Goal: Information Seeking & Learning: Compare options

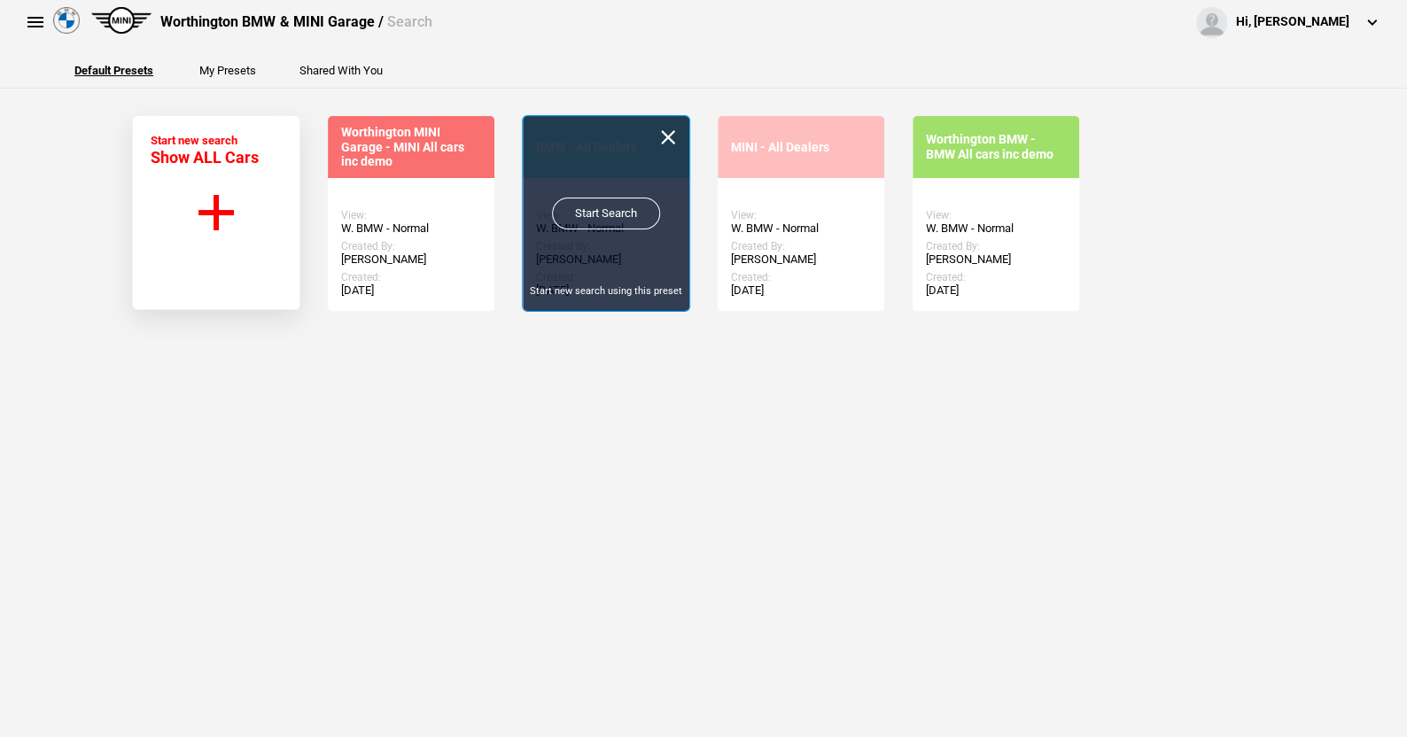
click at [608, 205] on link "Start Search" at bounding box center [606, 214] width 108 height 32
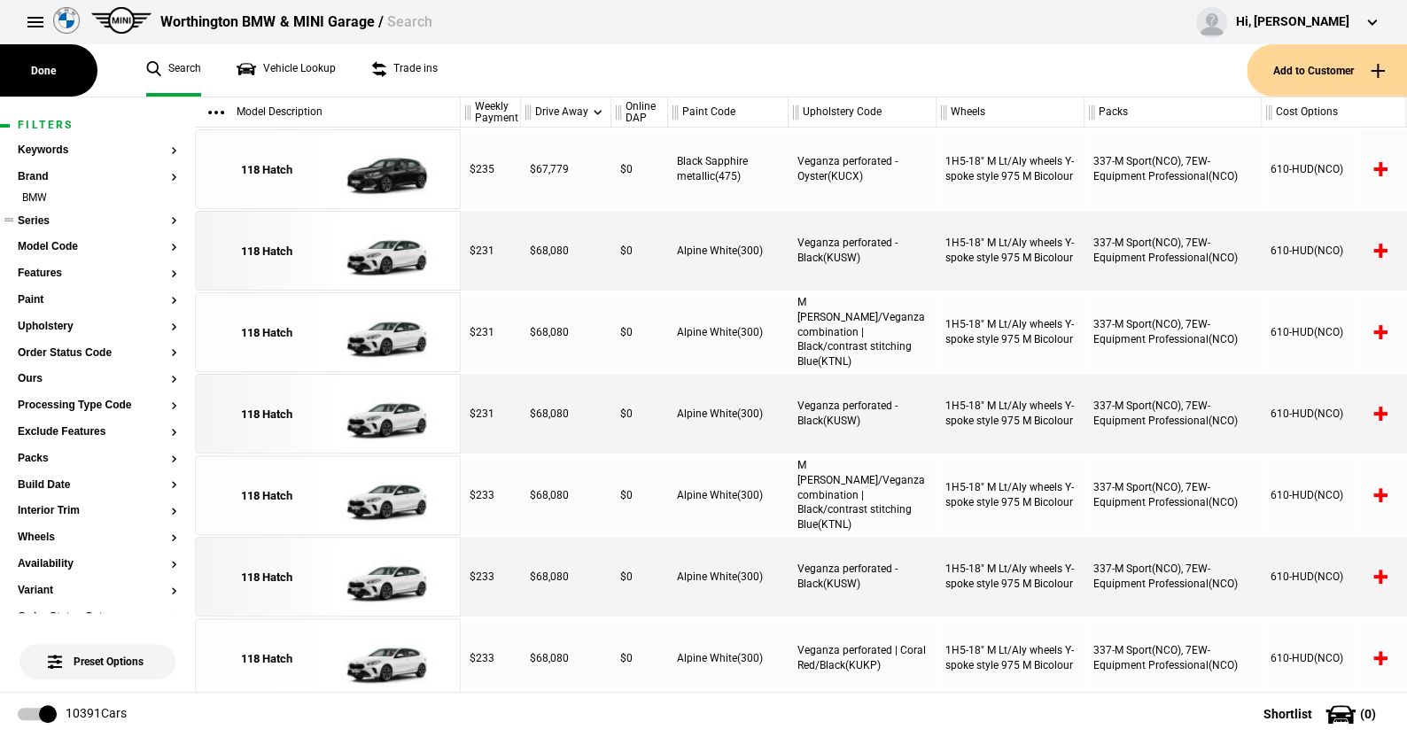
click at [51, 216] on button "Series" at bounding box center [98, 221] width 160 height 12
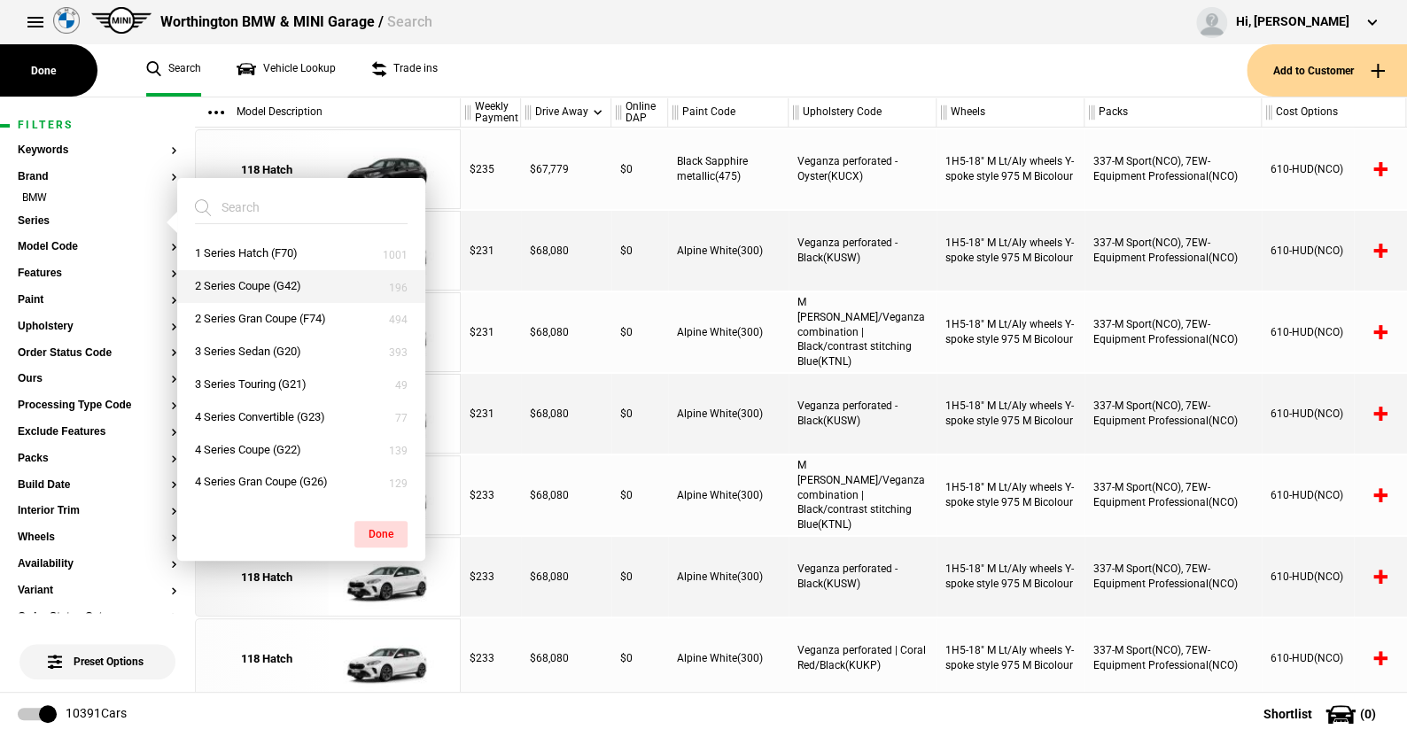
drag, startPoint x: 253, startPoint y: 255, endPoint x: 335, endPoint y: 292, distance: 90.1
click at [253, 255] on button "1 Series Hatch (F70)" at bounding box center [301, 253] width 248 height 33
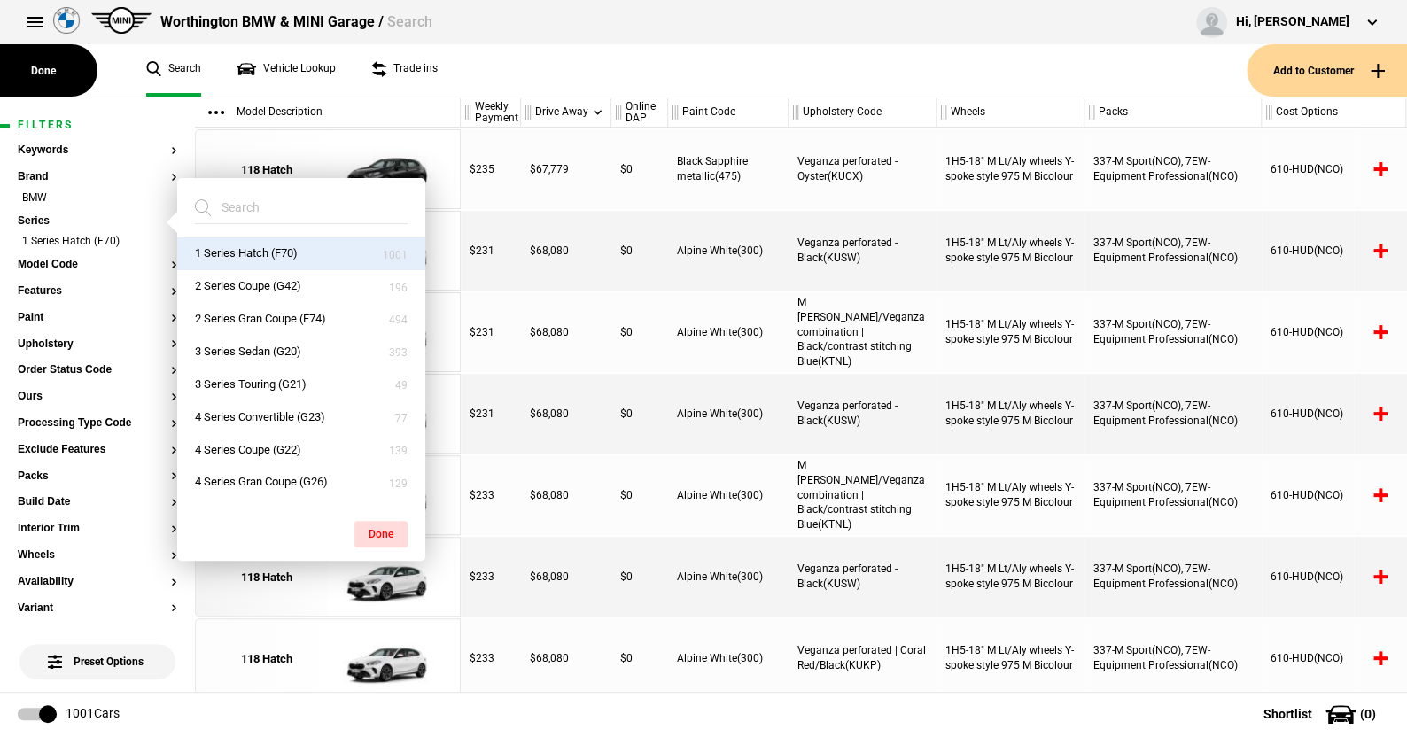
click at [384, 524] on button "Done" at bounding box center [380, 534] width 53 height 27
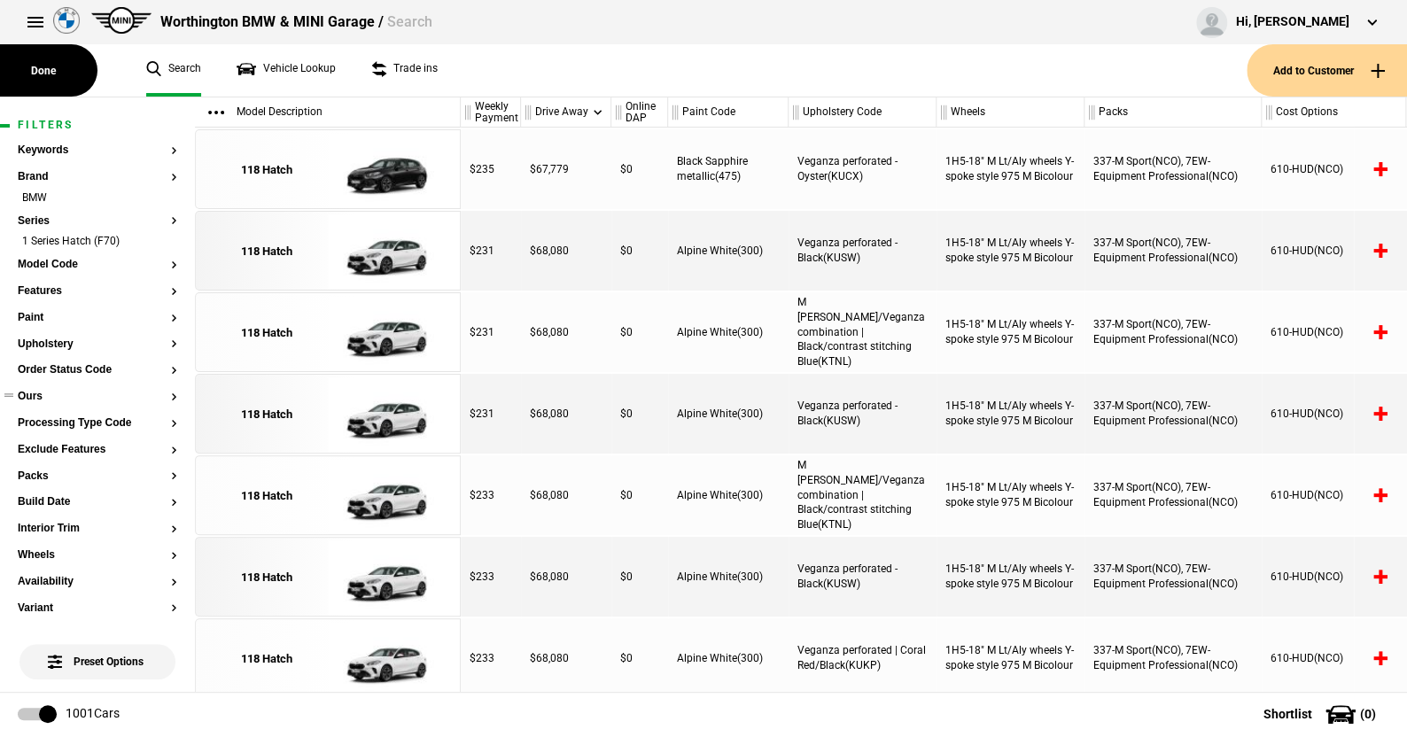
click at [43, 394] on button "Ours" at bounding box center [98, 397] width 160 height 12
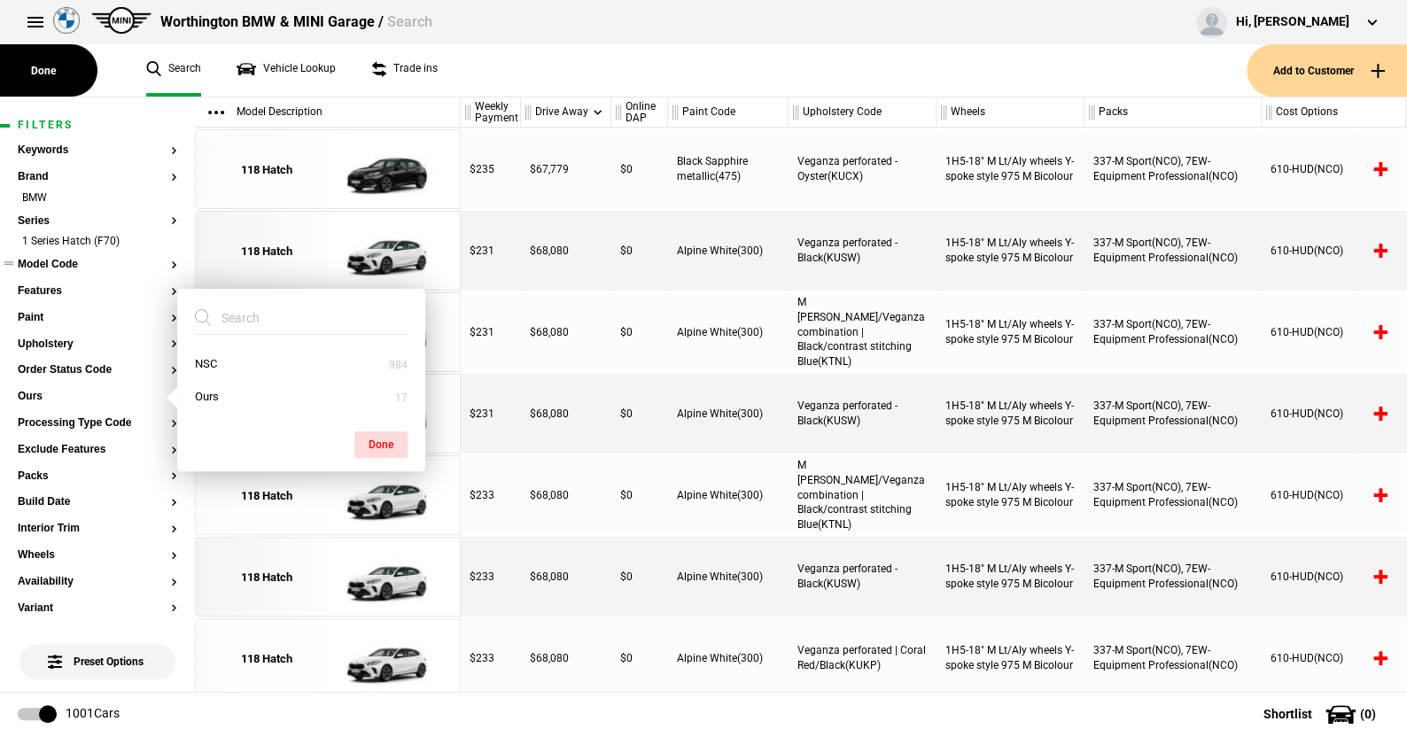
click at [75, 260] on button "Model Code" at bounding box center [98, 265] width 160 height 12
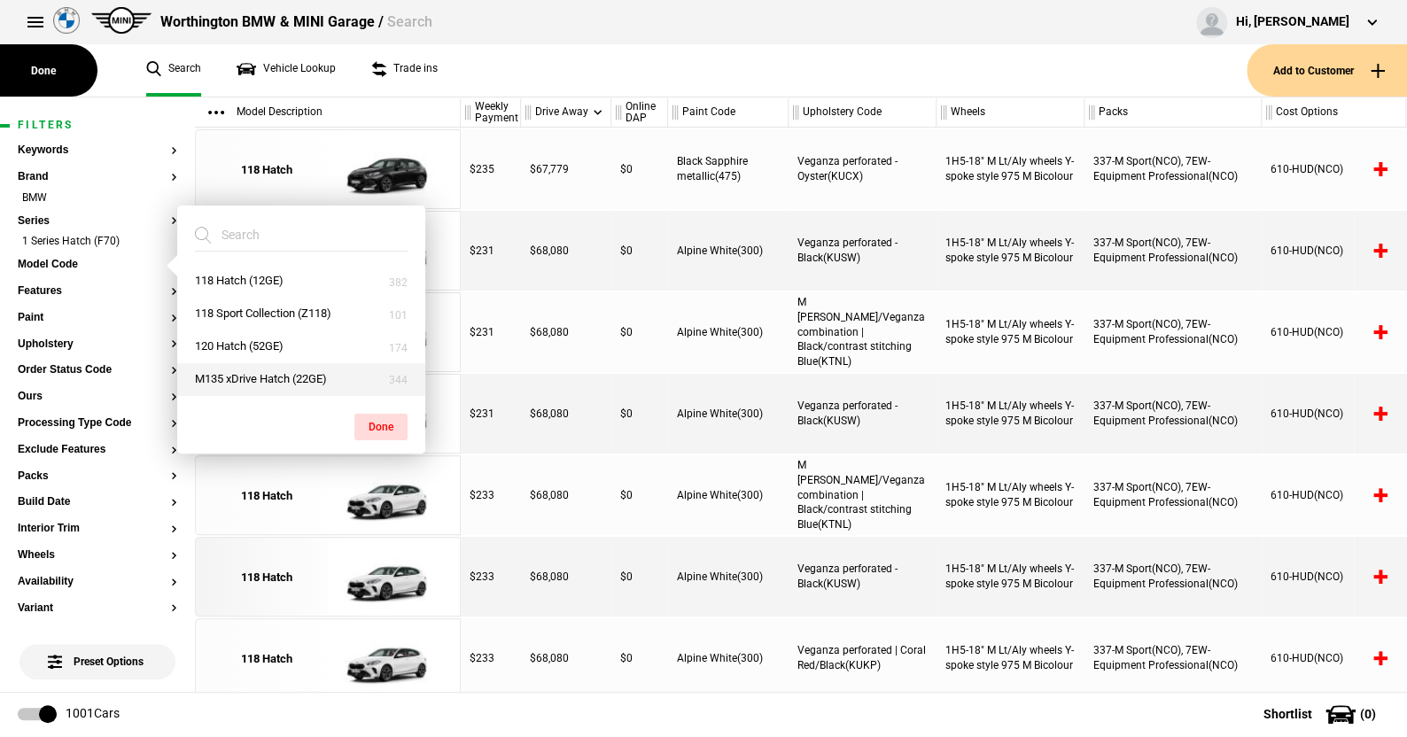
click at [237, 379] on button "M135 xDrive Hatch (22GE)" at bounding box center [301, 379] width 248 height 33
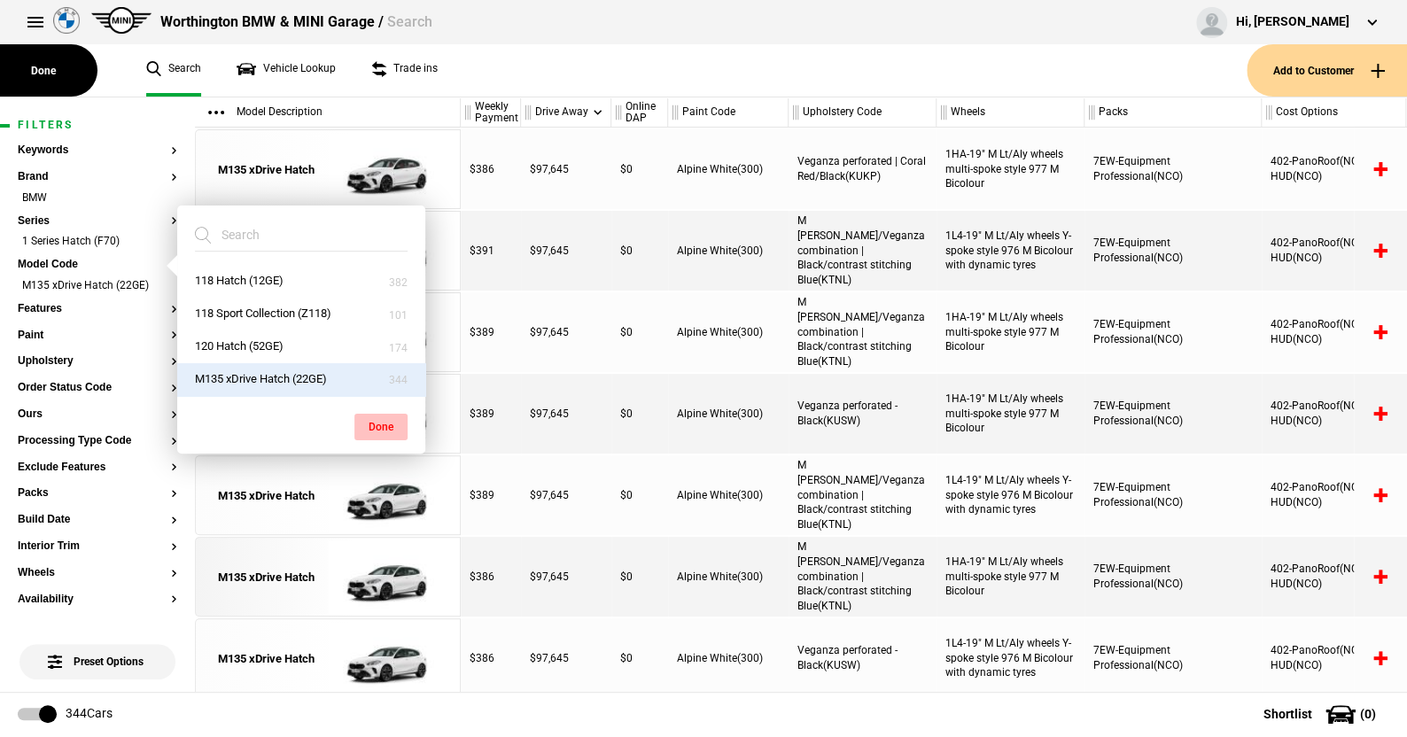
click at [371, 418] on button "Done" at bounding box center [380, 427] width 53 height 27
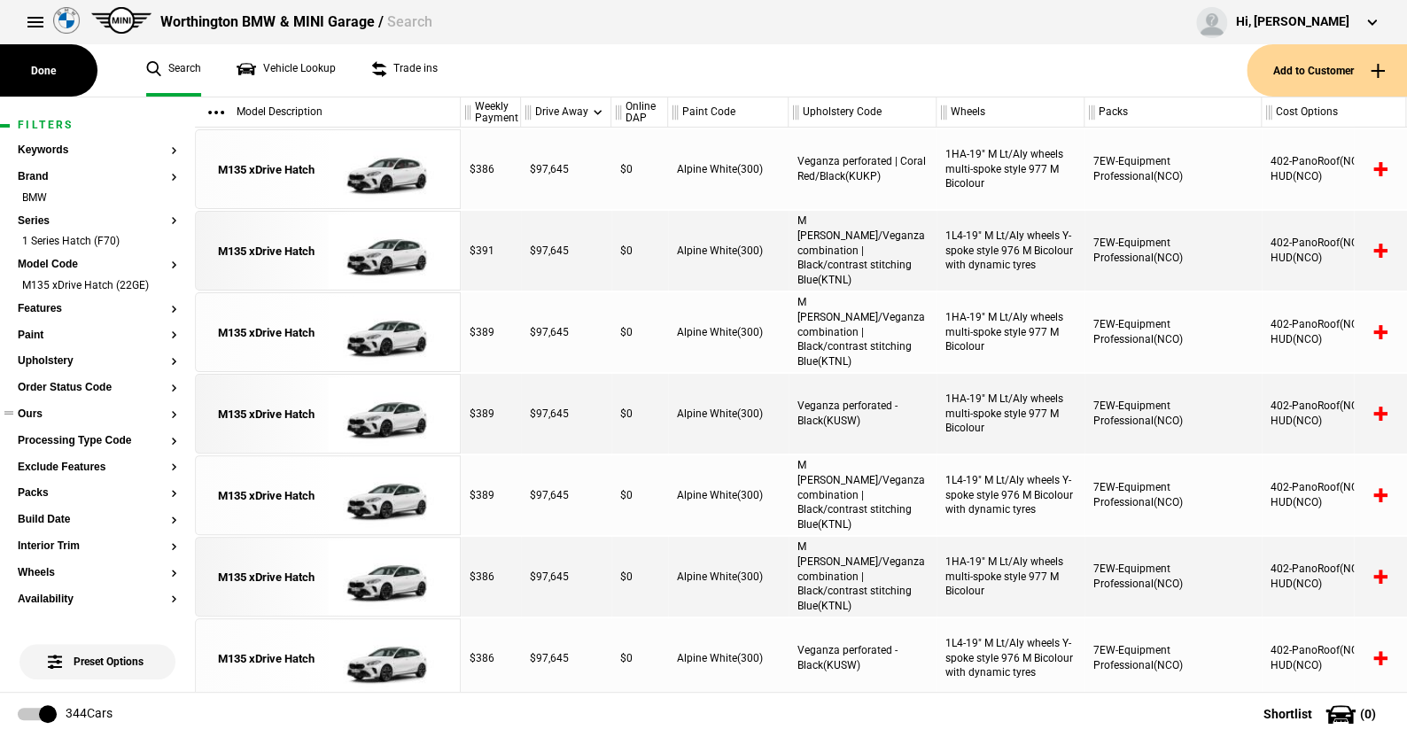
click at [34, 410] on button "Ours" at bounding box center [98, 415] width 160 height 12
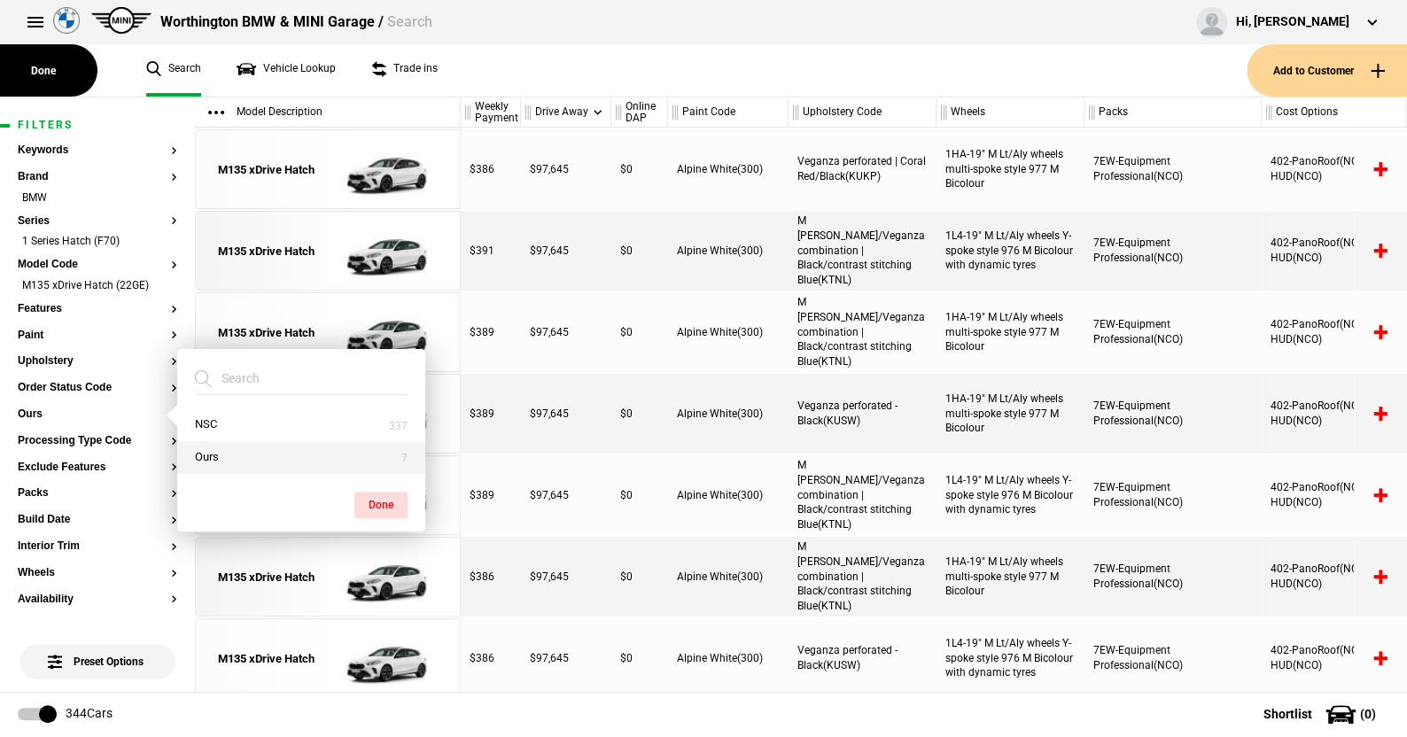
click at [214, 450] on button "Ours" at bounding box center [301, 457] width 248 height 33
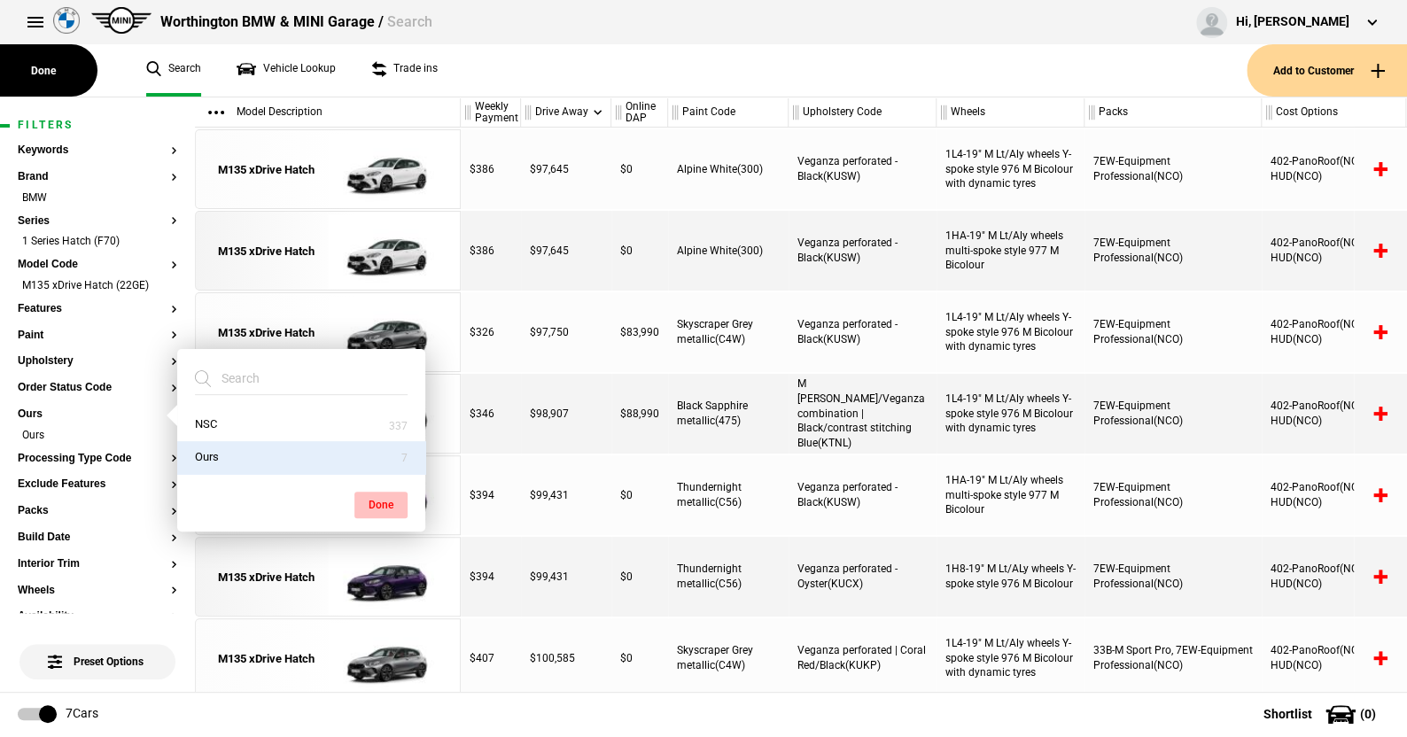
click at [387, 498] on button "Done" at bounding box center [380, 505] width 53 height 27
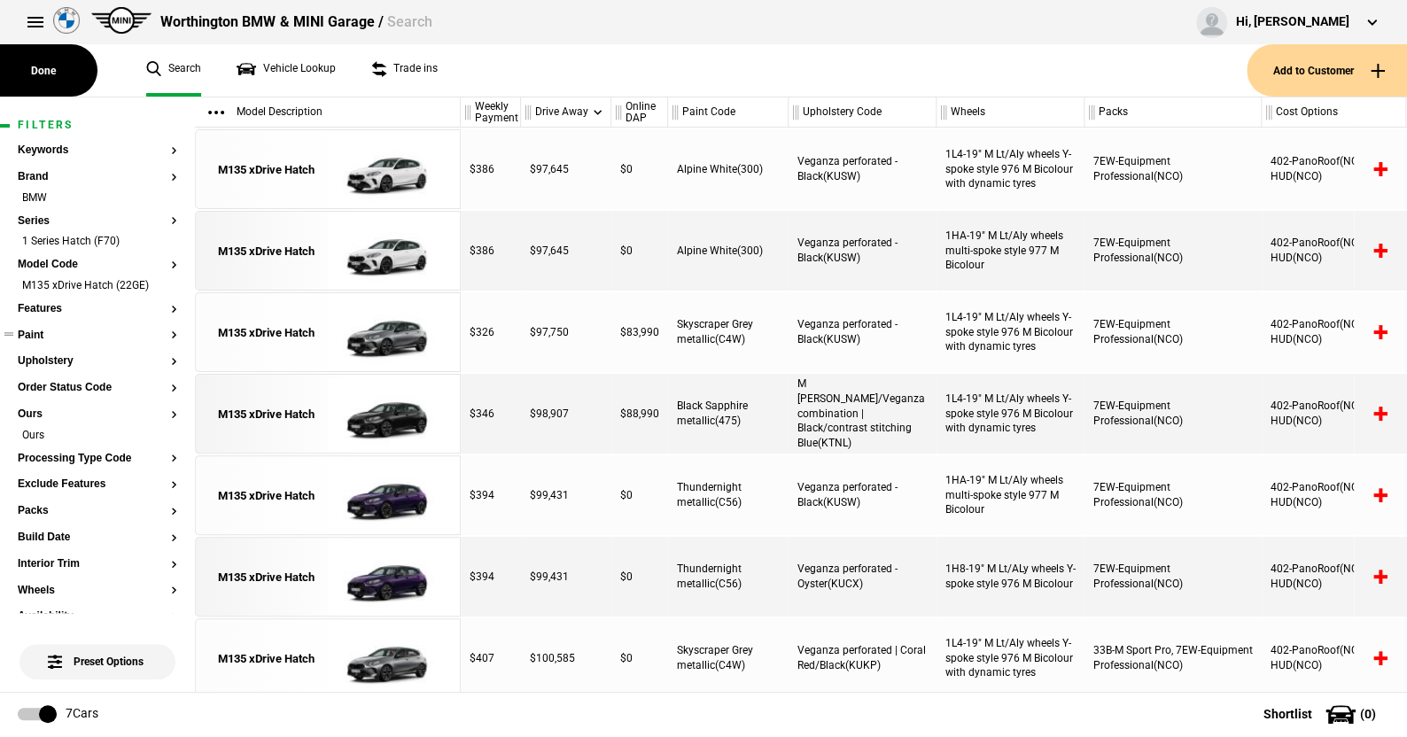
click at [29, 338] on button "Paint" at bounding box center [98, 336] width 160 height 12
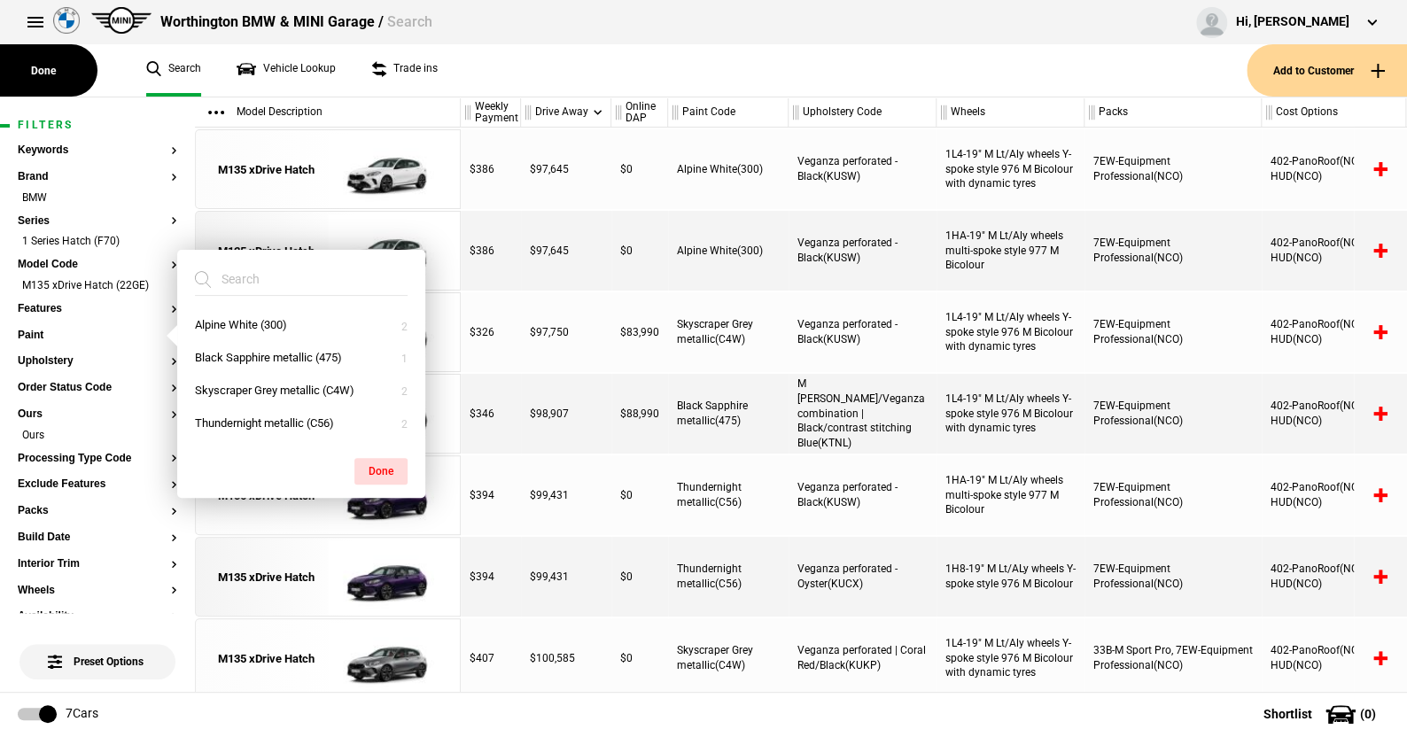
click at [463, 48] on ul "Search Vehicle Lookup Trade ins" at bounding box center [687, 70] width 1118 height 52
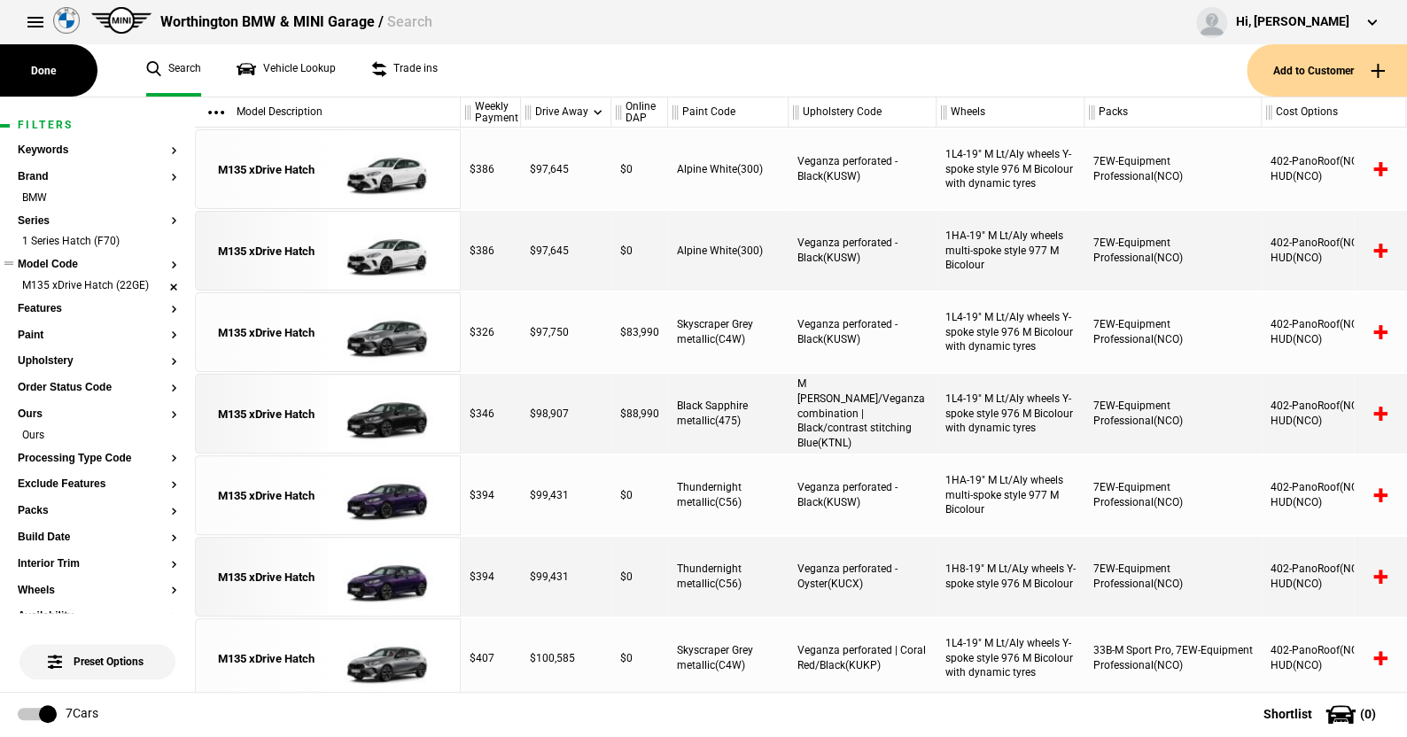
click at [159, 284] on li "M135 xDrive Hatch (22GE)" at bounding box center [98, 287] width 160 height 18
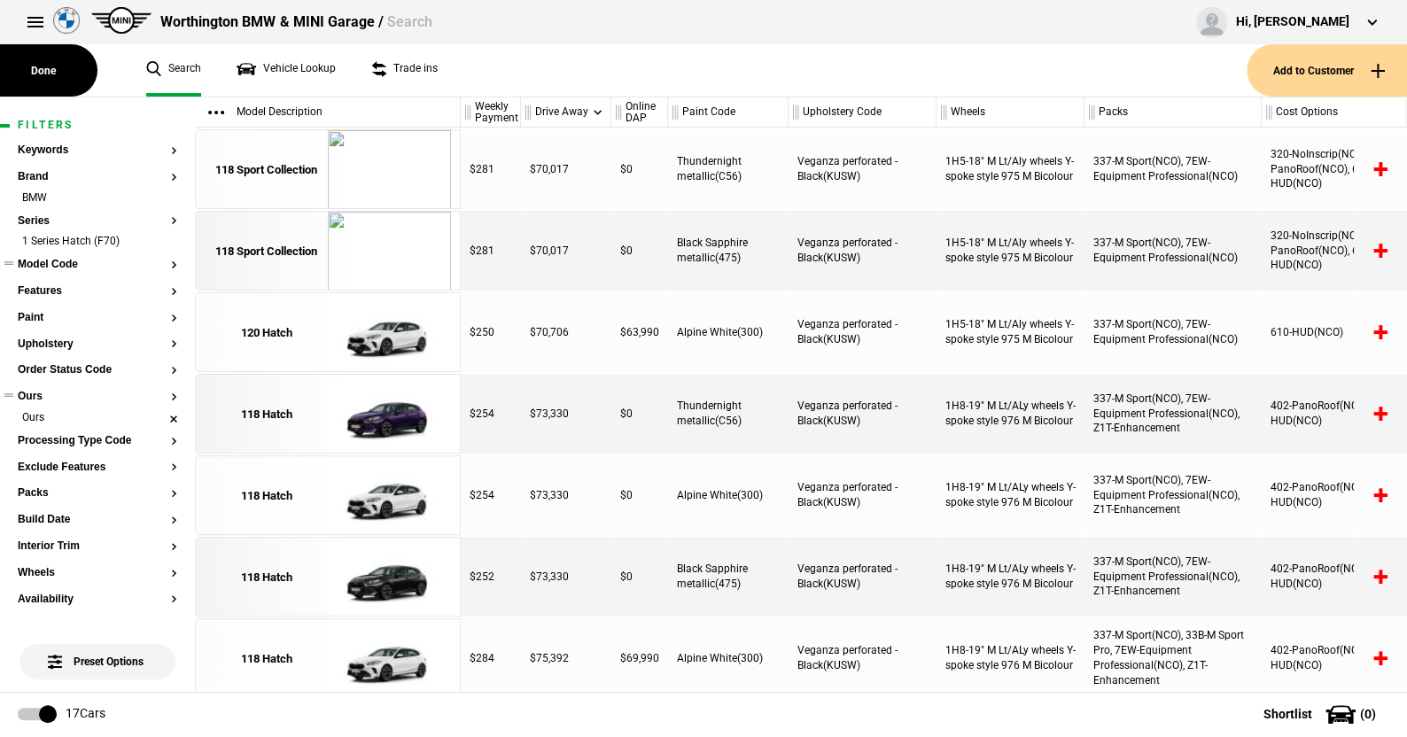
click at [163, 416] on li "Ours" at bounding box center [98, 419] width 160 height 18
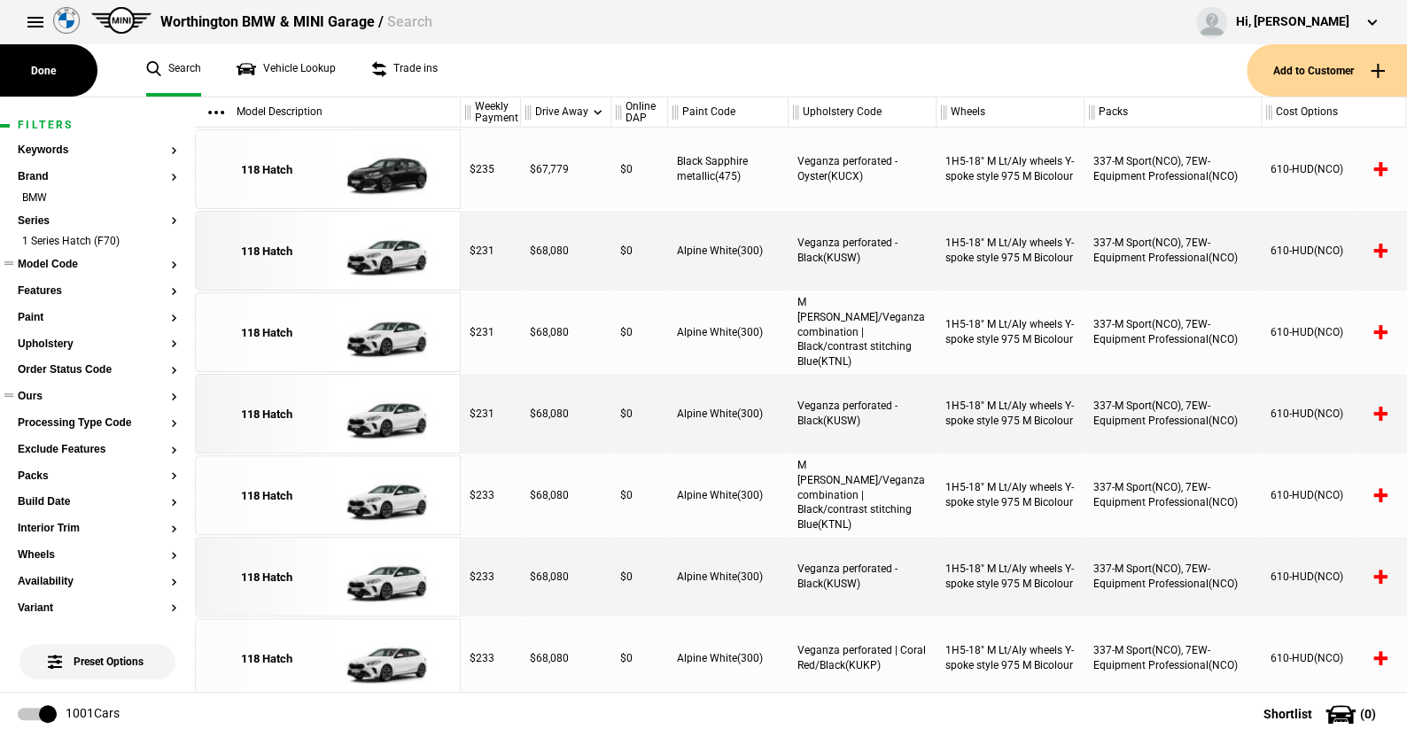
click at [71, 264] on button "Model Code" at bounding box center [98, 265] width 160 height 12
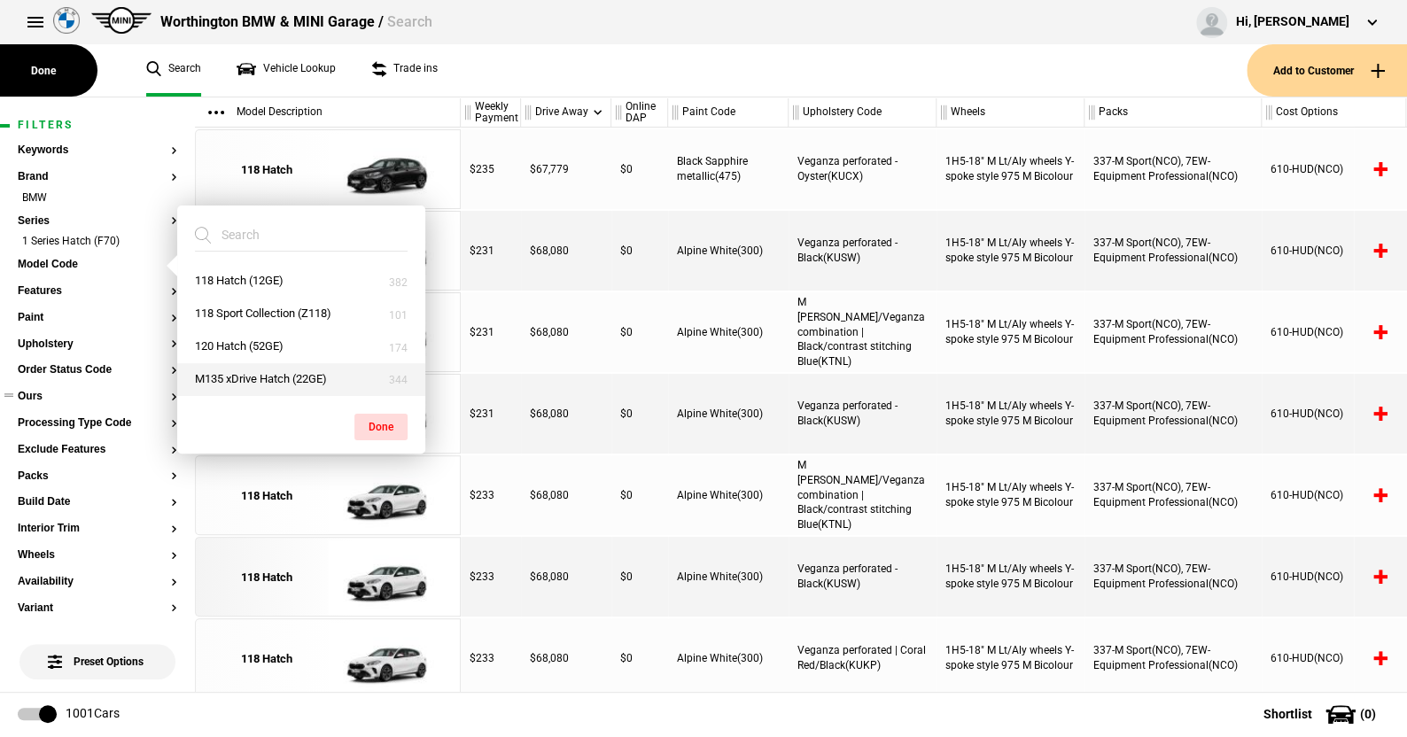
click at [230, 376] on button "M135 xDrive Hatch (22GE)" at bounding box center [301, 379] width 248 height 33
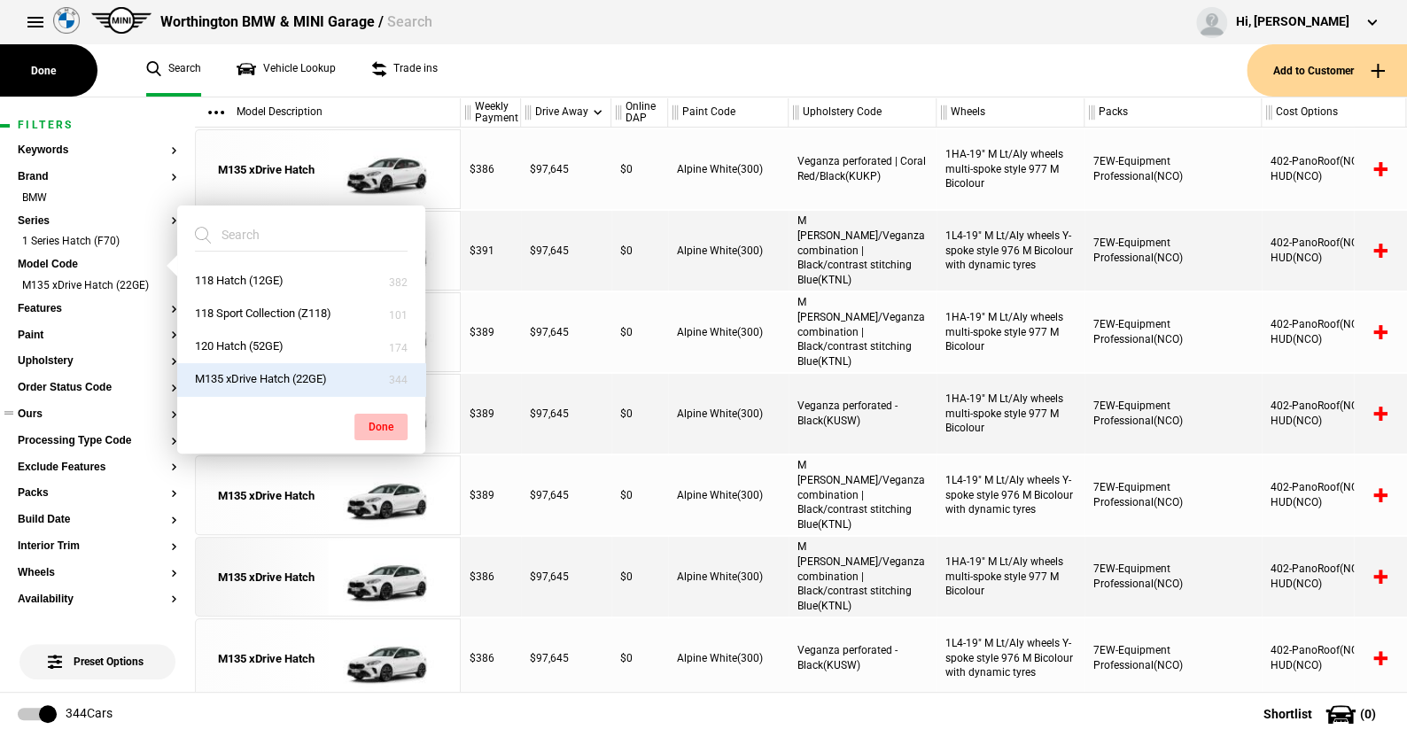
click at [384, 422] on button "Done" at bounding box center [380, 427] width 53 height 27
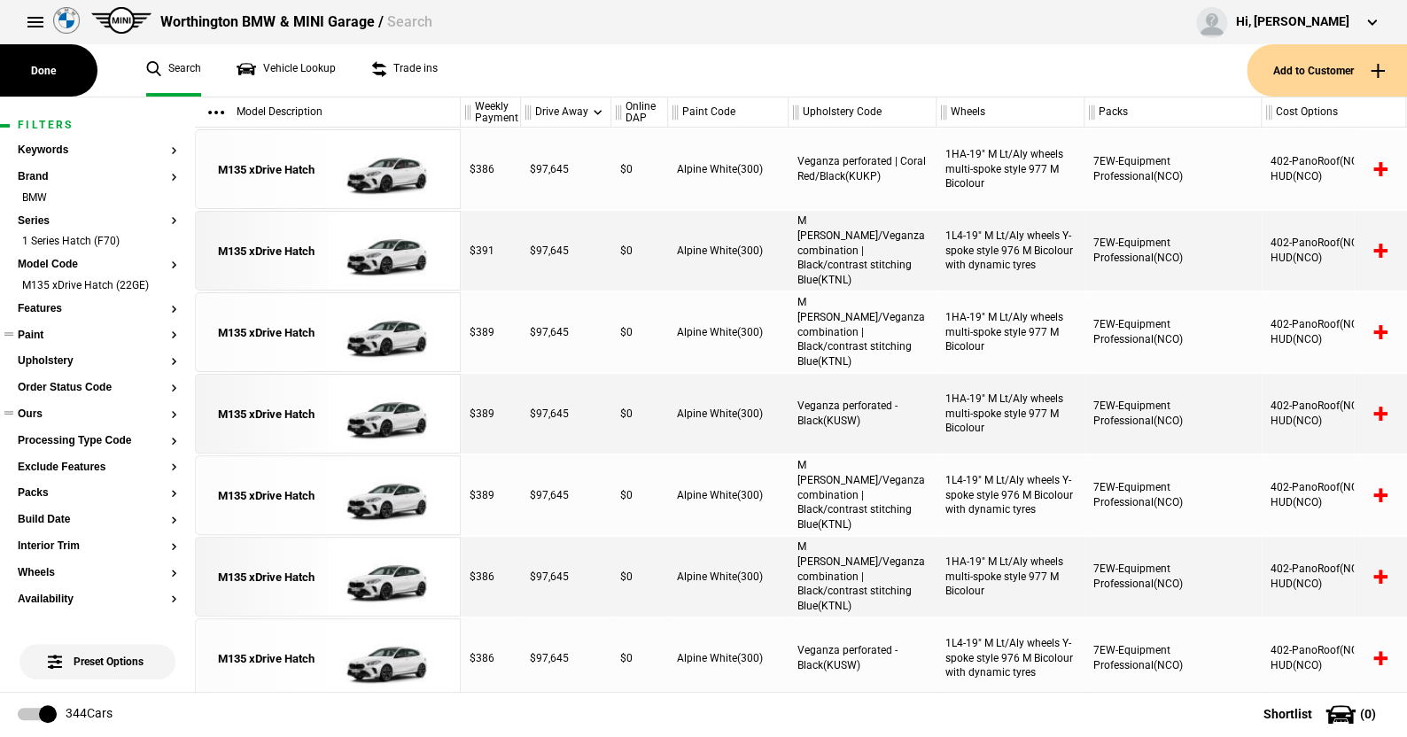
click at [42, 331] on button "Paint" at bounding box center [98, 336] width 160 height 12
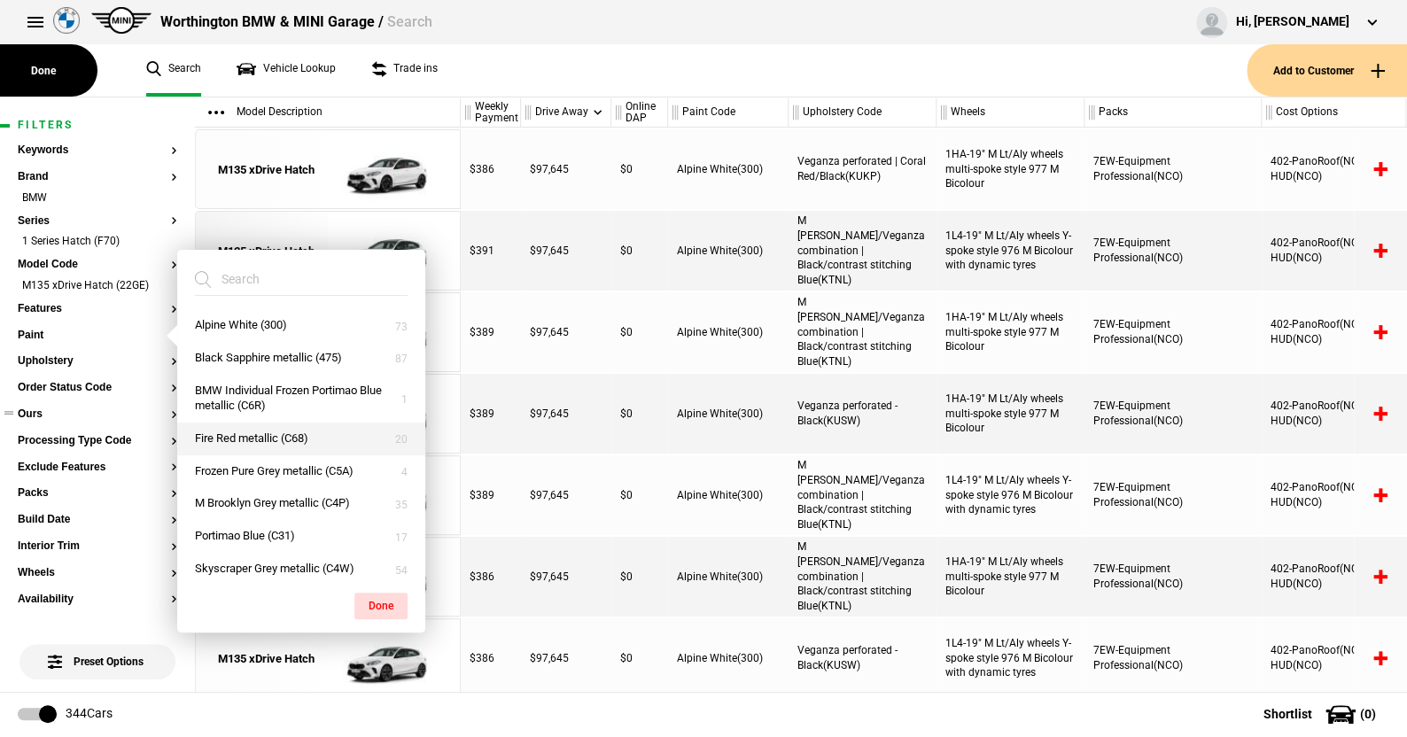
click at [272, 432] on button "Fire Red metallic (C68)" at bounding box center [301, 439] width 248 height 33
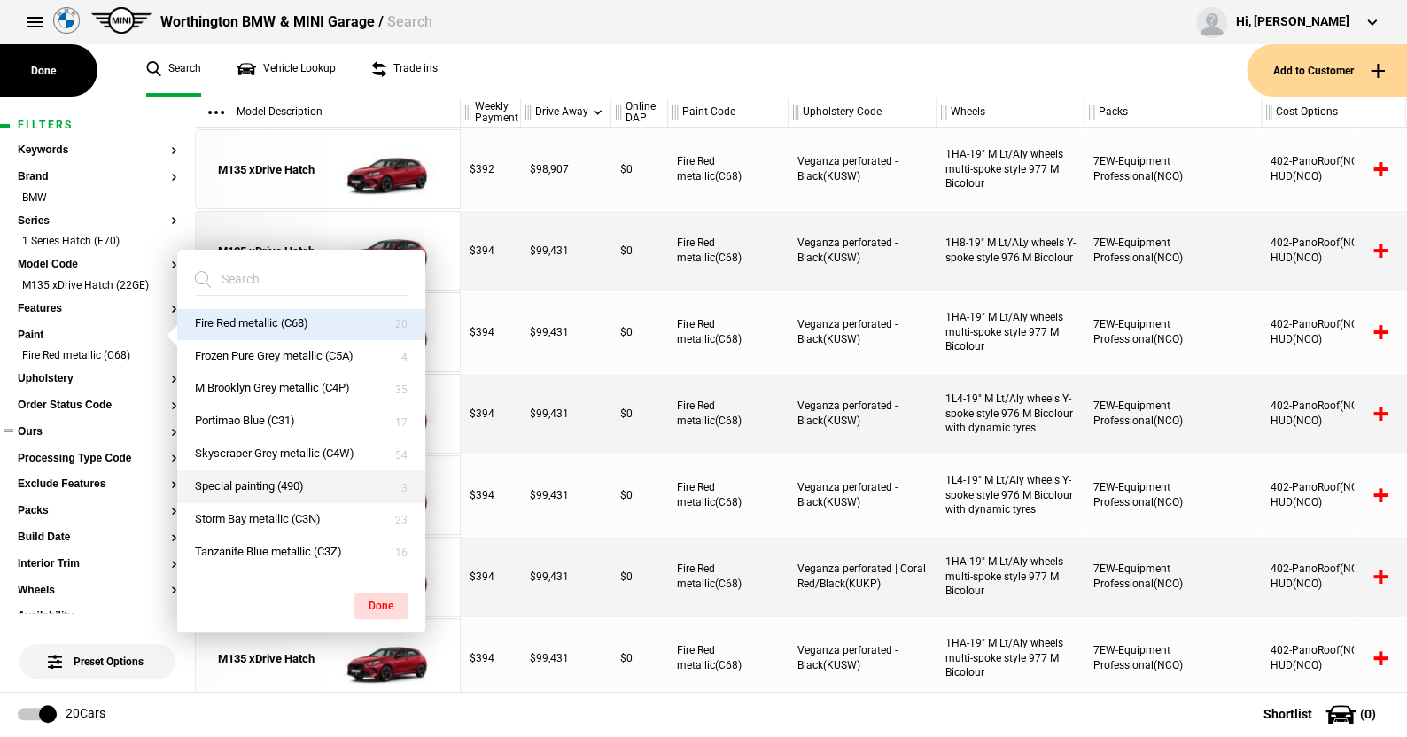
scroll to position [141, 0]
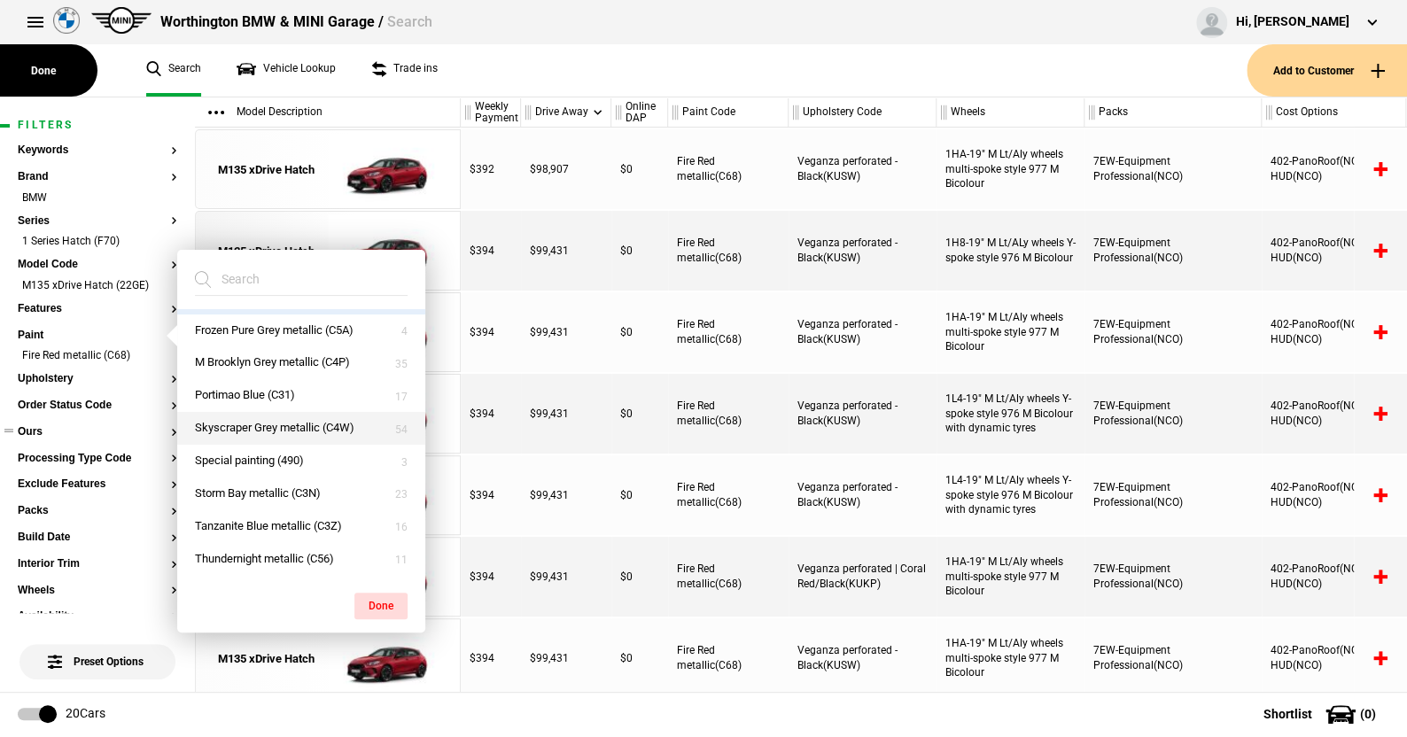
click at [256, 423] on button "Skyscraper Grey metallic (C4W)" at bounding box center [301, 428] width 248 height 33
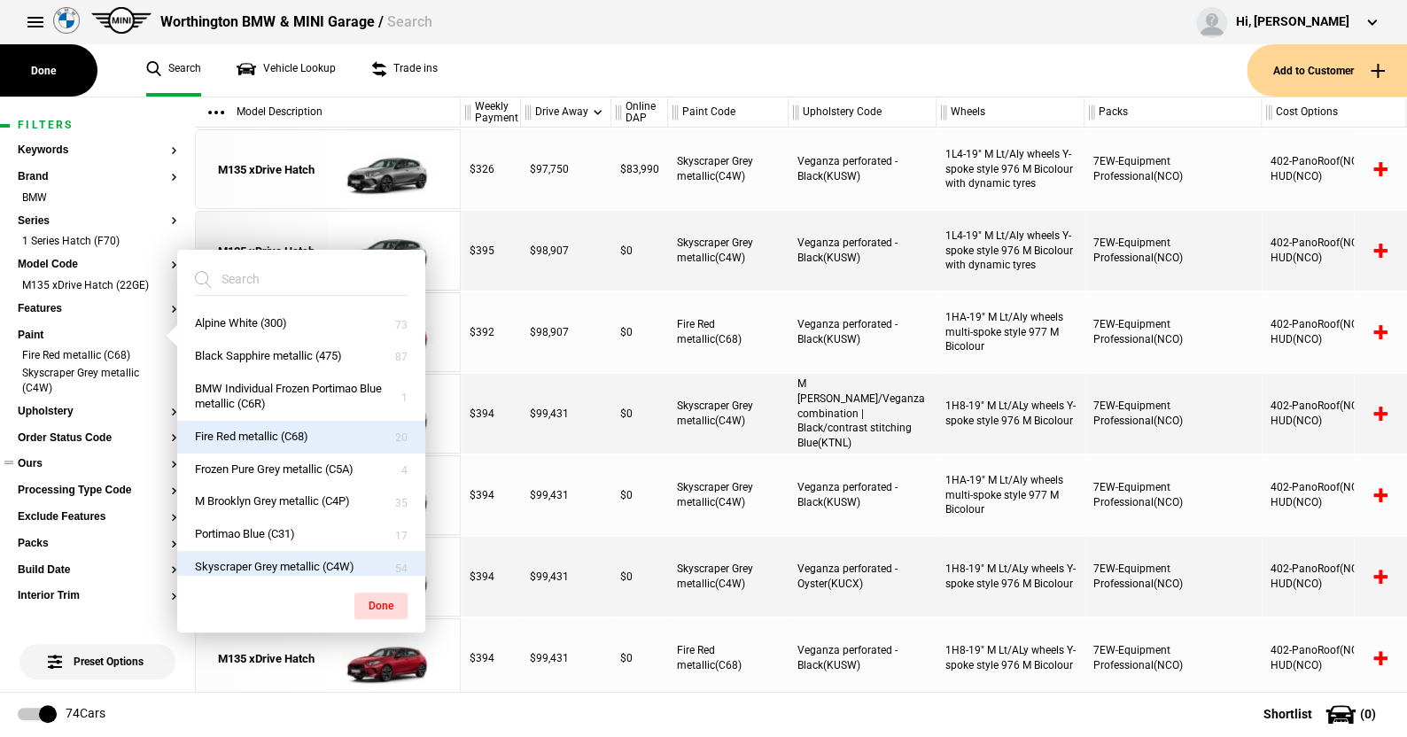
scroll to position [0, 0]
click at [268, 432] on button "Fire Red metallic (C68)" at bounding box center [301, 439] width 248 height 33
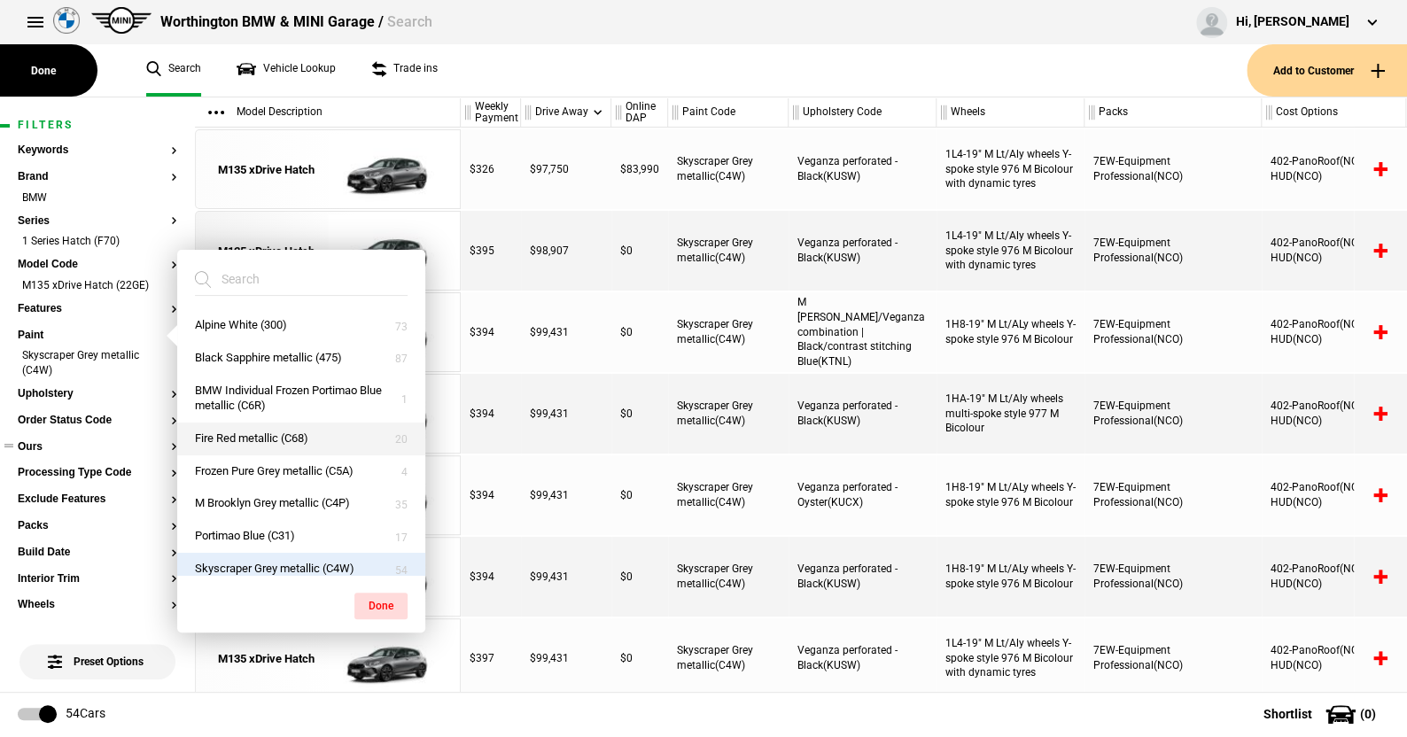
click at [254, 430] on button "Fire Red metallic (C68)" at bounding box center [301, 439] width 248 height 33
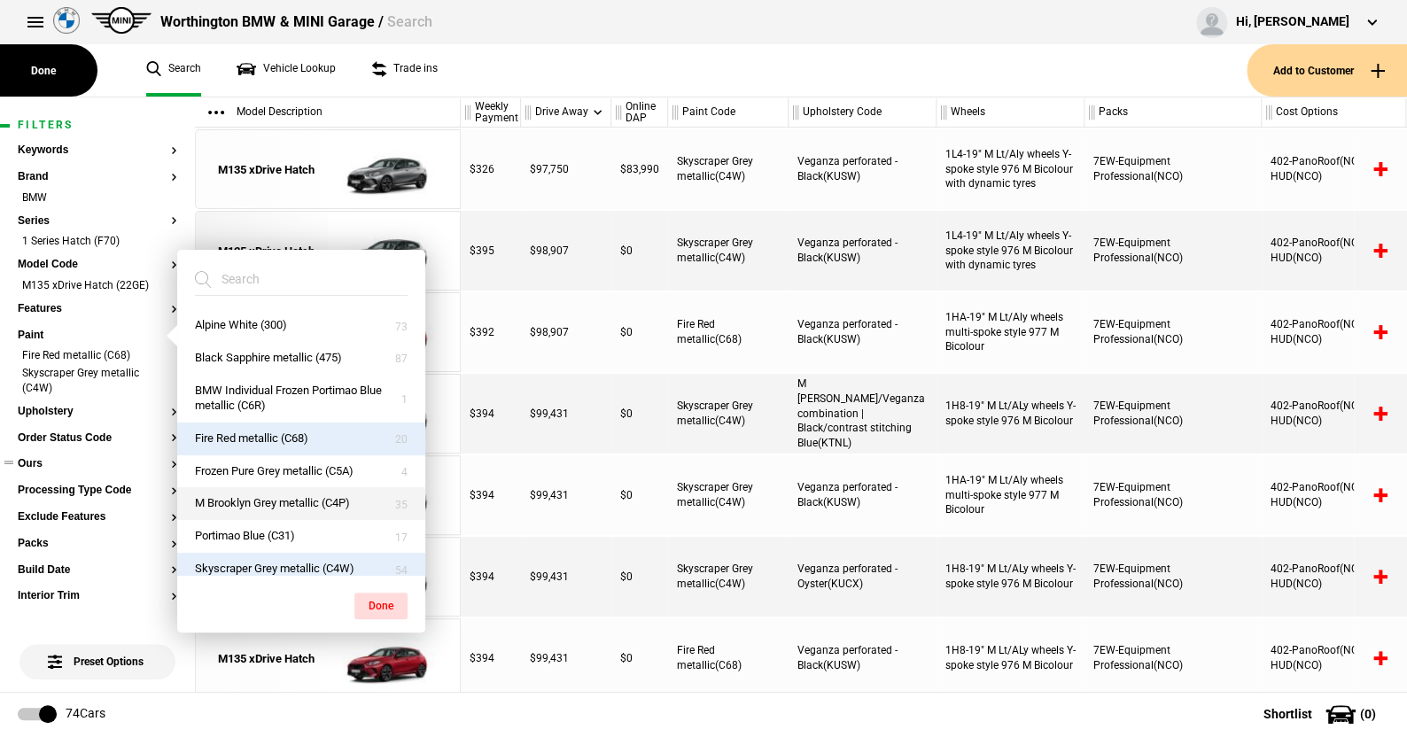
scroll to position [89, 0]
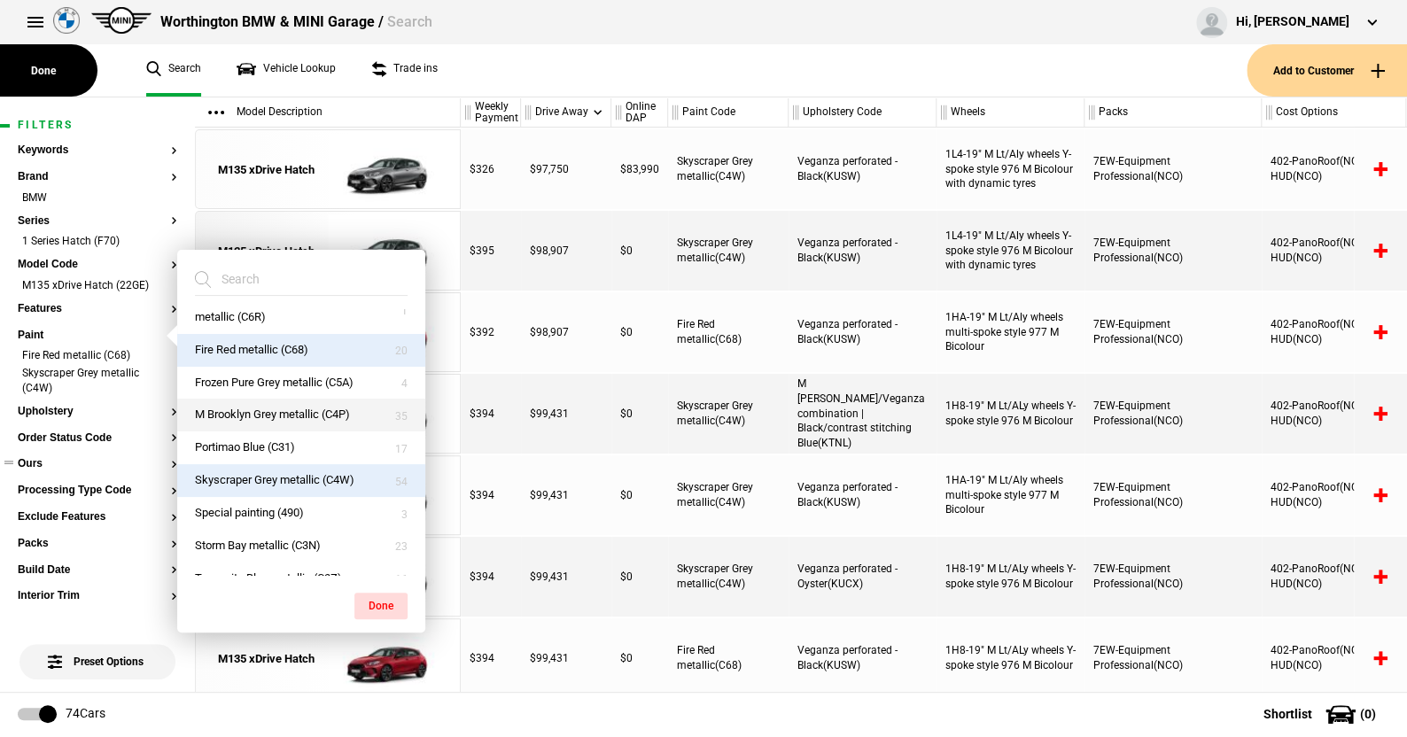
click at [271, 411] on button "M Brooklyn Grey metallic (C4P)" at bounding box center [301, 415] width 248 height 33
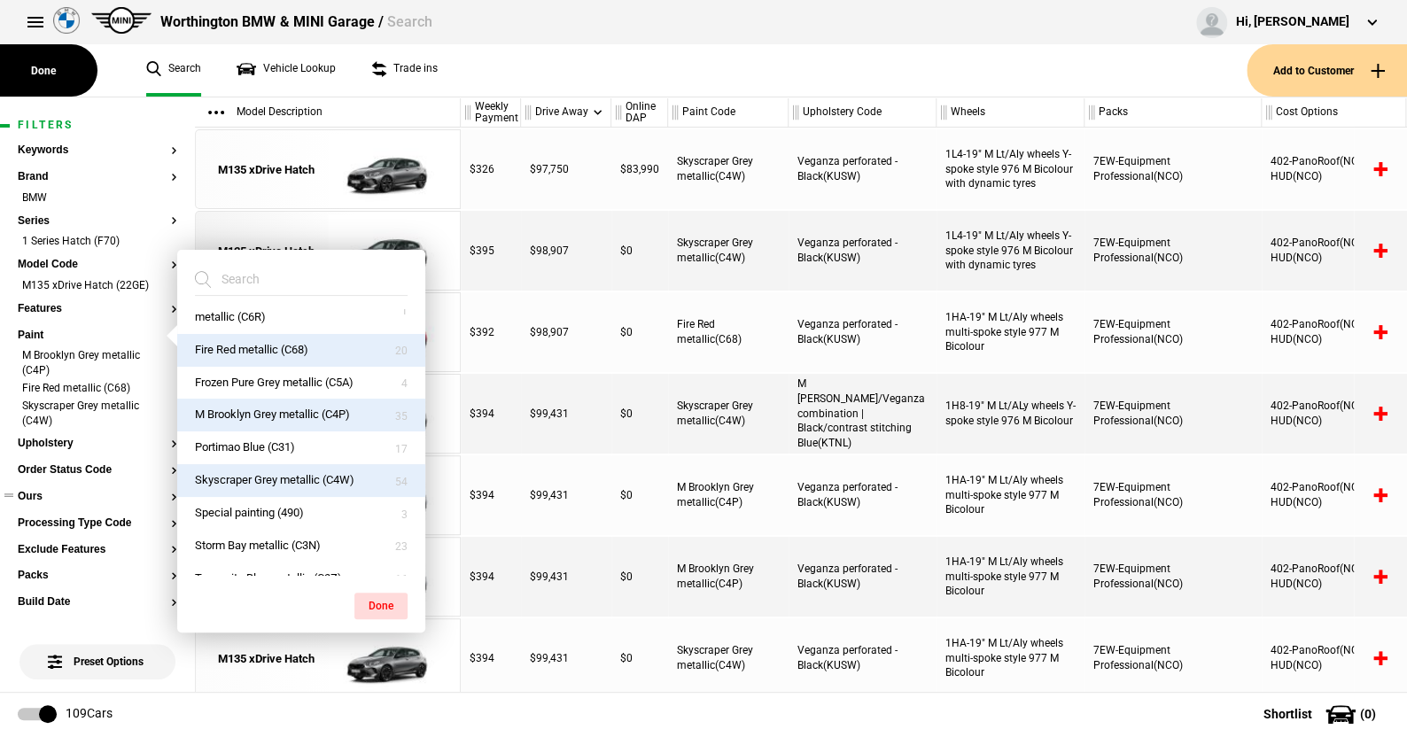
scroll to position [141, 0]
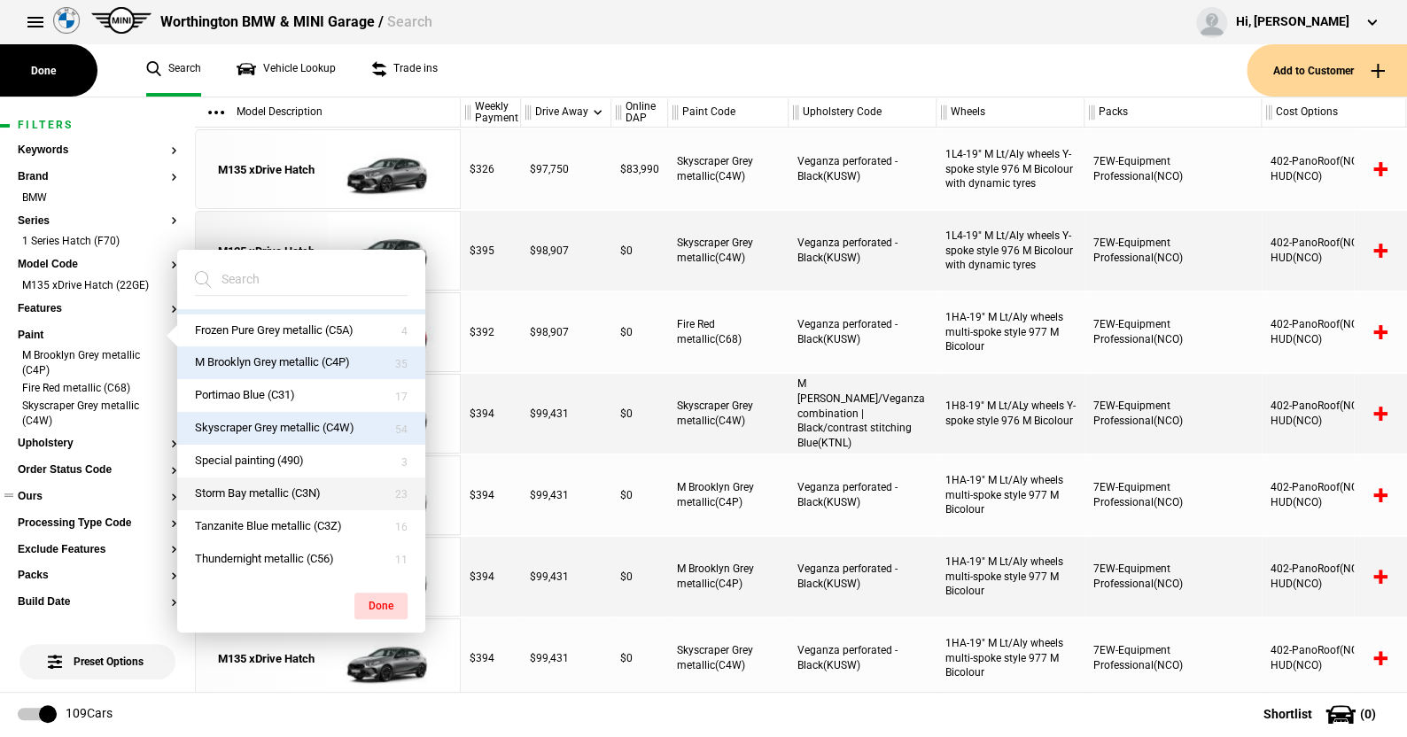
click at [271, 487] on button "Storm Bay metallic (C3N)" at bounding box center [301, 494] width 248 height 33
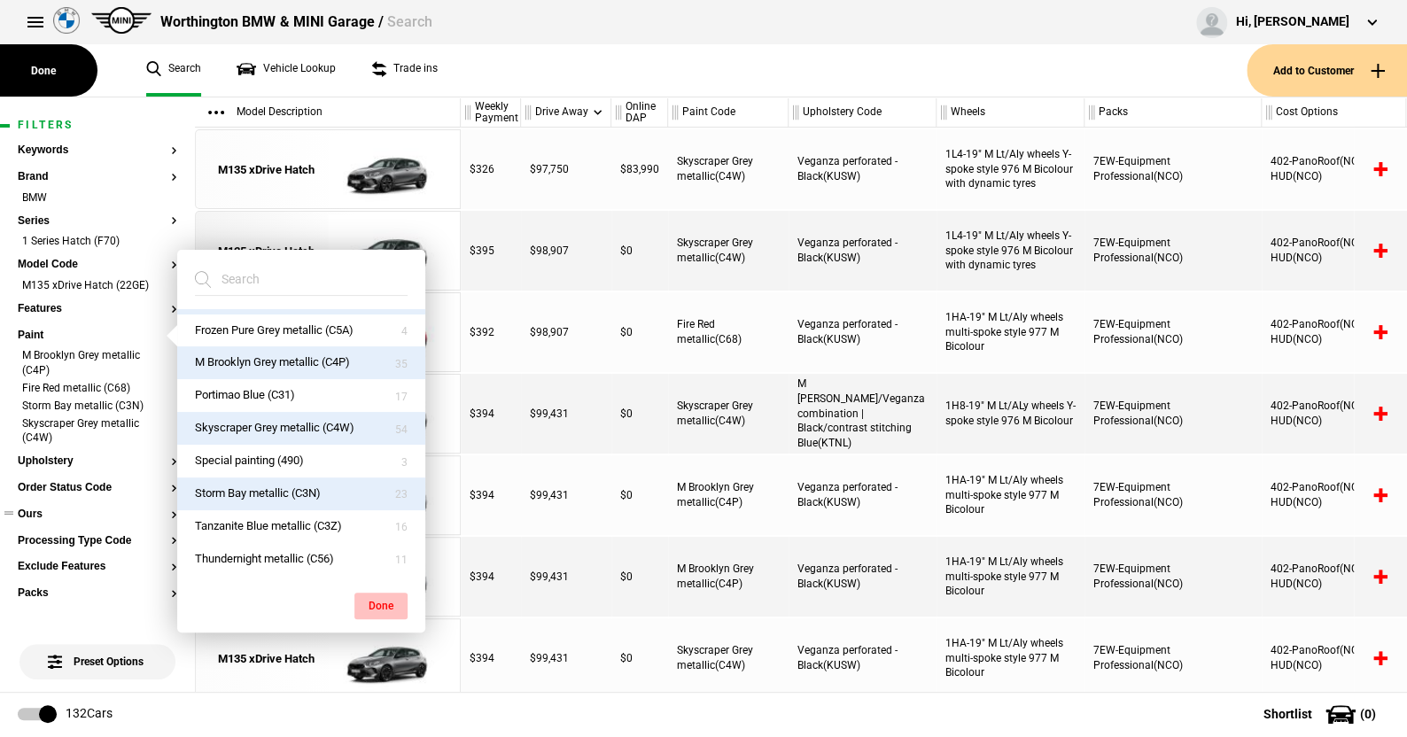
click at [383, 598] on button "Done" at bounding box center [380, 606] width 53 height 27
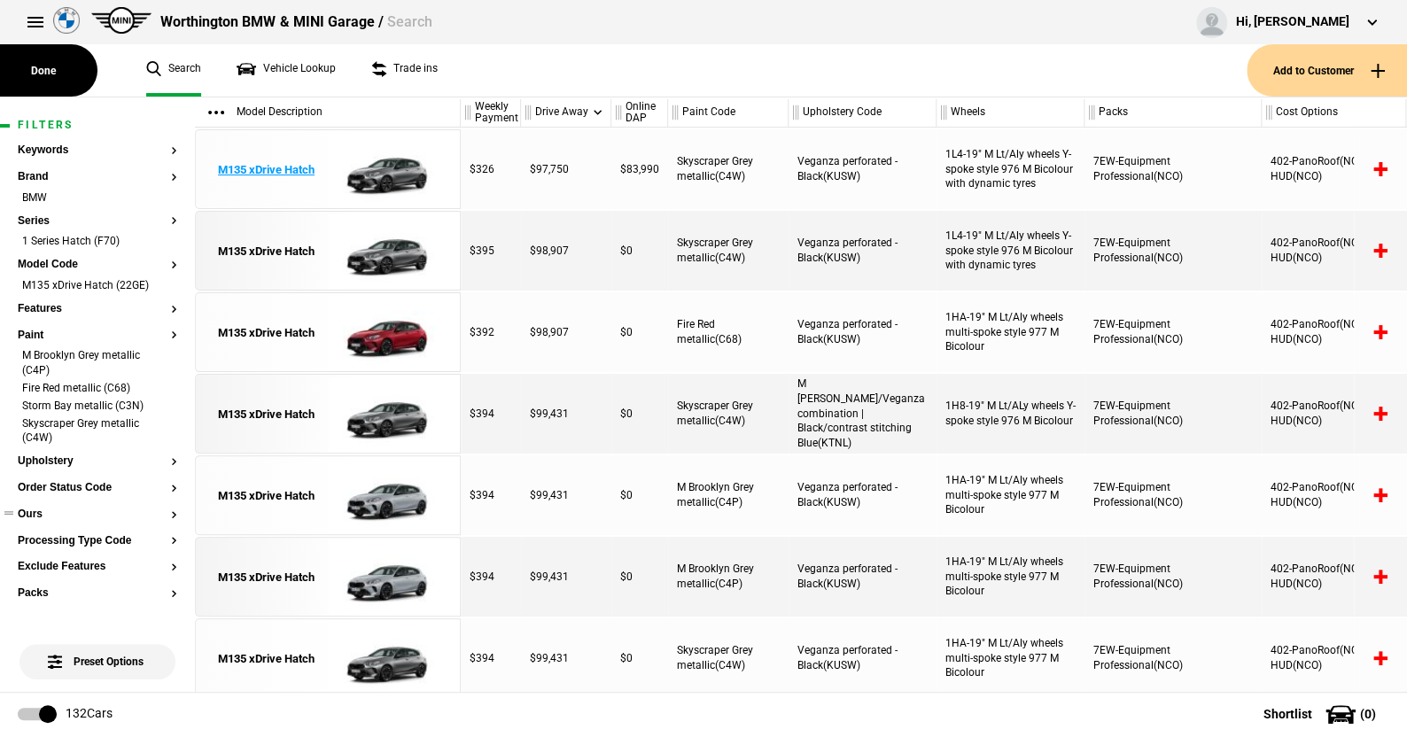
click at [384, 169] on img at bounding box center [389, 170] width 123 height 80
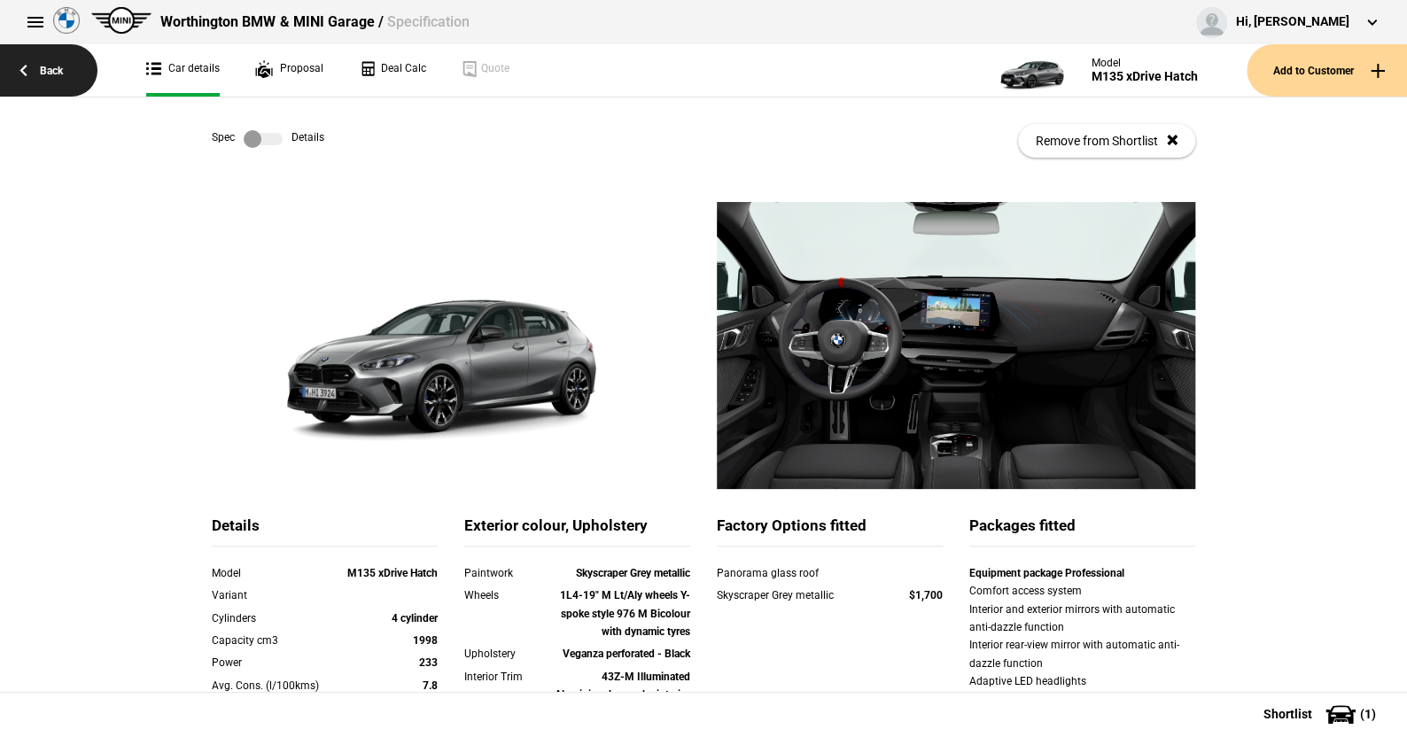
click at [66, 69] on link "Back" at bounding box center [48, 70] width 97 height 52
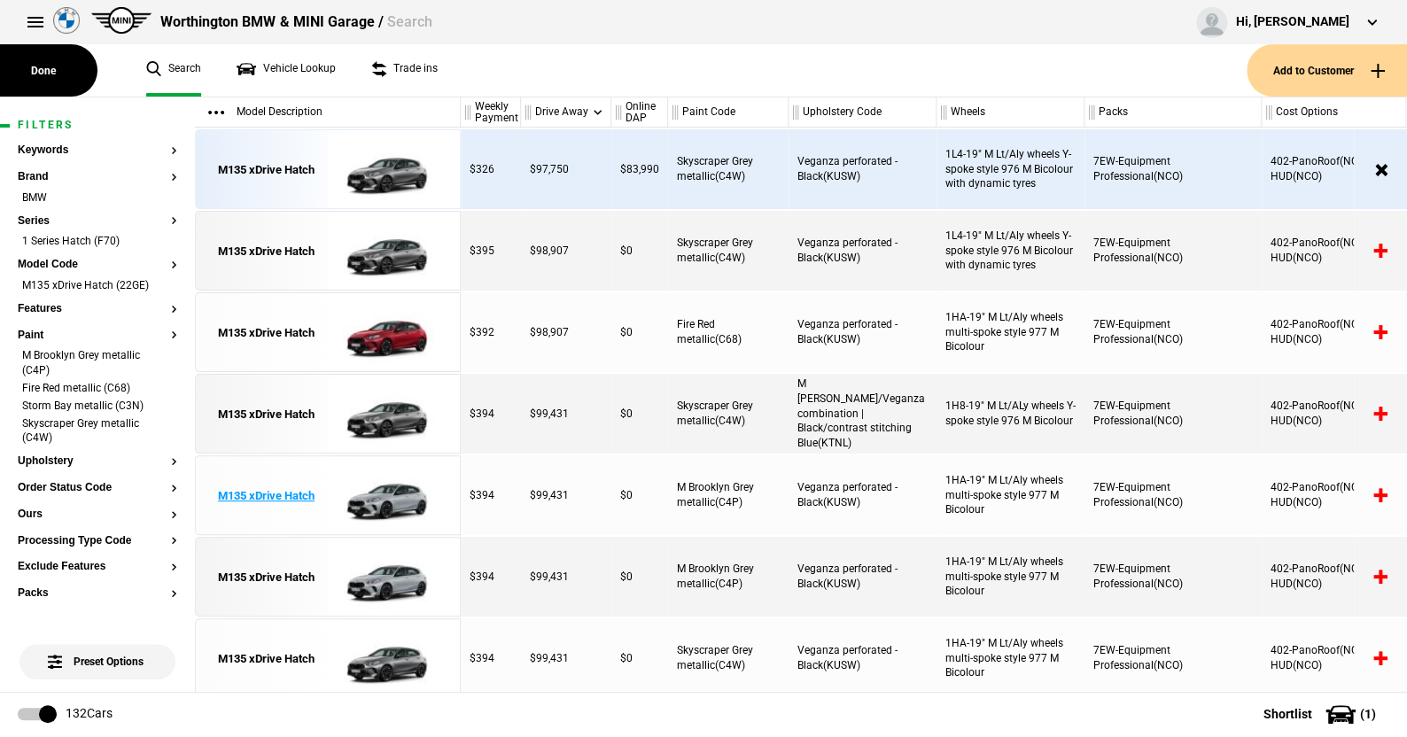
click at [382, 494] on img at bounding box center [389, 496] width 123 height 80
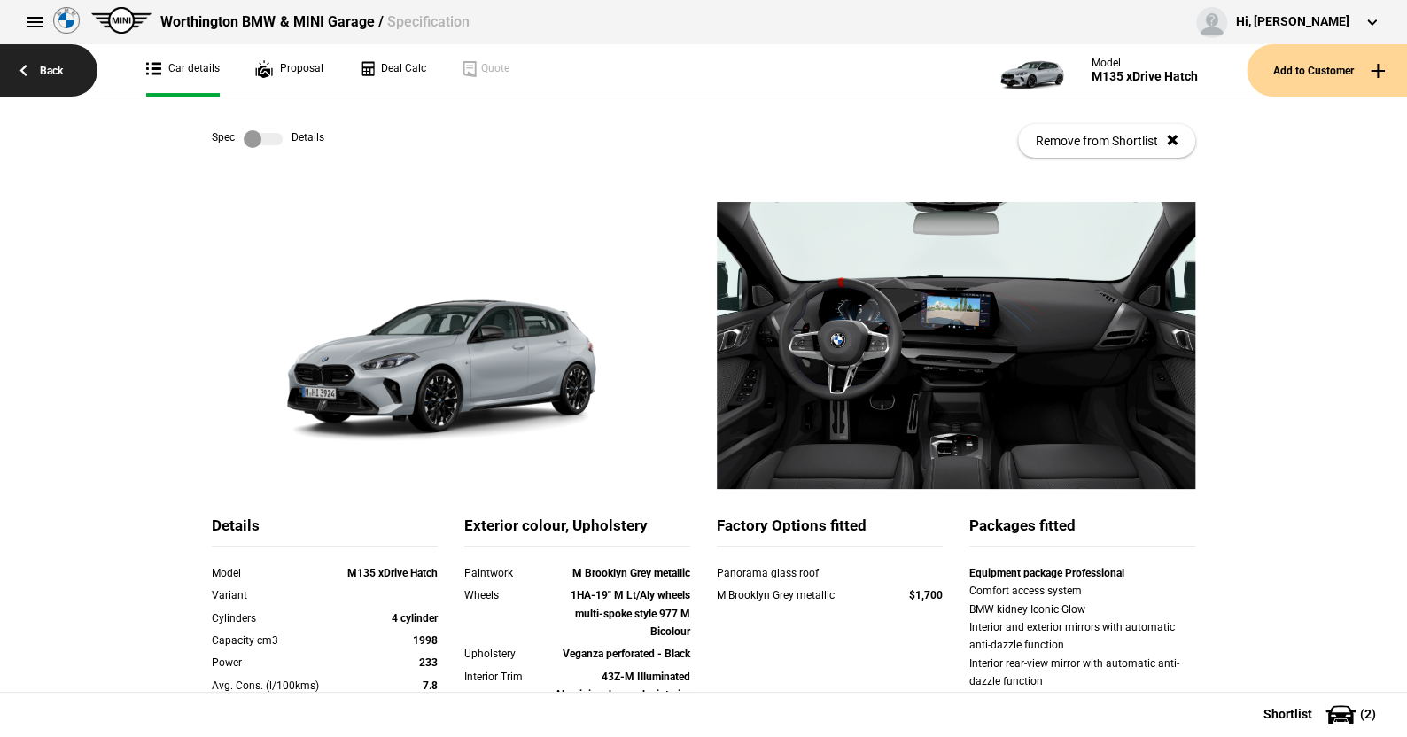
click at [58, 65] on link "Back" at bounding box center [48, 70] width 97 height 52
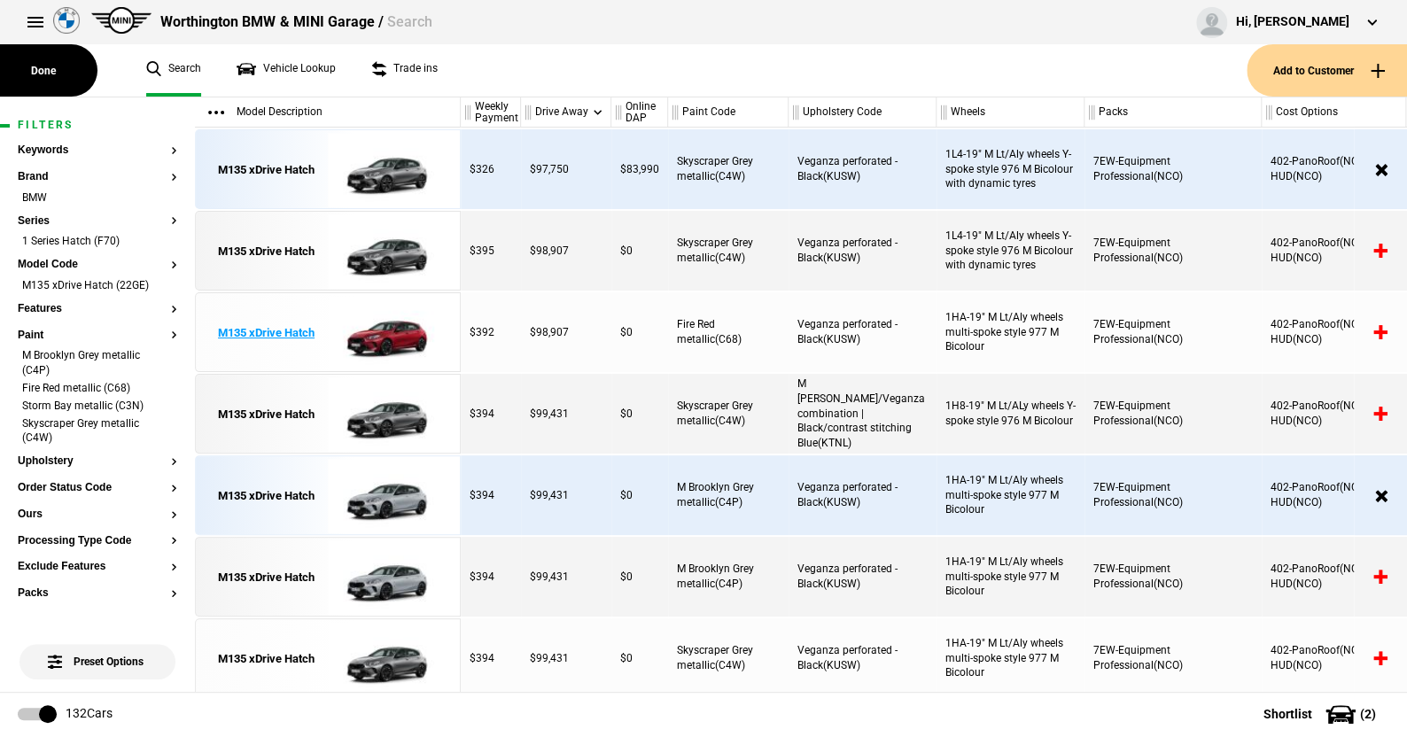
click at [390, 344] on img at bounding box center [389, 333] width 123 height 80
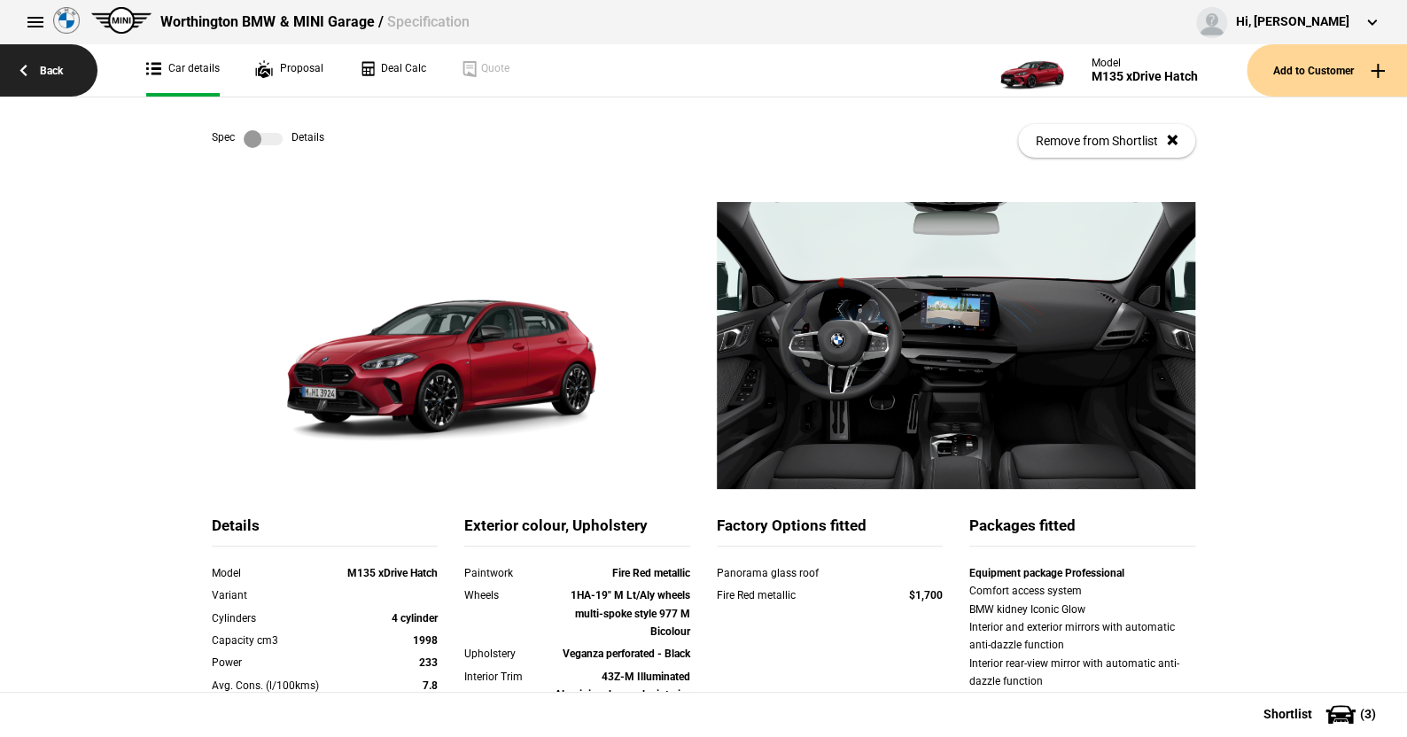
click at [56, 71] on link "Back" at bounding box center [48, 70] width 97 height 52
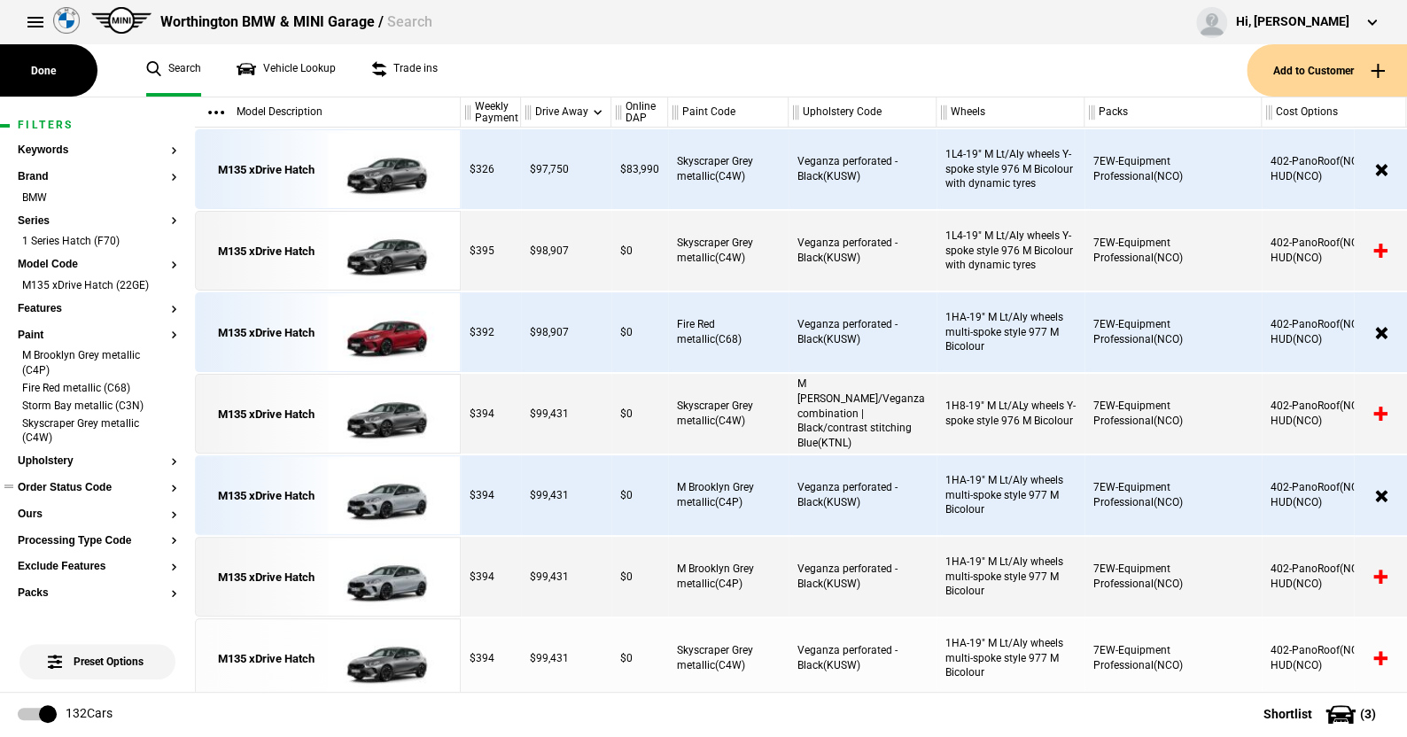
click at [98, 486] on button "Order Status Code" at bounding box center [98, 488] width 160 height 12
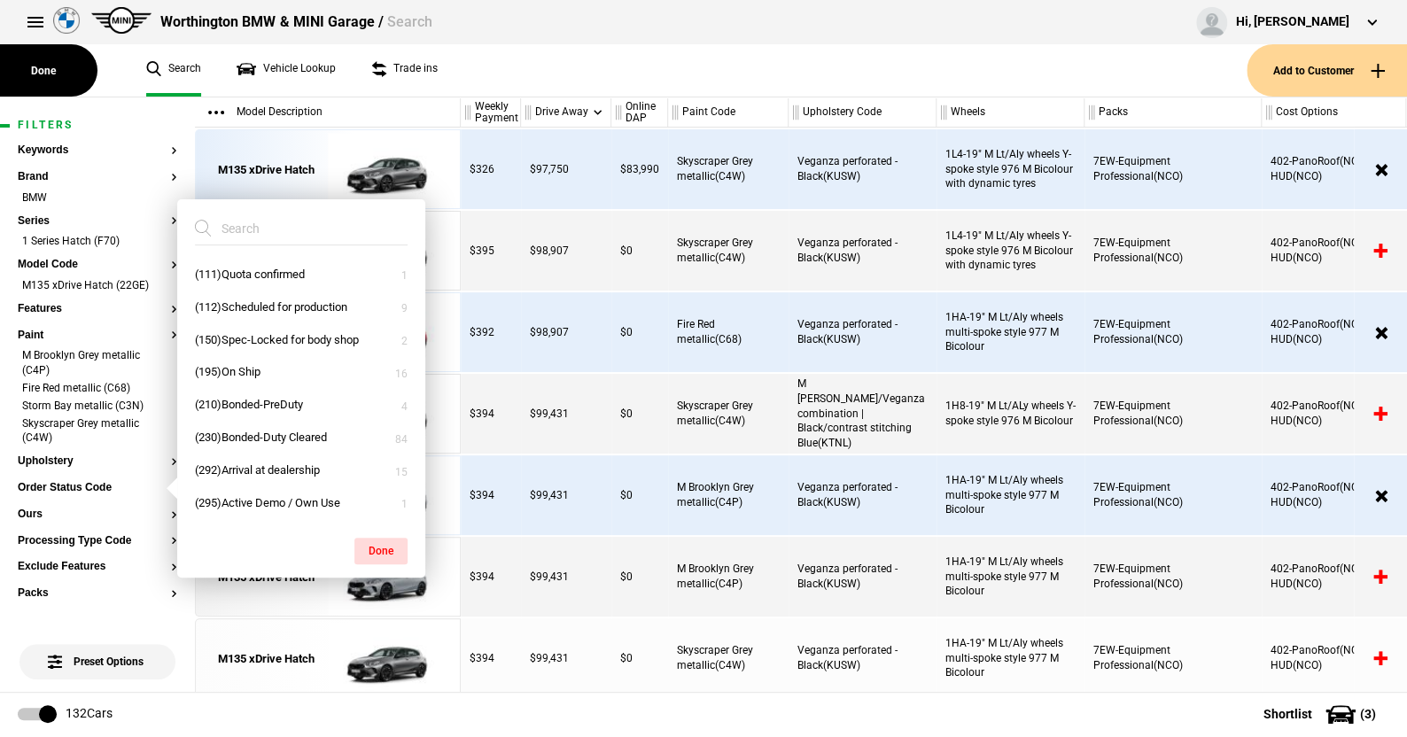
click at [595, 88] on ul "Search Vehicle Lookup Trade ins" at bounding box center [687, 70] width 1118 height 52
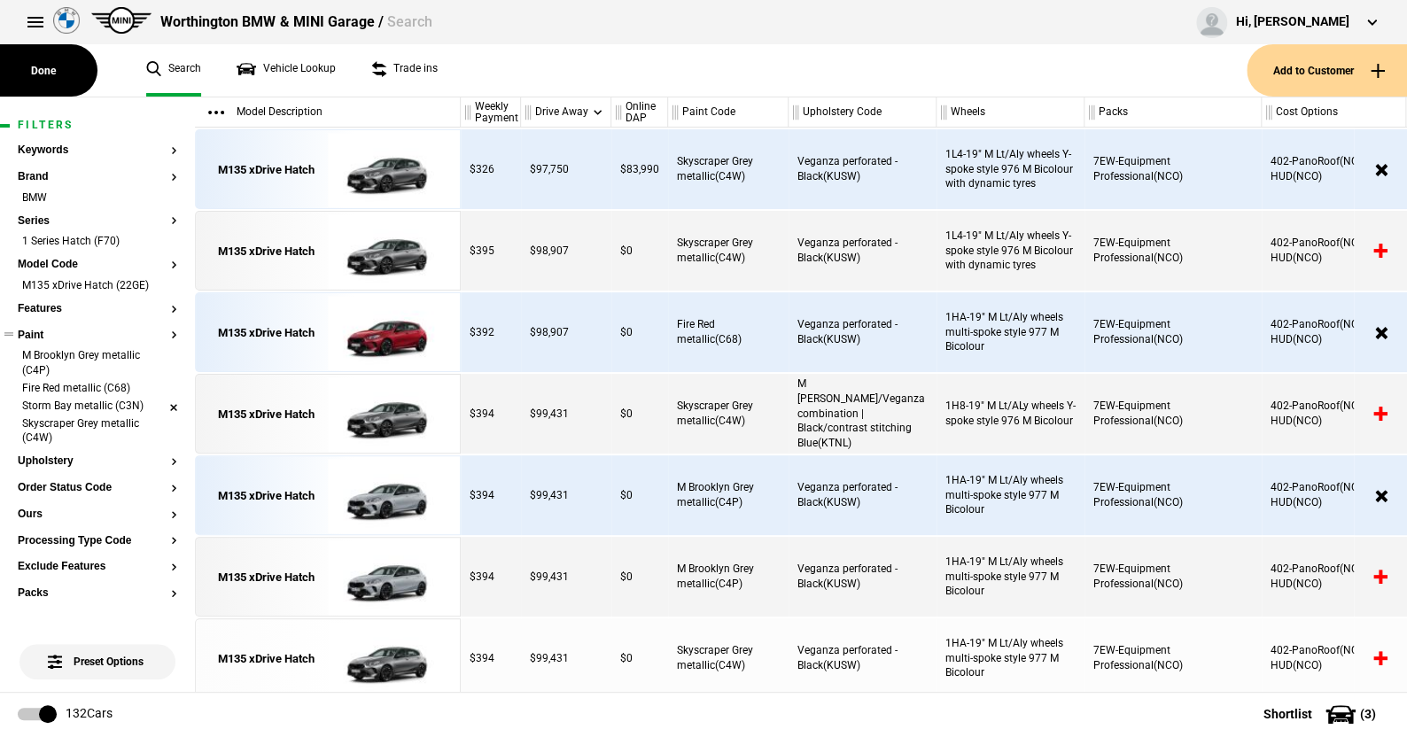
click at [160, 403] on li "Storm Bay metallic (C3N)" at bounding box center [98, 408] width 160 height 18
click at [159, 411] on li "Skyscraper Grey metallic (C4W)" at bounding box center [98, 415] width 160 height 33
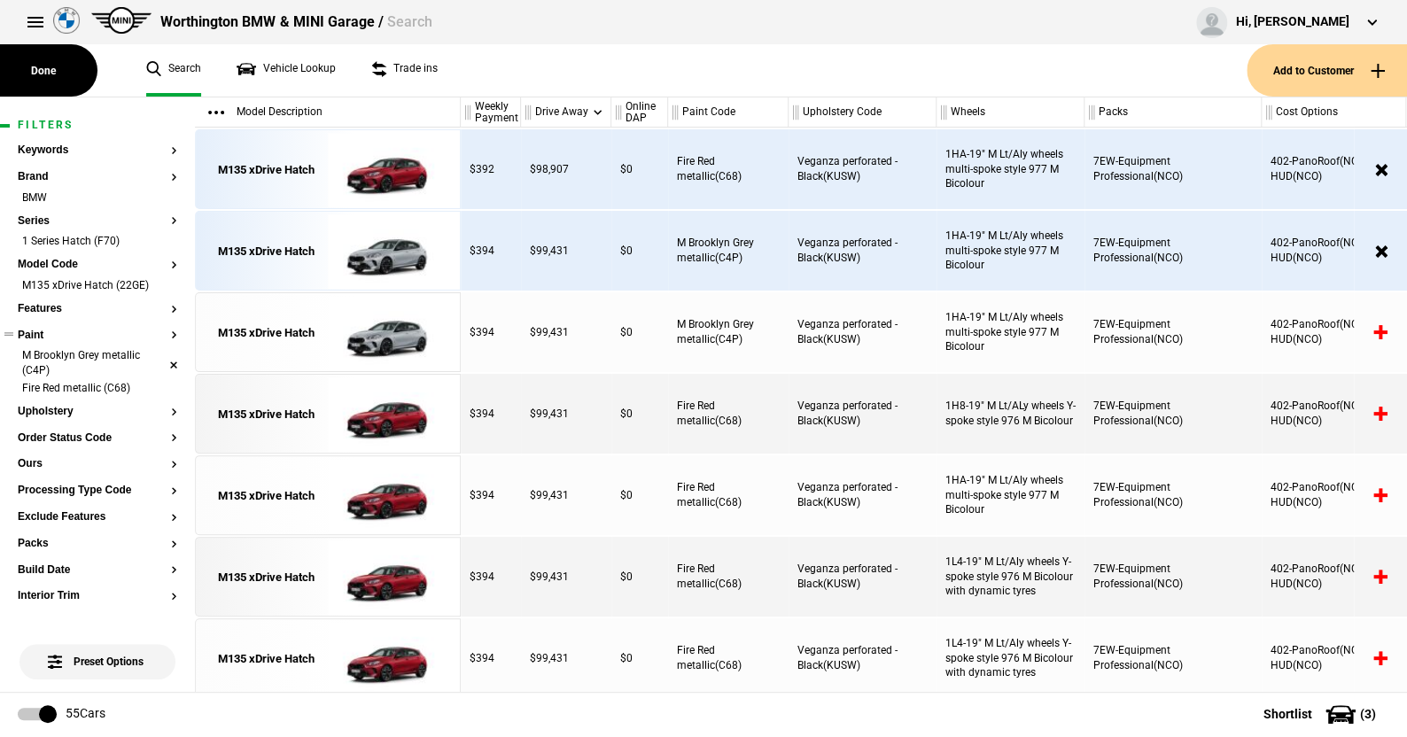
click at [156, 354] on li "M Brooklyn Grey metallic (C4P)" at bounding box center [98, 364] width 160 height 33
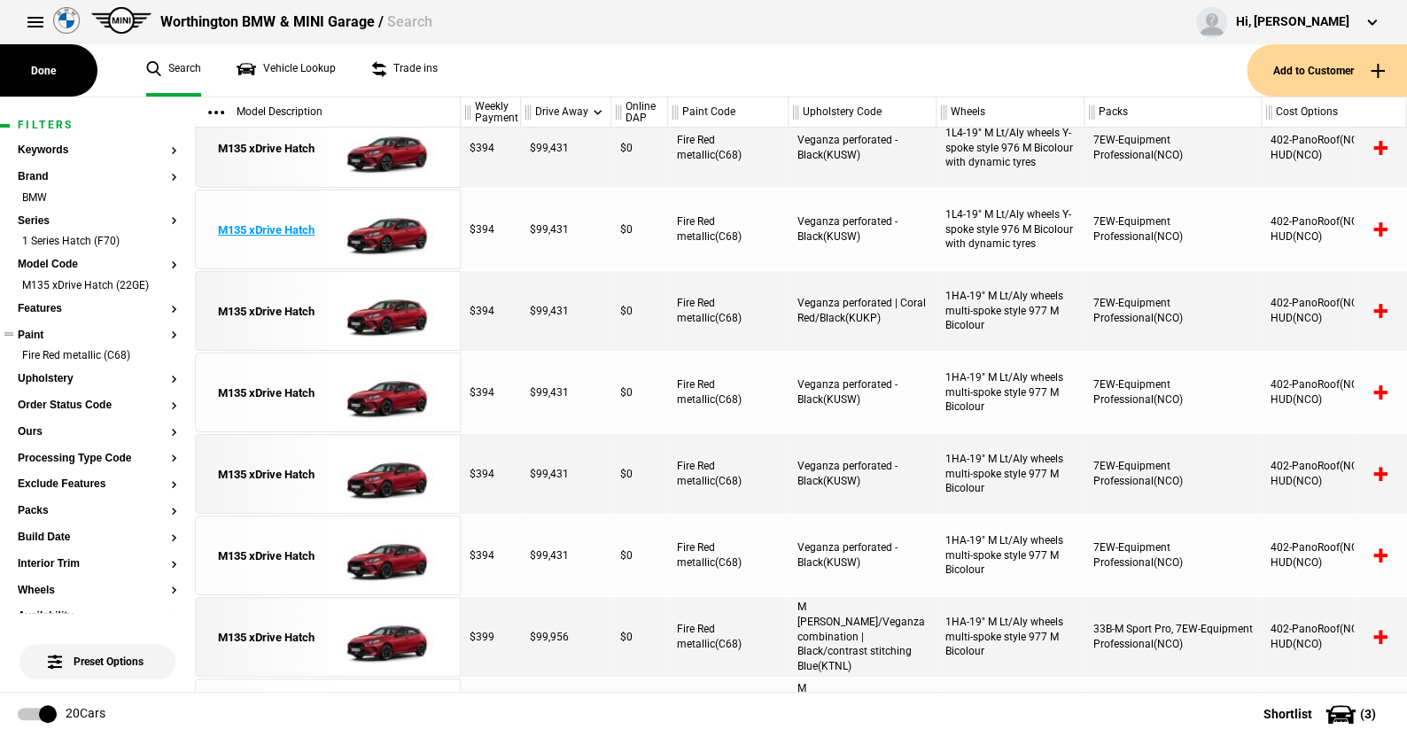
click at [408, 234] on img at bounding box center [389, 231] width 123 height 80
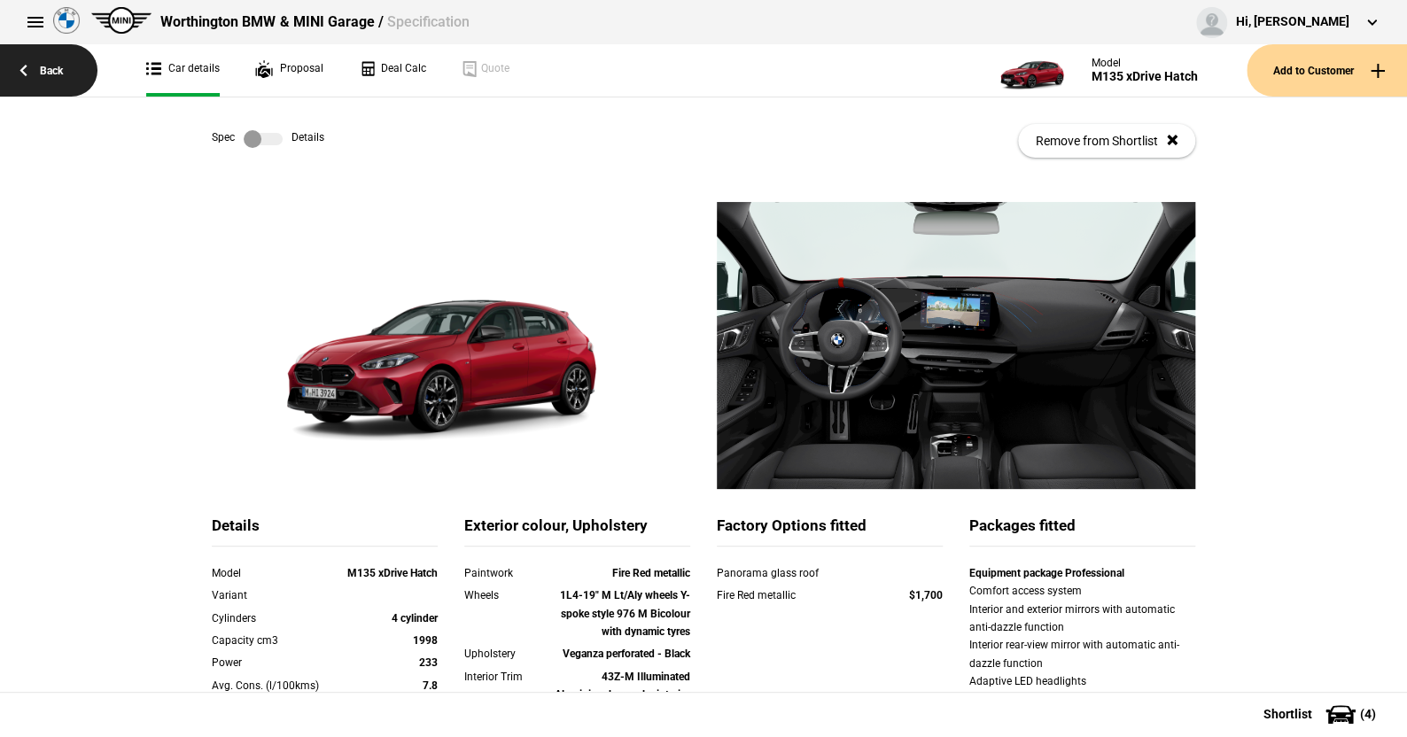
click at [47, 65] on link "Back" at bounding box center [48, 70] width 97 height 52
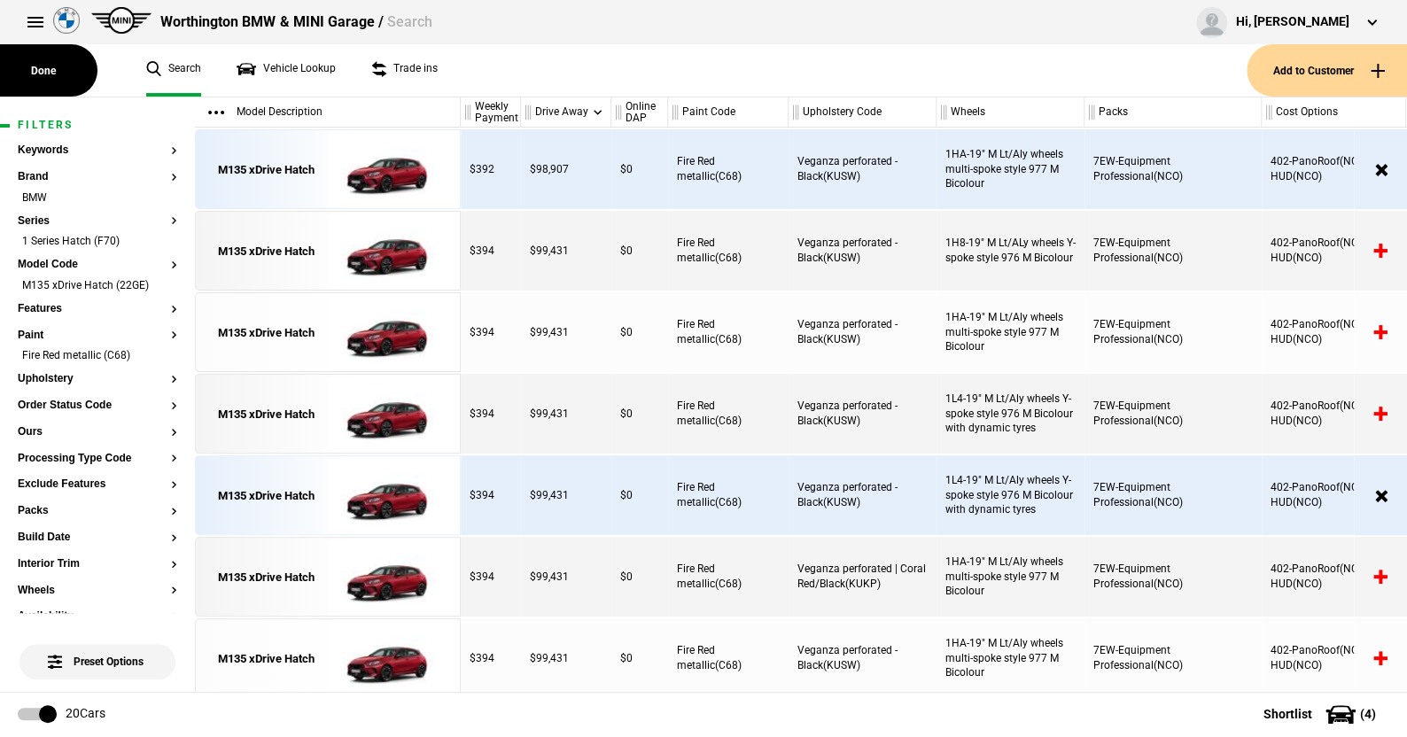
scroll to position [266, 0]
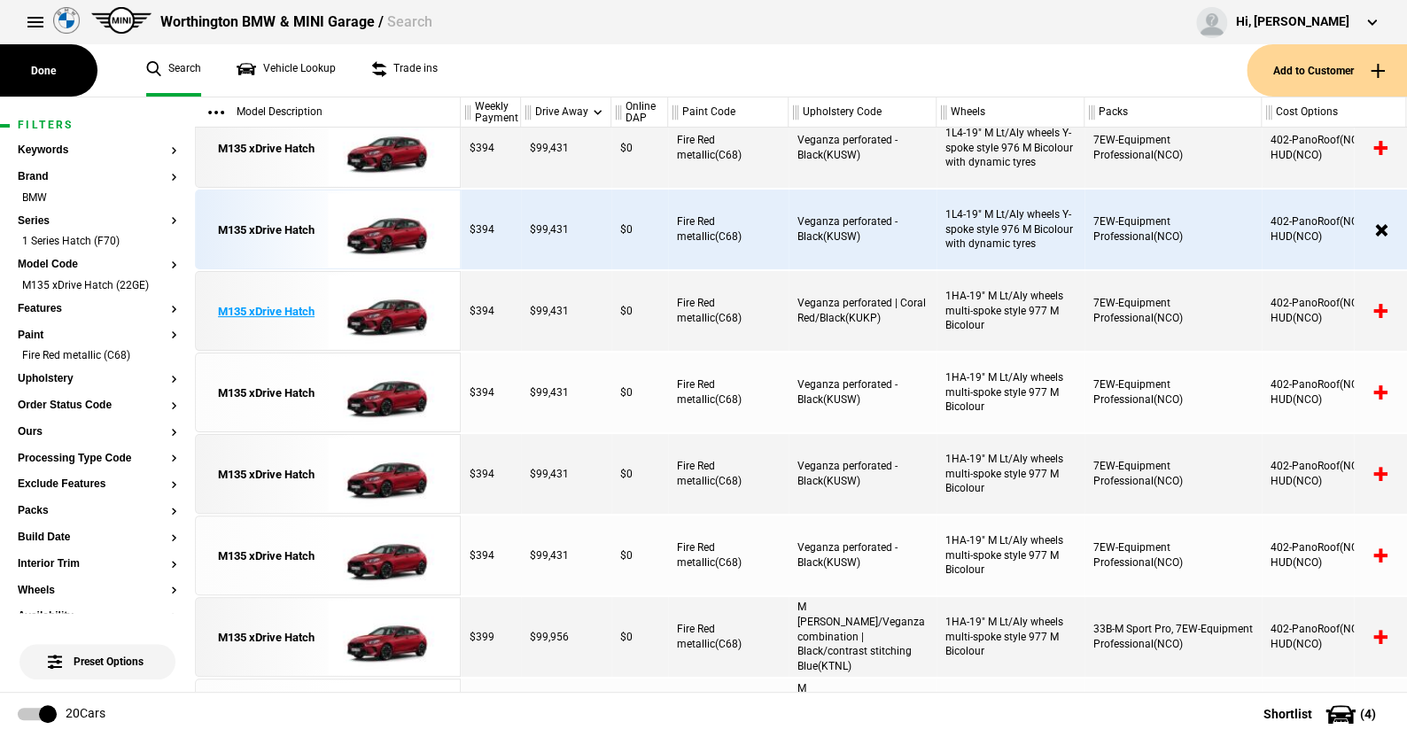
click at [401, 310] on img at bounding box center [389, 312] width 123 height 80
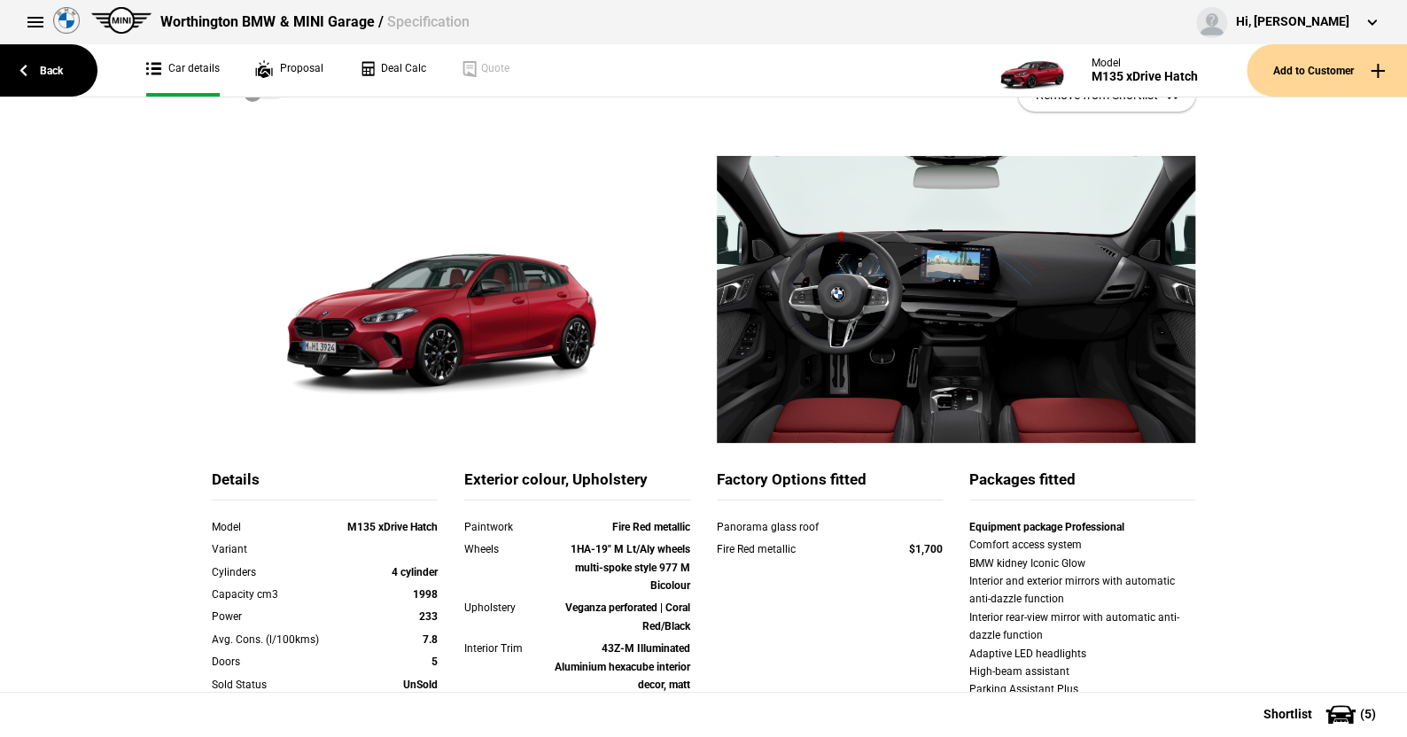
scroll to position [89, 0]
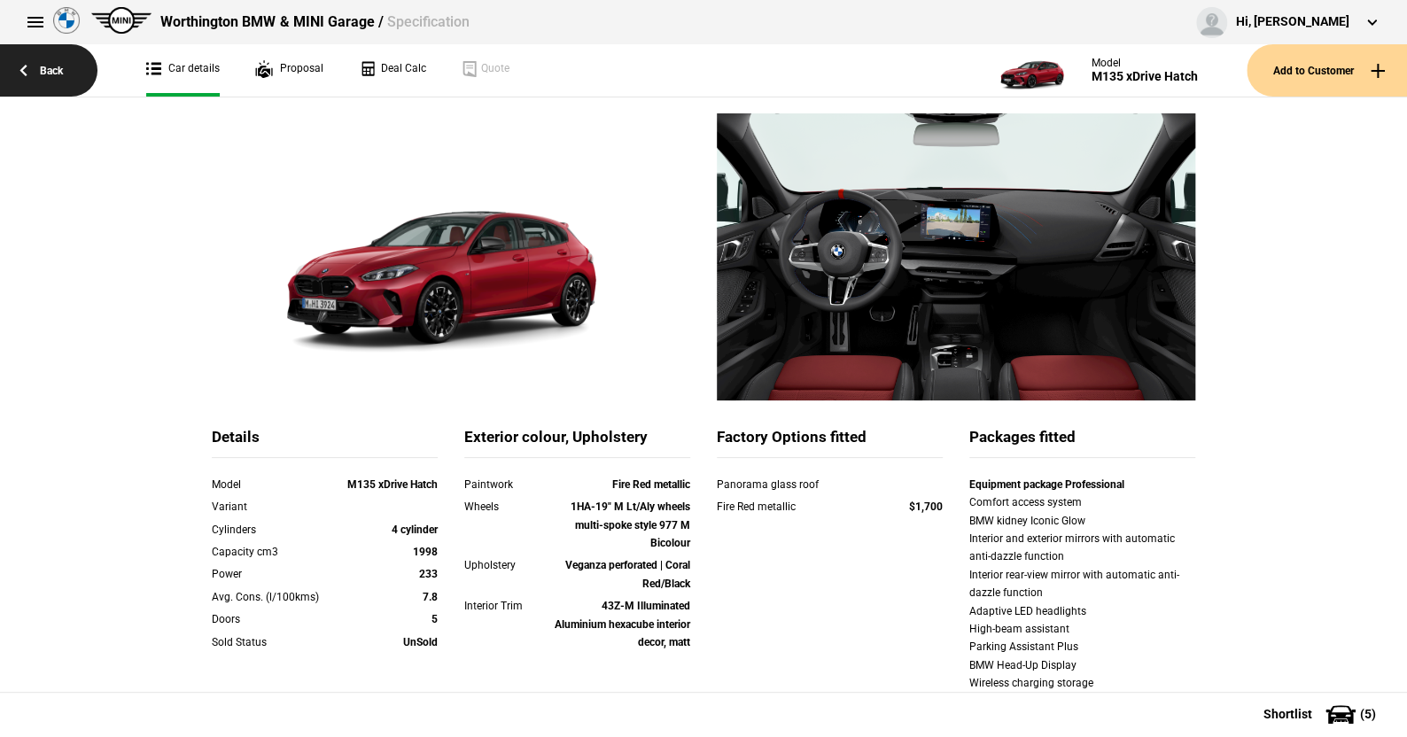
click at [55, 64] on link "Back" at bounding box center [48, 70] width 97 height 52
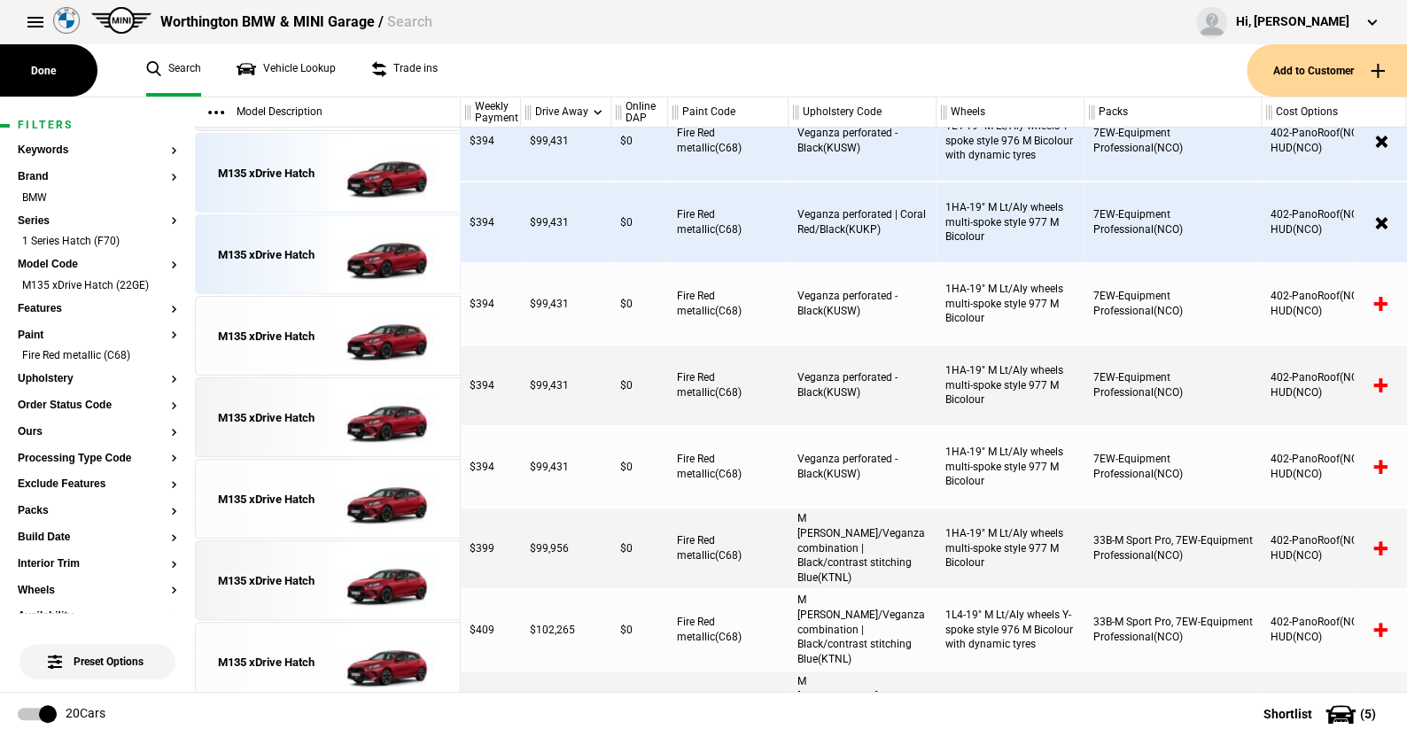
scroll to position [354, 0]
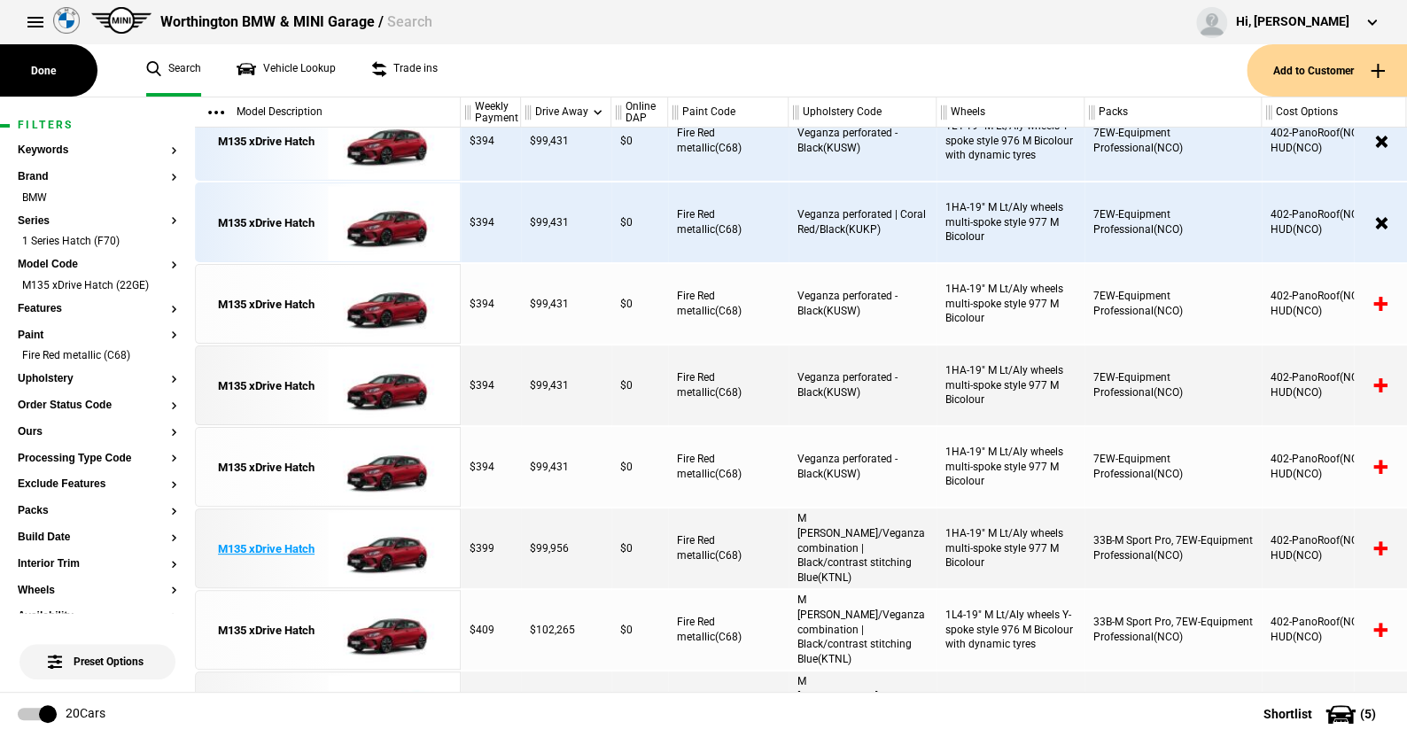
click at [386, 552] on img at bounding box center [389, 550] width 123 height 80
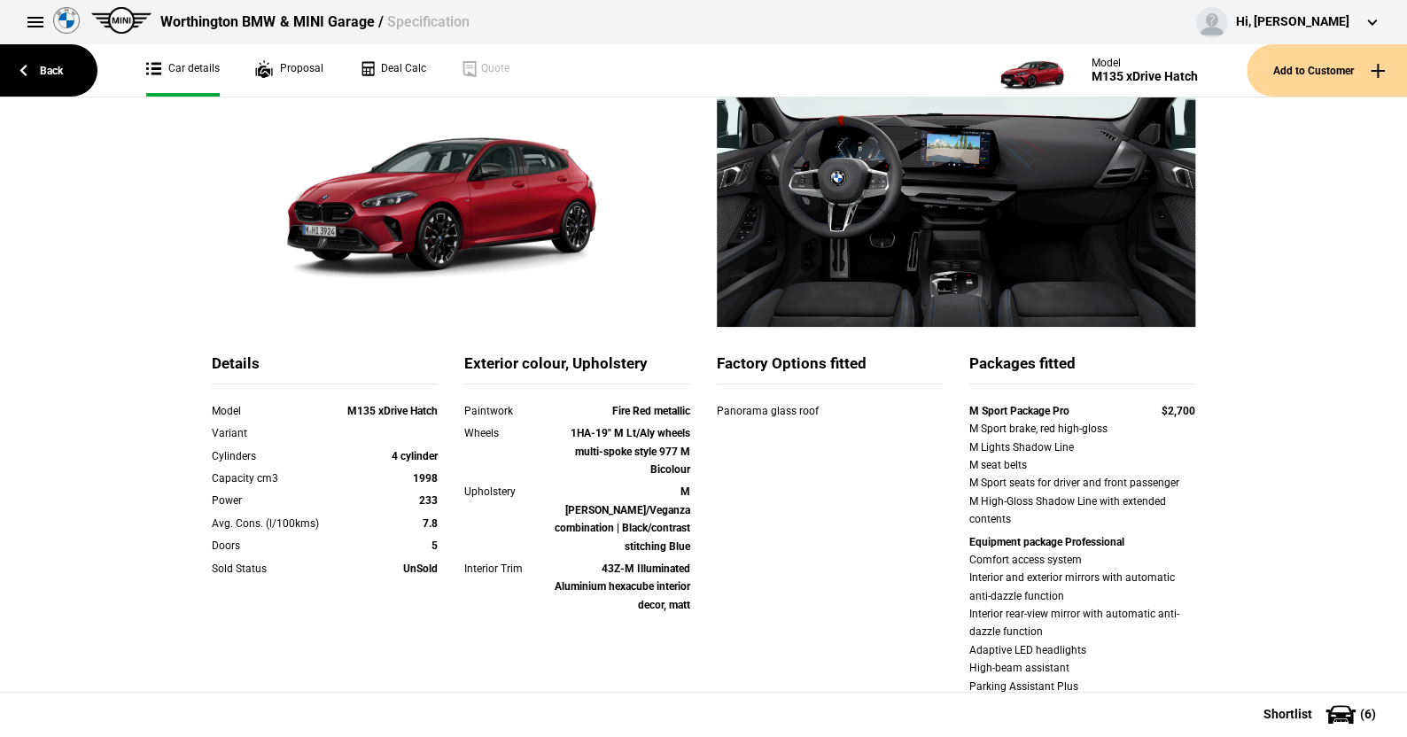
scroll to position [177, 0]
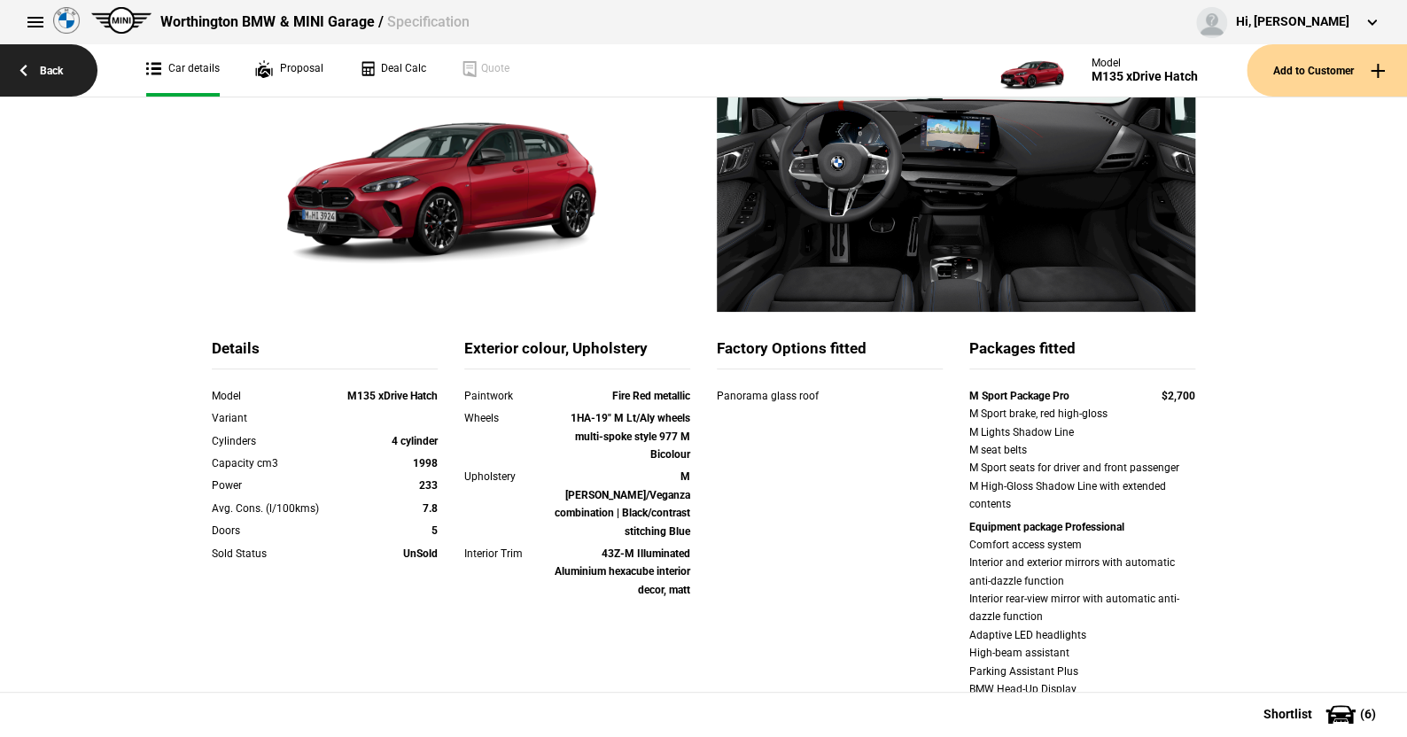
click at [51, 63] on link "Back" at bounding box center [48, 70] width 97 height 52
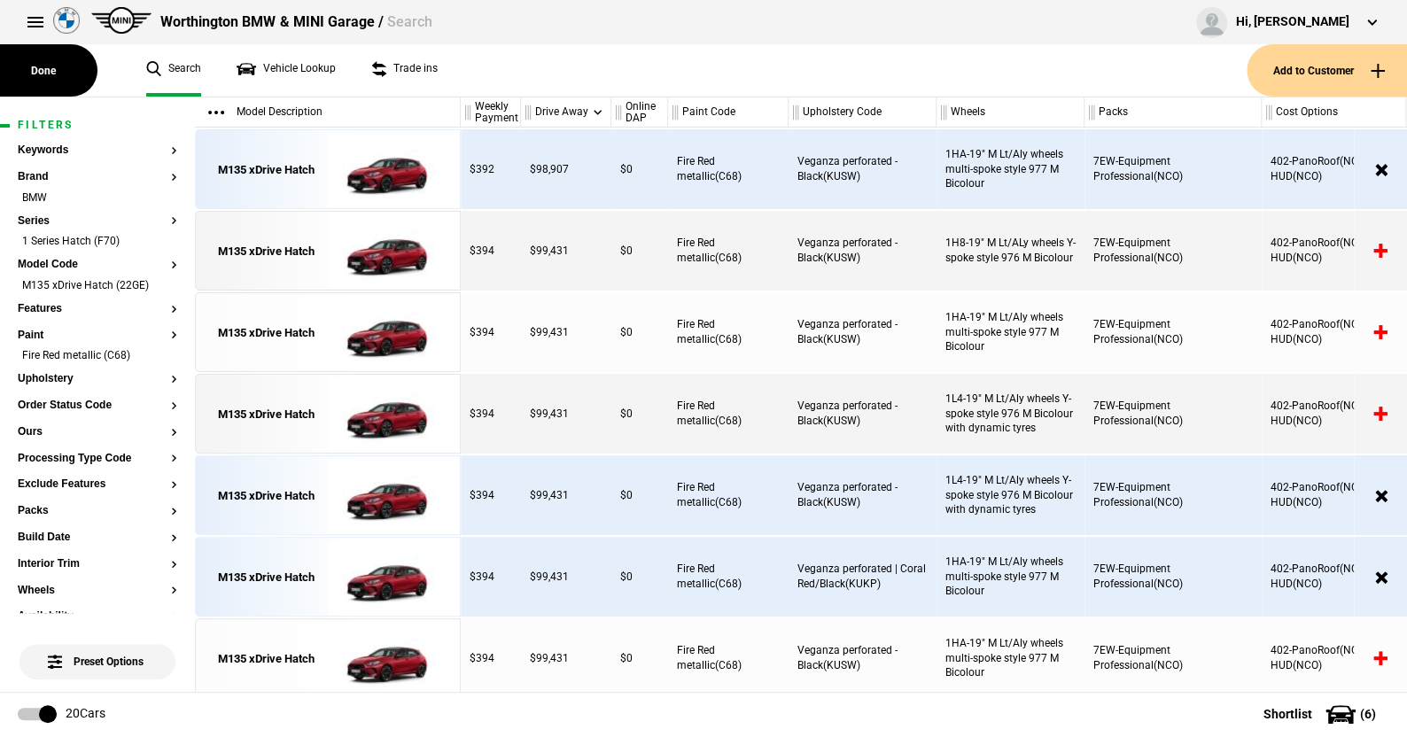
scroll to position [354, 0]
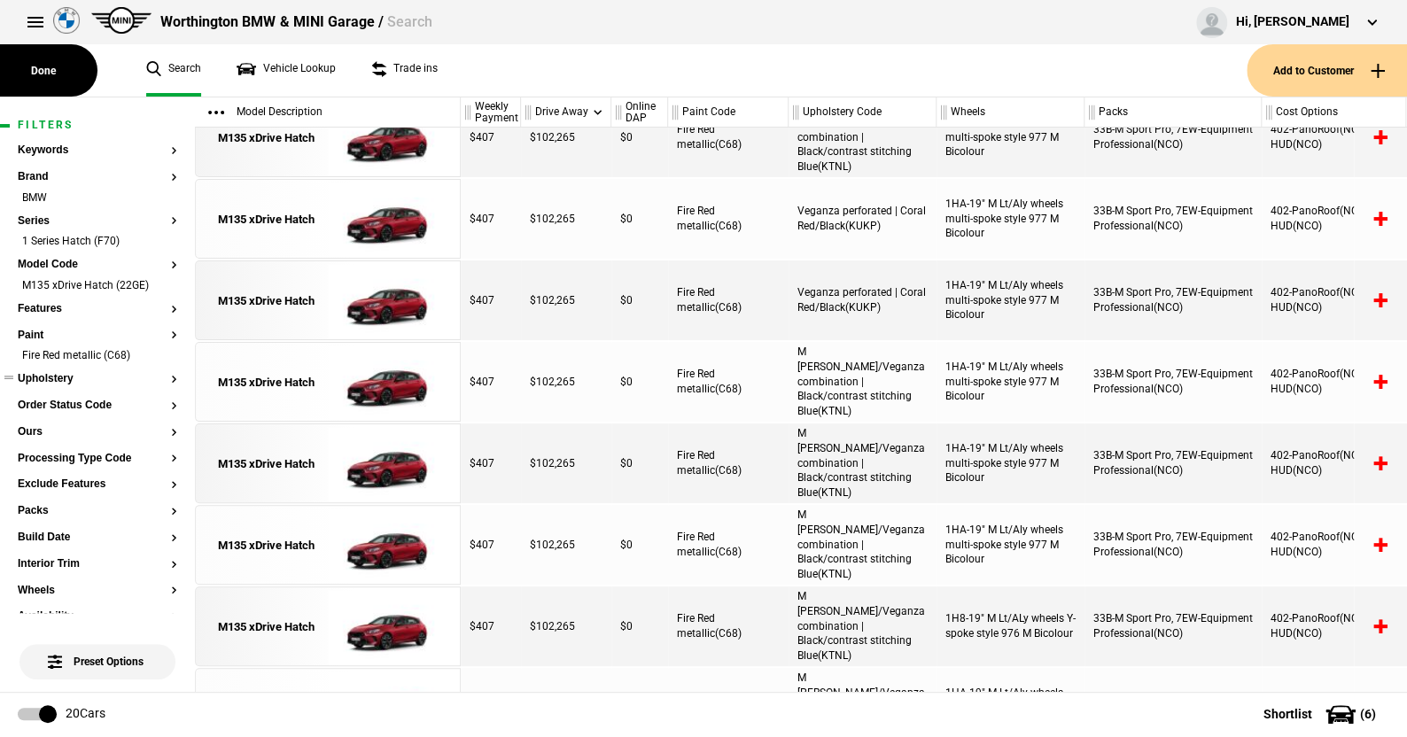
click at [51, 382] on button "Upholstery" at bounding box center [98, 379] width 160 height 12
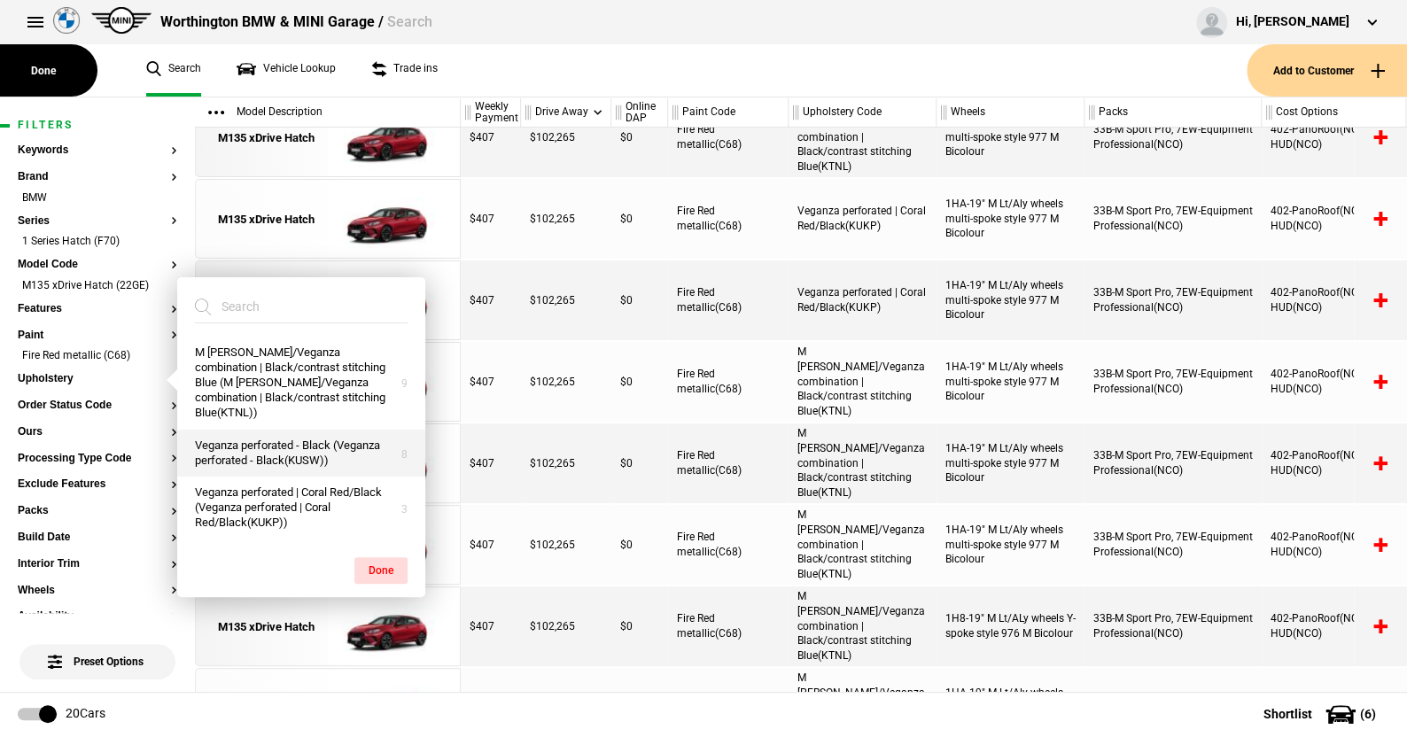
click at [276, 430] on button "Veganza perforated - Black (Veganza perforated - Black(KUSW))" at bounding box center [301, 454] width 248 height 48
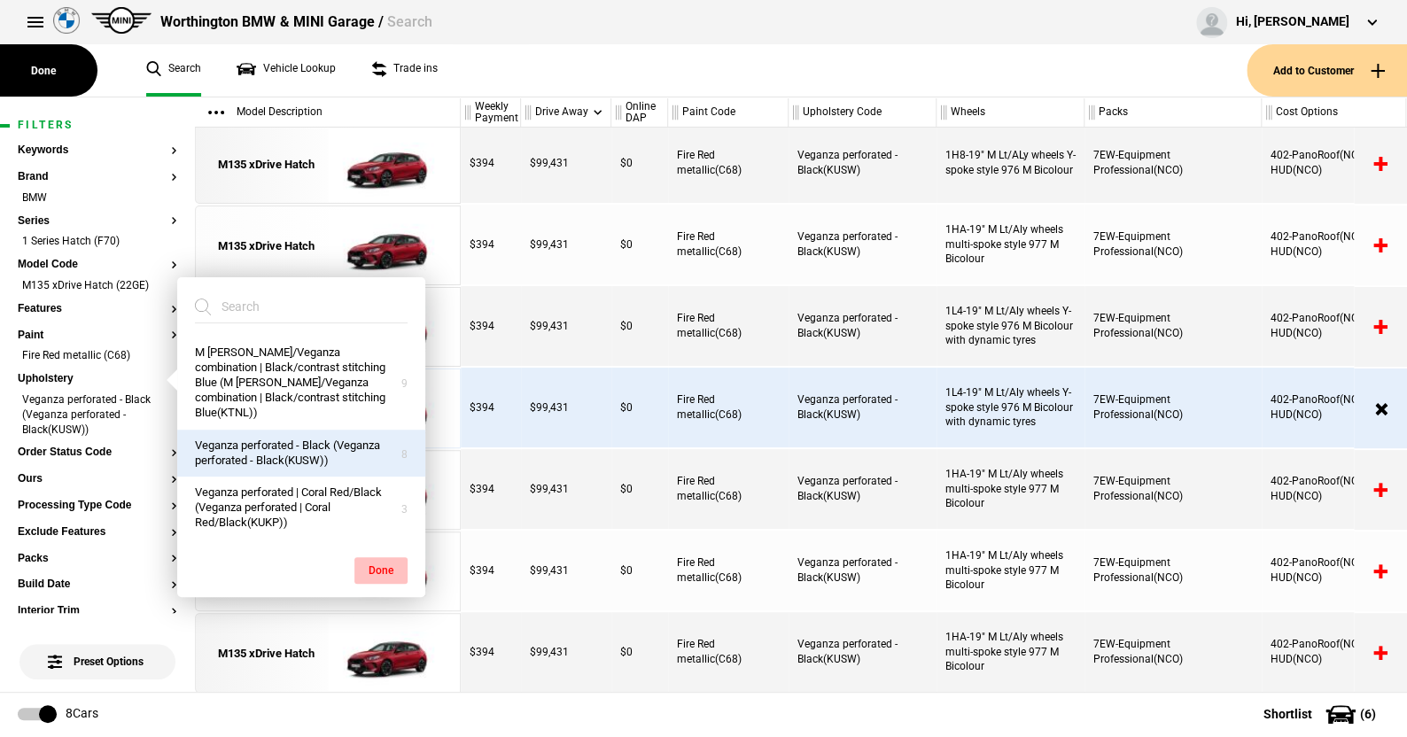
click at [385, 557] on button "Done" at bounding box center [380, 570] width 53 height 27
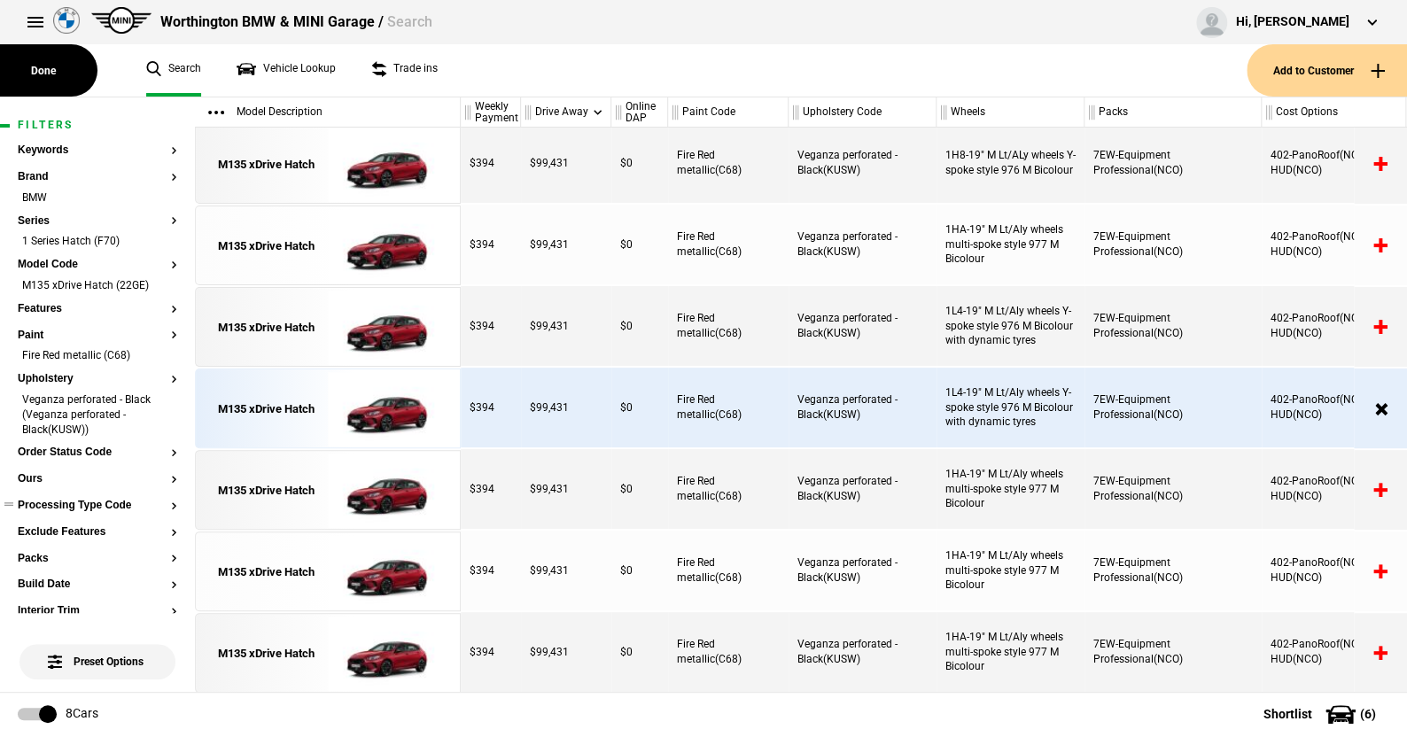
click at [79, 506] on button "Processing Type Code" at bounding box center [98, 506] width 160 height 12
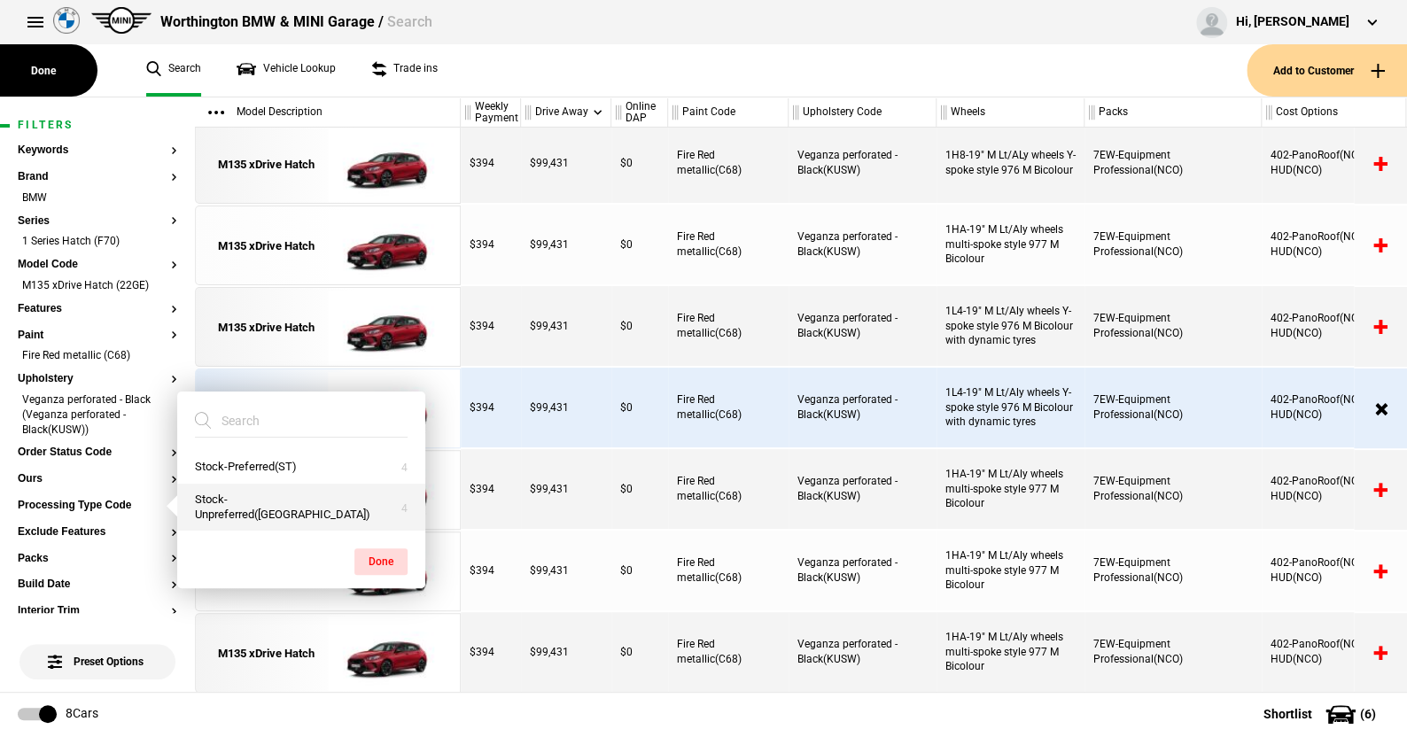
click at [265, 508] on button "Stock-Unpreferred([GEOGRAPHIC_DATA])" at bounding box center [301, 508] width 248 height 48
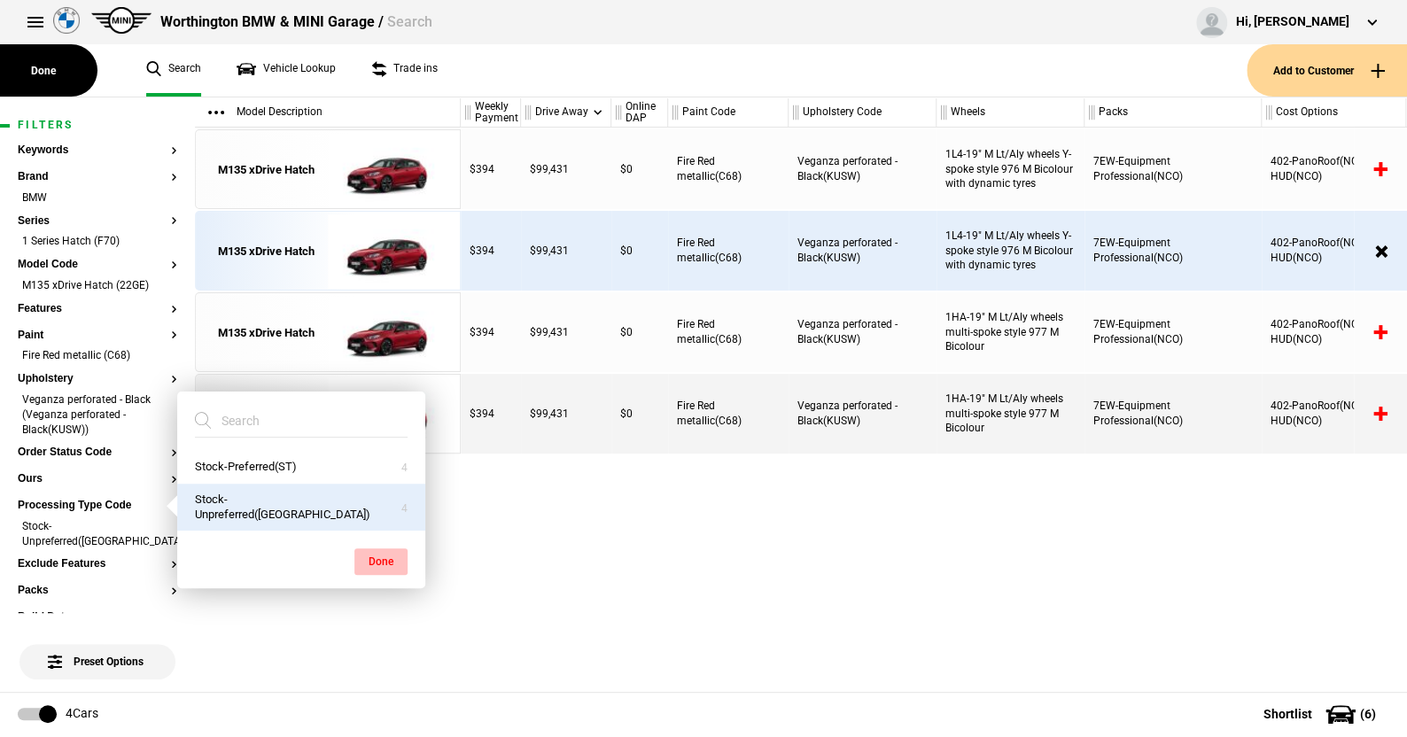
click at [392, 556] on button "Done" at bounding box center [380, 562] width 53 height 27
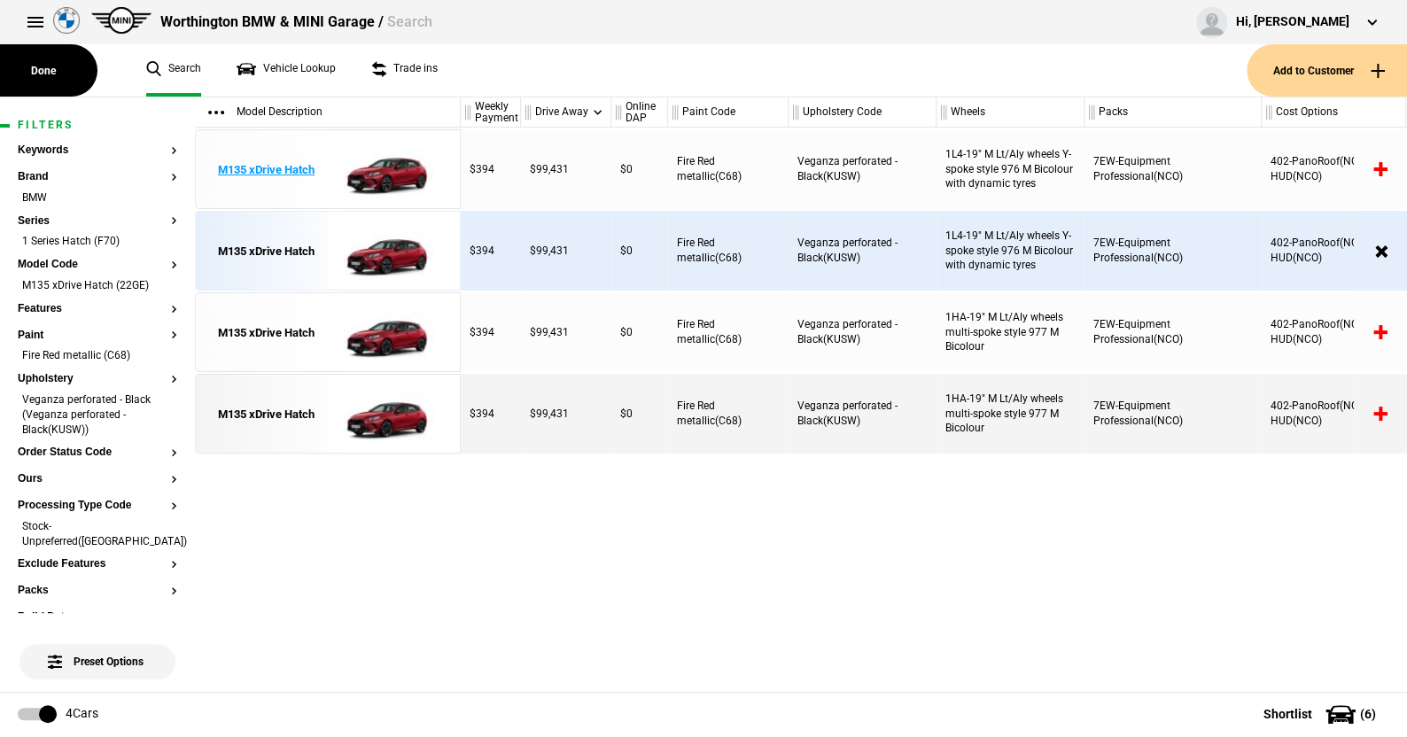
click at [387, 170] on img at bounding box center [389, 170] width 123 height 80
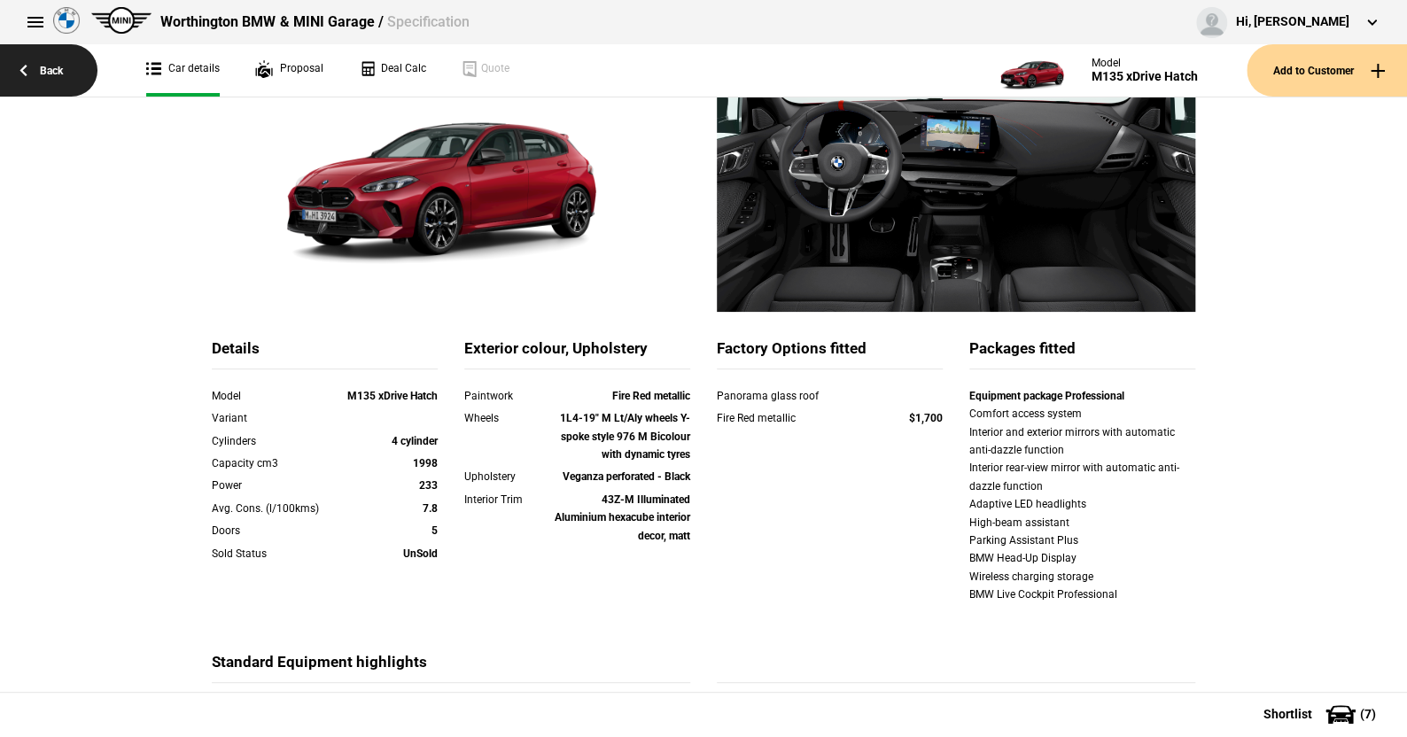
click at [54, 70] on link "Back" at bounding box center [48, 70] width 97 height 52
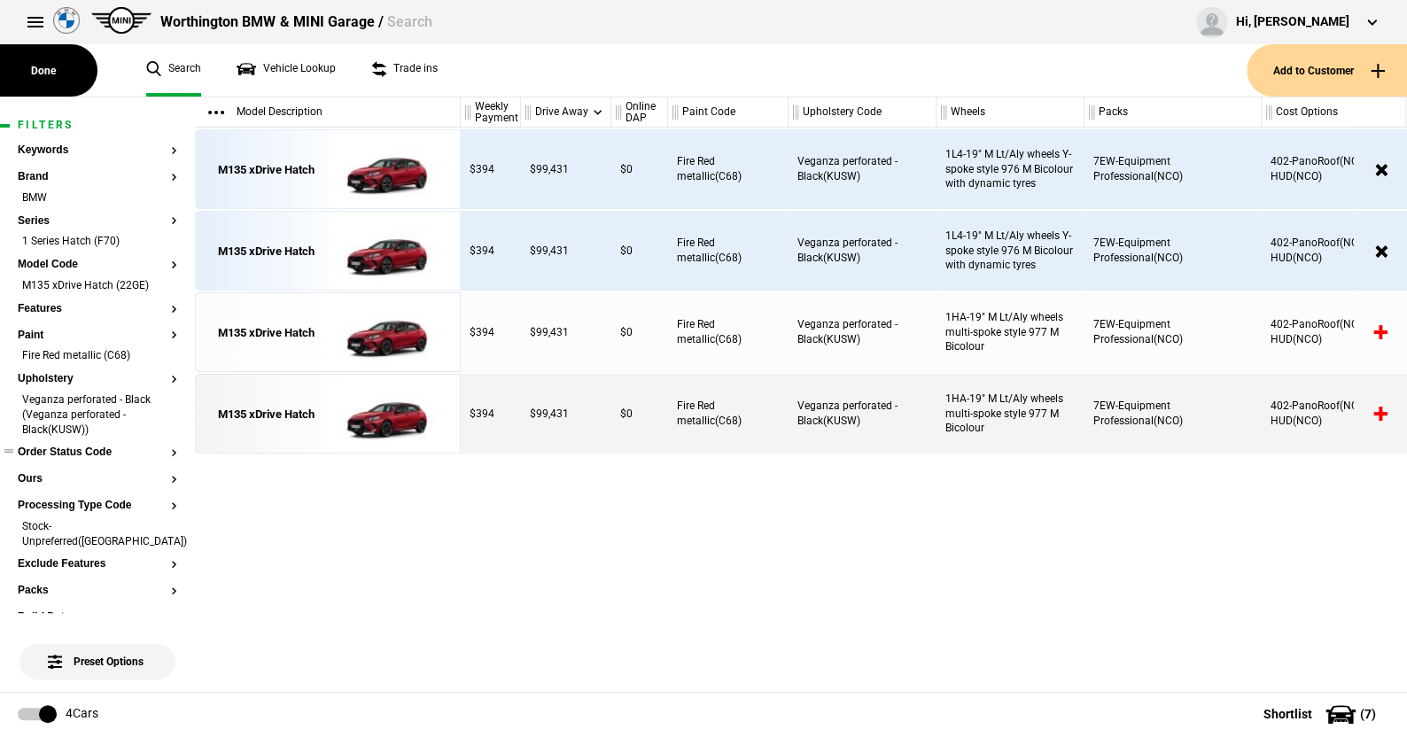
click at [84, 449] on button "Order Status Code" at bounding box center [98, 453] width 160 height 12
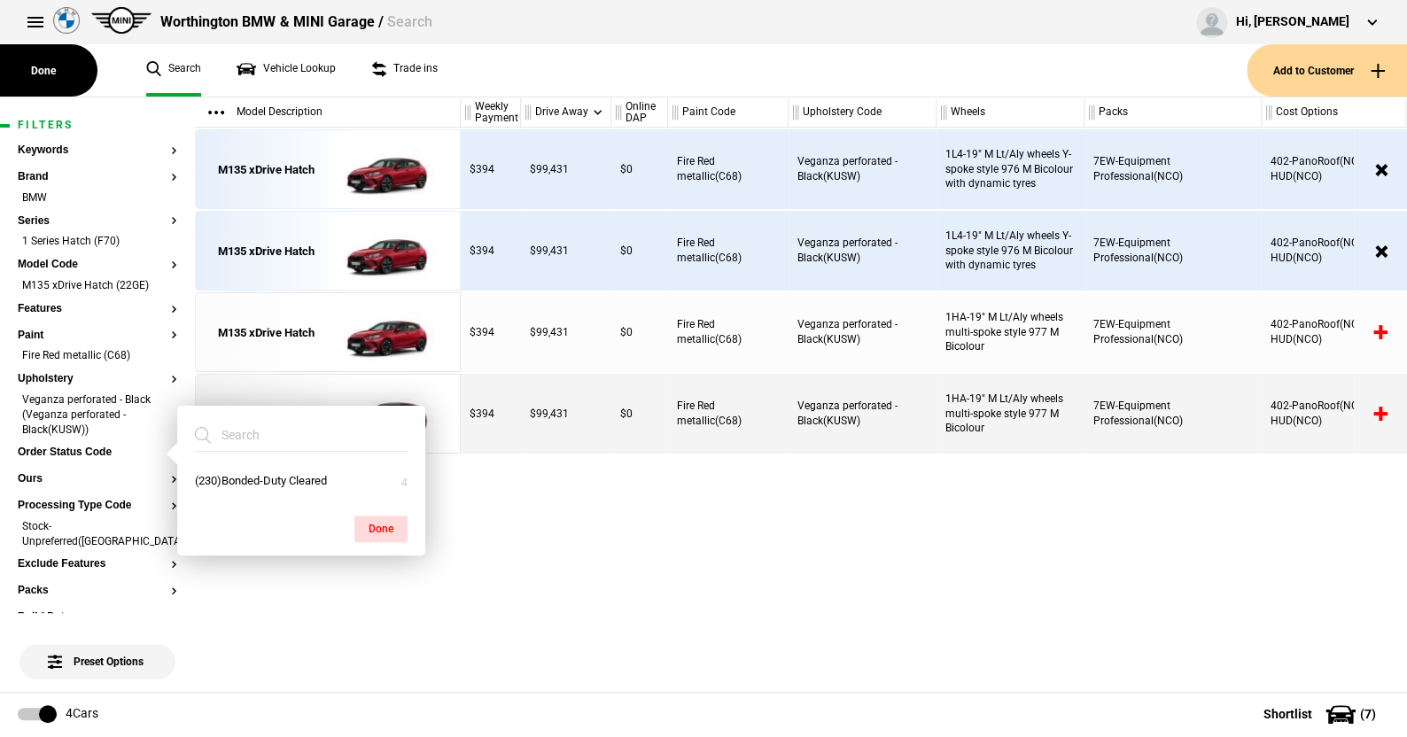
click at [563, 66] on ul "Search Vehicle Lookup Trade ins" at bounding box center [687, 70] width 1118 height 52
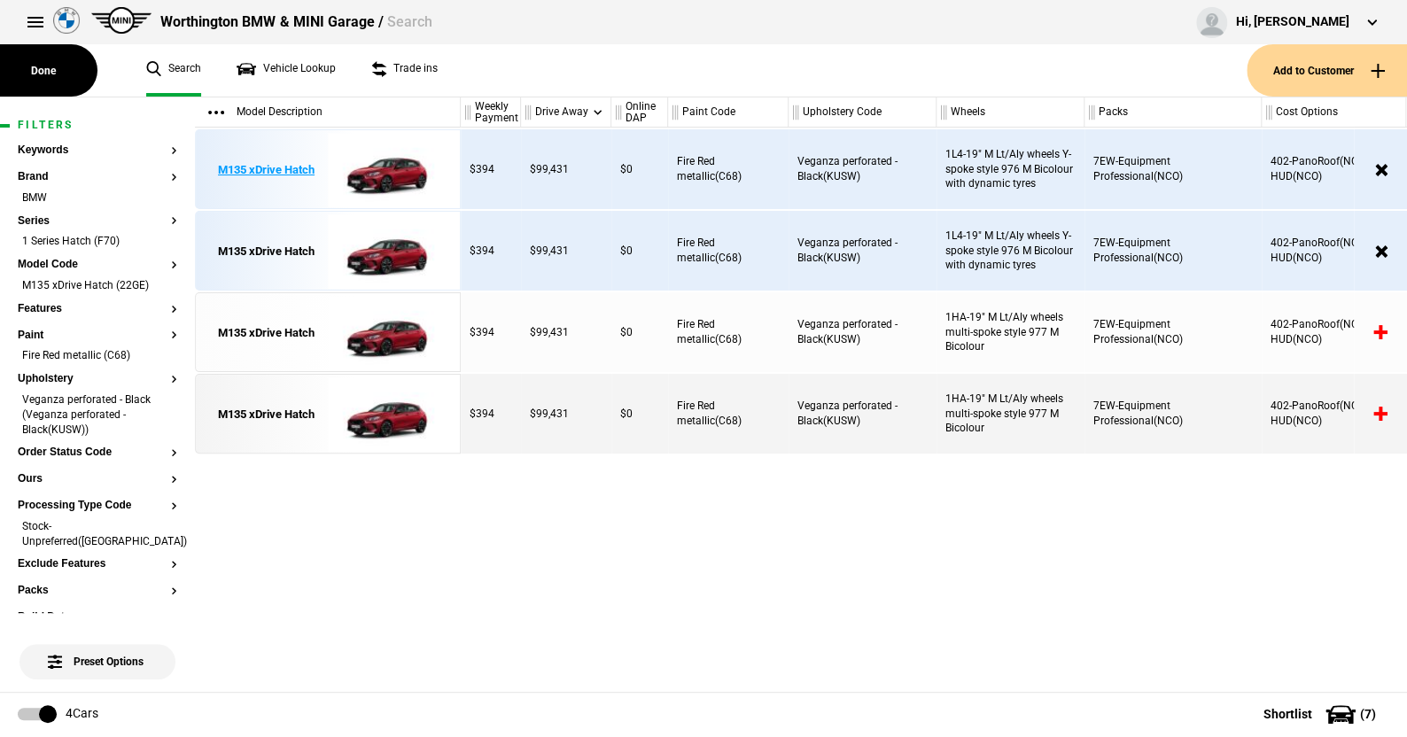
click at [392, 175] on img at bounding box center [389, 170] width 123 height 80
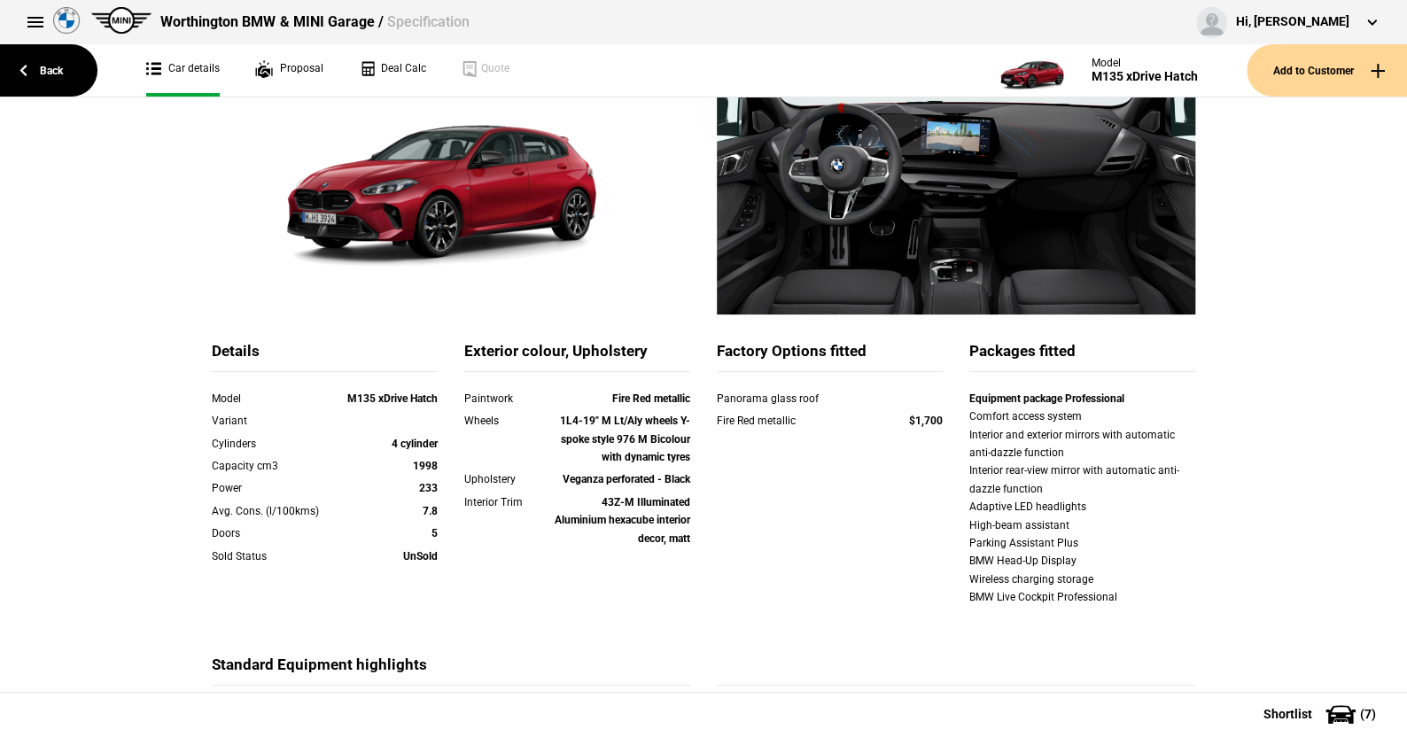
scroll to position [177, 0]
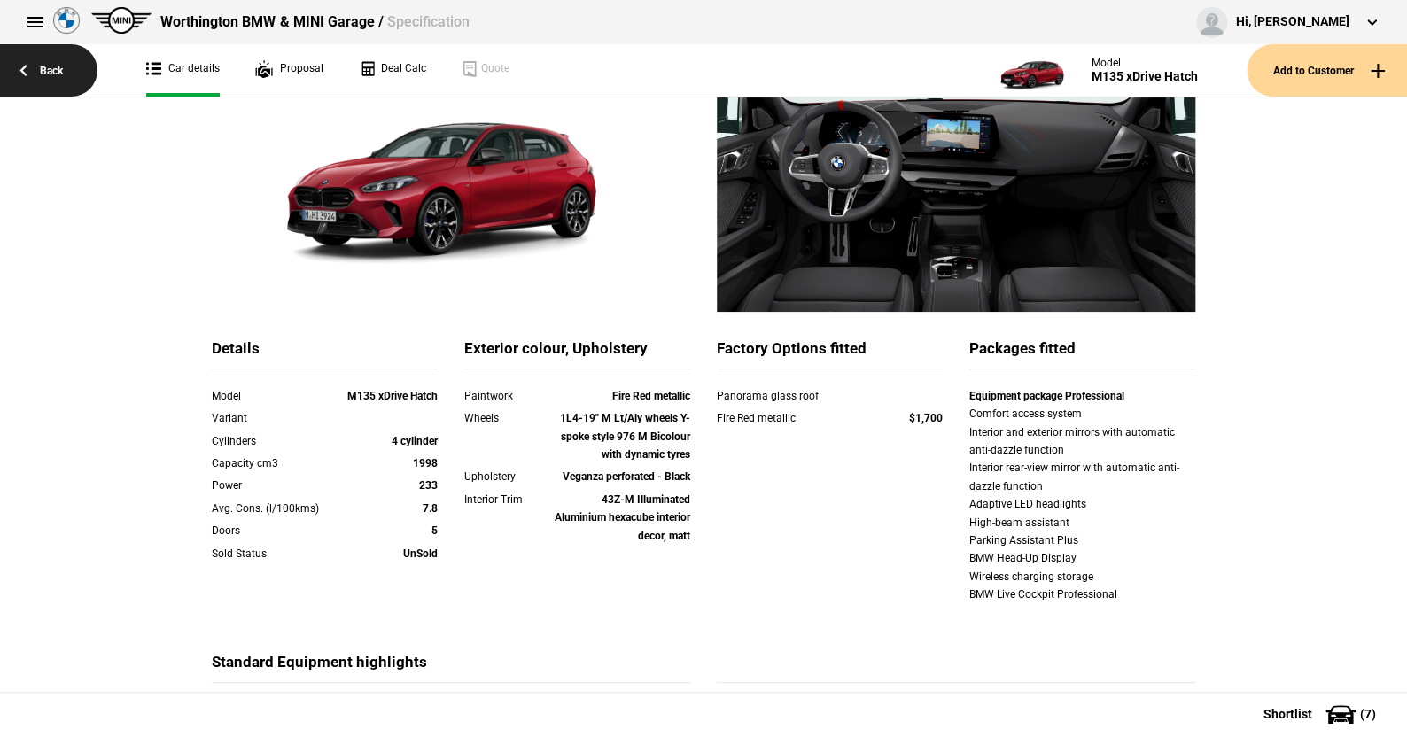
click at [50, 65] on link "Back" at bounding box center [48, 70] width 97 height 52
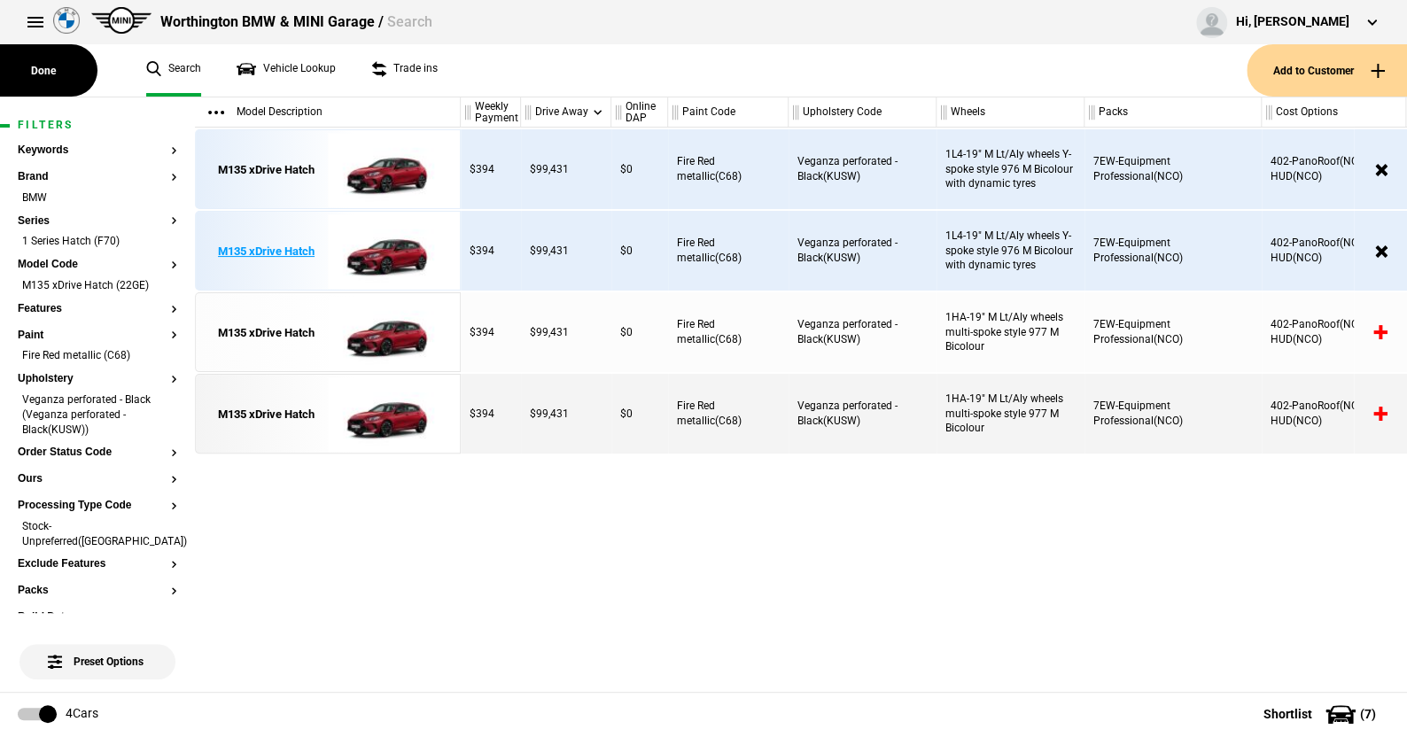
click at [388, 247] on img at bounding box center [389, 252] width 123 height 80
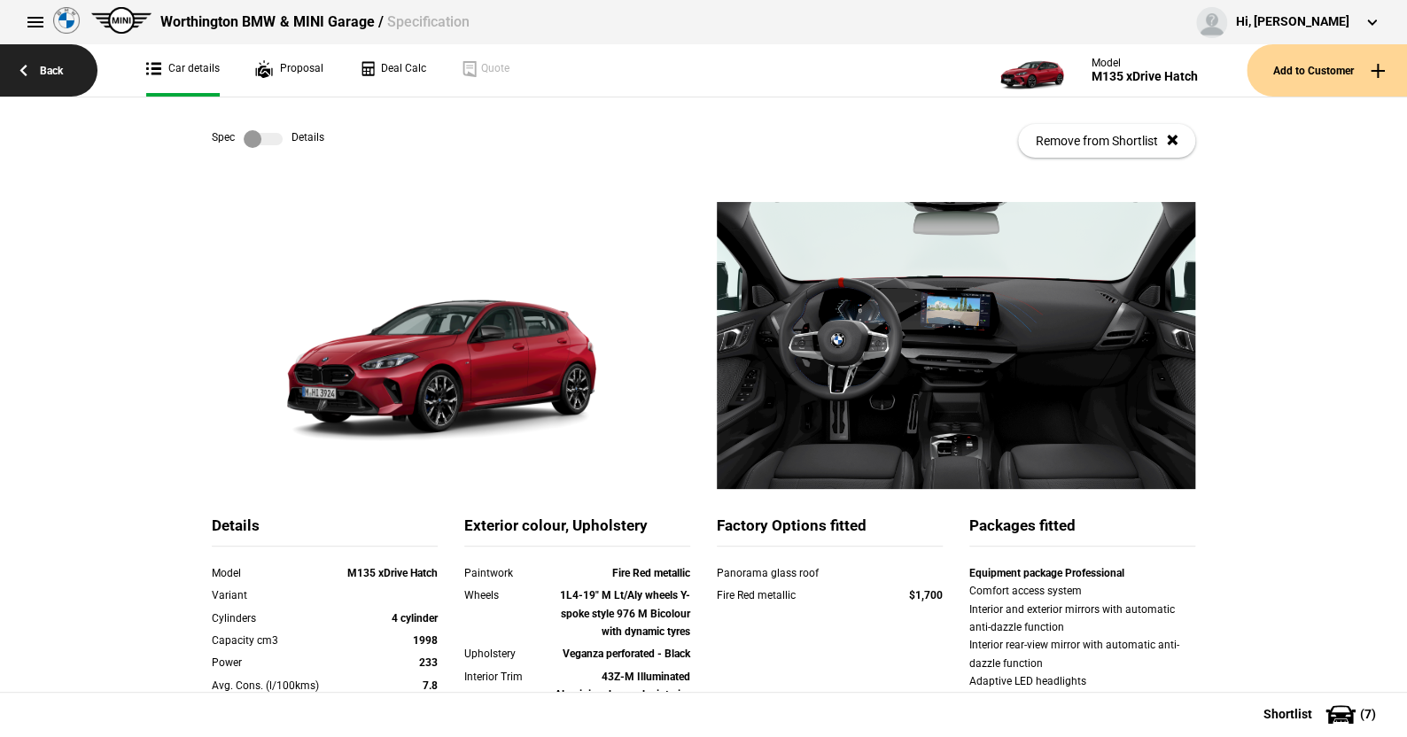
click at [62, 66] on link "Back" at bounding box center [48, 70] width 97 height 52
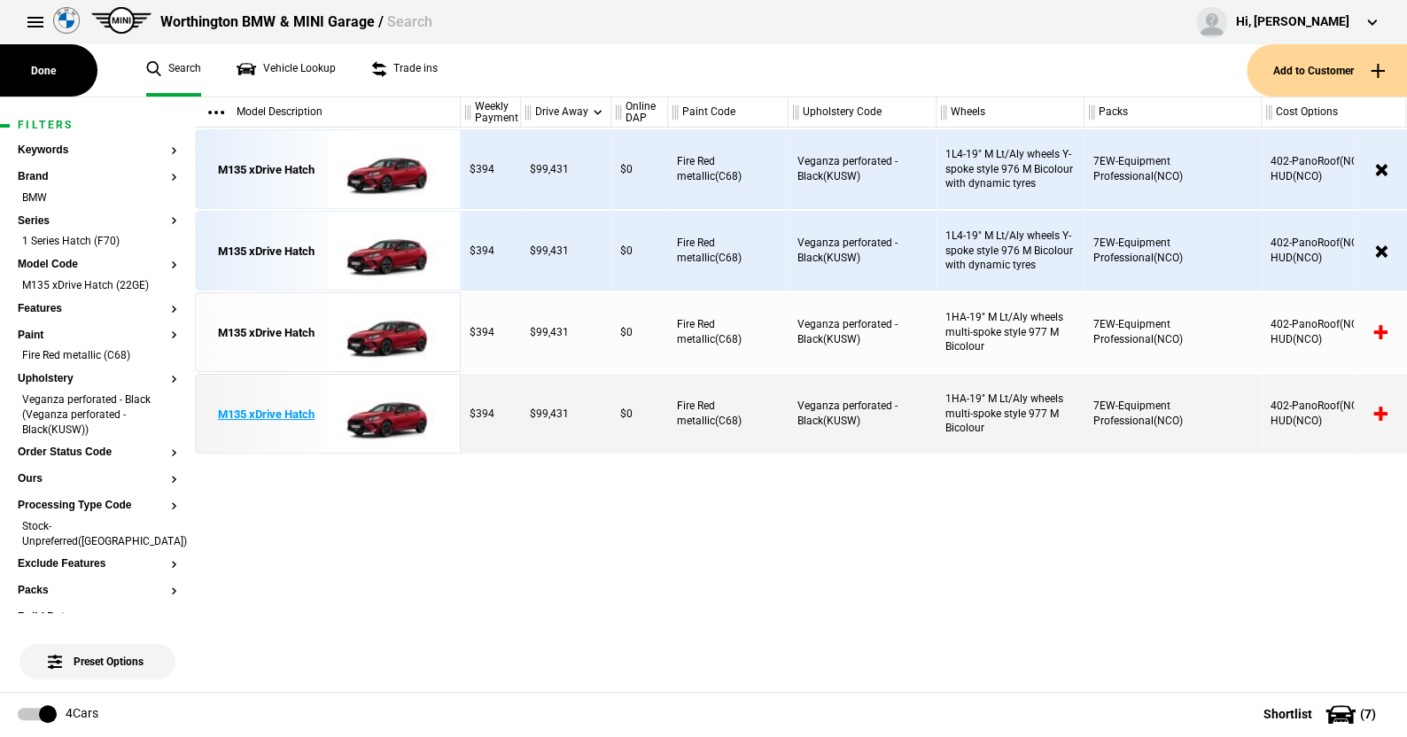
click at [400, 415] on img at bounding box center [389, 415] width 123 height 80
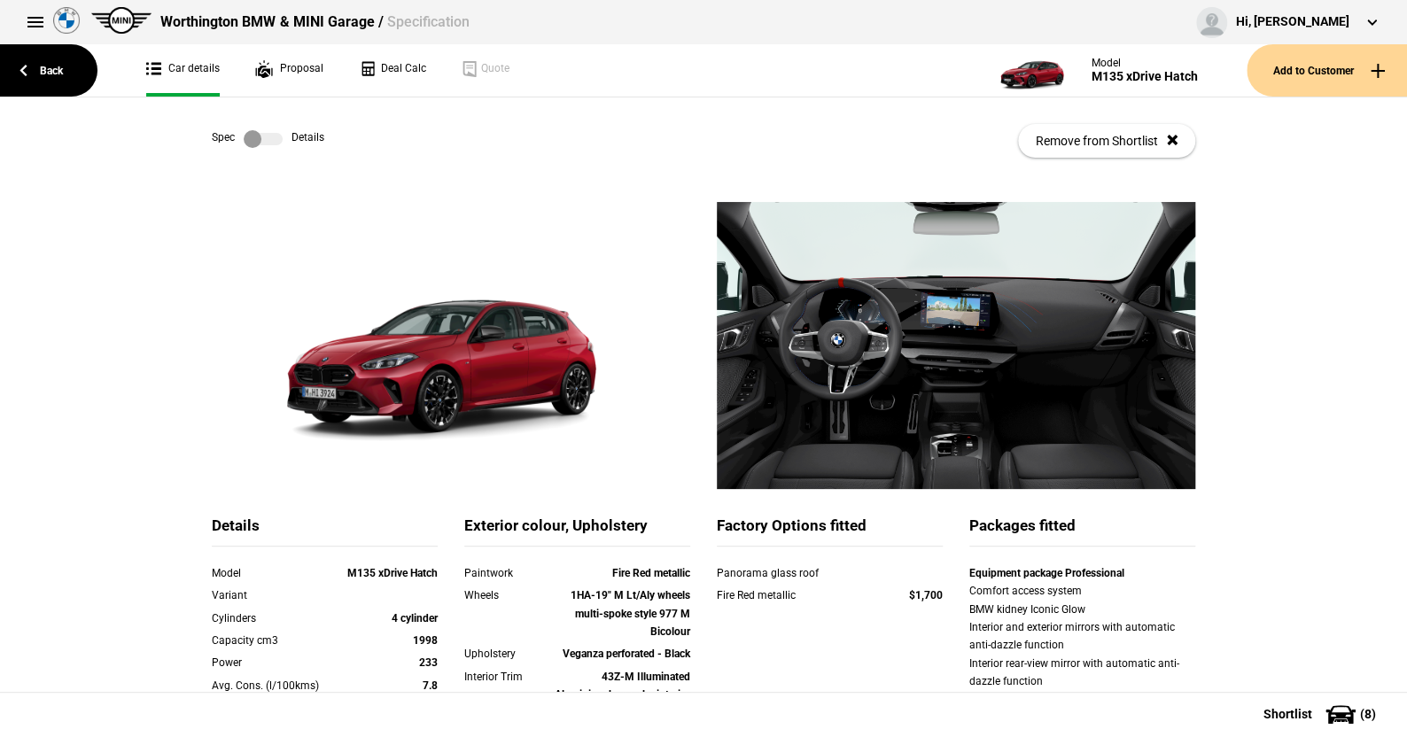
click at [272, 142] on label at bounding box center [263, 139] width 39 height 18
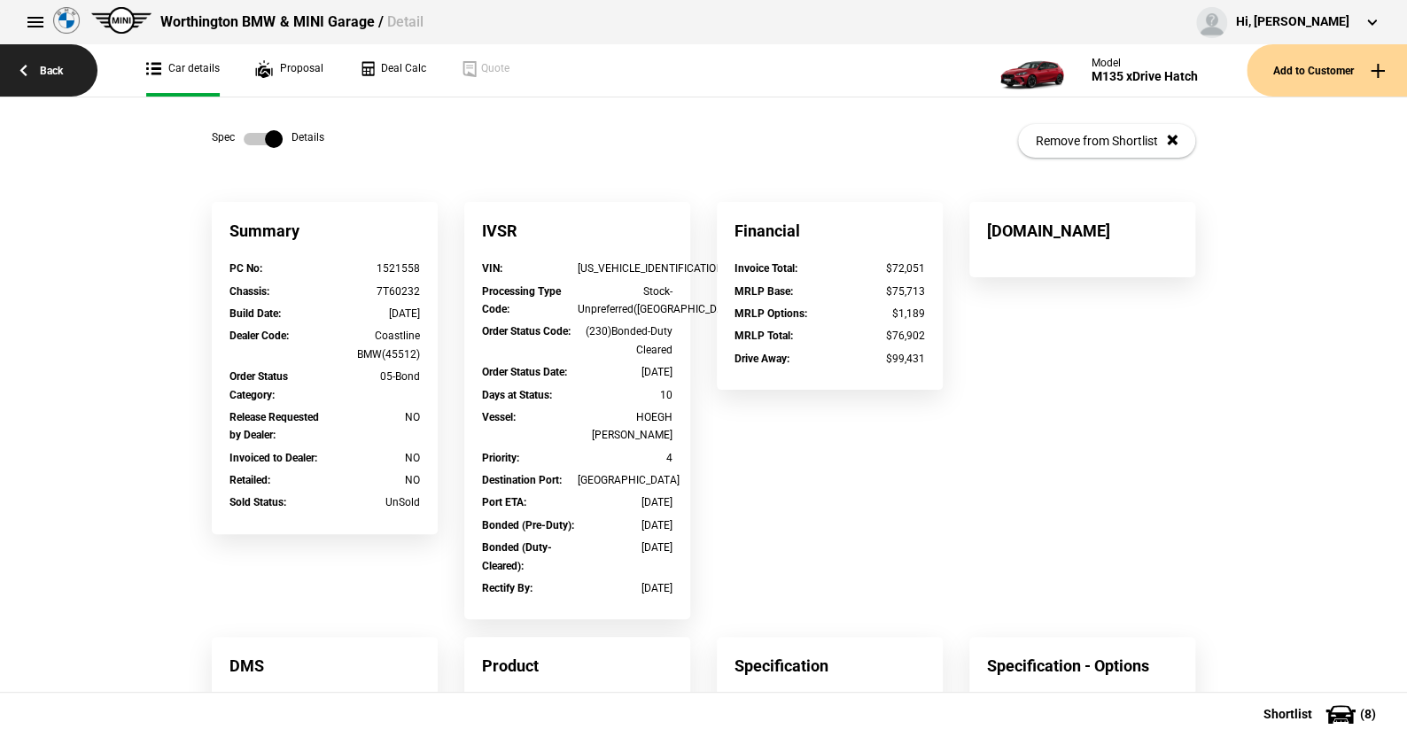
click at [66, 69] on link "Back" at bounding box center [48, 70] width 97 height 52
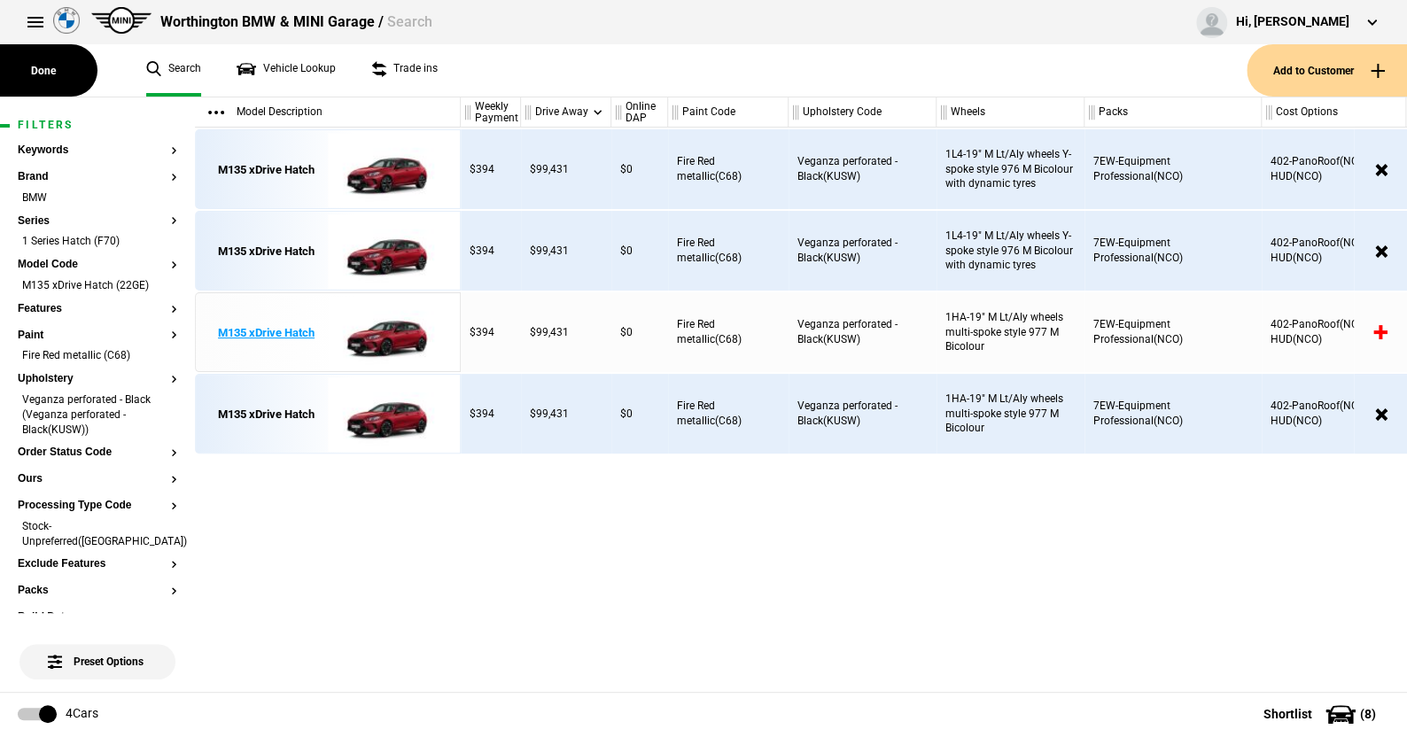
click at [397, 338] on img at bounding box center [389, 333] width 123 height 80
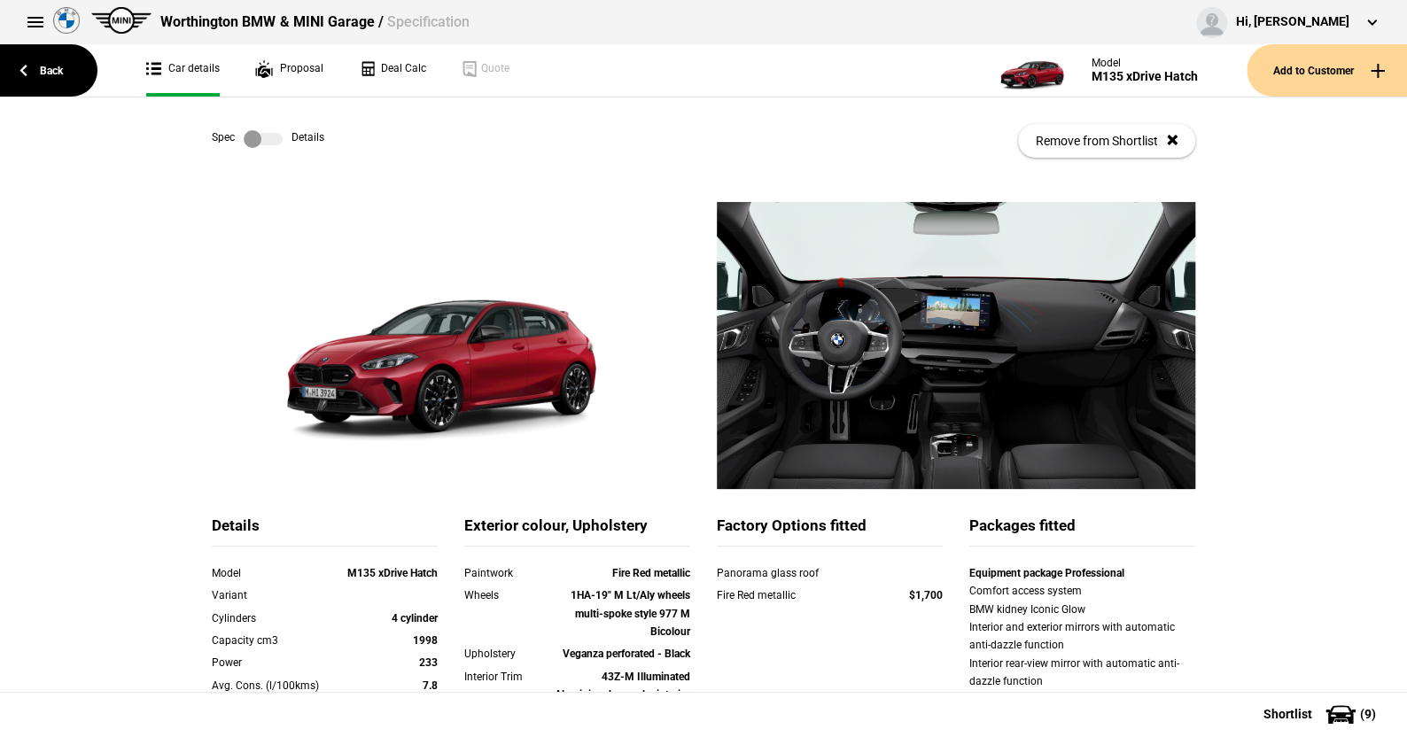
click at [265, 136] on label at bounding box center [263, 139] width 39 height 18
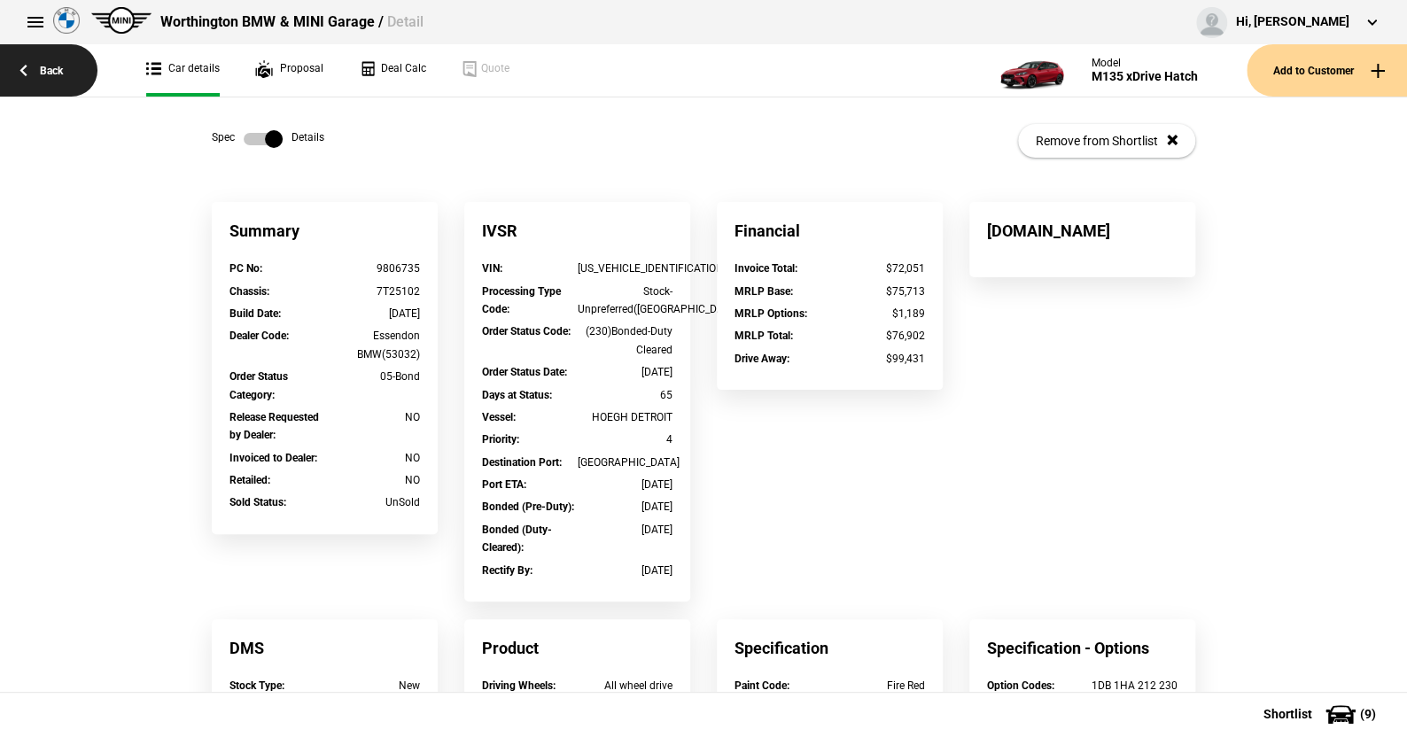
click at [69, 66] on link "Back" at bounding box center [48, 70] width 97 height 52
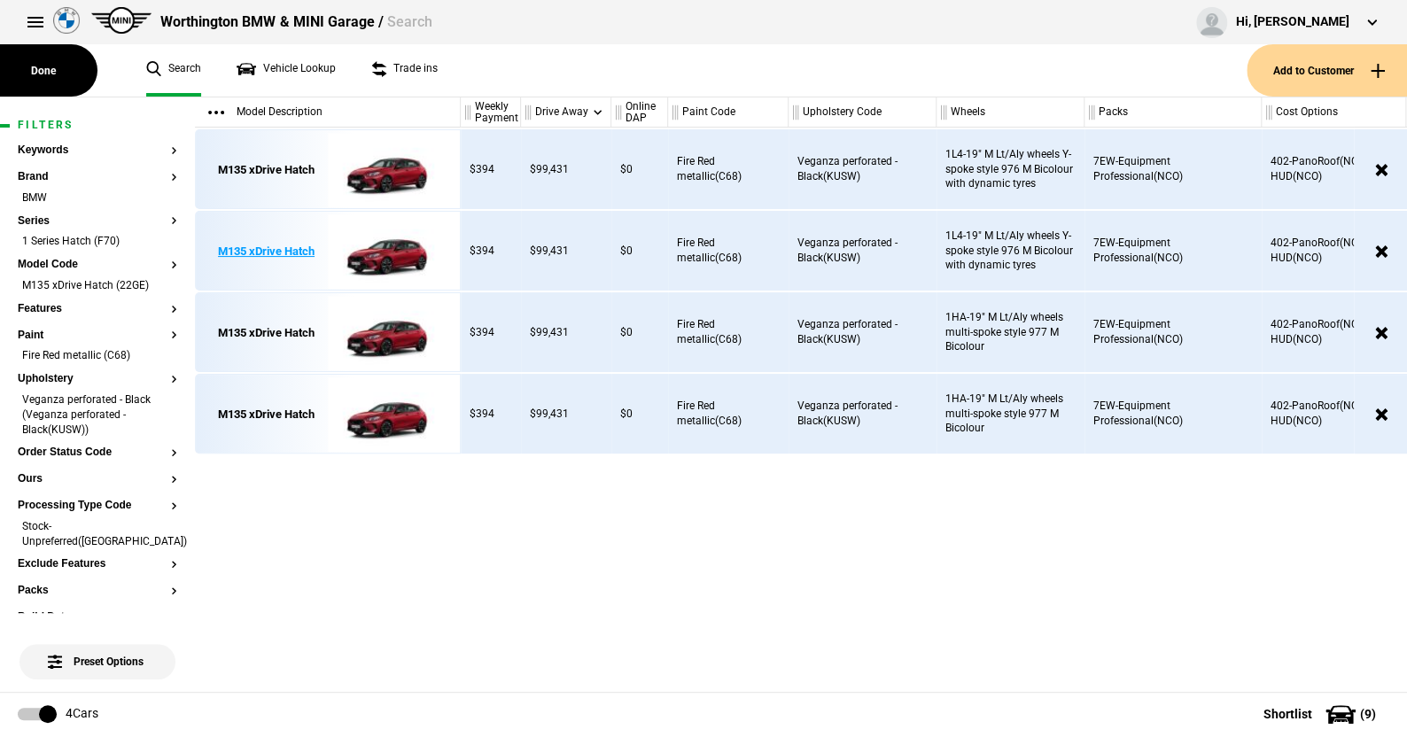
click at [390, 251] on img at bounding box center [389, 252] width 123 height 80
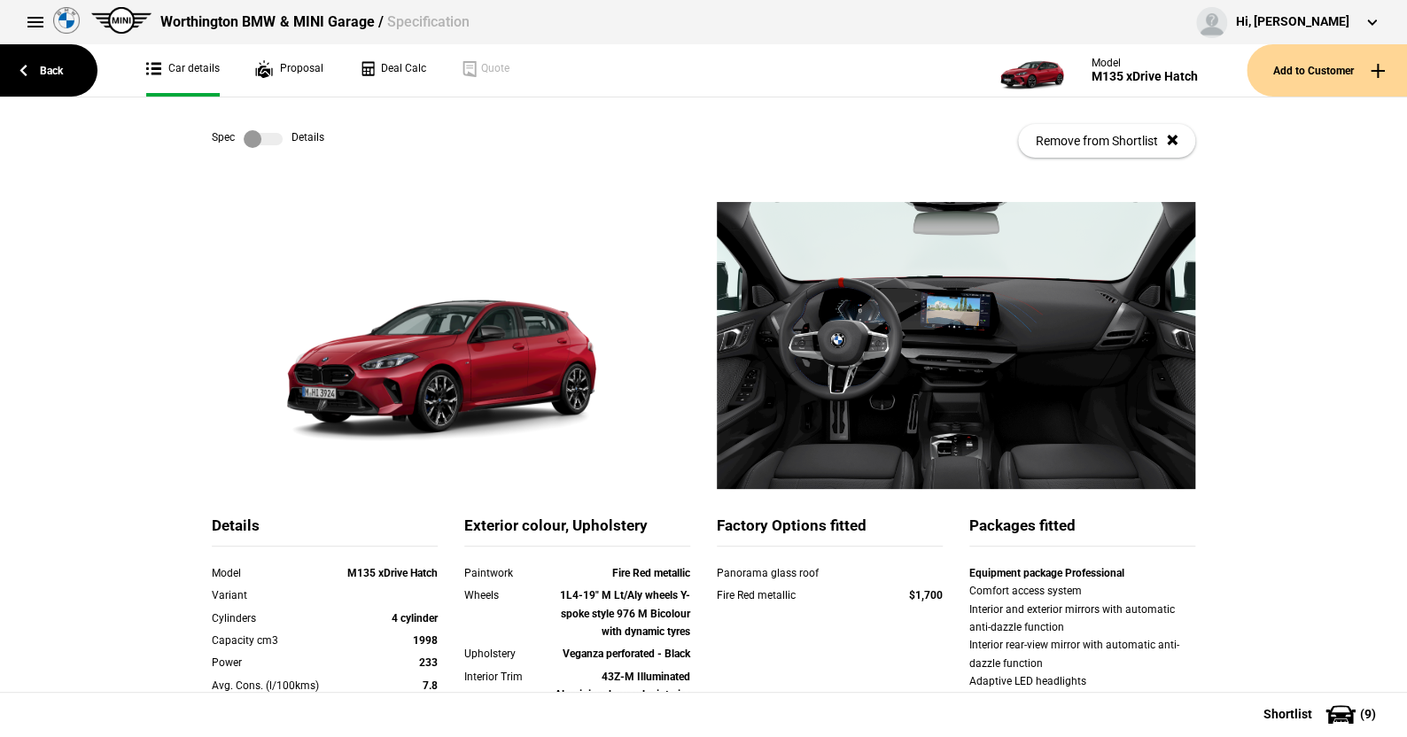
click at [270, 137] on label at bounding box center [263, 139] width 39 height 18
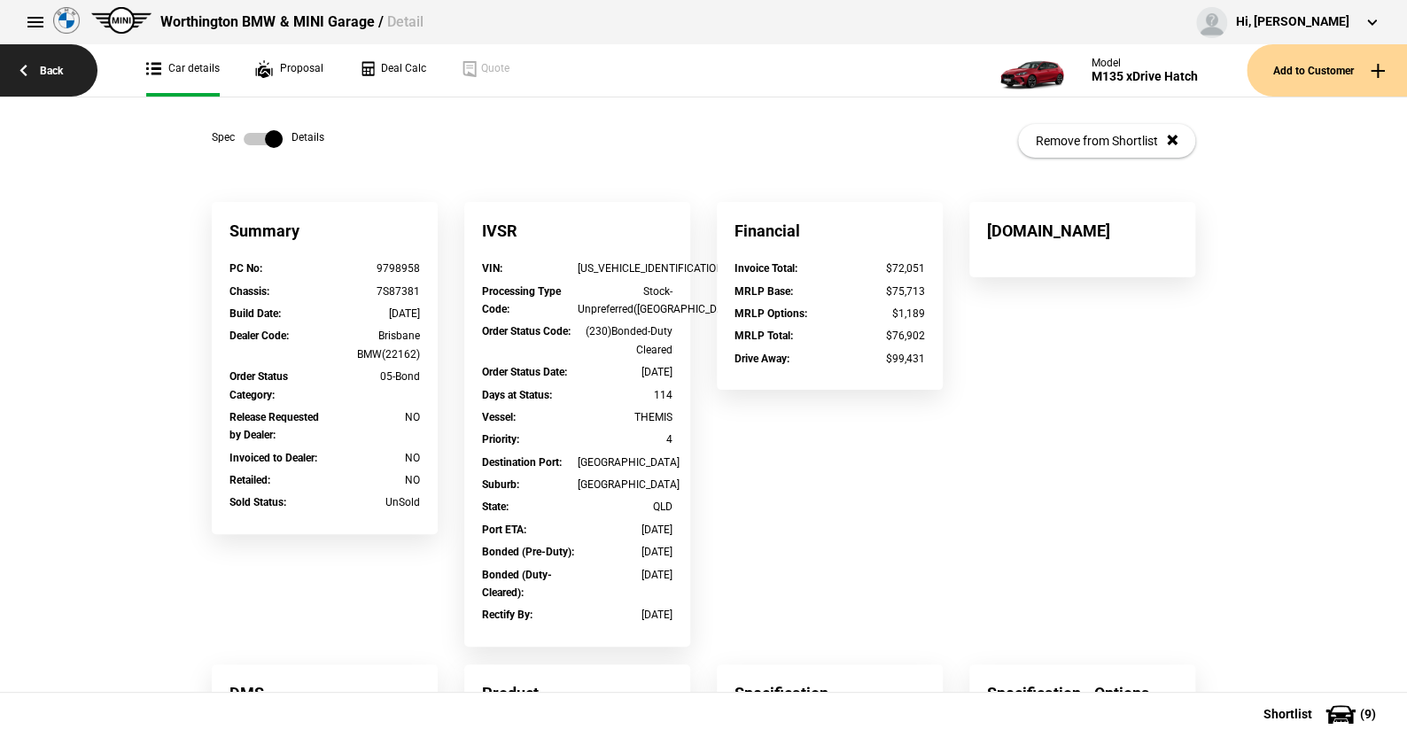
click at [52, 69] on link "Back" at bounding box center [48, 70] width 97 height 52
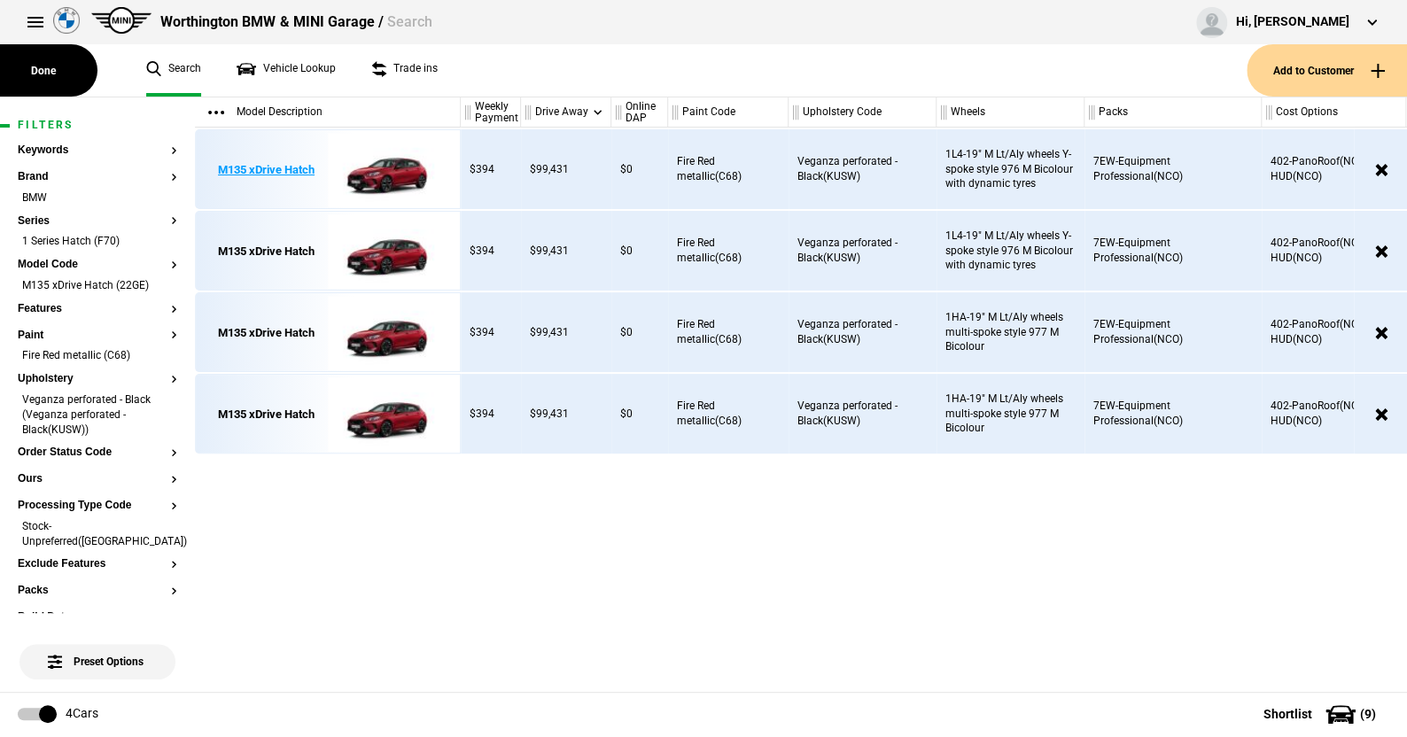
click at [377, 168] on img at bounding box center [389, 170] width 123 height 80
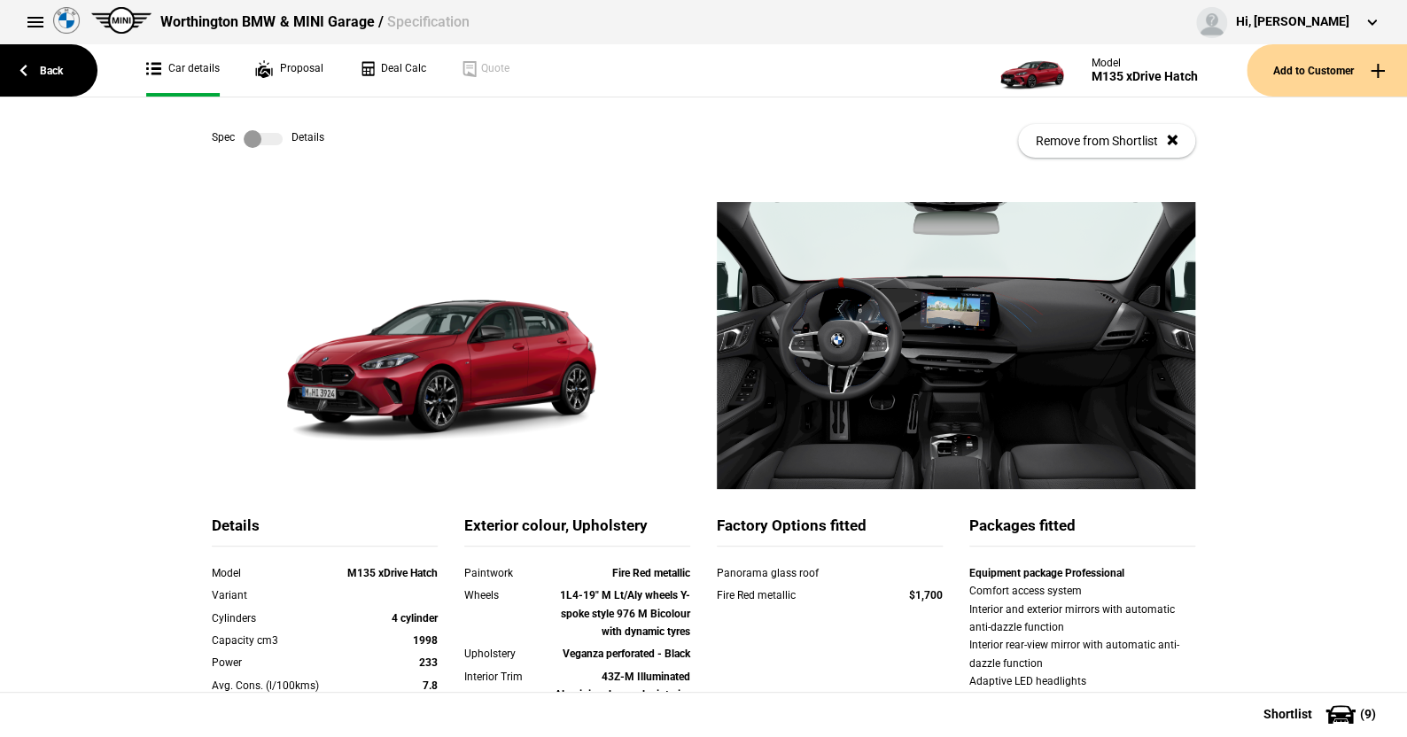
click at [272, 146] on label at bounding box center [263, 139] width 39 height 18
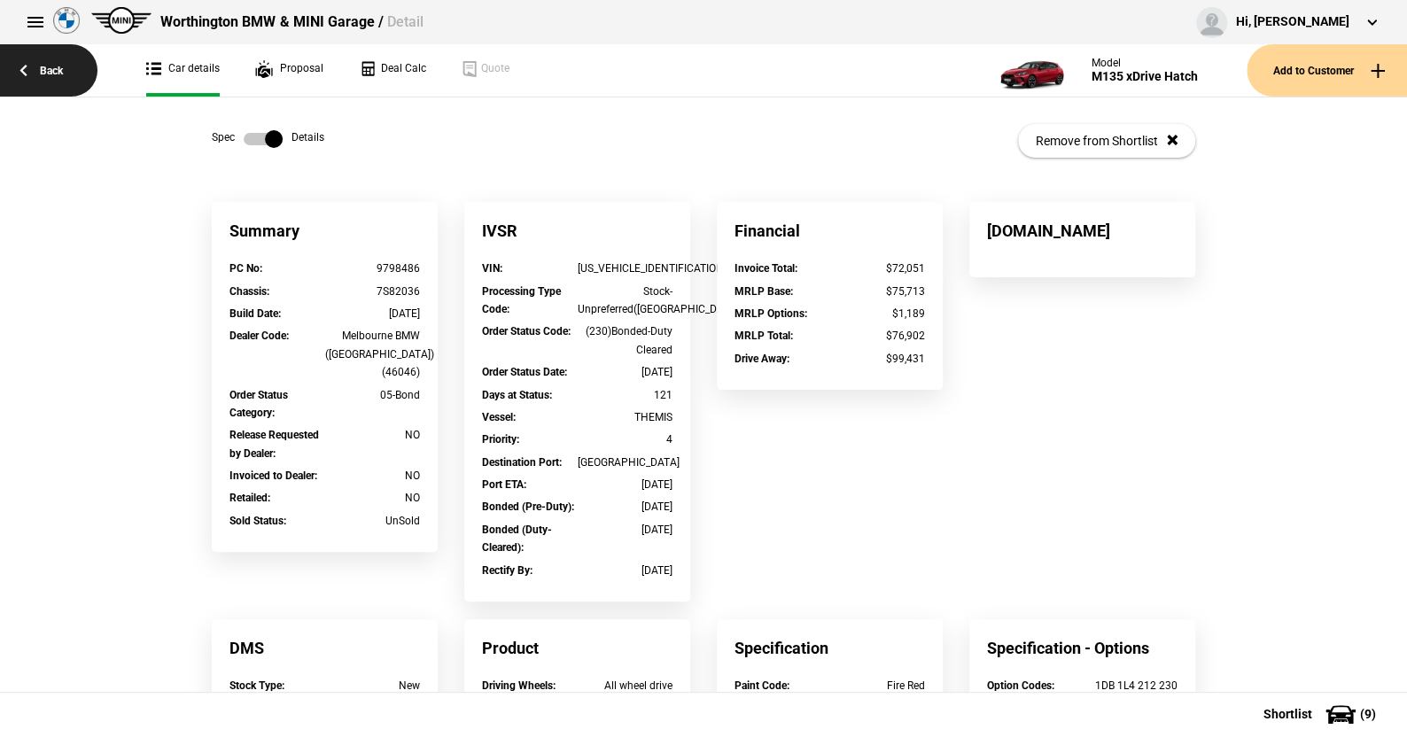
click at [58, 66] on link "Back" at bounding box center [48, 70] width 97 height 52
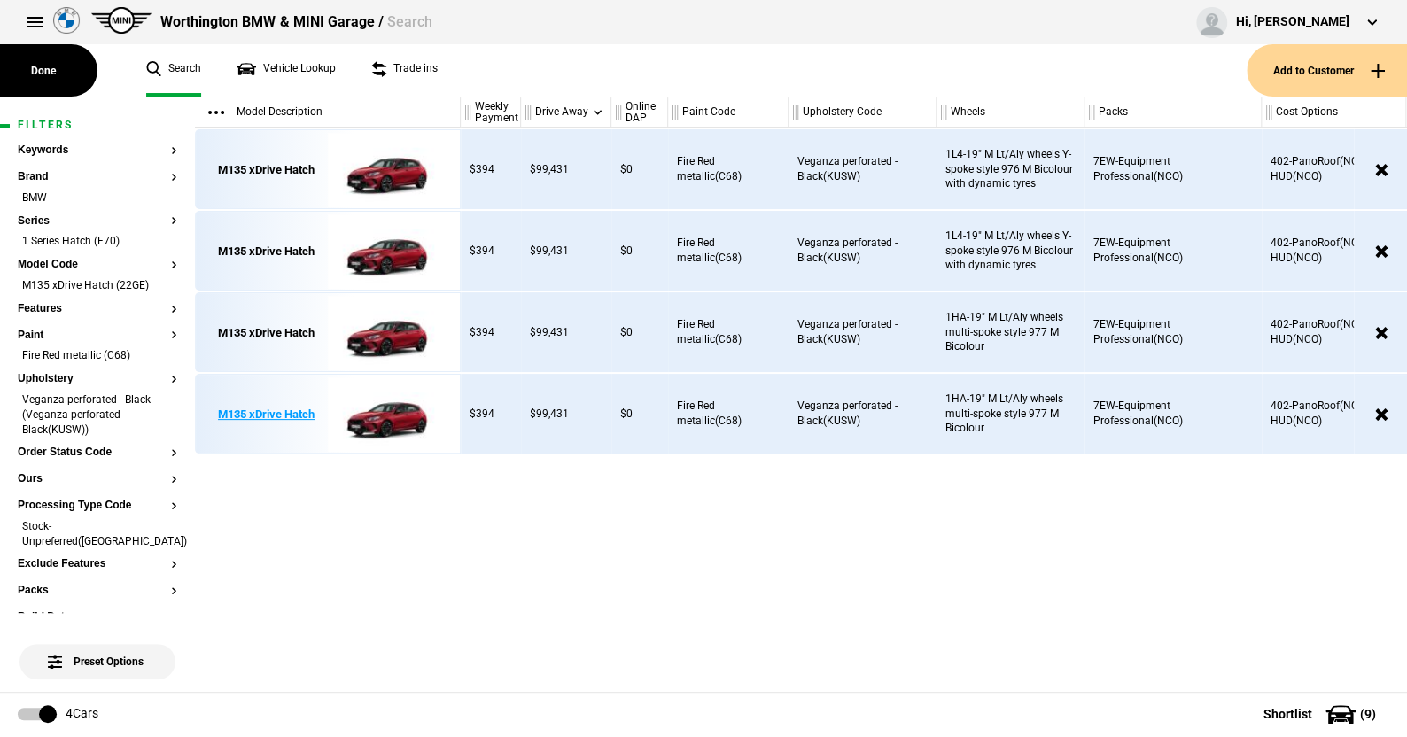
click at [395, 413] on img at bounding box center [389, 415] width 123 height 80
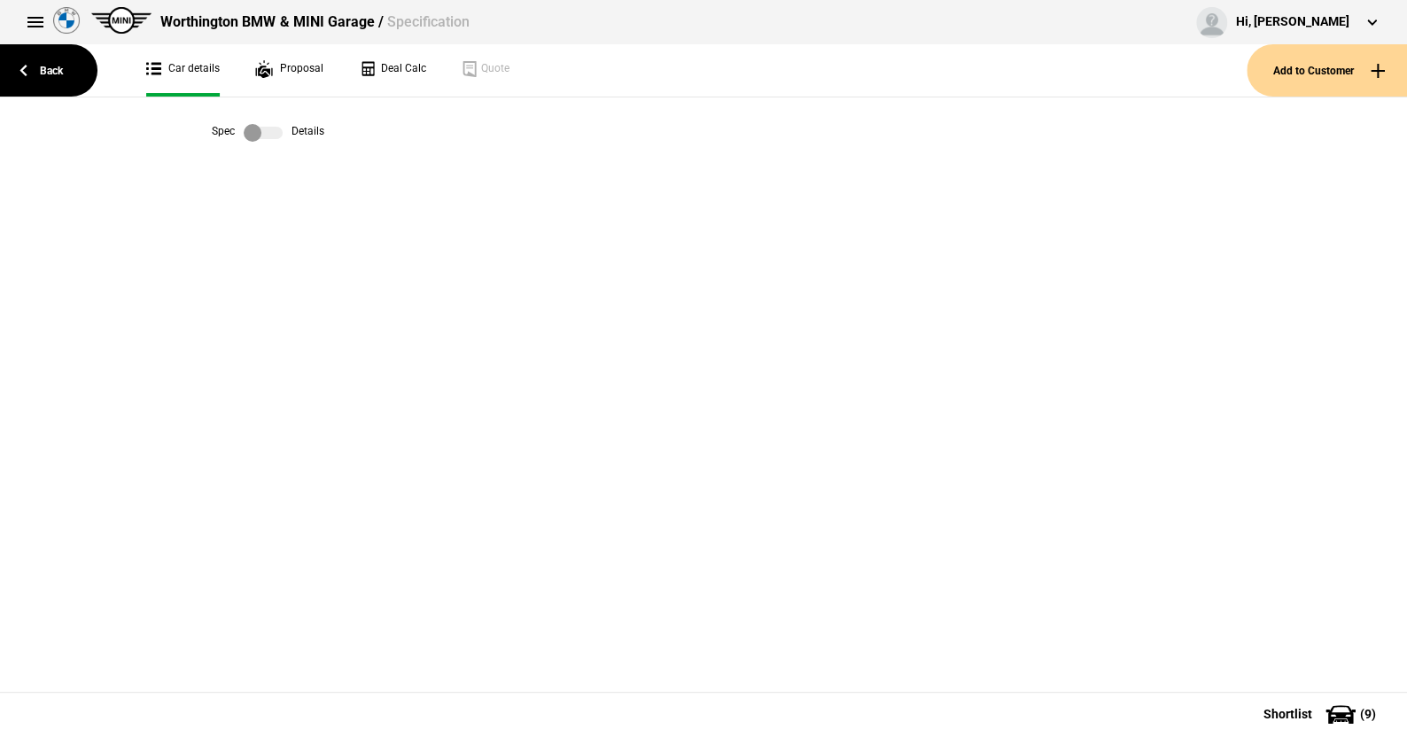
click at [278, 131] on label at bounding box center [263, 133] width 39 height 18
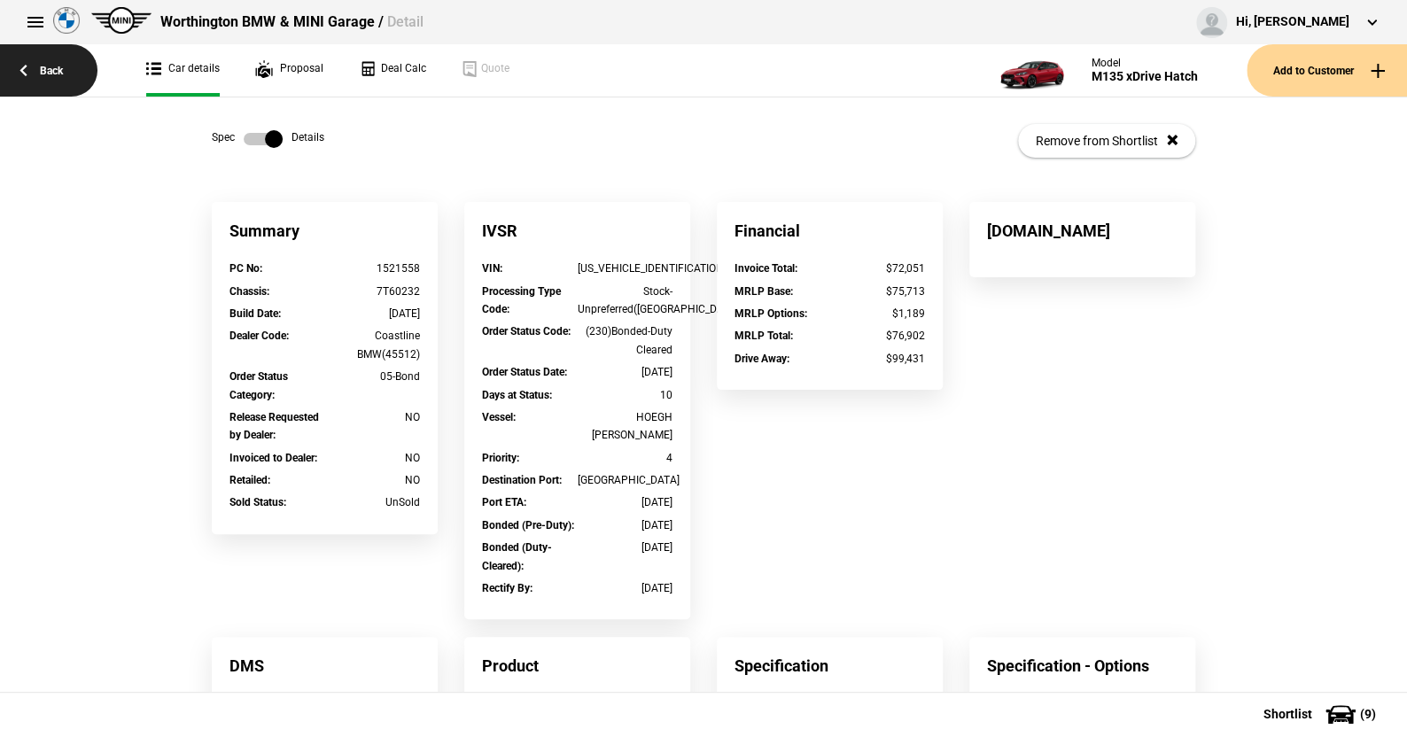
click at [38, 57] on link "Back" at bounding box center [48, 70] width 97 height 52
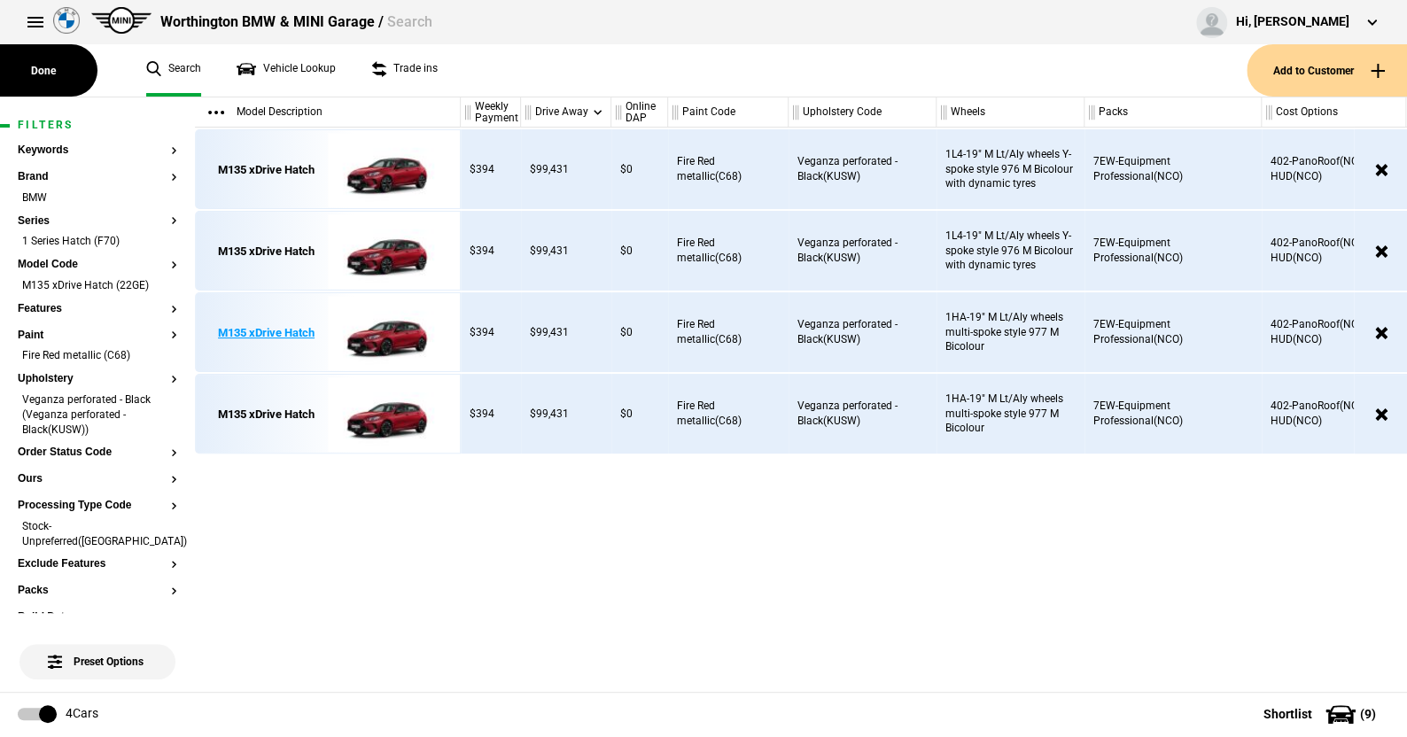
click at [390, 331] on img at bounding box center [389, 333] width 123 height 80
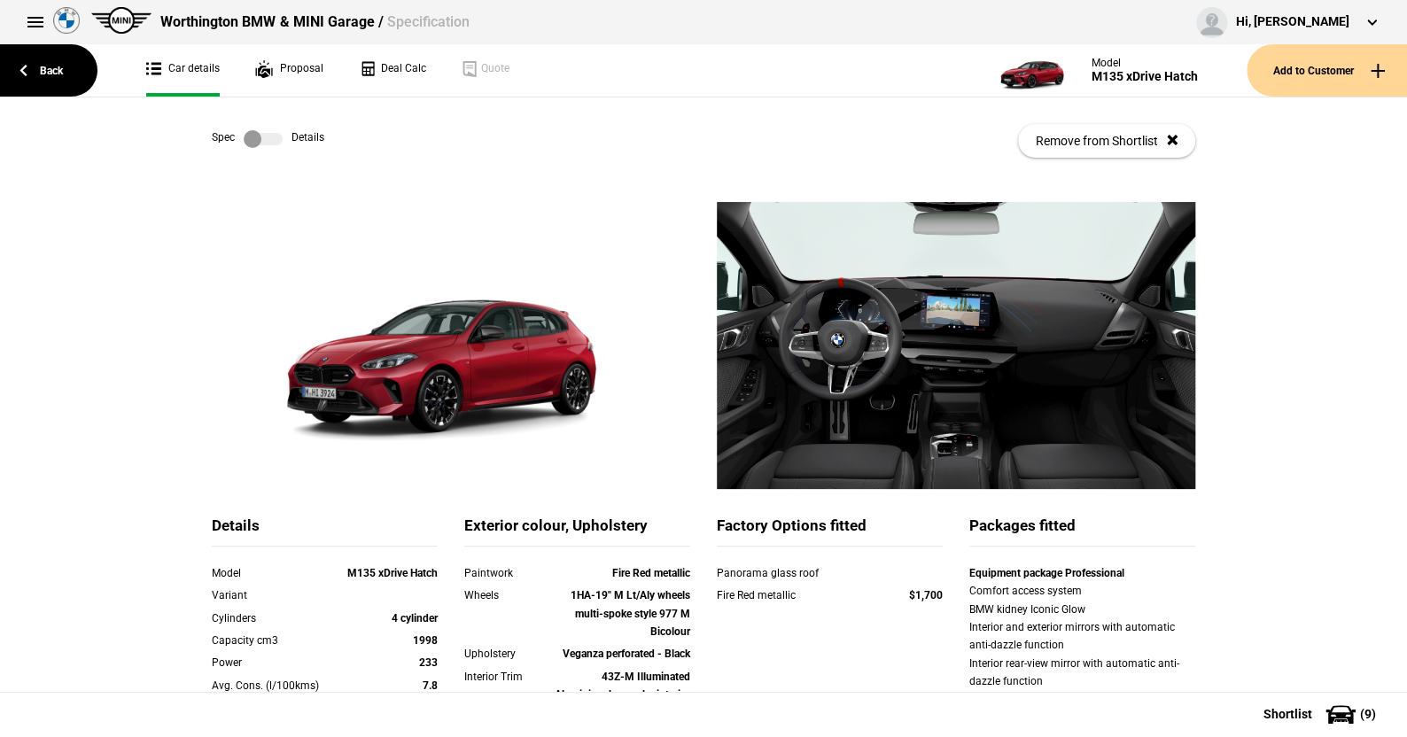
click at [271, 144] on label at bounding box center [263, 139] width 39 height 18
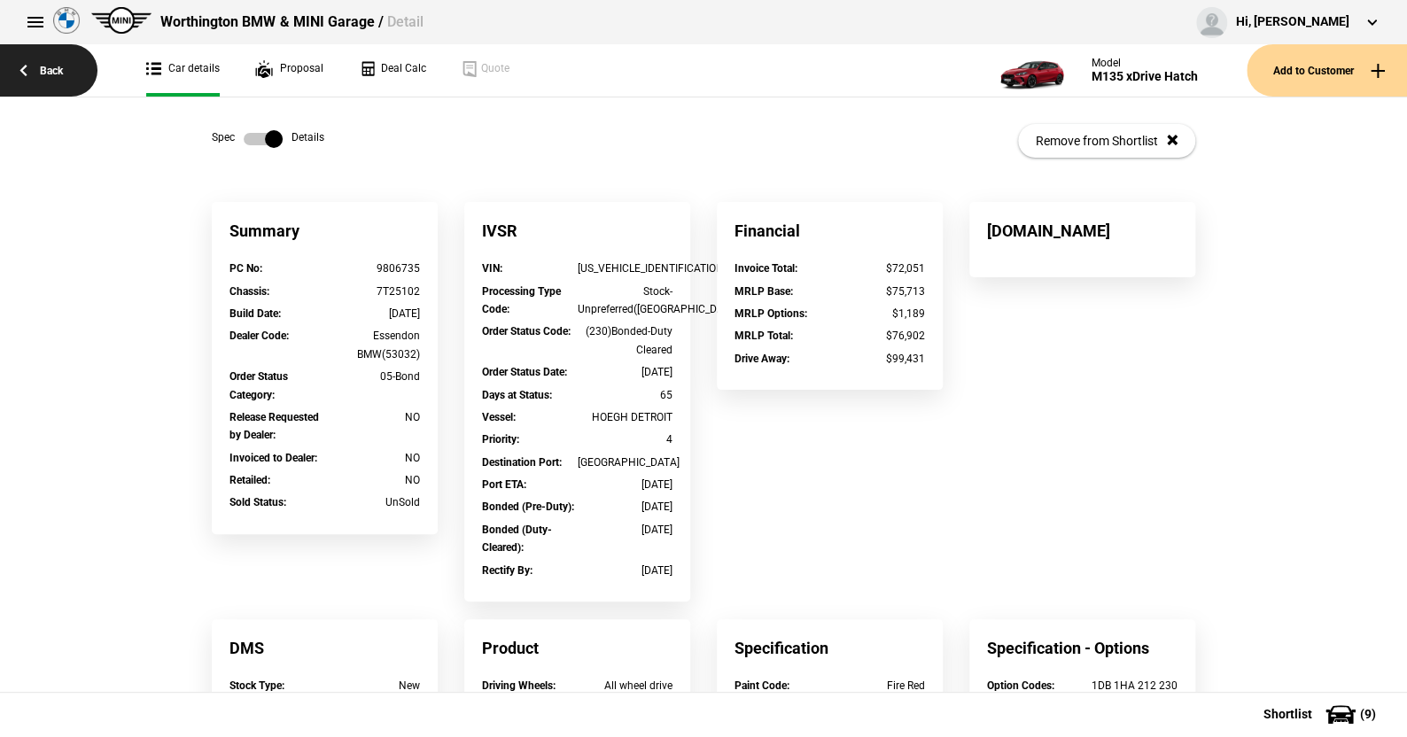
click at [58, 66] on link "Back" at bounding box center [48, 70] width 97 height 52
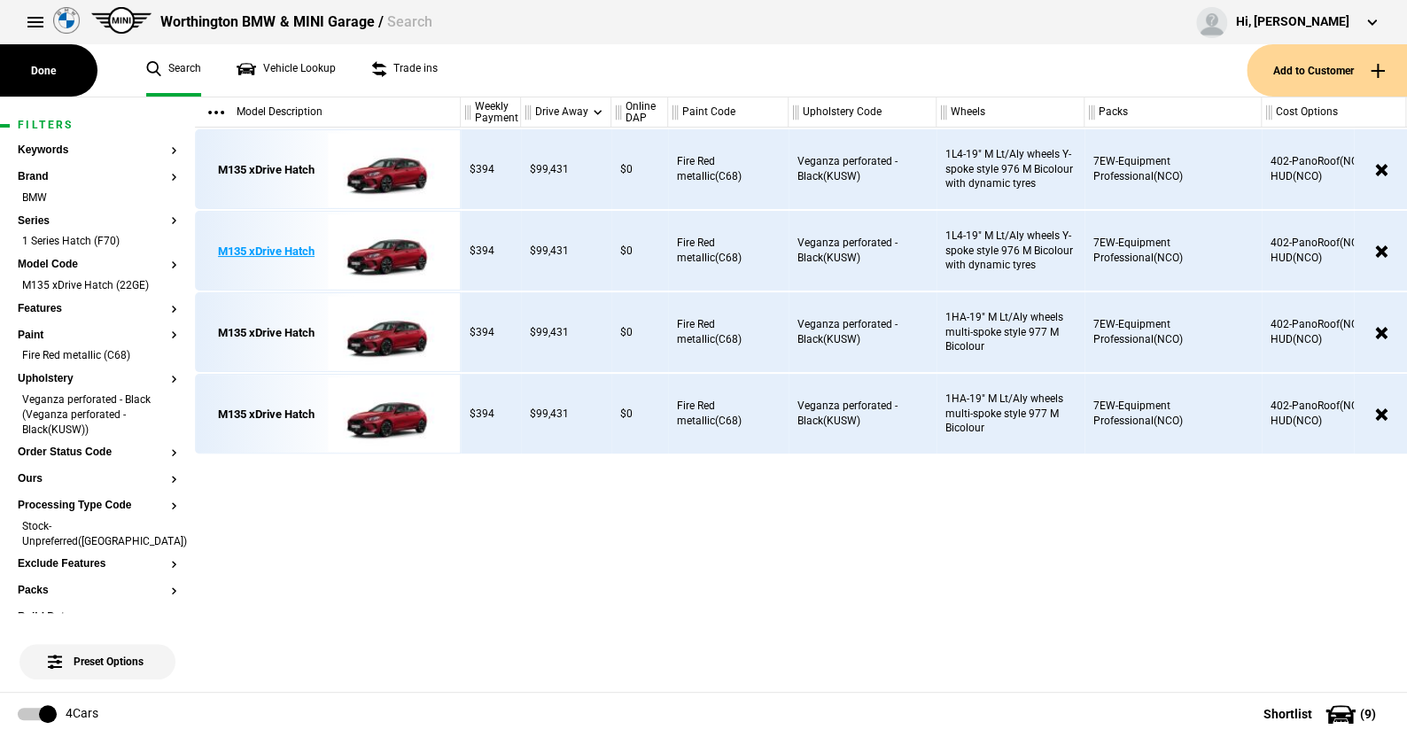
click at [407, 262] on img at bounding box center [389, 252] width 123 height 80
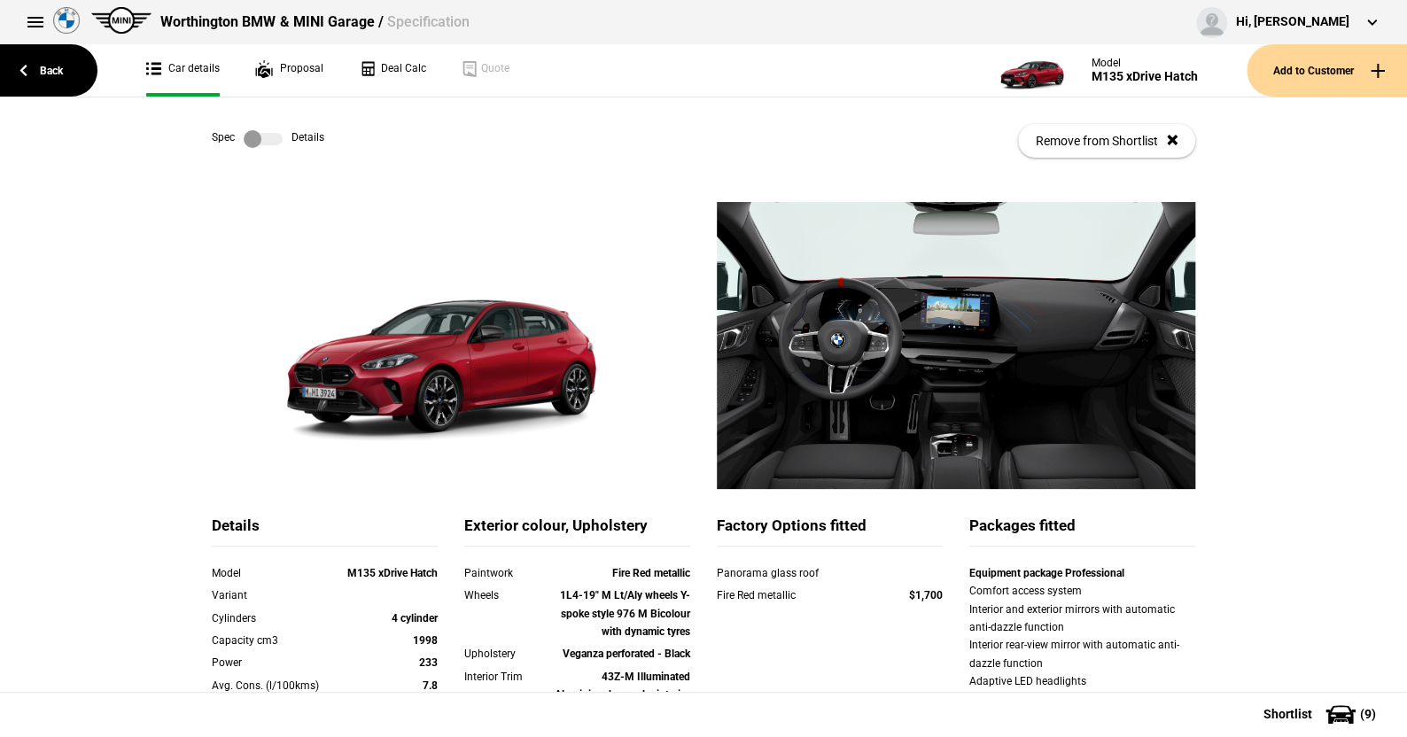
click at [269, 132] on label at bounding box center [263, 139] width 39 height 18
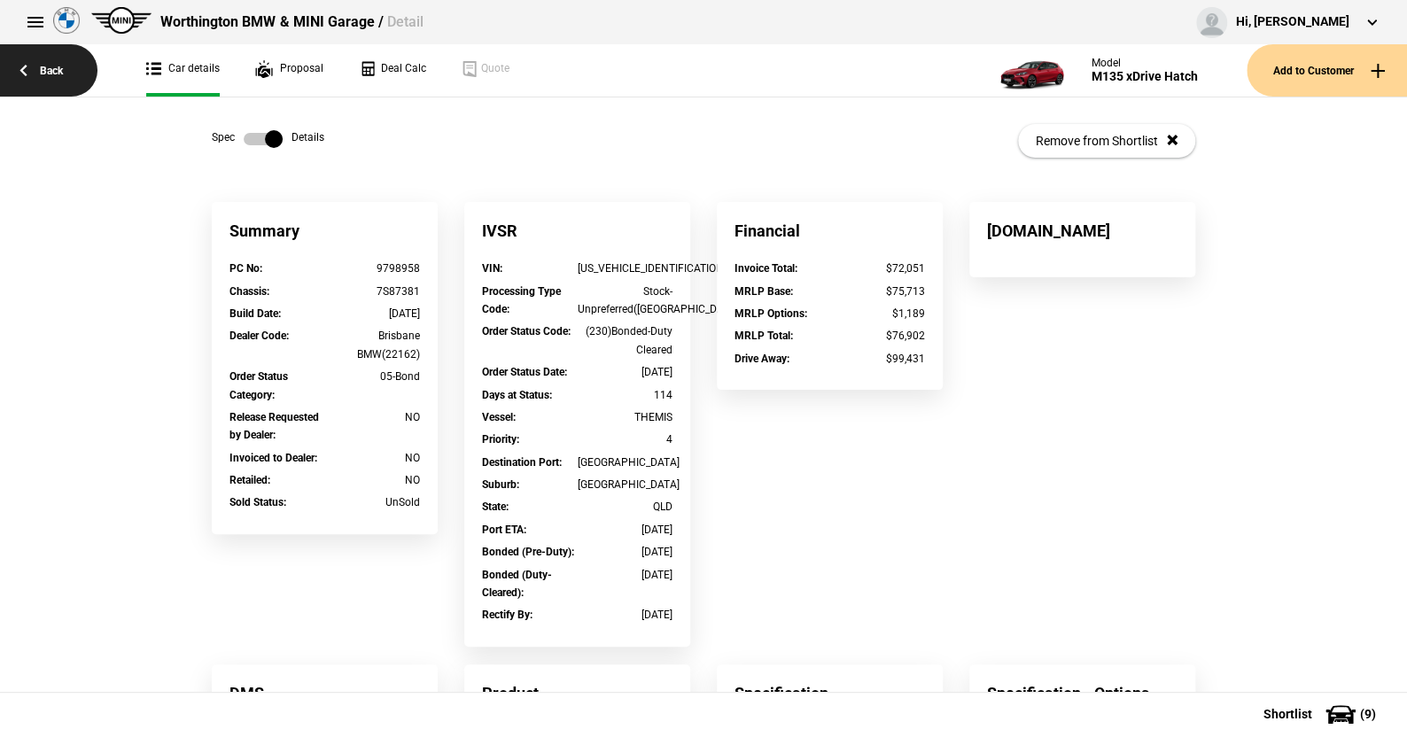
click at [52, 62] on link "Back" at bounding box center [48, 70] width 97 height 52
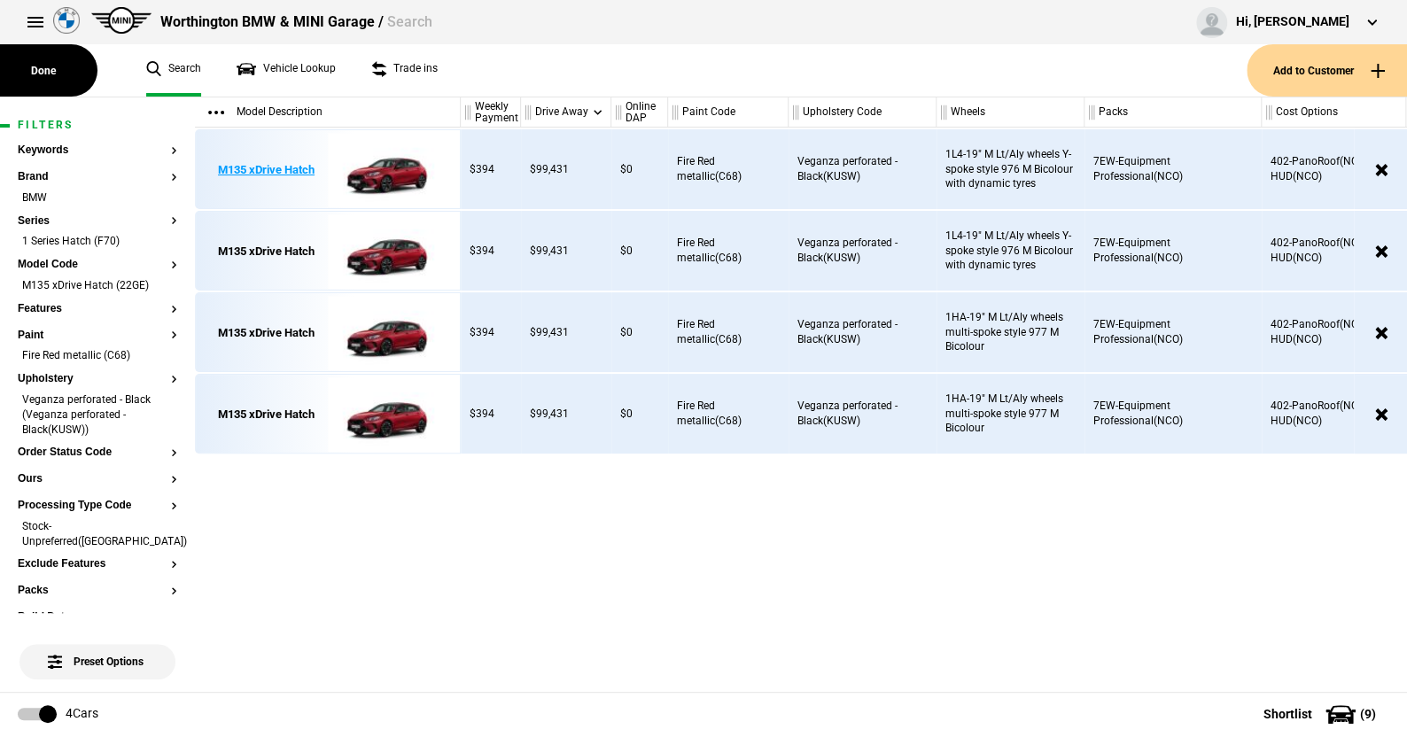
click at [372, 171] on img at bounding box center [389, 170] width 123 height 80
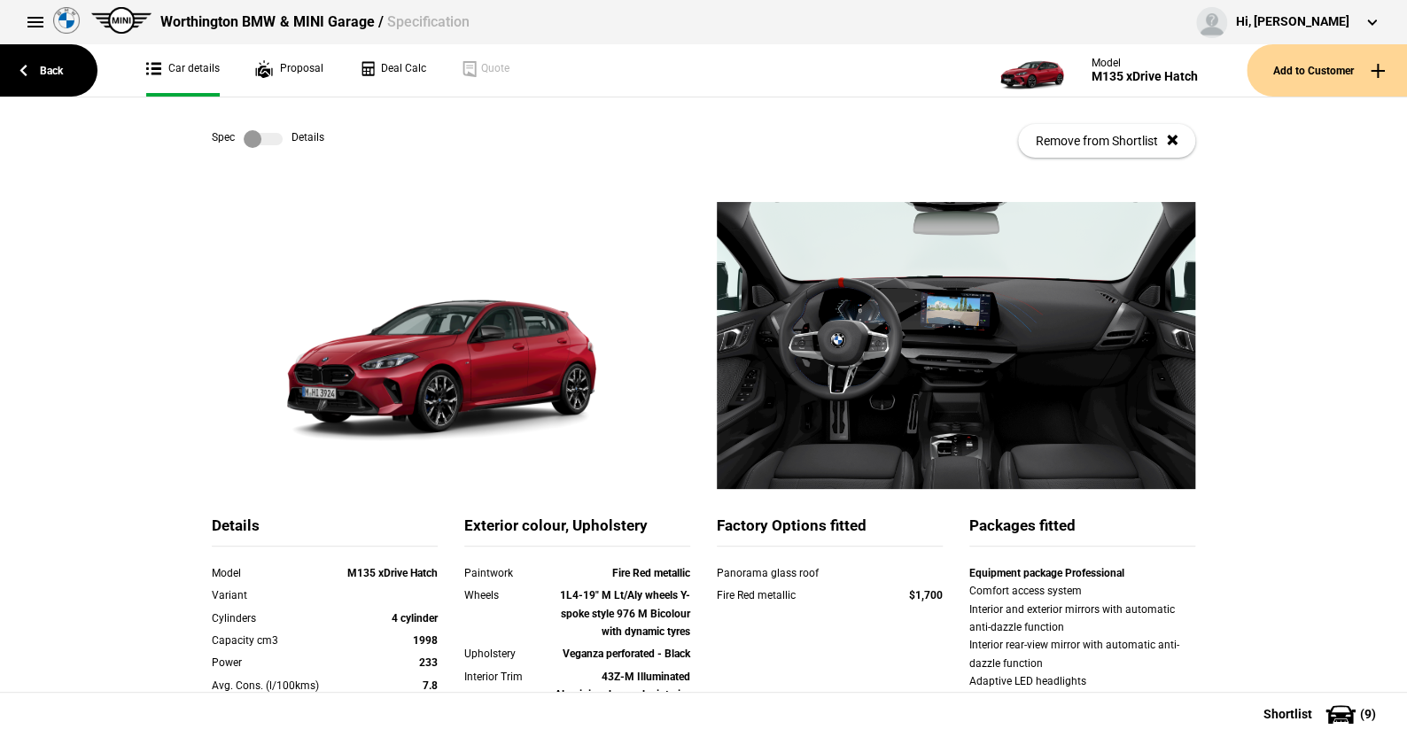
click at [272, 140] on label at bounding box center [263, 139] width 39 height 18
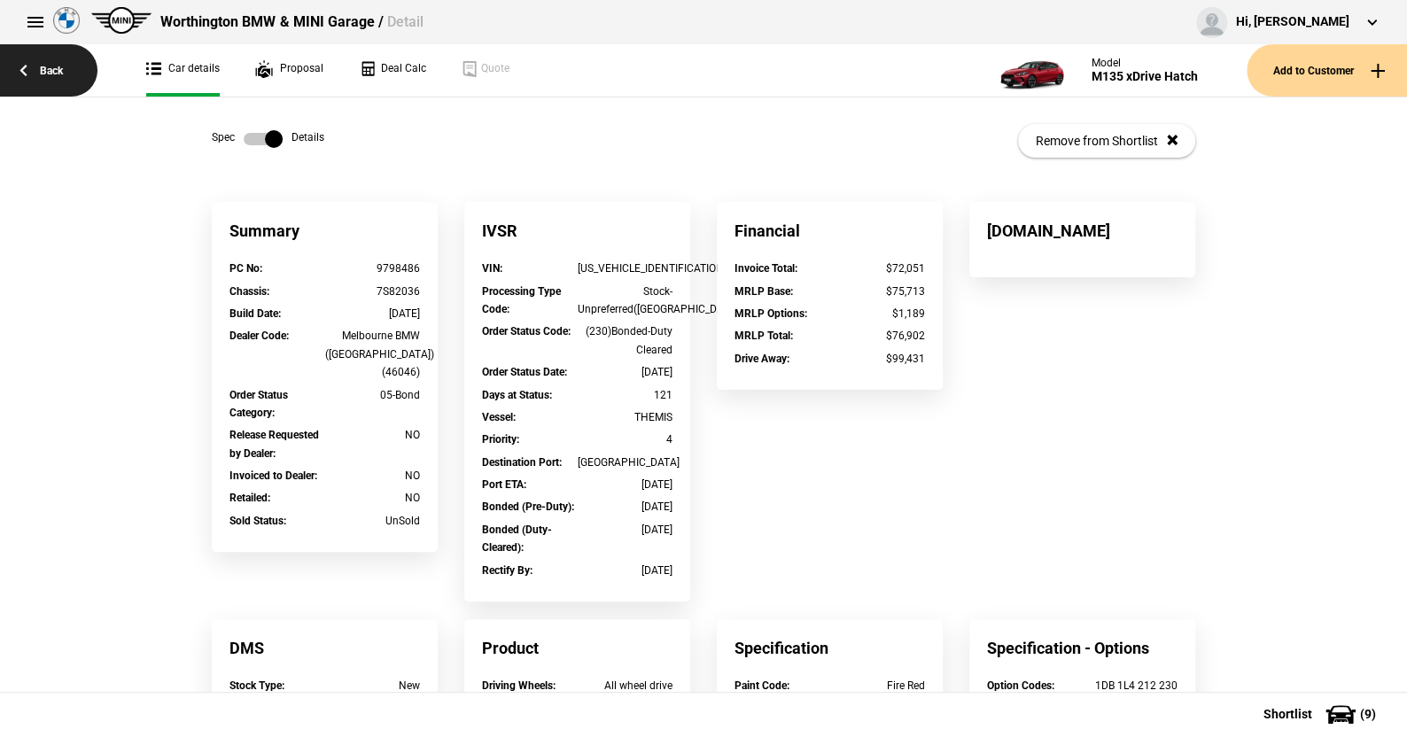
click at [53, 65] on link "Back" at bounding box center [48, 70] width 97 height 52
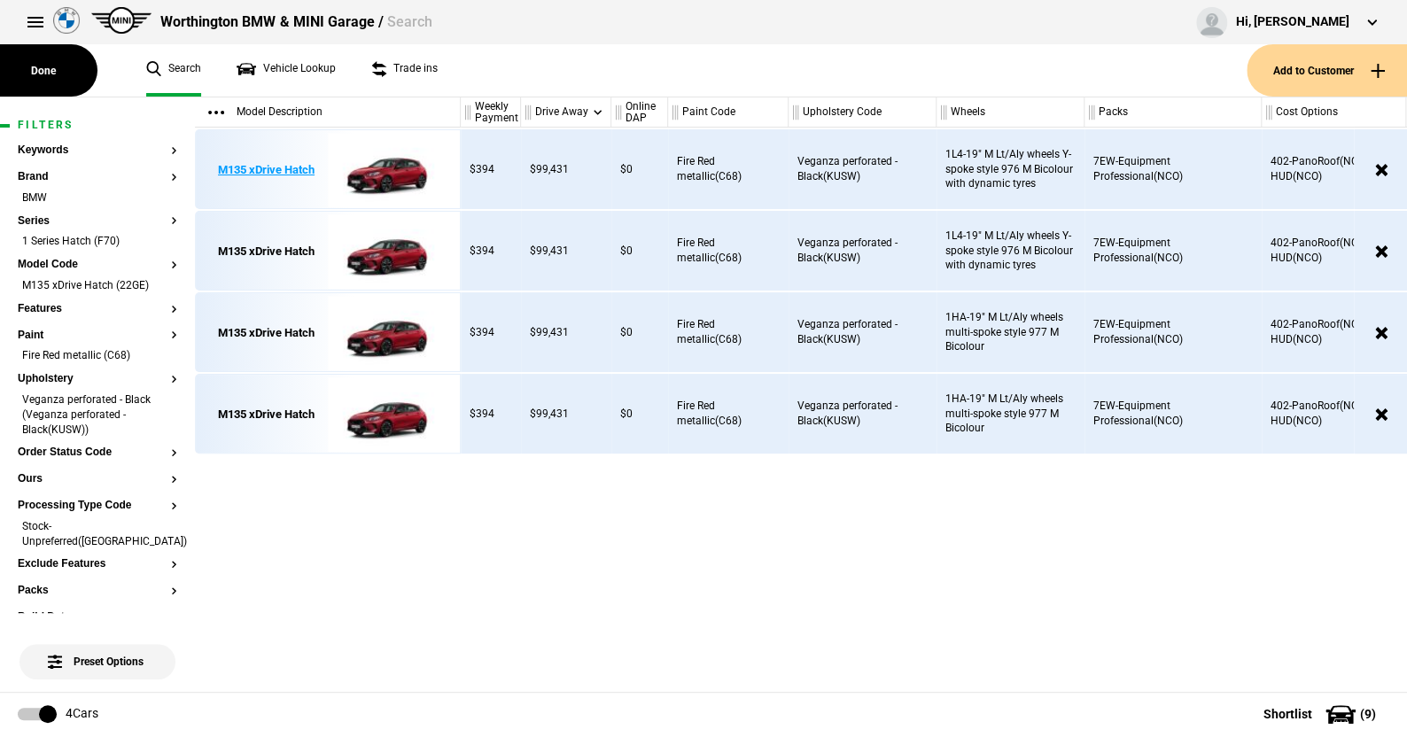
click at [384, 170] on img at bounding box center [389, 170] width 123 height 80
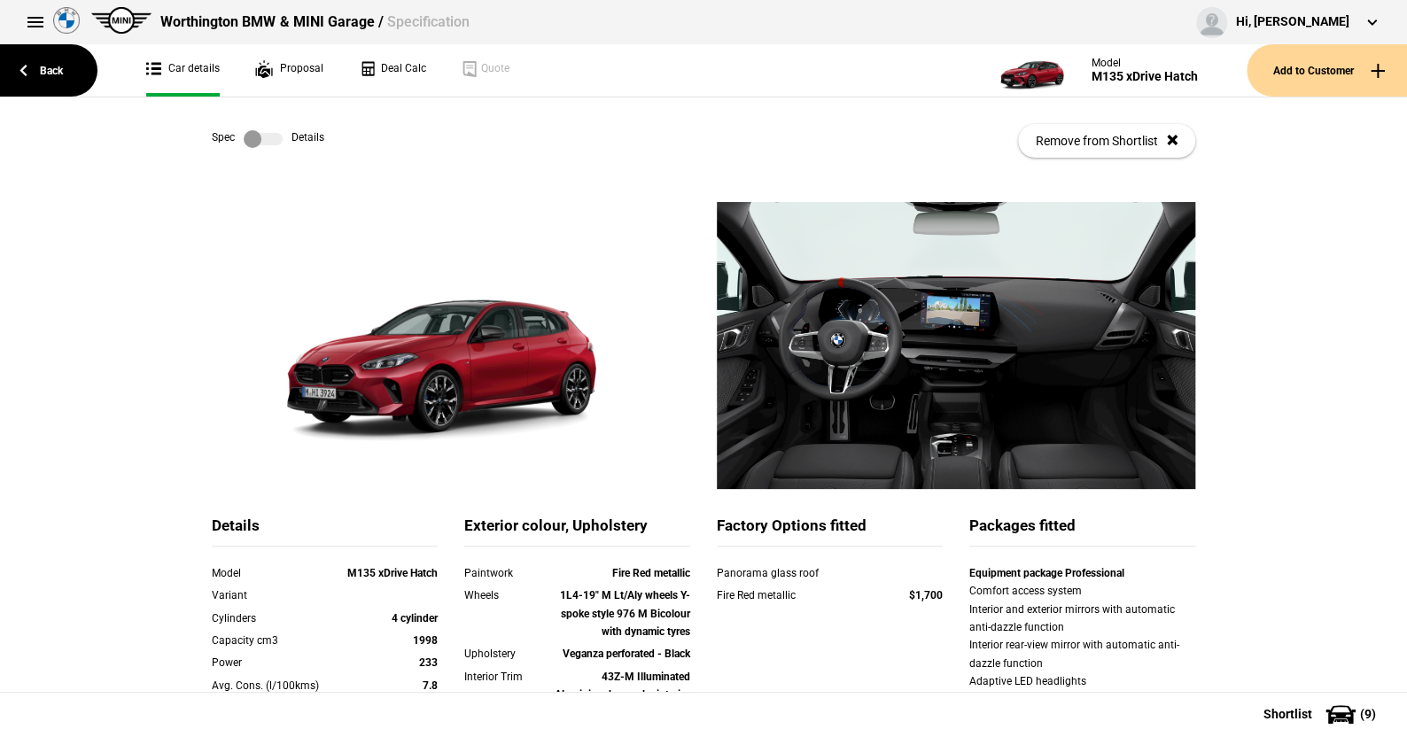
click at [274, 139] on label at bounding box center [263, 139] width 39 height 18
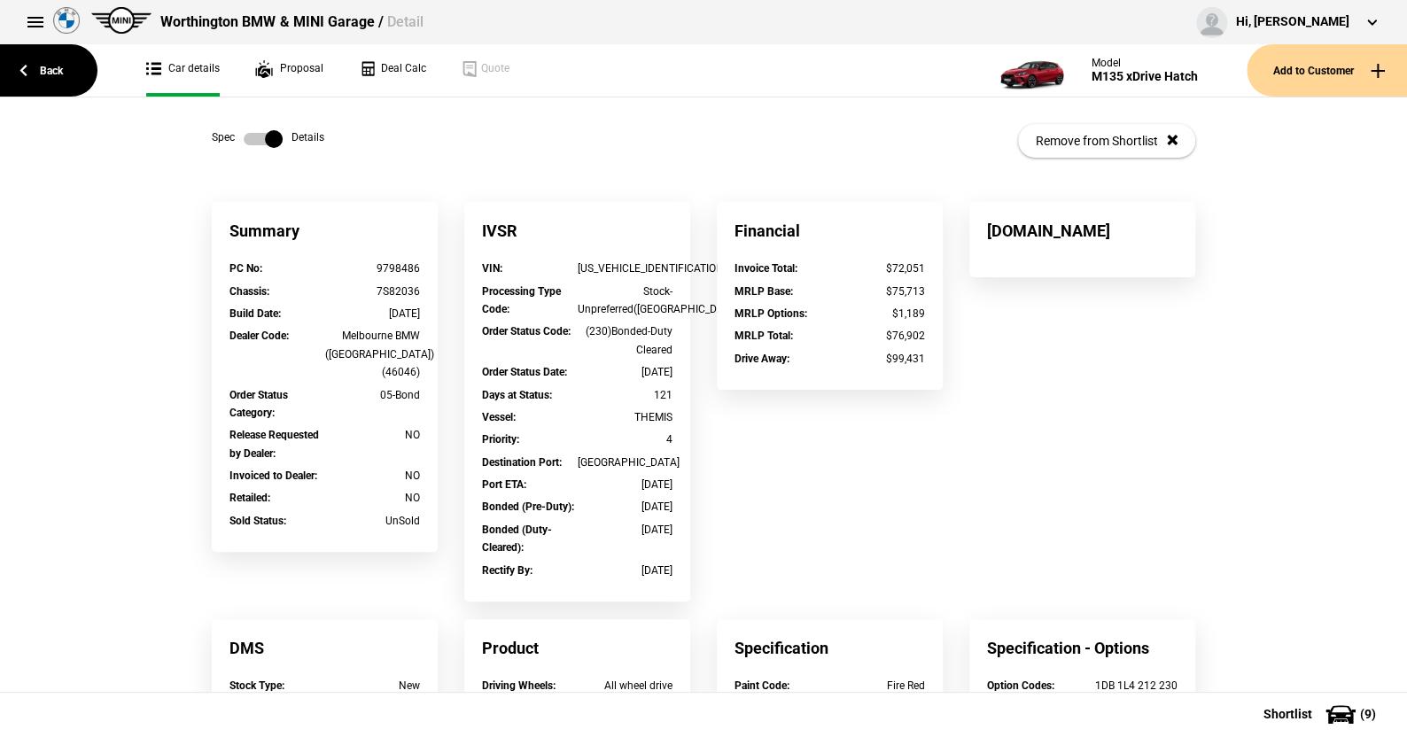
click at [245, 141] on label at bounding box center [263, 139] width 39 height 18
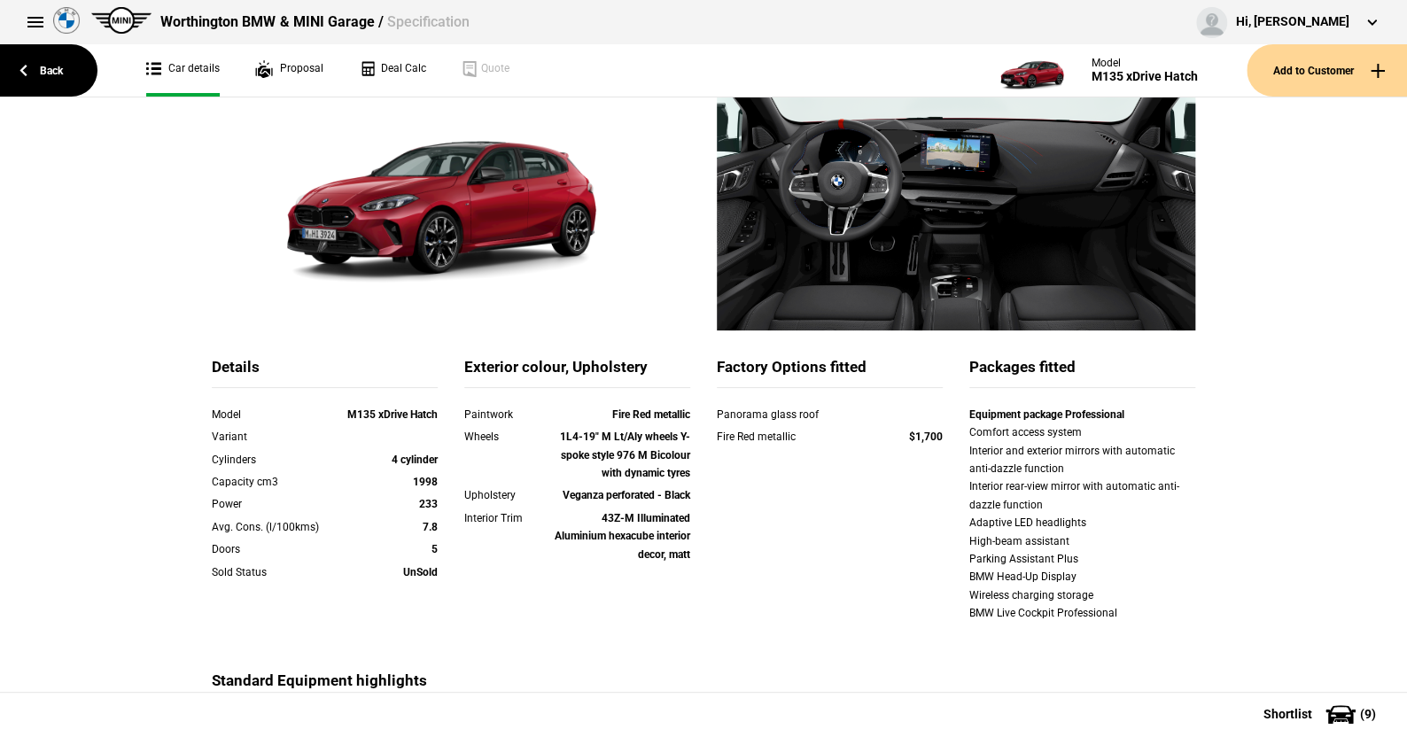
scroll to position [266, 0]
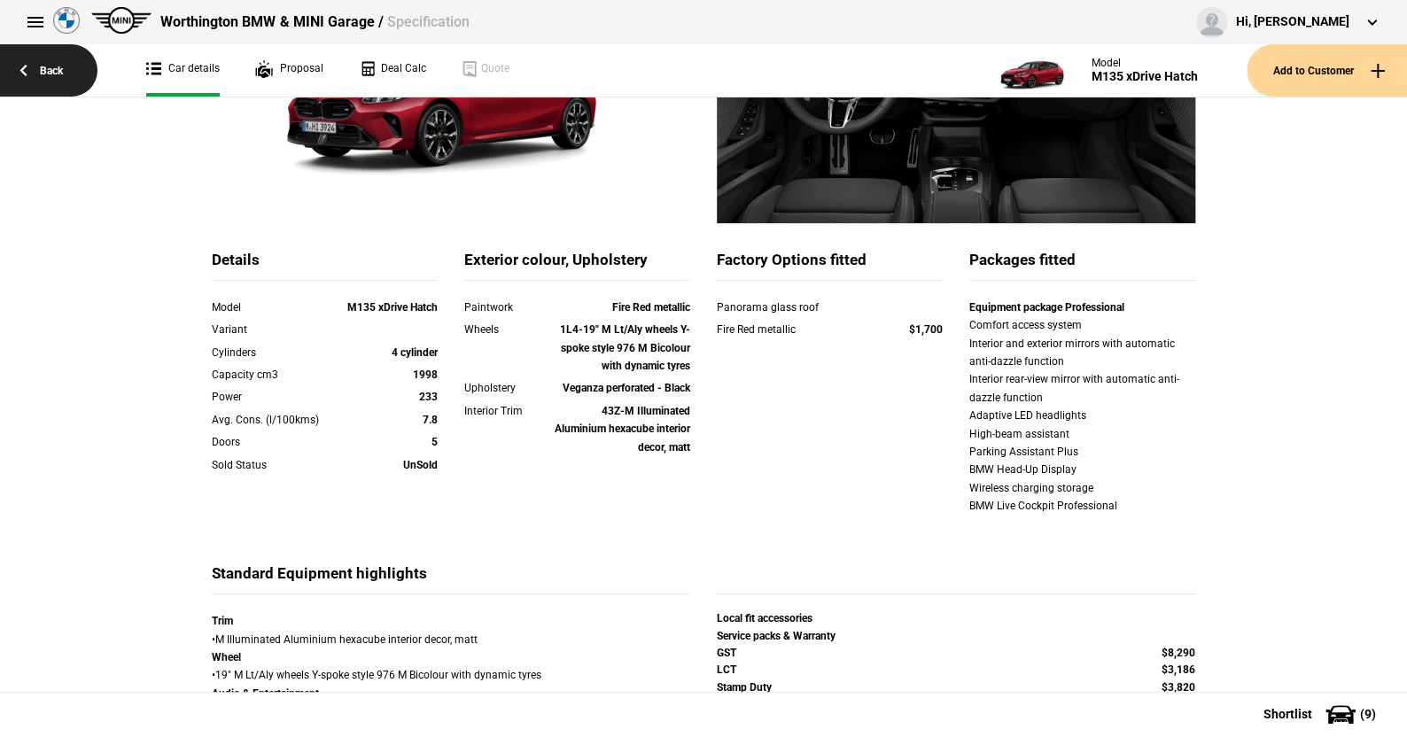
click at [51, 65] on link "Back" at bounding box center [48, 70] width 97 height 52
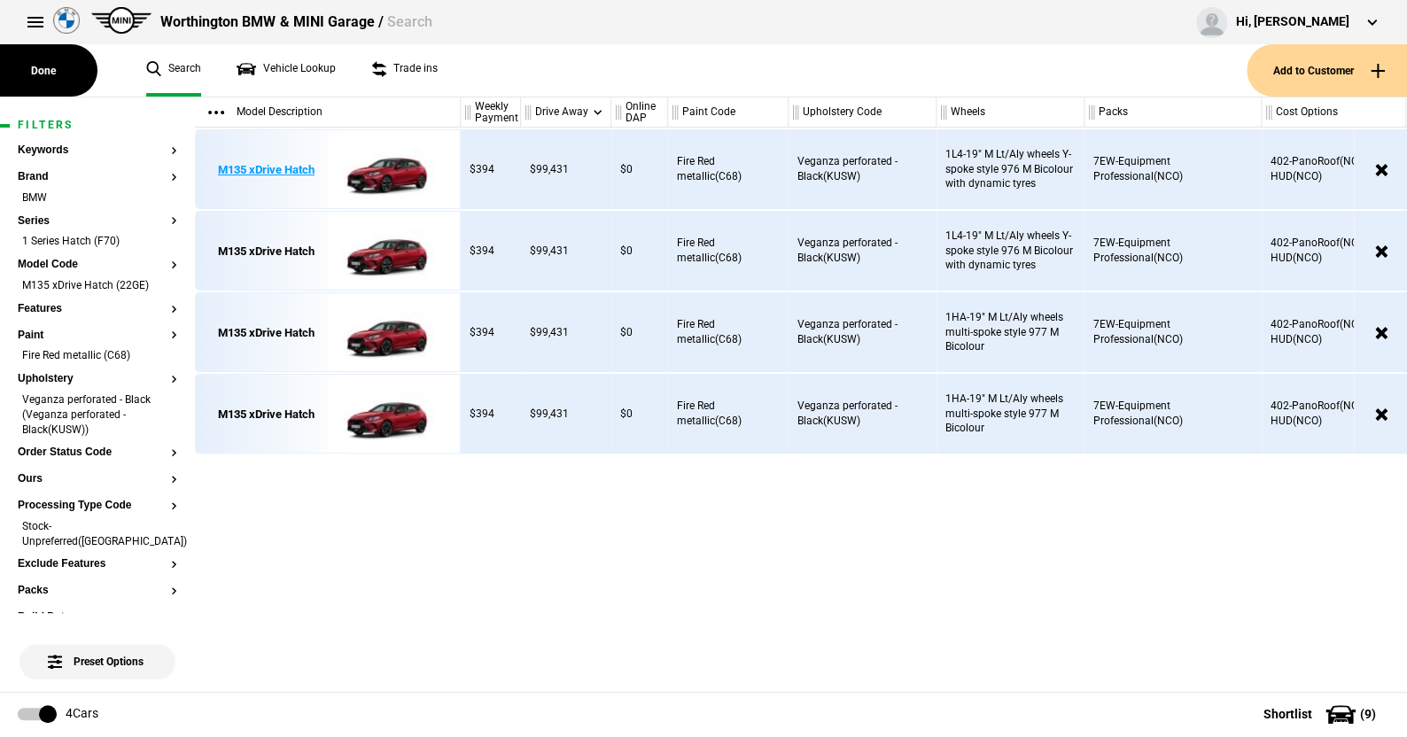
click at [401, 171] on img at bounding box center [389, 170] width 123 height 80
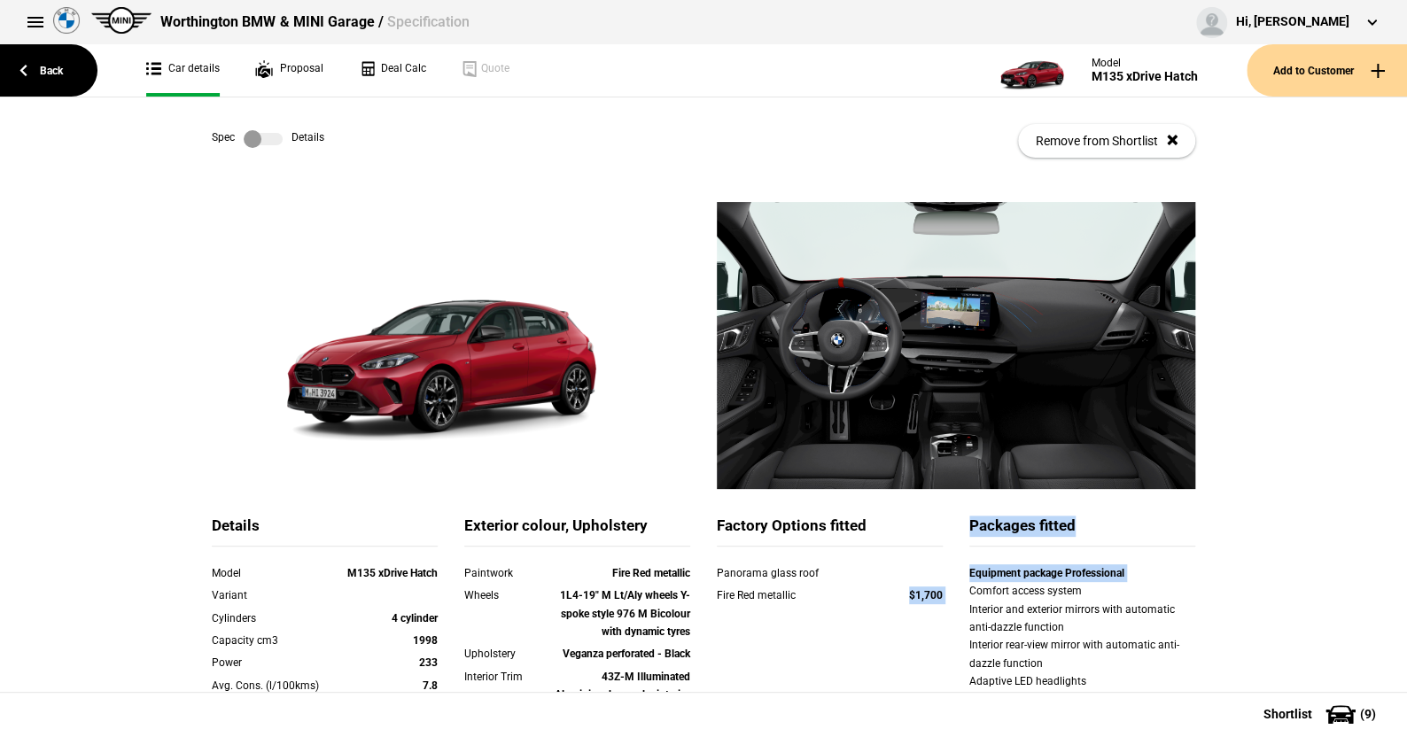
drag, startPoint x: 890, startPoint y: 597, endPoint x: 523, endPoint y: 290, distance: 478.7
click at [956, 593] on div "Details Model M135 xDrive Hatch Variant Cylinders 4 cylinder Capacity cm3 1998 …" at bounding box center [703, 673] width 1010 height 314
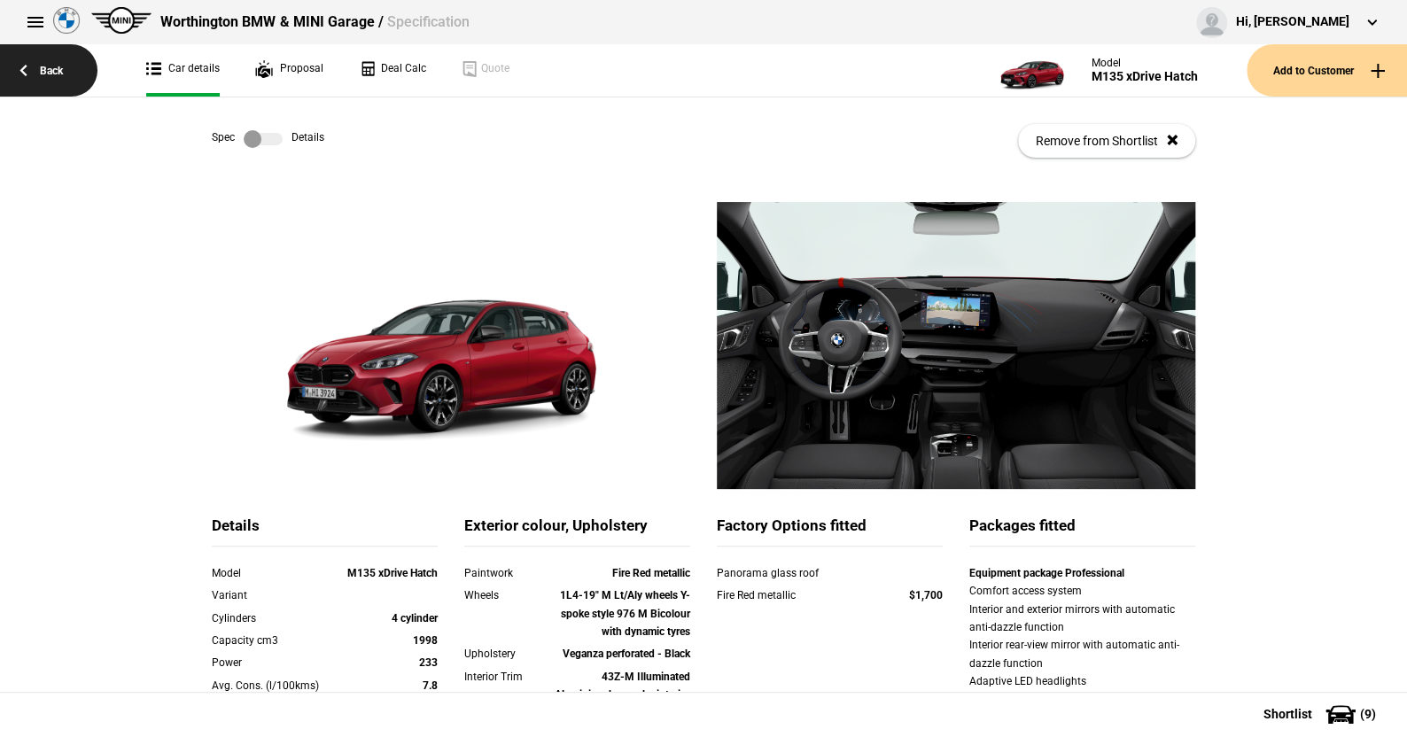
click at [46, 69] on link "Back" at bounding box center [48, 70] width 97 height 52
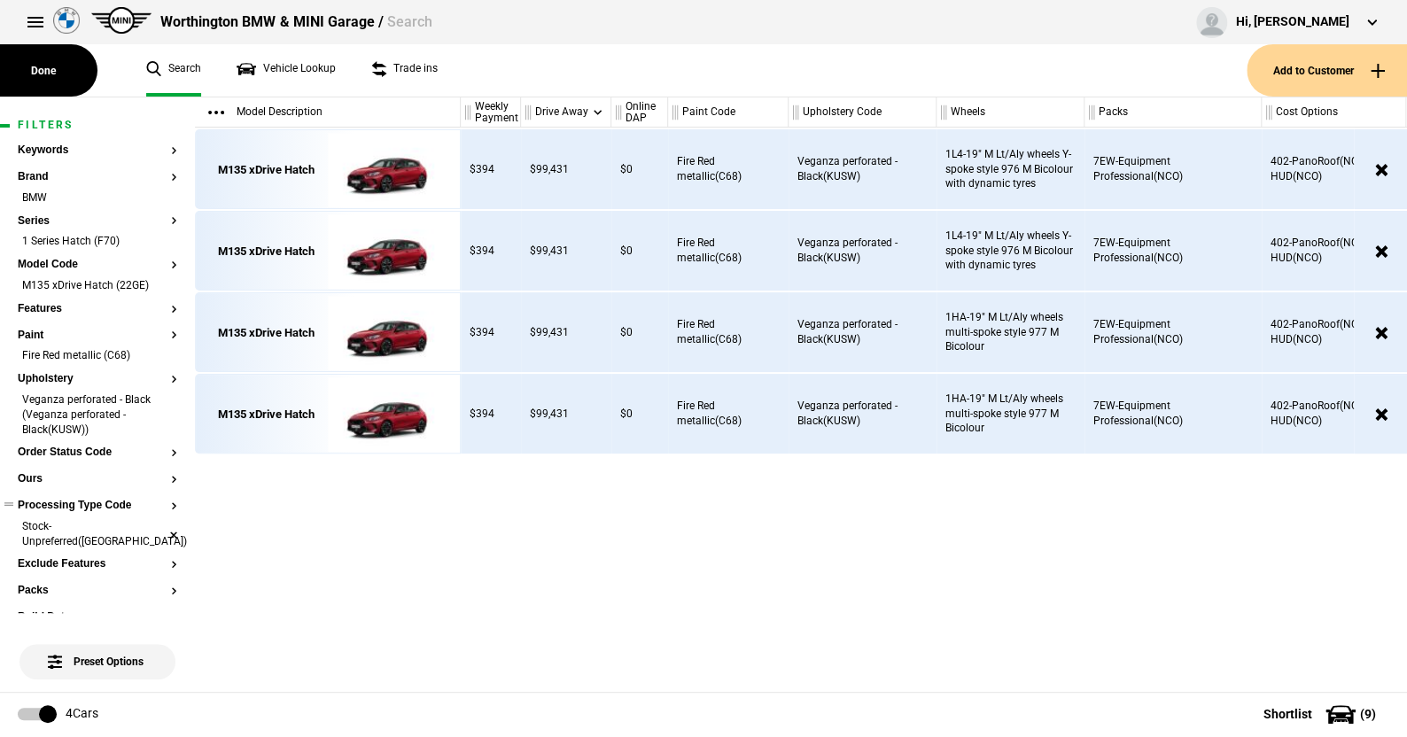
click at [162, 523] on li "Stock-Unpreferred([GEOGRAPHIC_DATA])" at bounding box center [98, 535] width 160 height 33
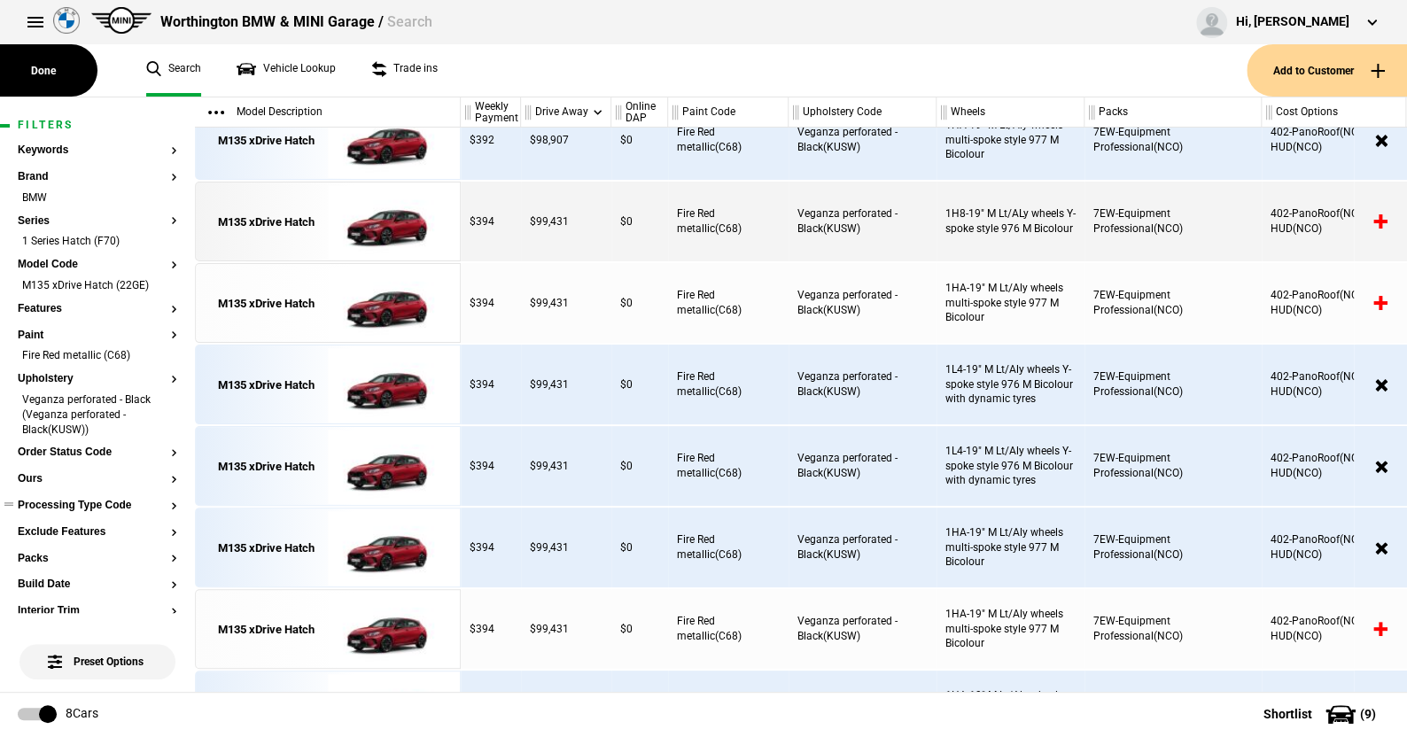
scroll to position [19, 0]
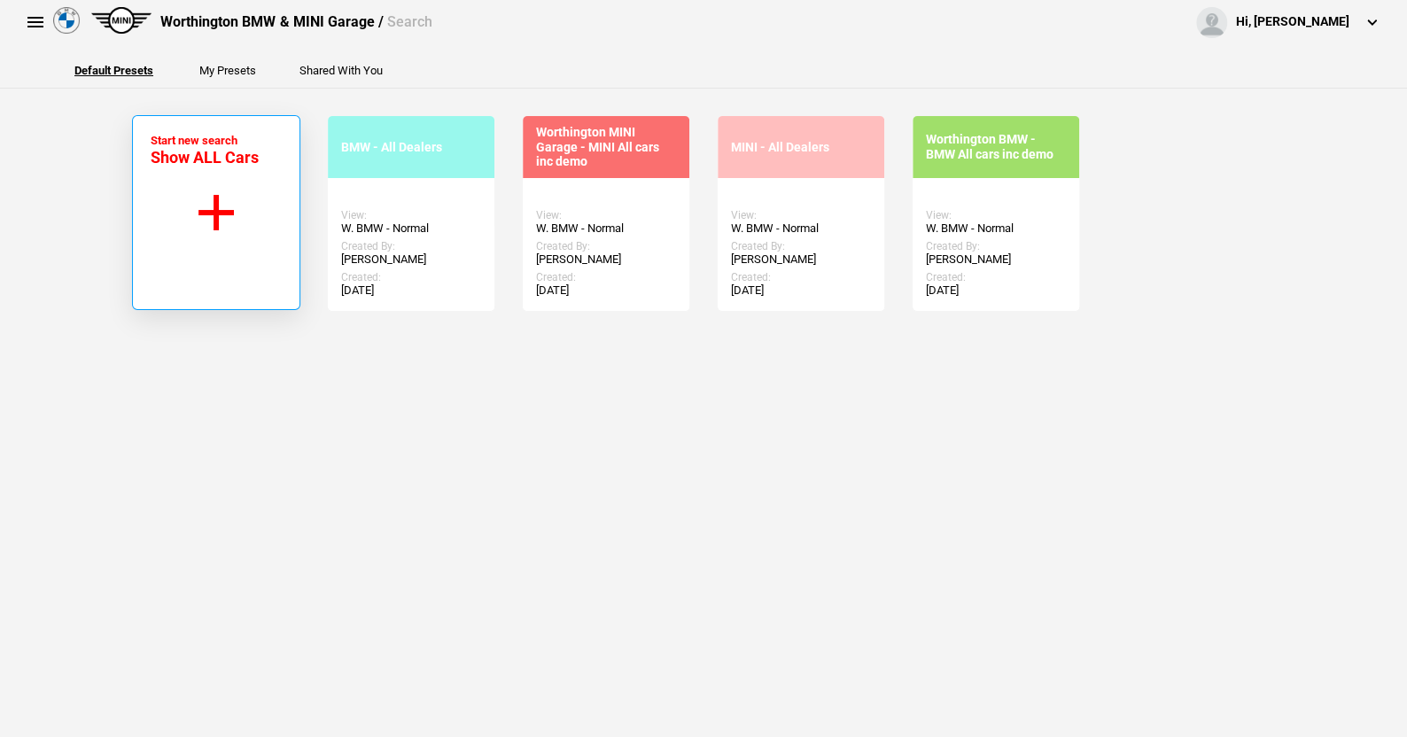
click at [206, 207] on button "Start new search Show ALL Cars" at bounding box center [216, 212] width 168 height 195
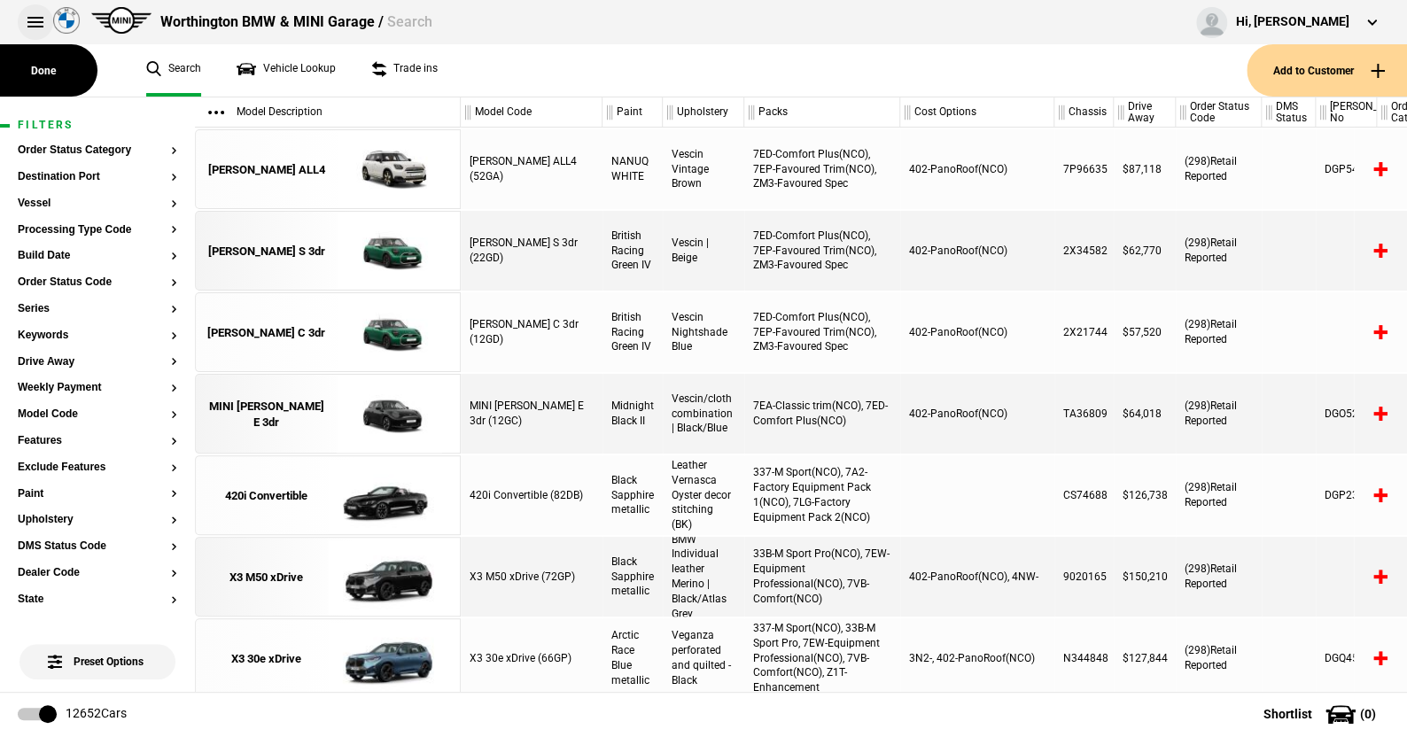
click at [34, 14] on button at bounding box center [35, 21] width 35 height 35
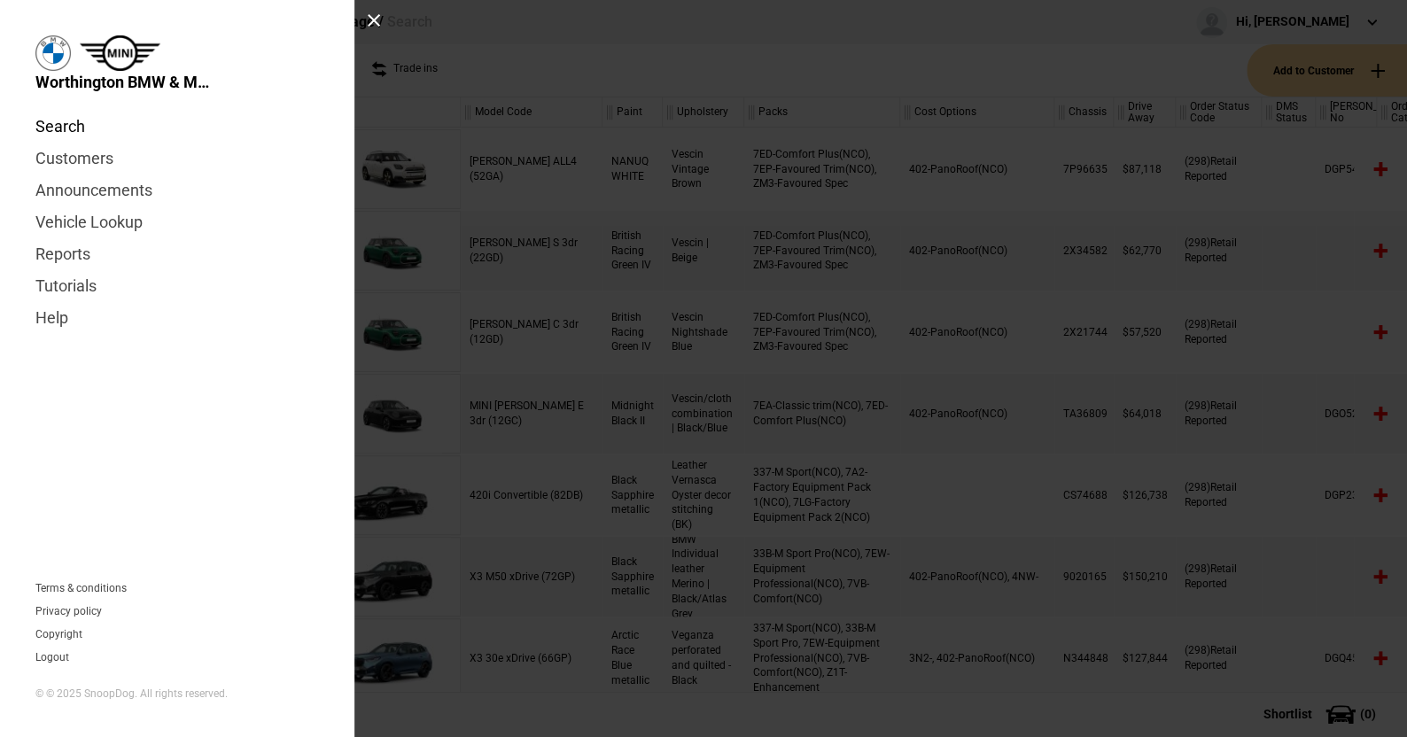
click at [57, 124] on link "Search" at bounding box center [177, 127] width 284 height 32
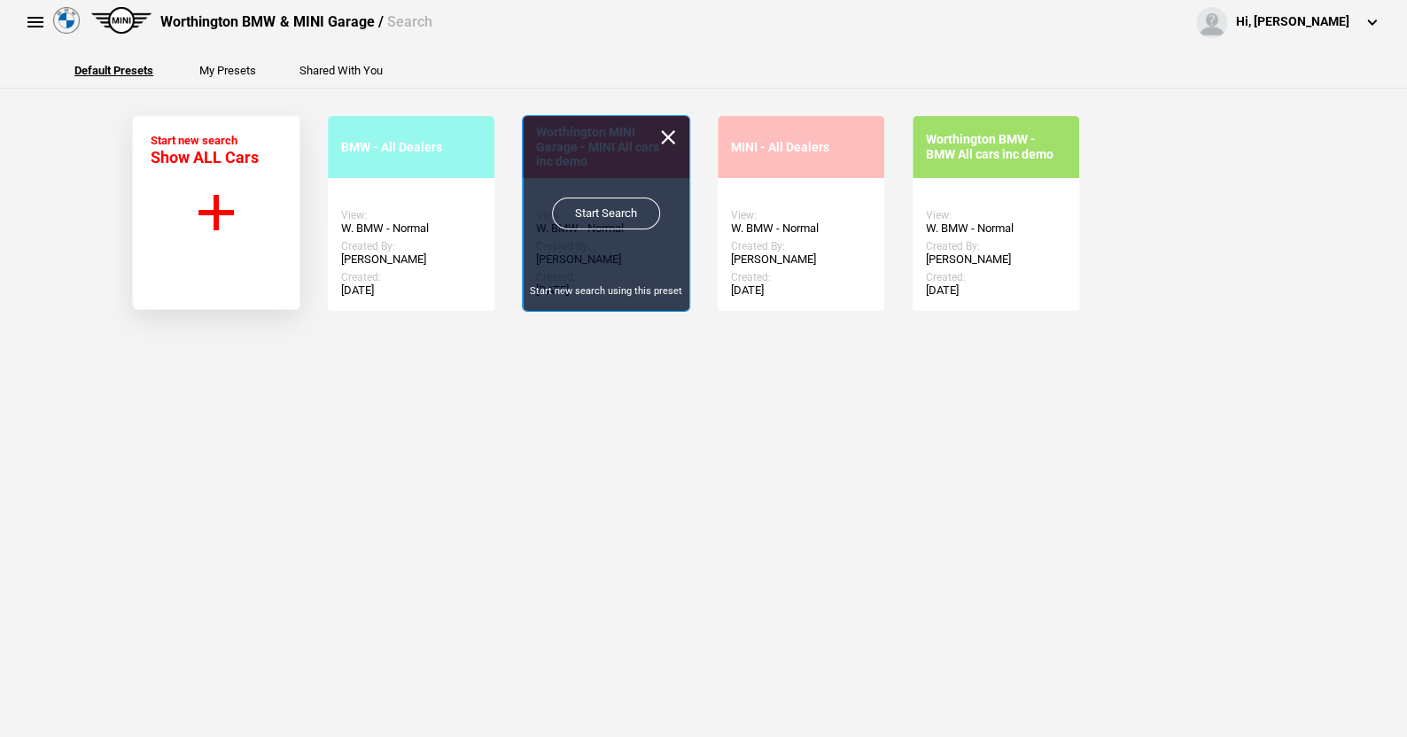
click at [583, 210] on link "Start Search" at bounding box center [606, 214] width 108 height 32
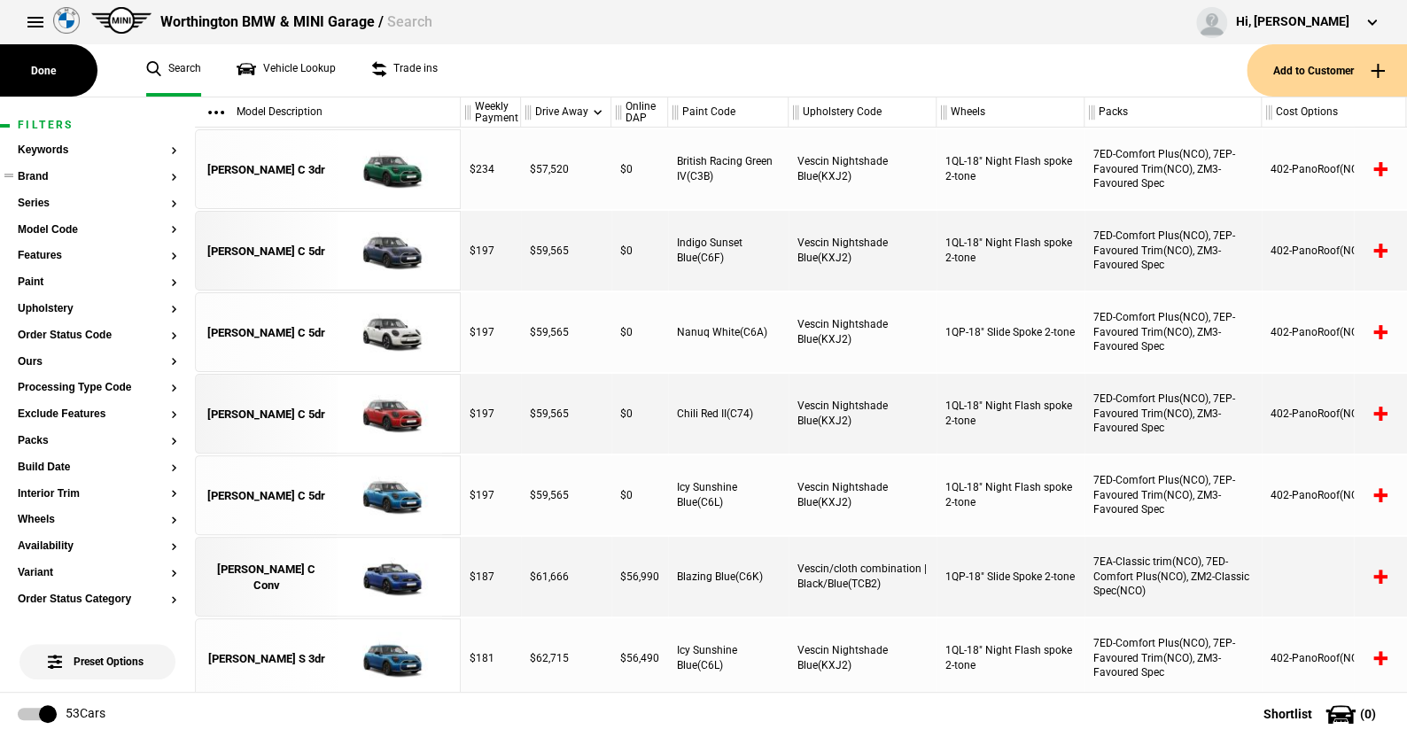
click at [36, 175] on button "Brand" at bounding box center [98, 177] width 160 height 12
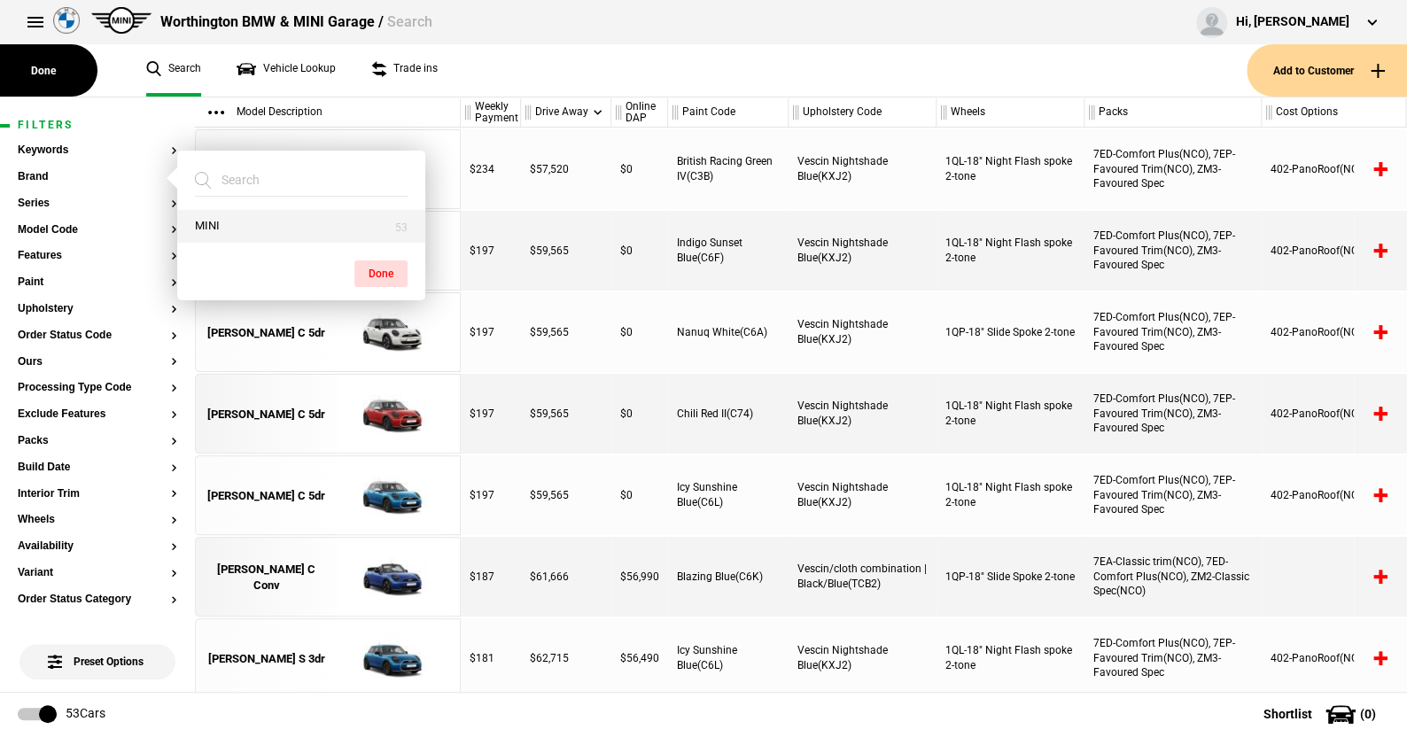
click at [221, 230] on button "MINI" at bounding box center [301, 226] width 248 height 33
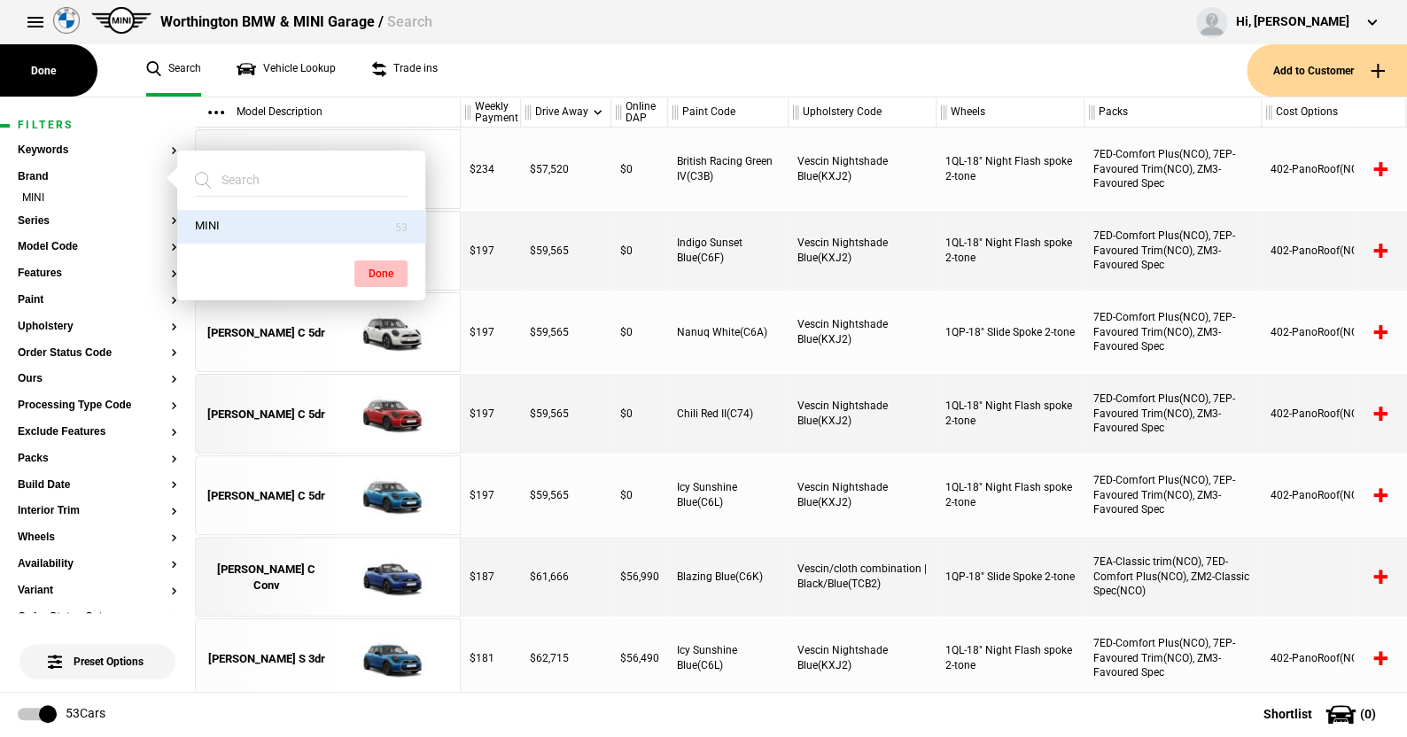
click at [367, 272] on button "Done" at bounding box center [380, 274] width 53 height 27
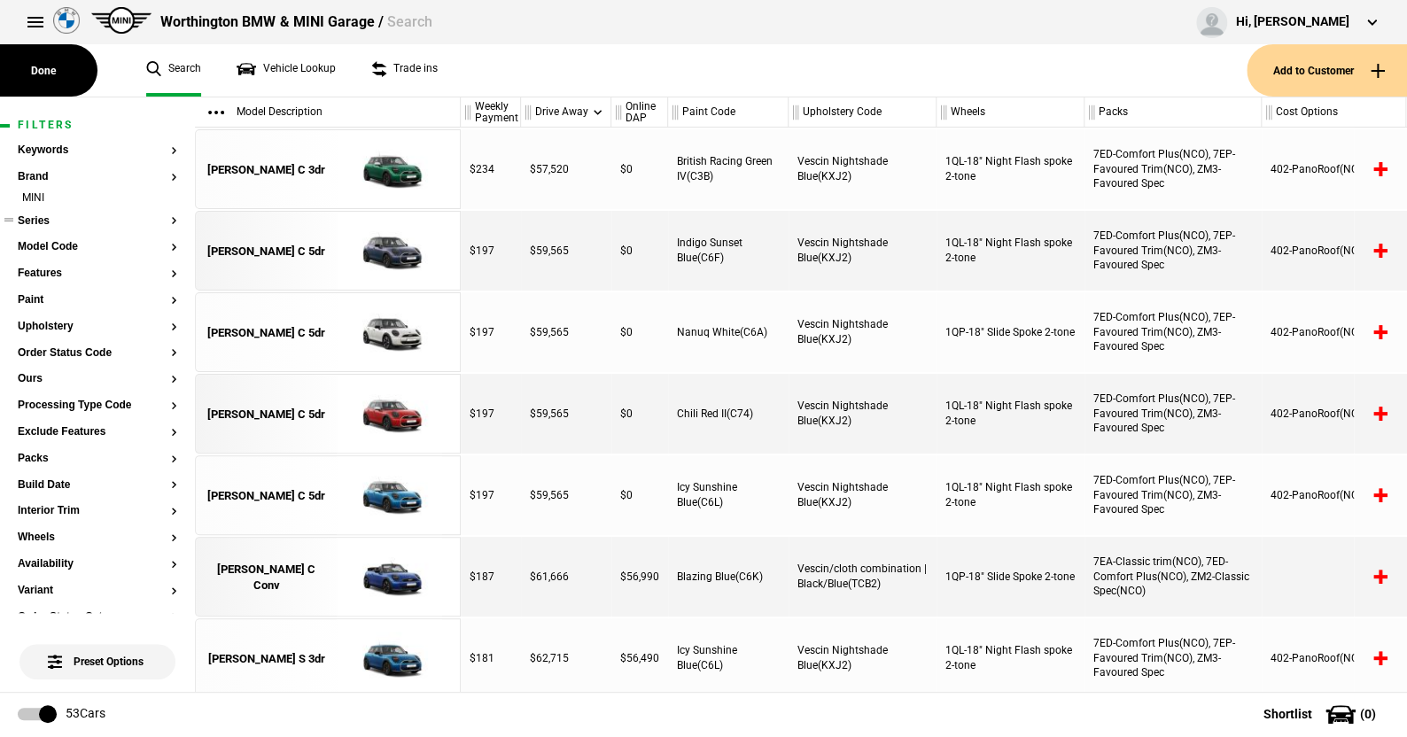
click at [43, 222] on button "Series" at bounding box center [98, 221] width 160 height 12
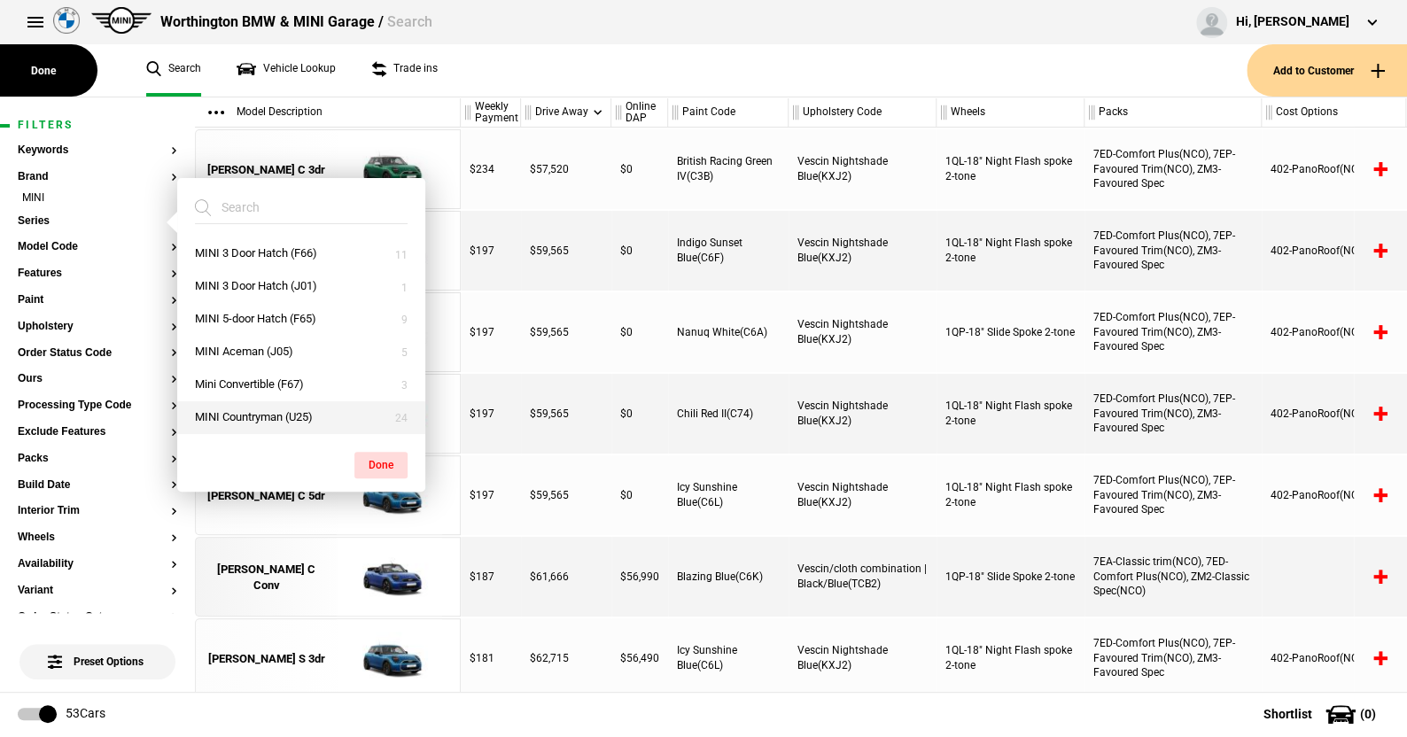
drag, startPoint x: 264, startPoint y: 413, endPoint x: 333, endPoint y: 431, distance: 71.4
click at [264, 414] on button "MINI Countryman (U25)" at bounding box center [301, 417] width 248 height 33
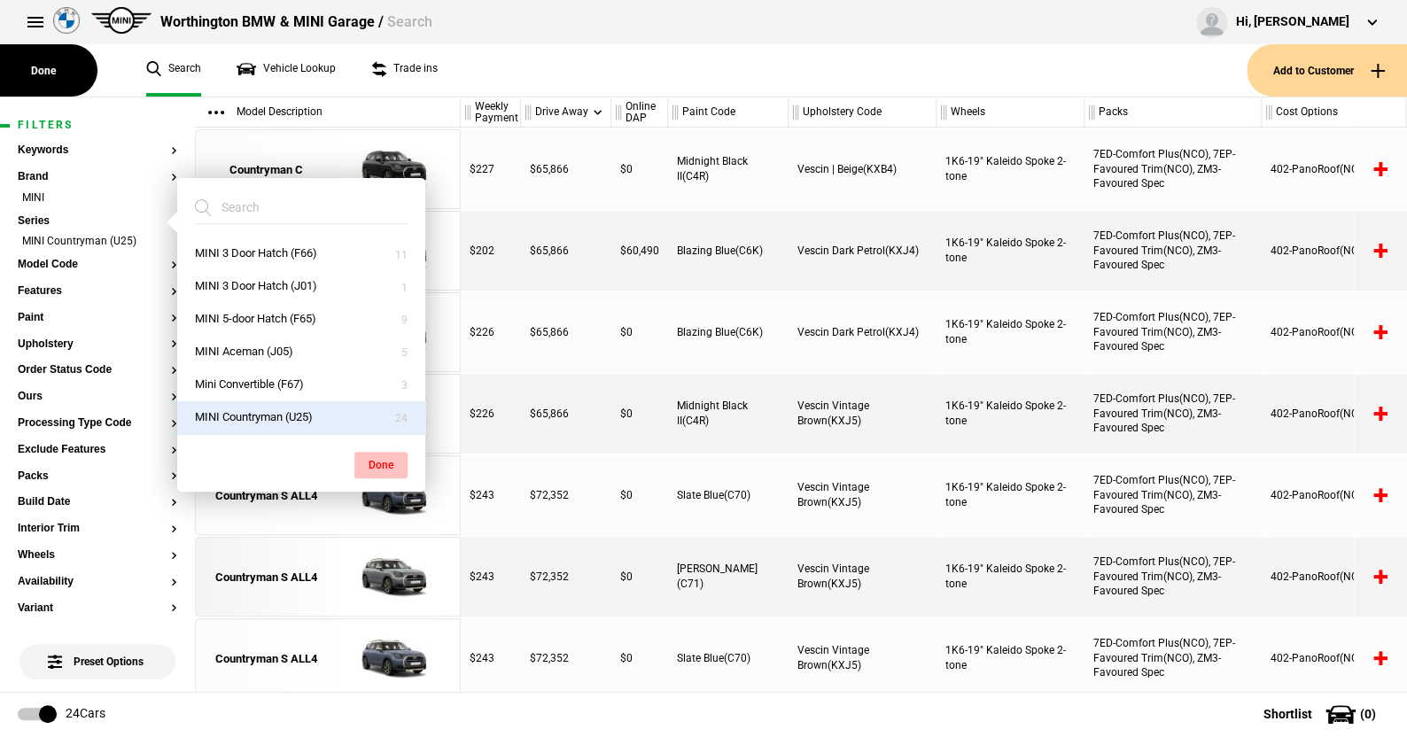
click at [379, 455] on button "Done" at bounding box center [380, 465] width 53 height 27
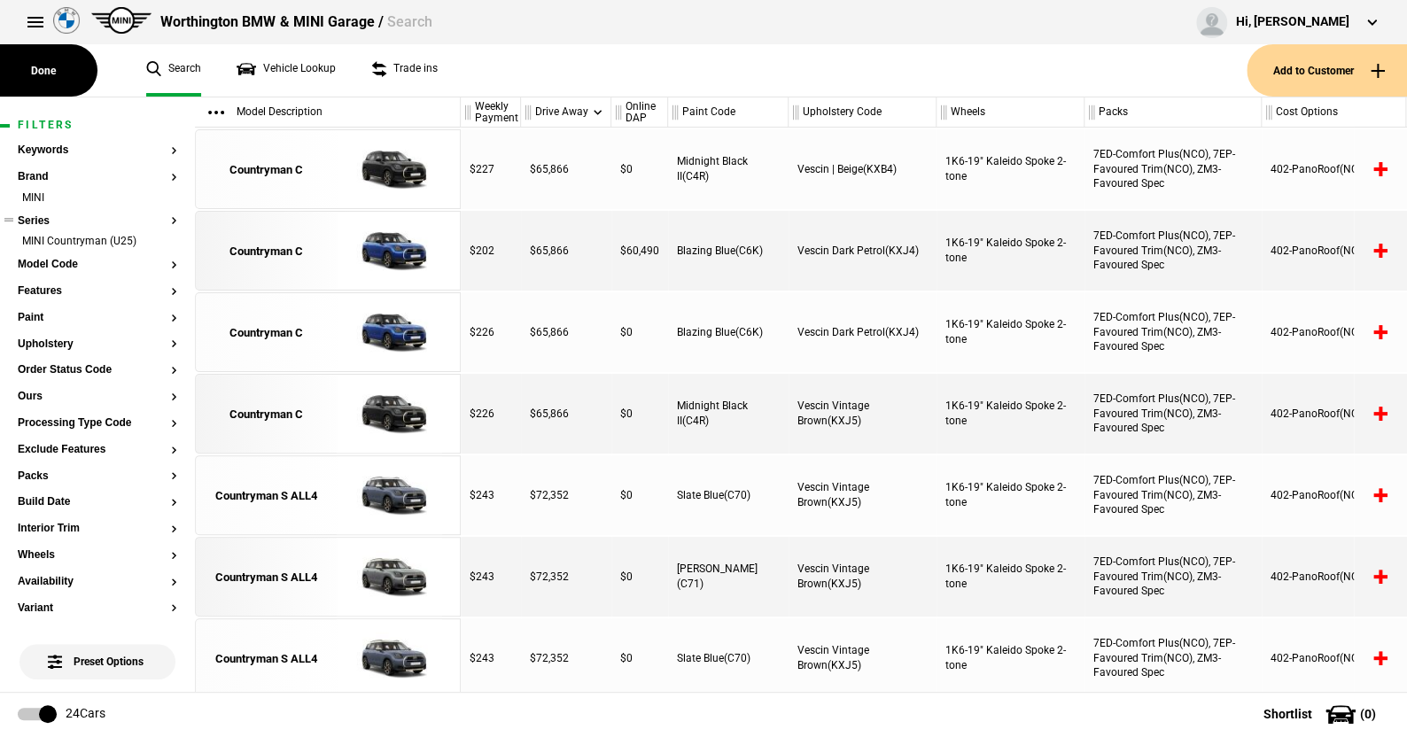
click at [57, 257] on ul "MINI Countryman (U25)" at bounding box center [98, 246] width 160 height 25
click at [59, 260] on button "Model Code" at bounding box center [98, 265] width 160 height 12
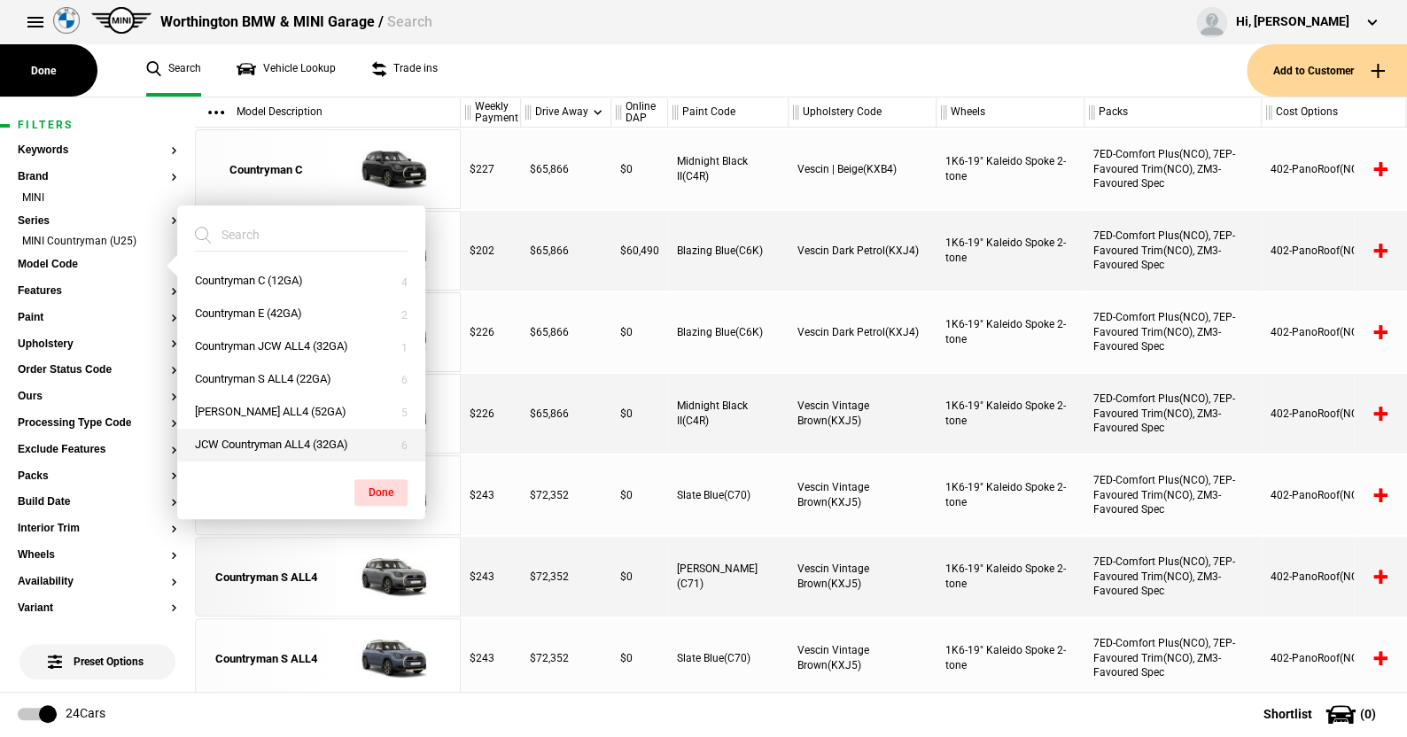
click at [265, 438] on button "JCW Countryman ALL4 (32GA)" at bounding box center [301, 445] width 248 height 33
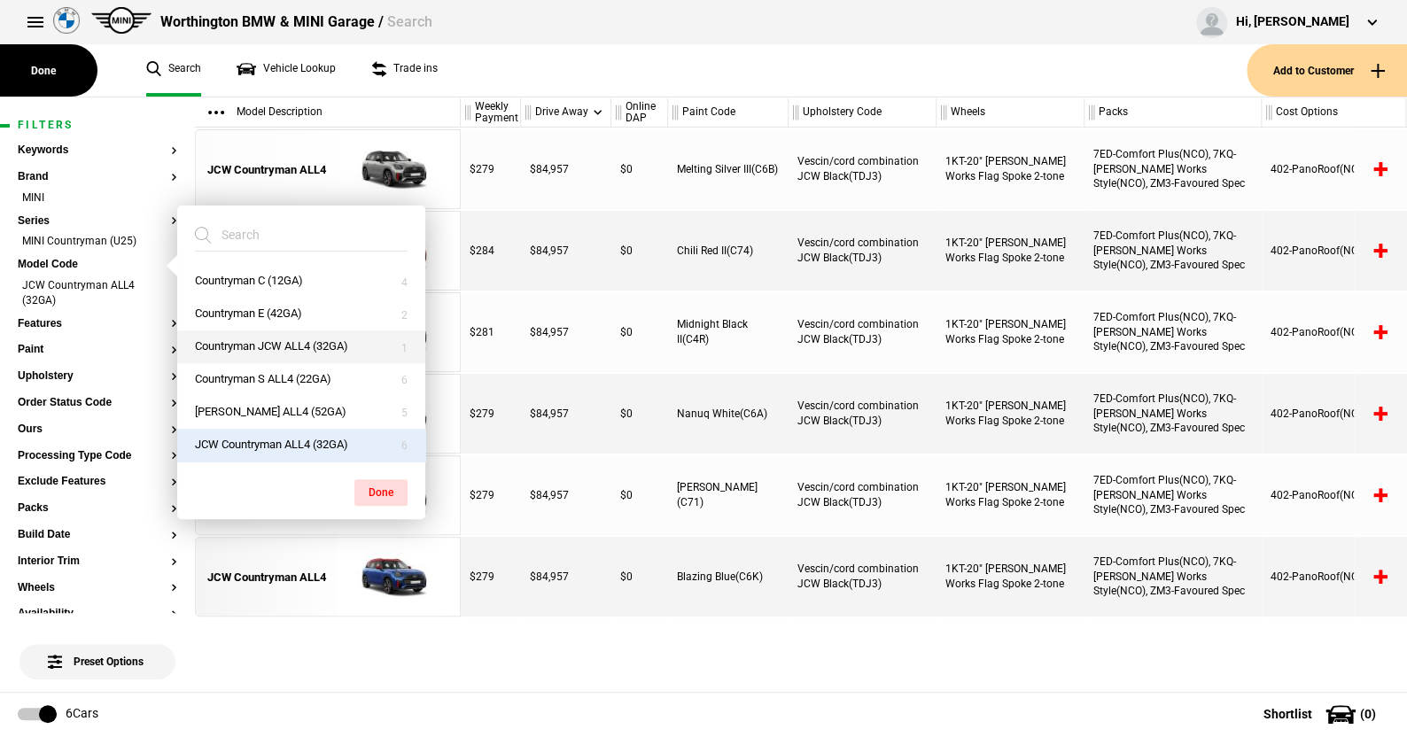
click at [306, 341] on button "Countryman JCW ALL4 (32GA)" at bounding box center [301, 347] width 248 height 33
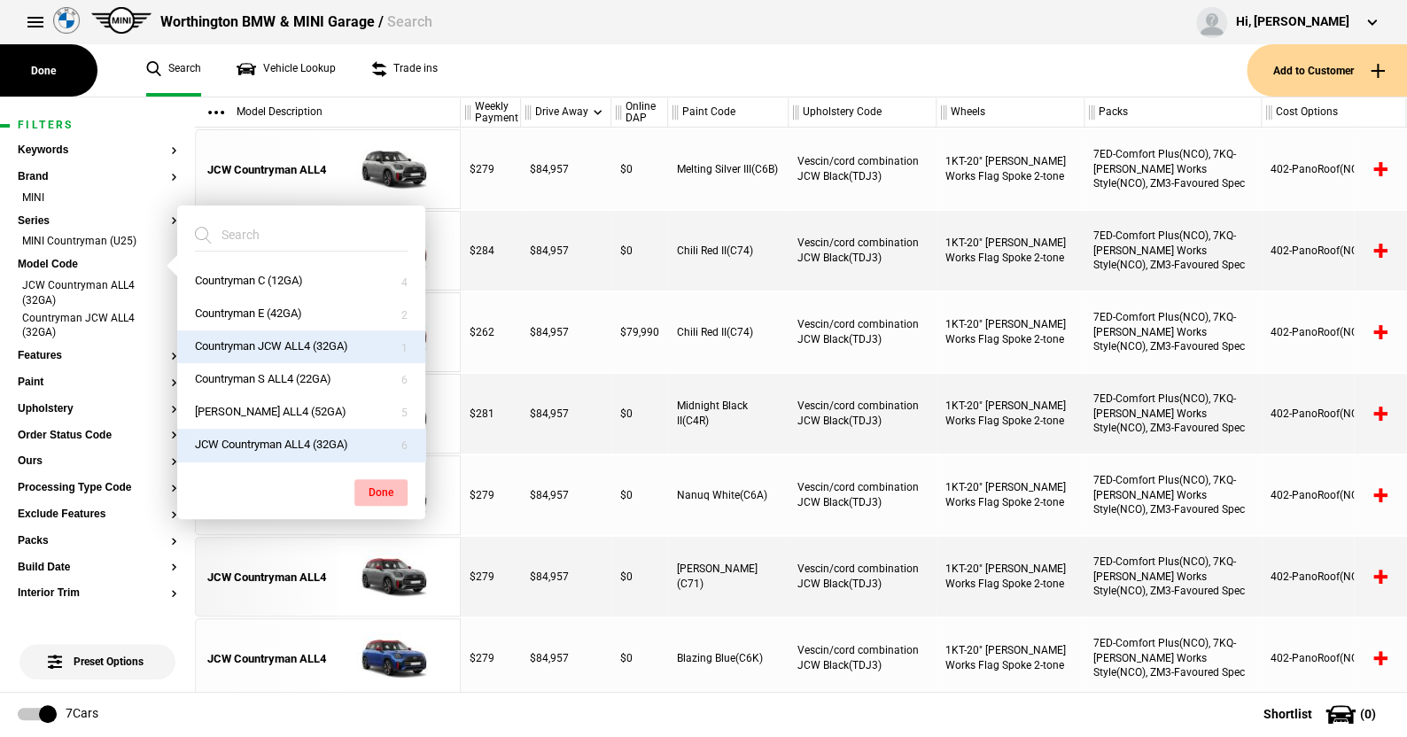
click at [378, 483] on button "Done" at bounding box center [380, 492] width 53 height 27
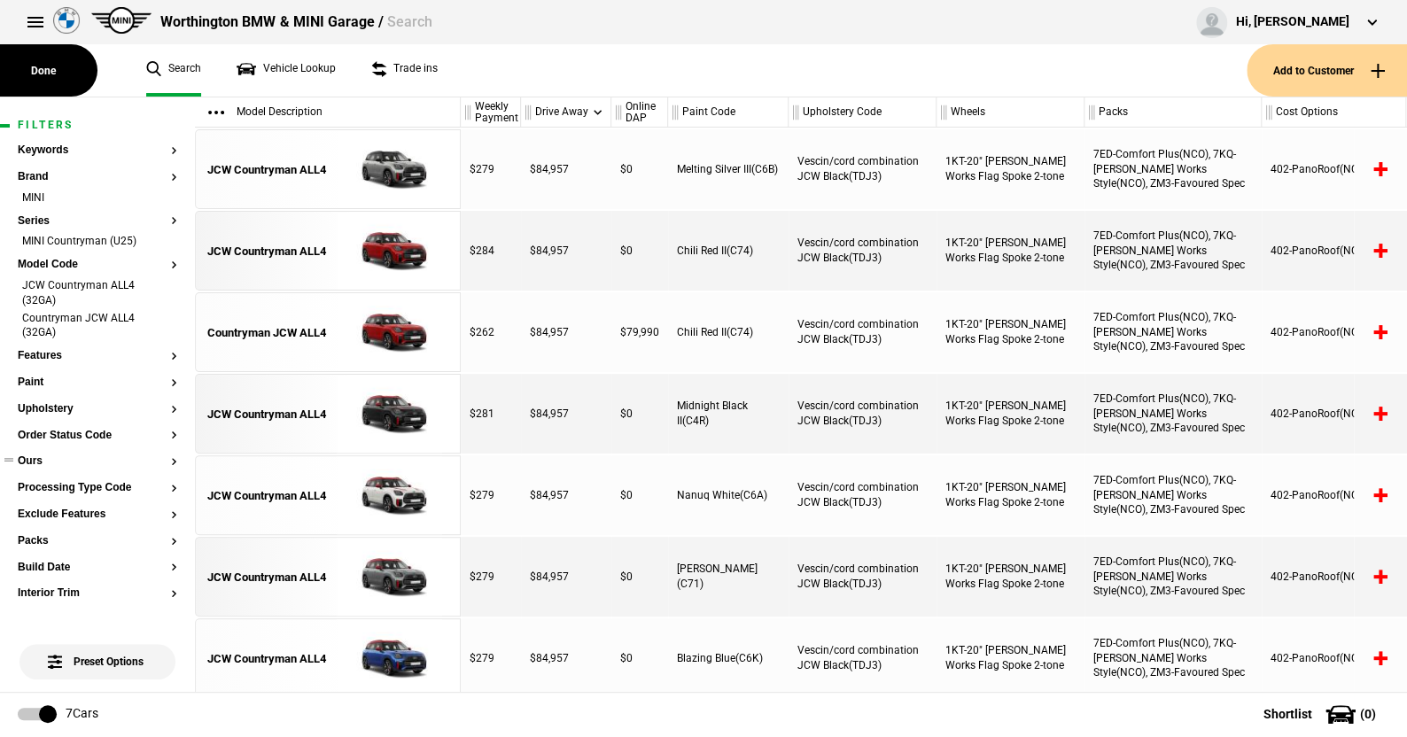
click at [34, 463] on button "Ours" at bounding box center [98, 461] width 160 height 12
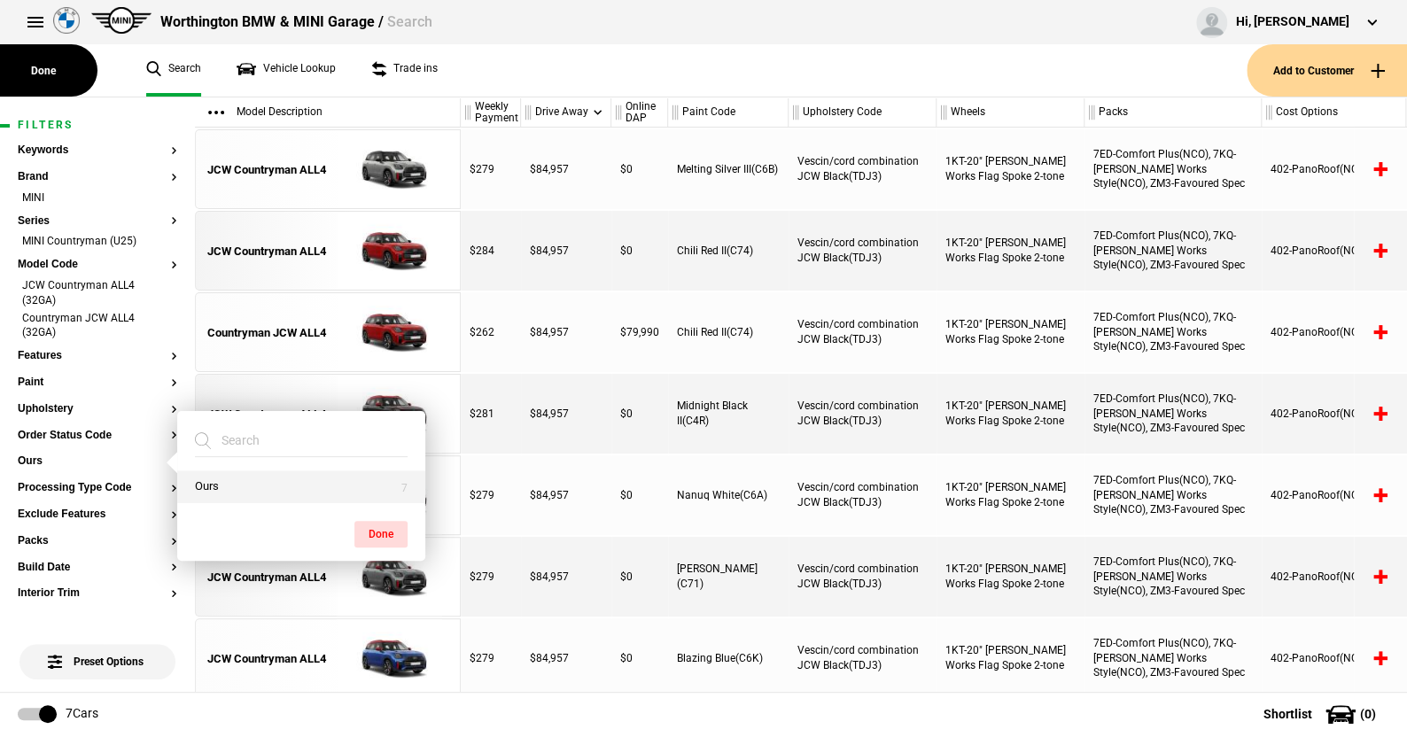
click at [206, 492] on button "Ours" at bounding box center [301, 487] width 248 height 33
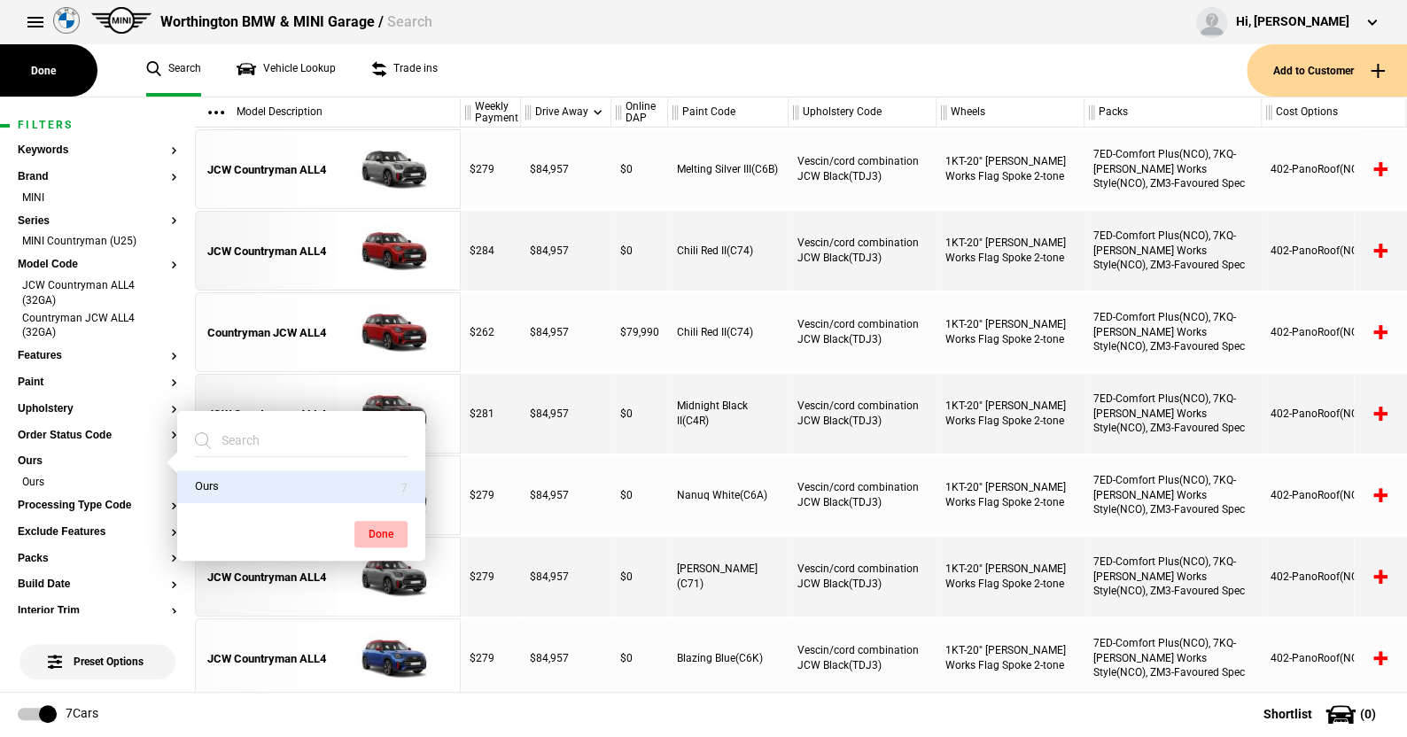
click at [378, 526] on button "Done" at bounding box center [380, 534] width 53 height 27
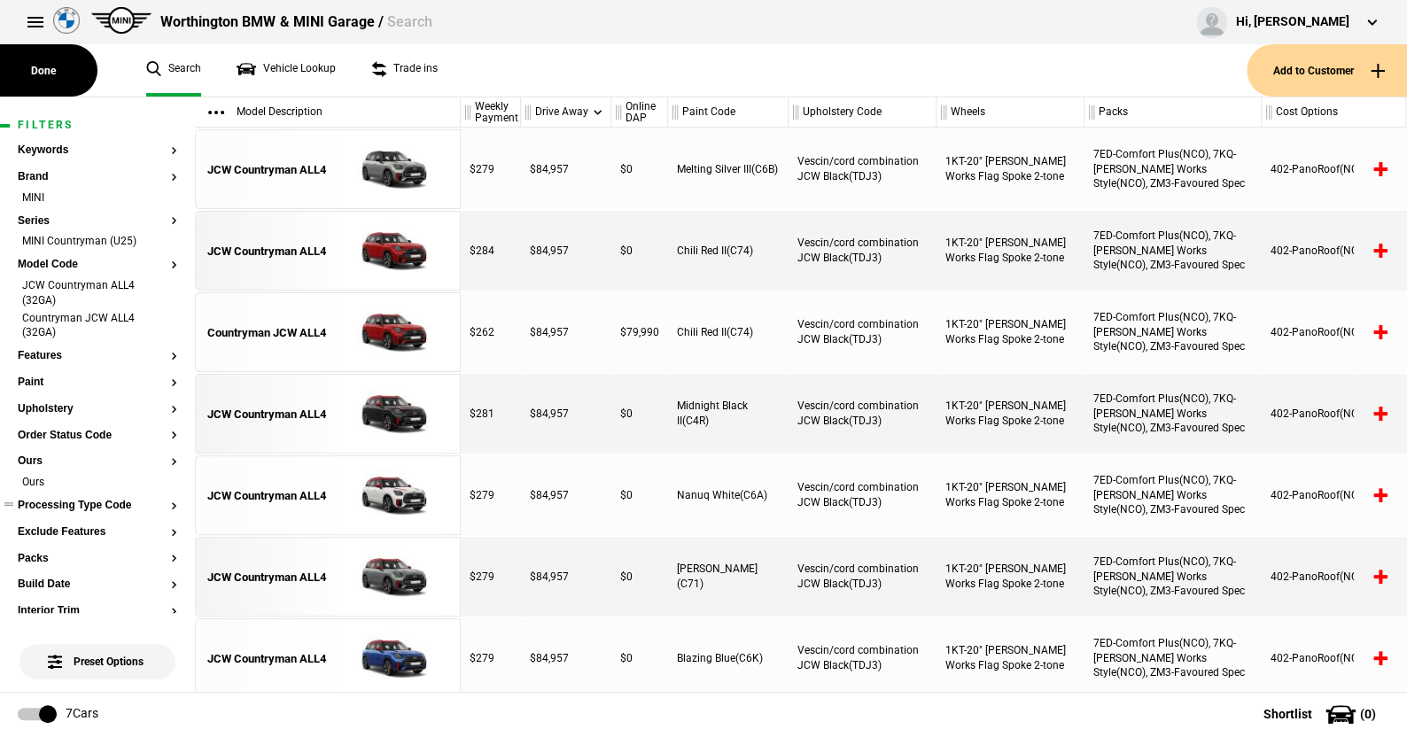
click at [91, 503] on button "Processing Type Code" at bounding box center [98, 506] width 160 height 12
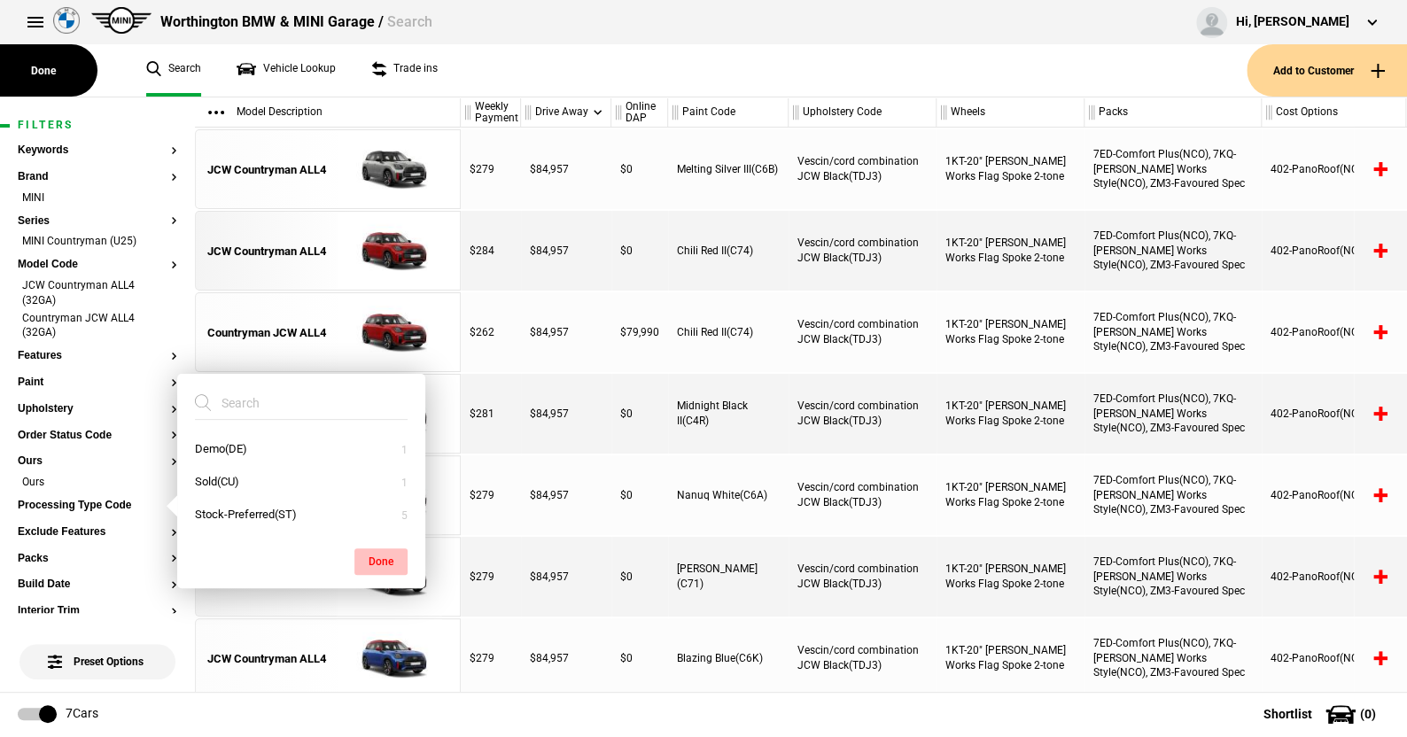
click at [377, 557] on button "Done" at bounding box center [380, 562] width 53 height 27
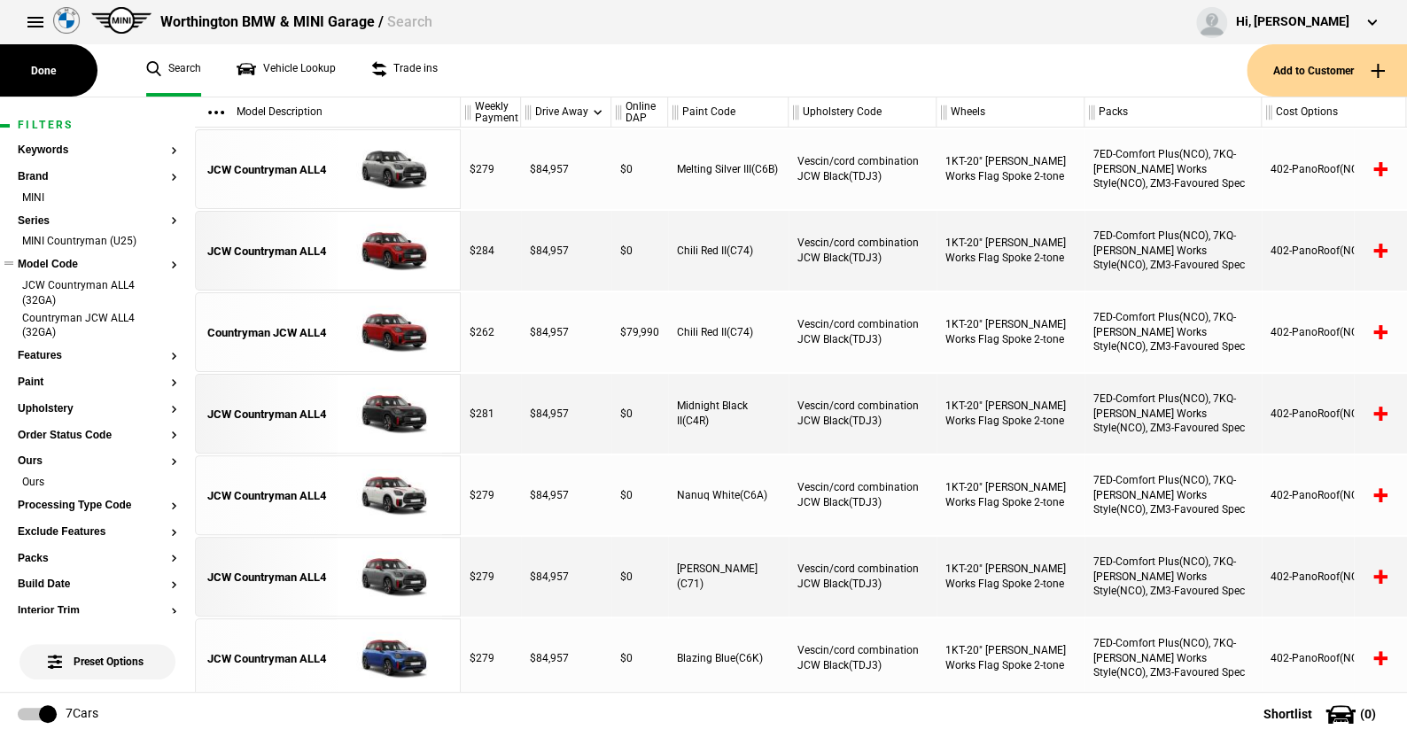
click at [58, 260] on button "Model Code" at bounding box center [98, 265] width 160 height 12
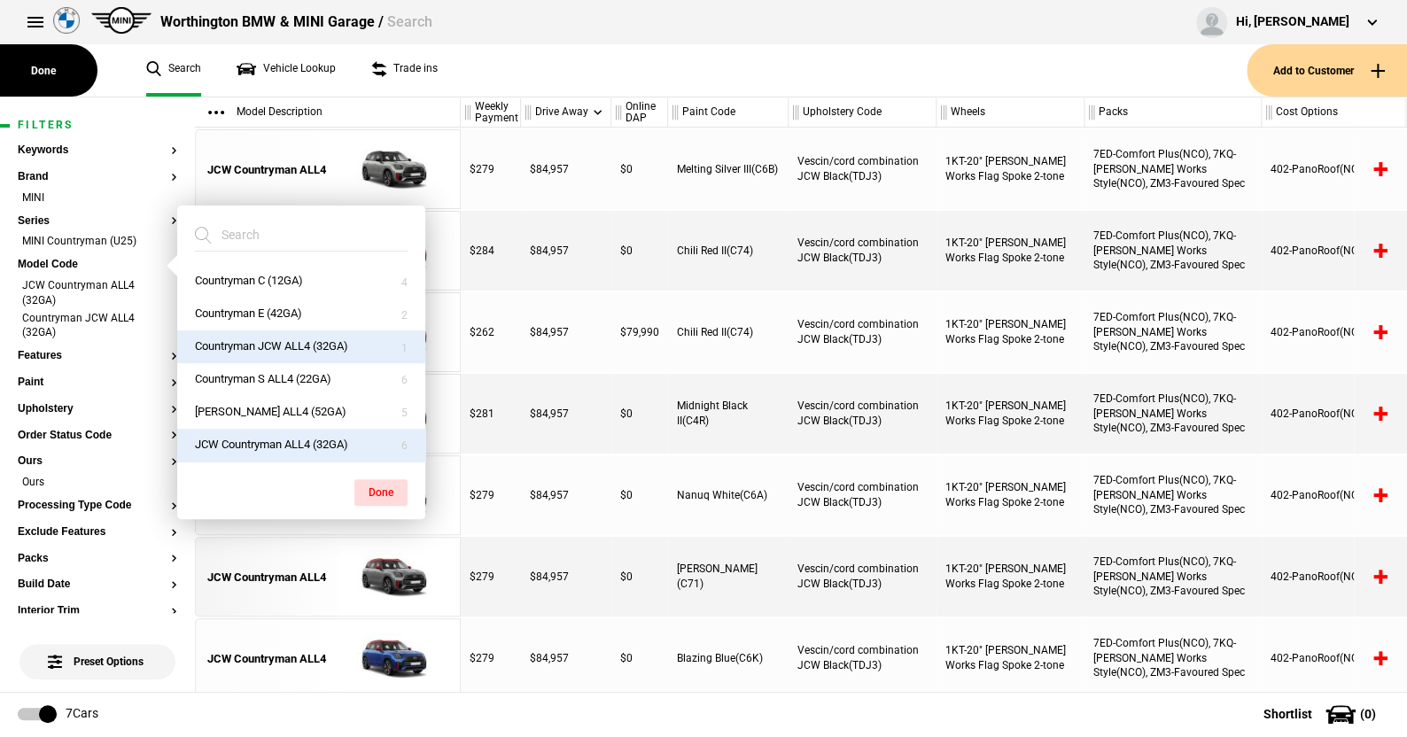
click at [255, 338] on button "Countryman JCW ALL4 (32GA)" at bounding box center [301, 347] width 248 height 33
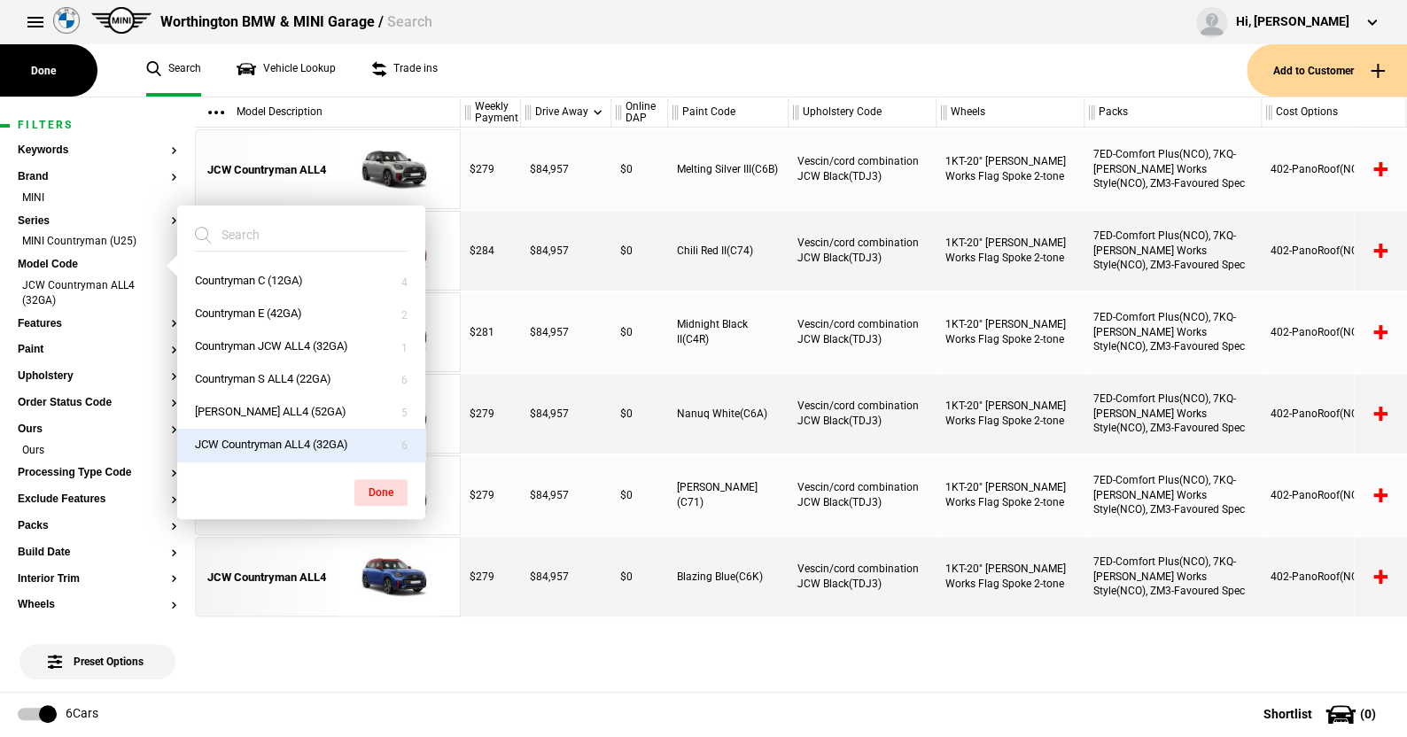
click at [253, 440] on button "JCW Countryman ALL4 (32GA)" at bounding box center [301, 445] width 248 height 33
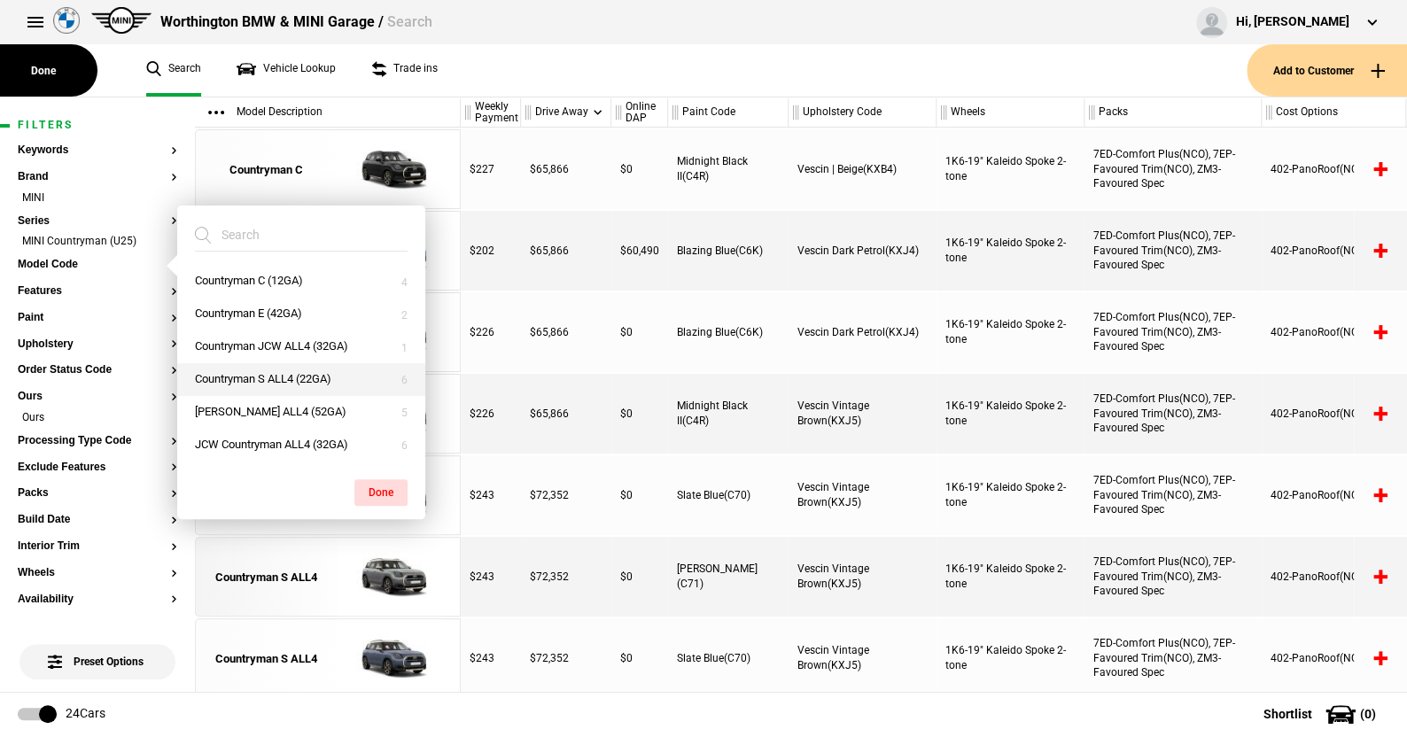
click at [261, 375] on button "Countryman S ALL4 (22GA)" at bounding box center [301, 379] width 248 height 33
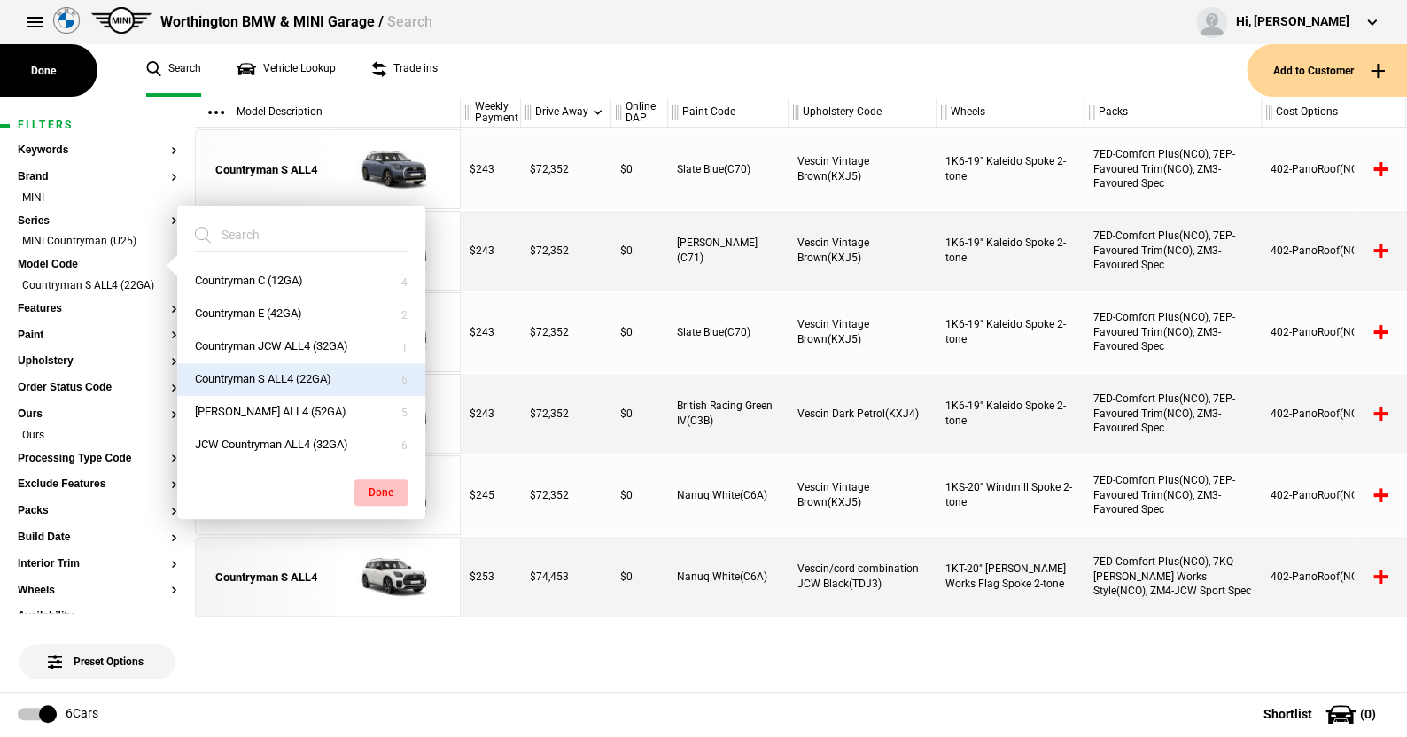
click at [377, 483] on button "Done" at bounding box center [380, 492] width 53 height 27
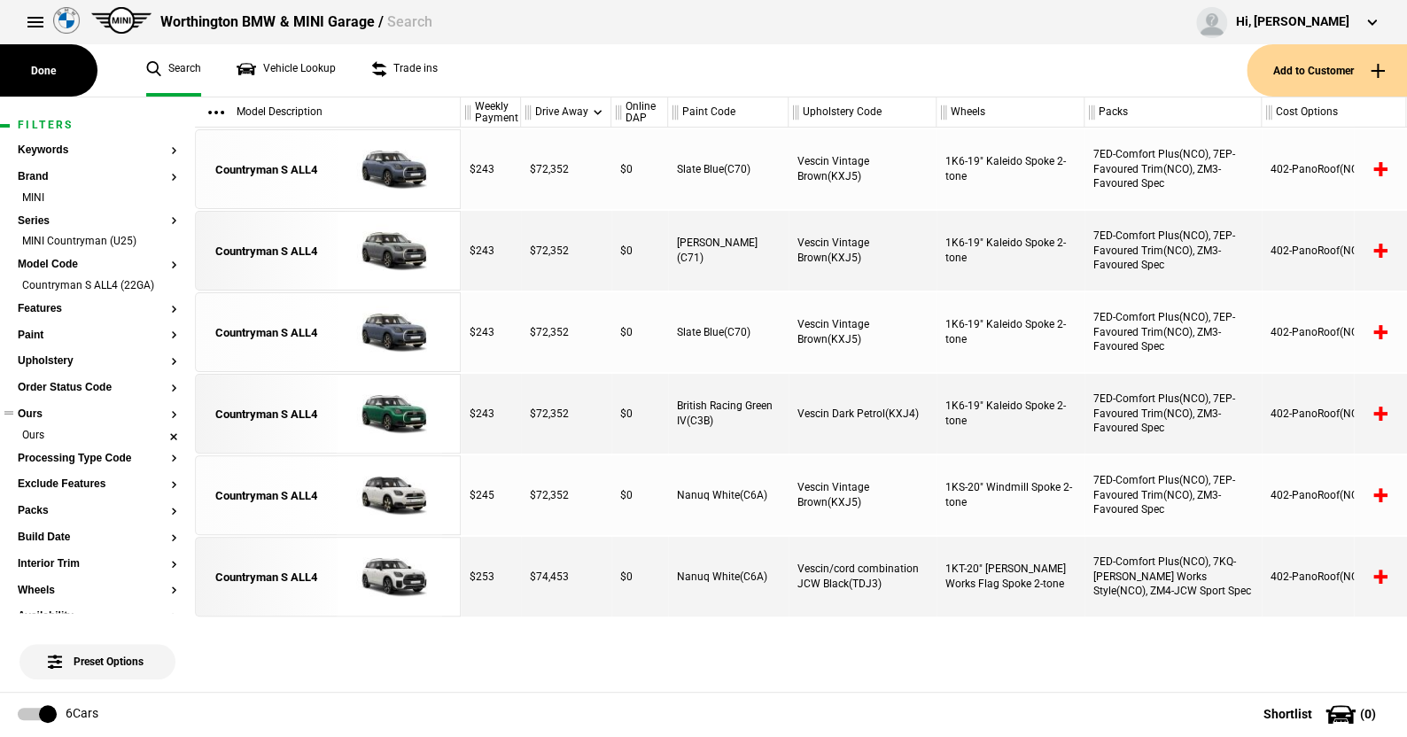
click at [160, 432] on li "Ours" at bounding box center [98, 437] width 160 height 18
click at [30, 493] on button "Packs" at bounding box center [98, 493] width 160 height 12
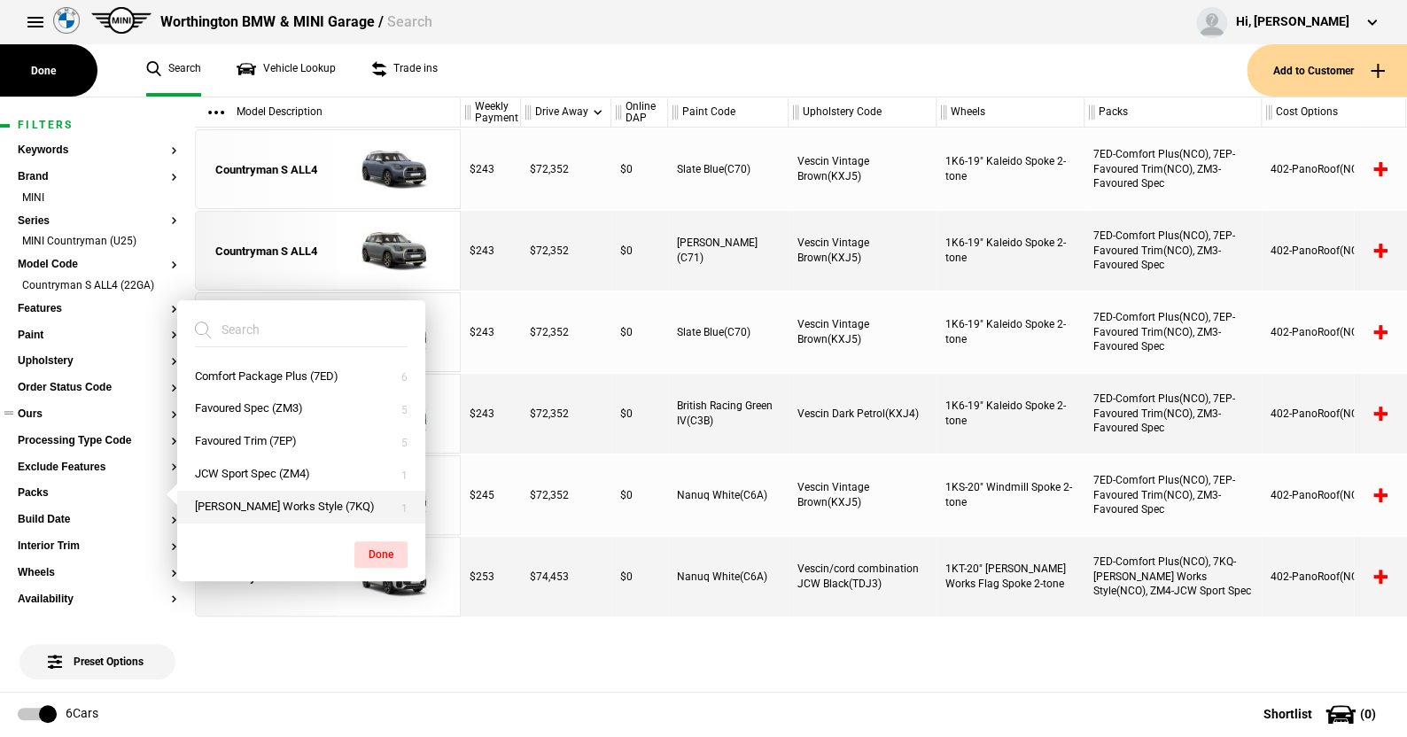
click at [254, 499] on button "John Cooper Works Style (7KQ)" at bounding box center [301, 507] width 248 height 33
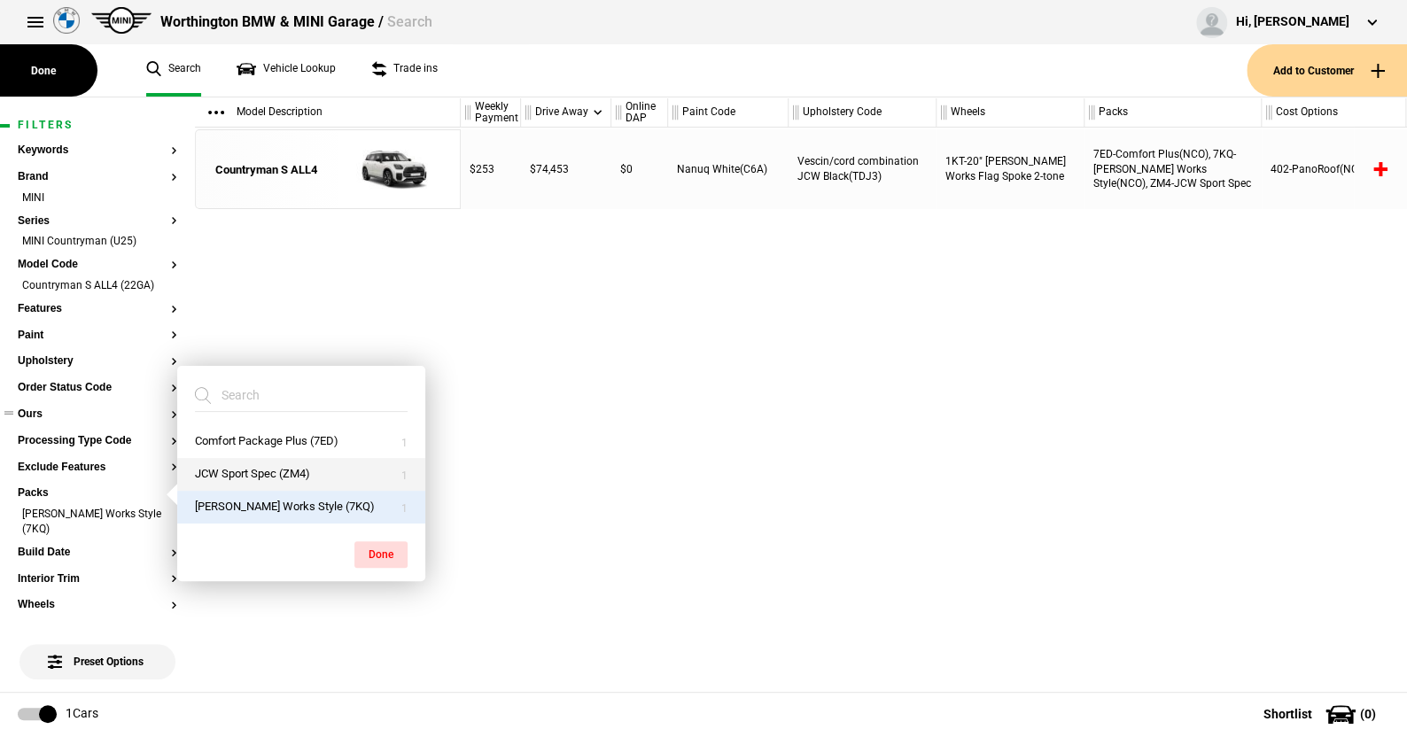
click at [261, 471] on button "JCW Sport Spec (ZM4)" at bounding box center [301, 474] width 248 height 33
click at [371, 547] on button "Done" at bounding box center [380, 554] width 53 height 27
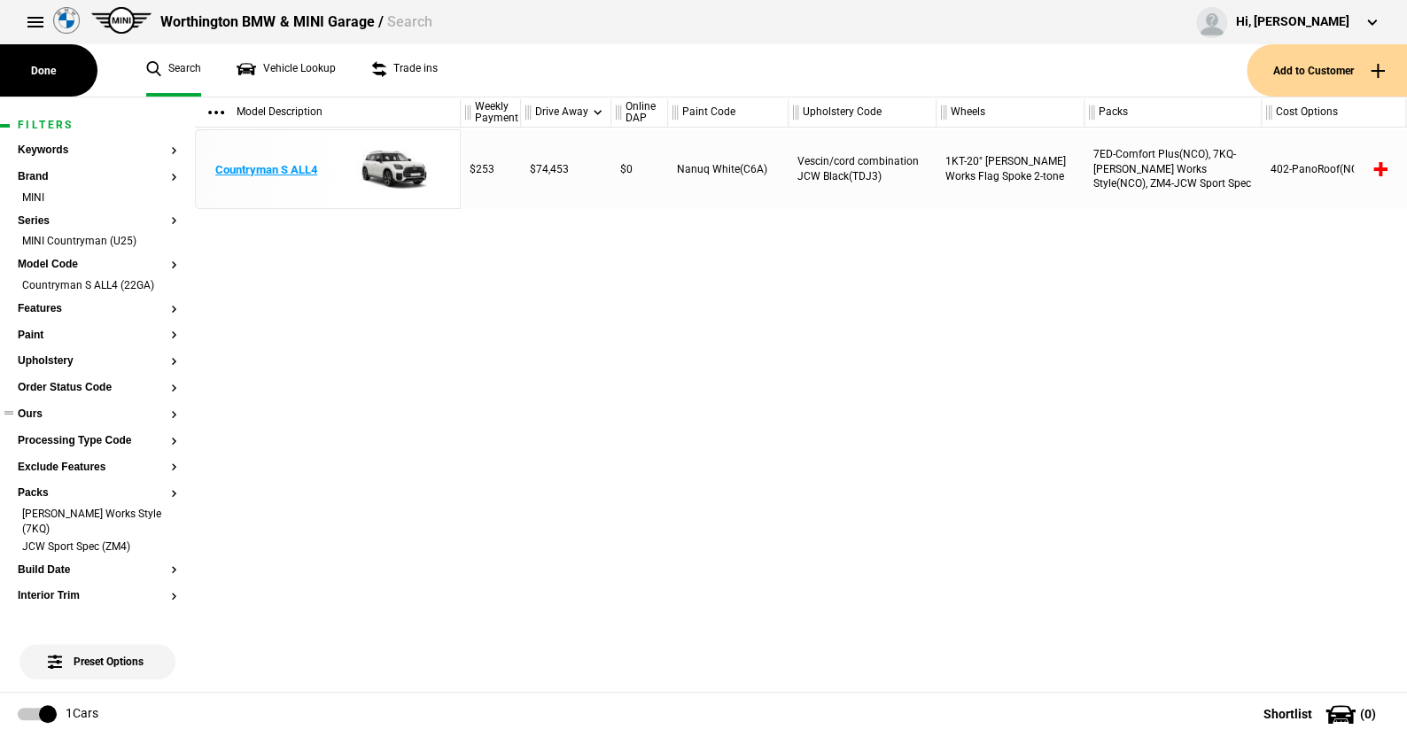
click at [396, 166] on img at bounding box center [389, 170] width 123 height 80
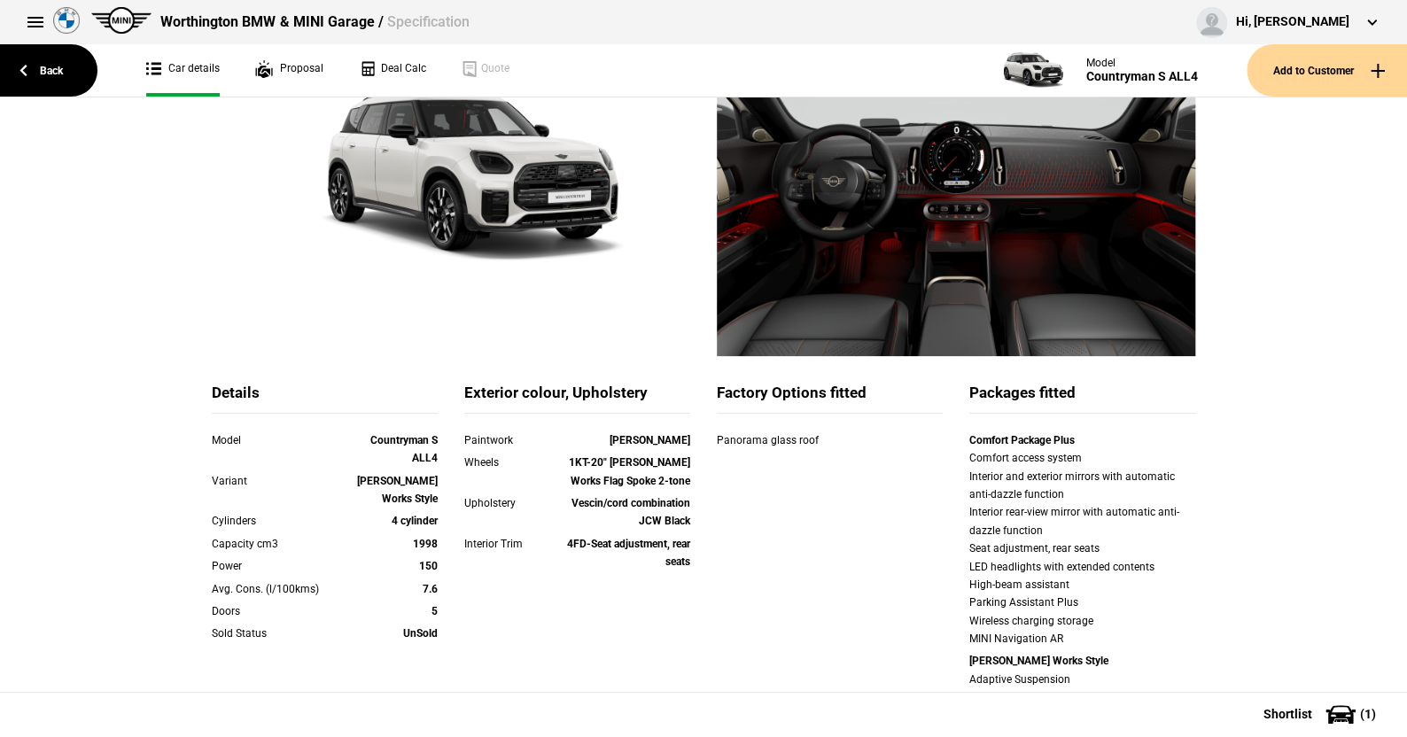
scroll to position [89, 0]
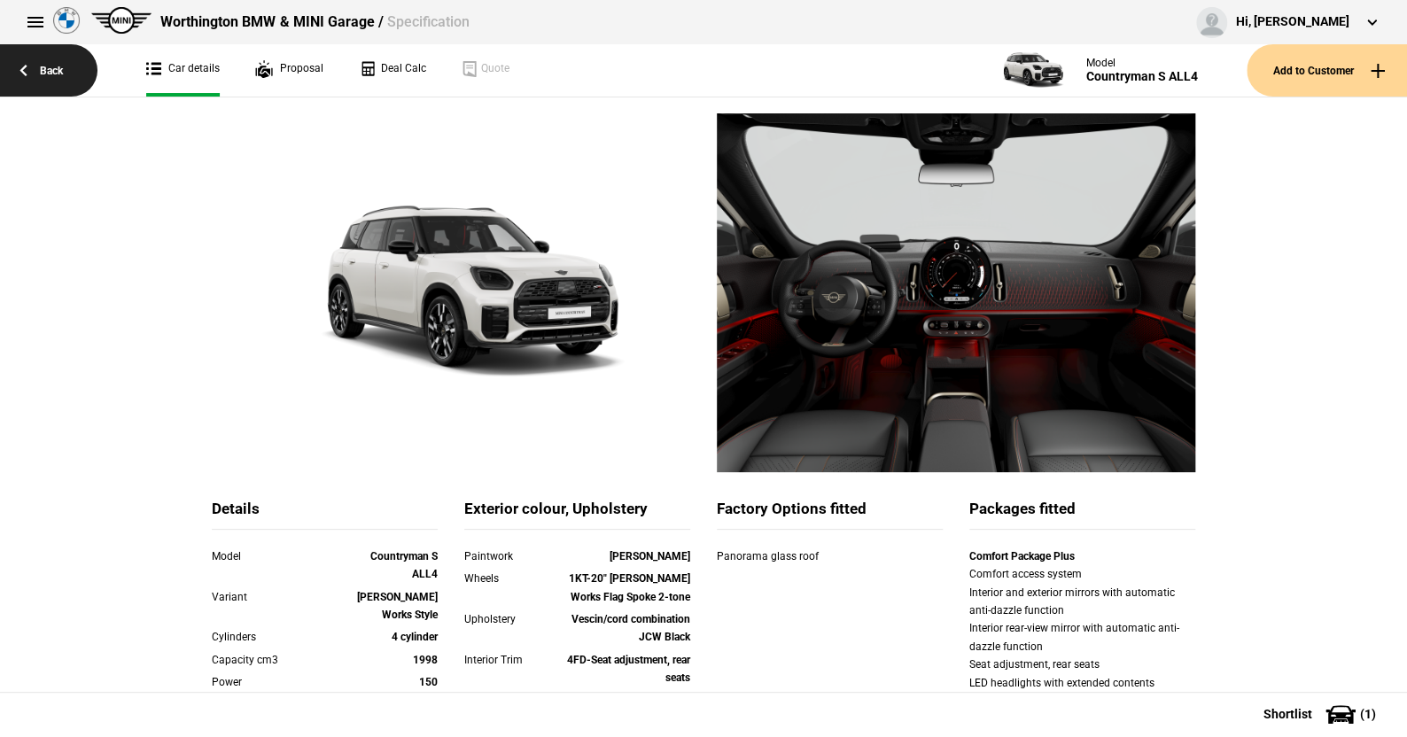
click at [53, 73] on link "Back" at bounding box center [48, 70] width 97 height 52
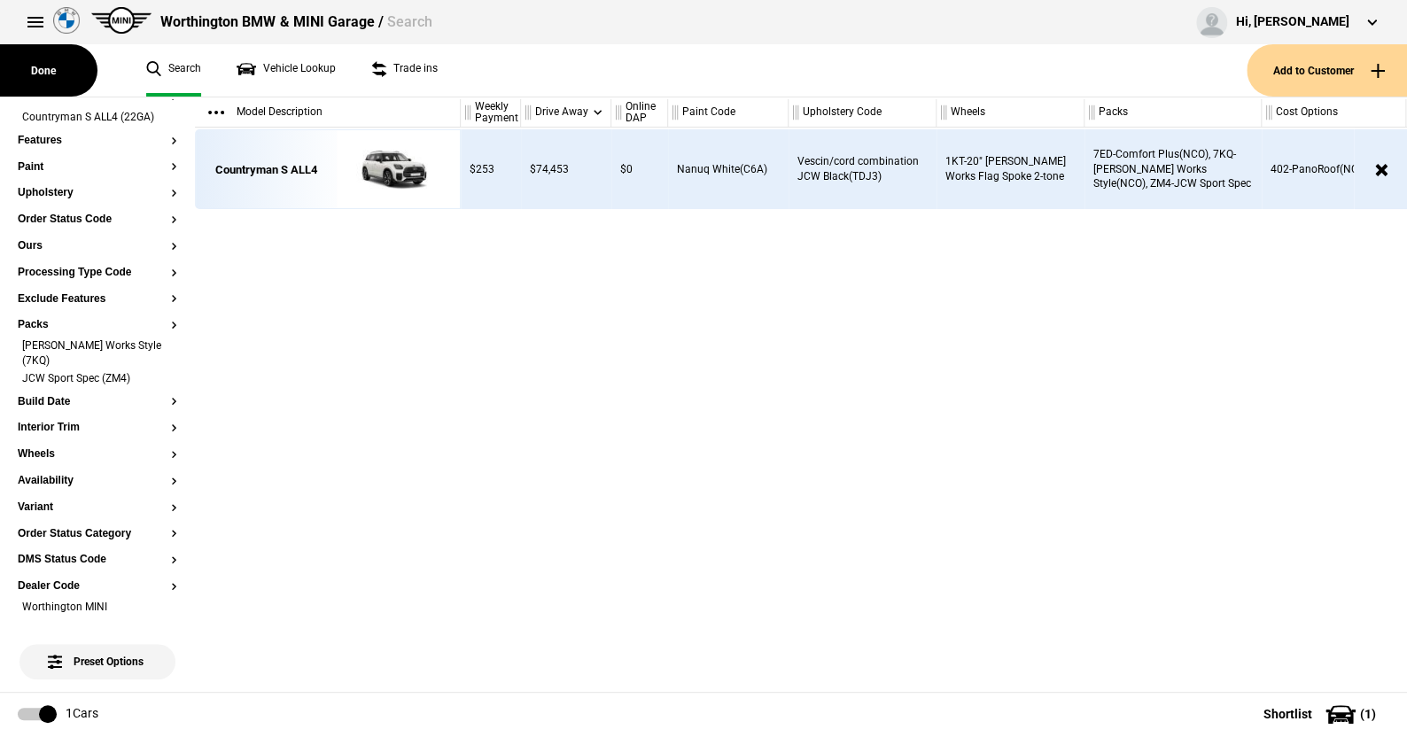
scroll to position [177, 0]
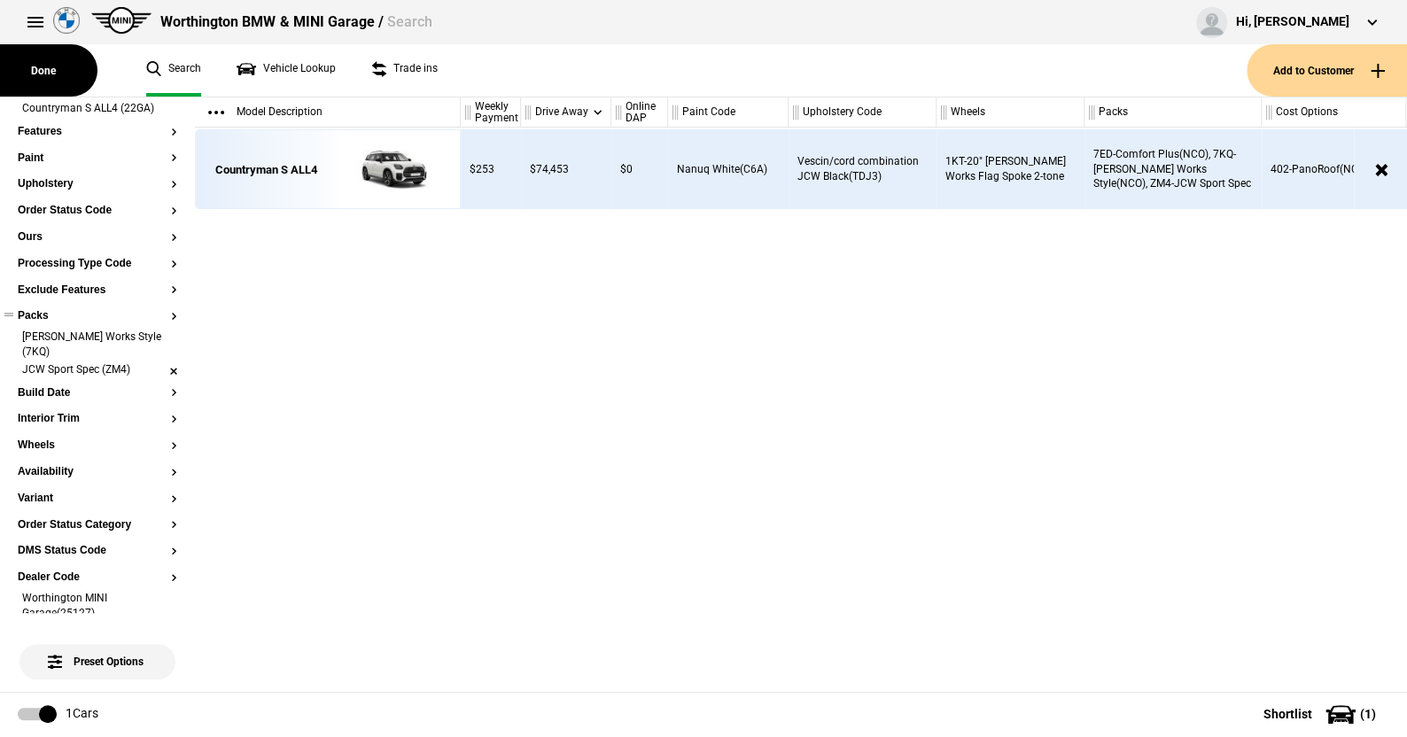
click at [158, 365] on li "JCW Sport Spec (ZM4)" at bounding box center [98, 371] width 160 height 18
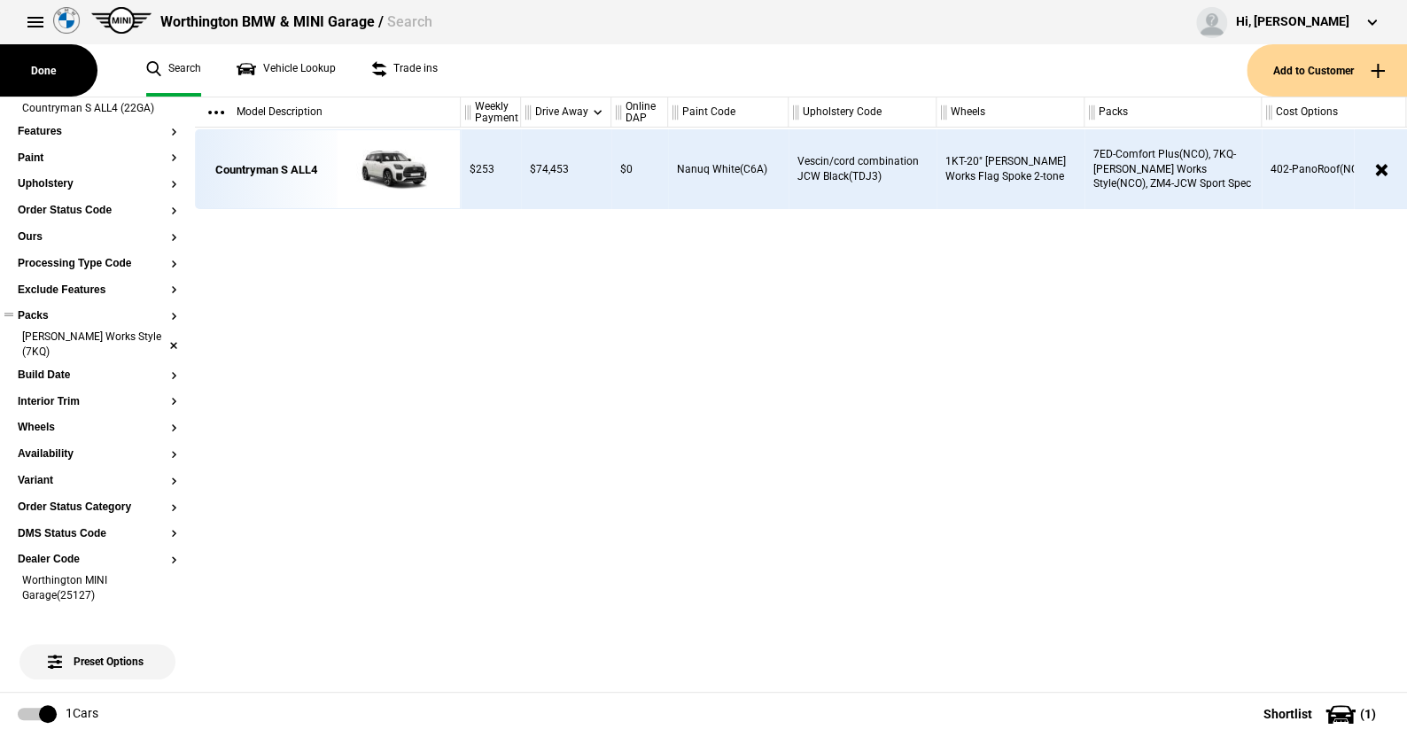
click at [160, 340] on li "John Cooper Works Style (7KQ)" at bounding box center [98, 346] width 160 height 33
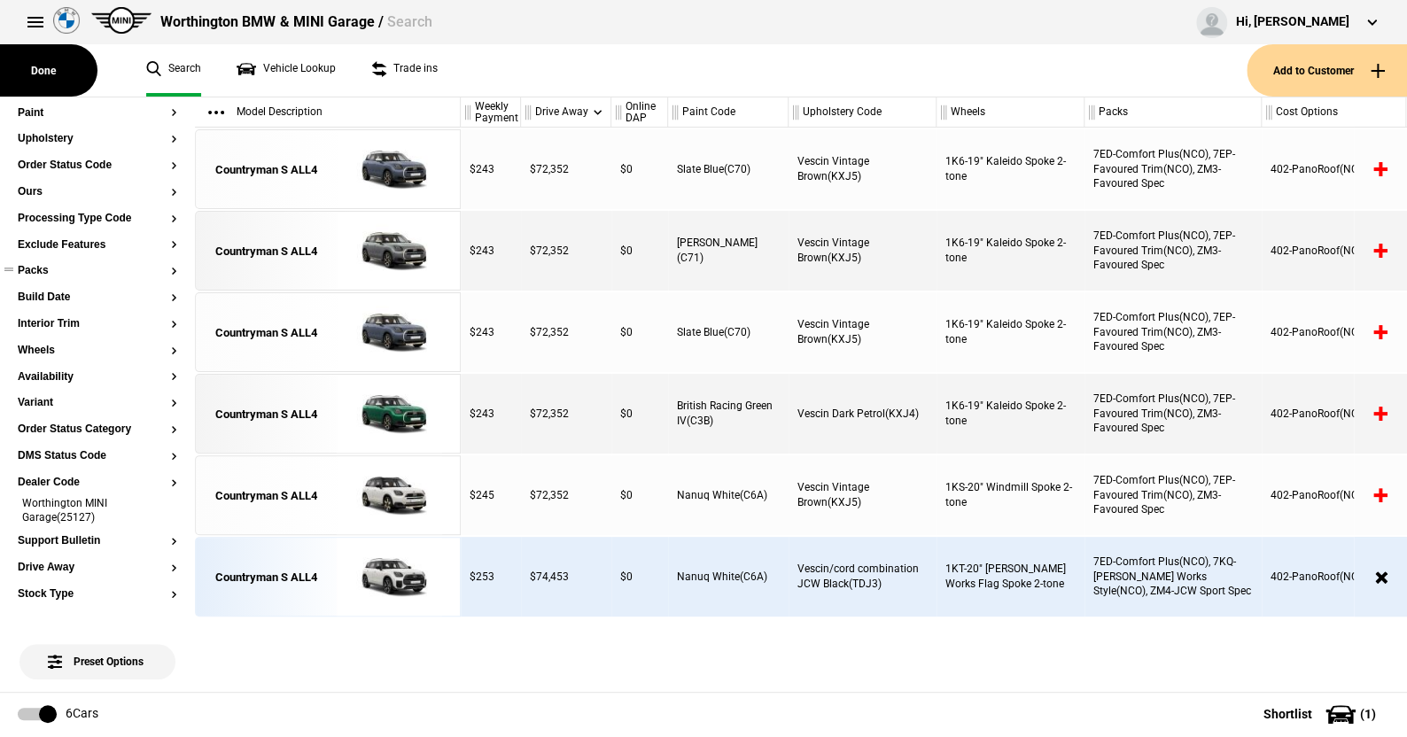
scroll to position [266, 0]
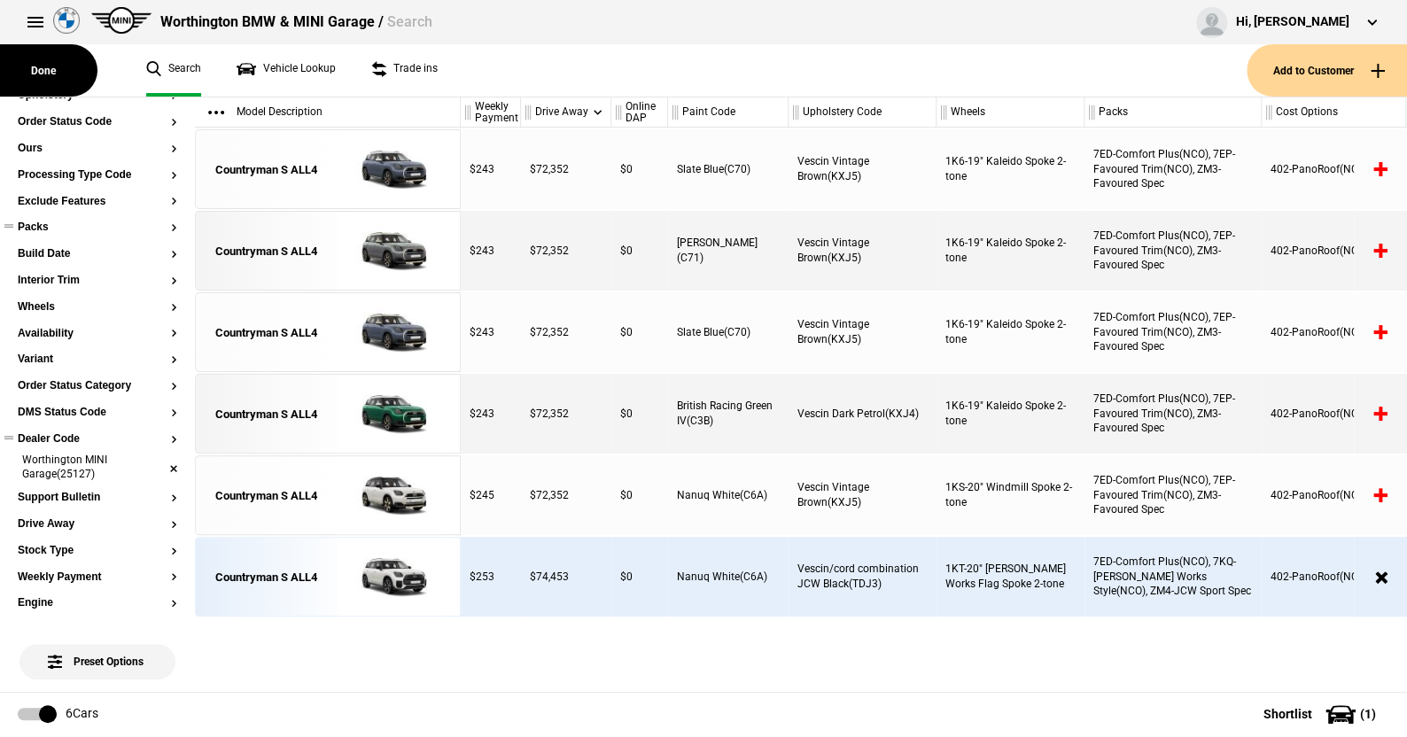
click at [156, 465] on li "Worthington MINI Garage(25127)" at bounding box center [98, 469] width 160 height 33
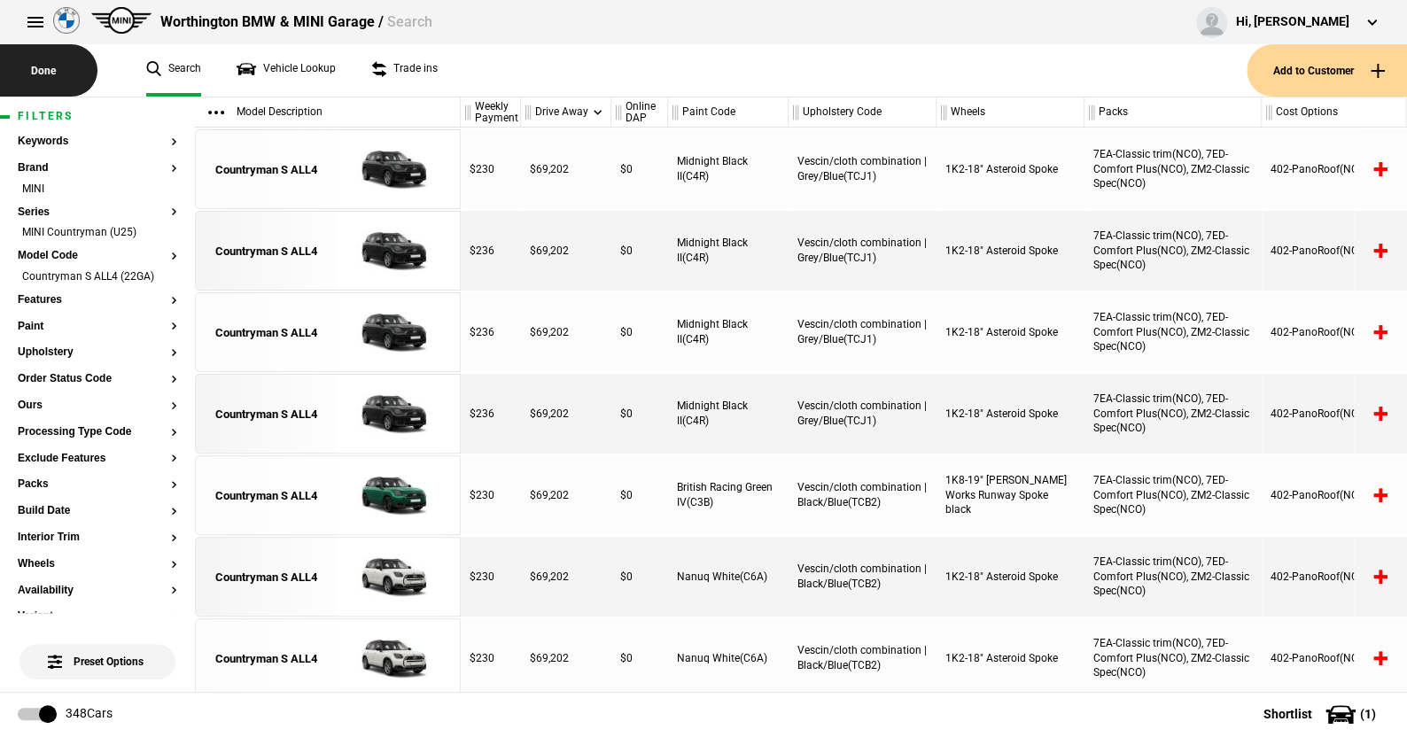
scroll to position [0, 0]
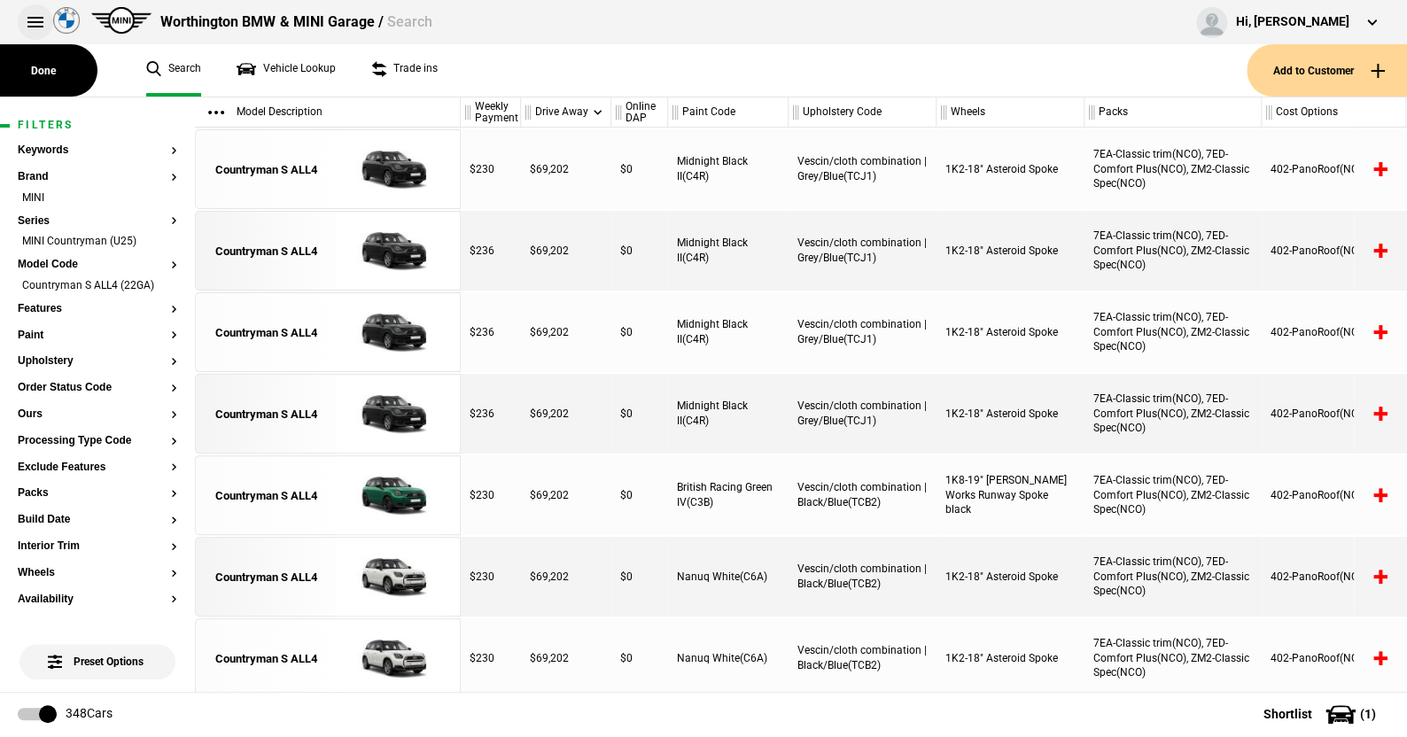
click at [35, 24] on button at bounding box center [35, 21] width 35 height 35
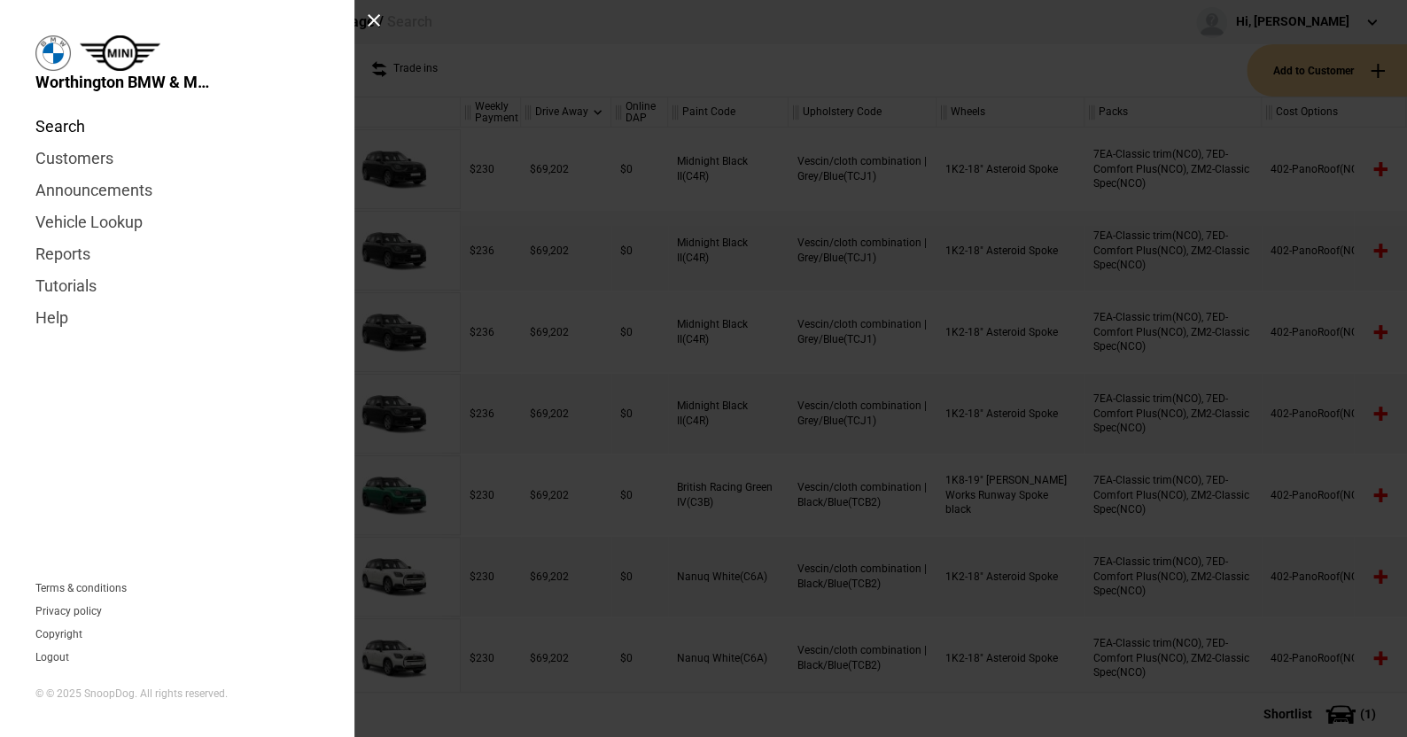
click at [67, 121] on link "Search" at bounding box center [177, 127] width 284 height 32
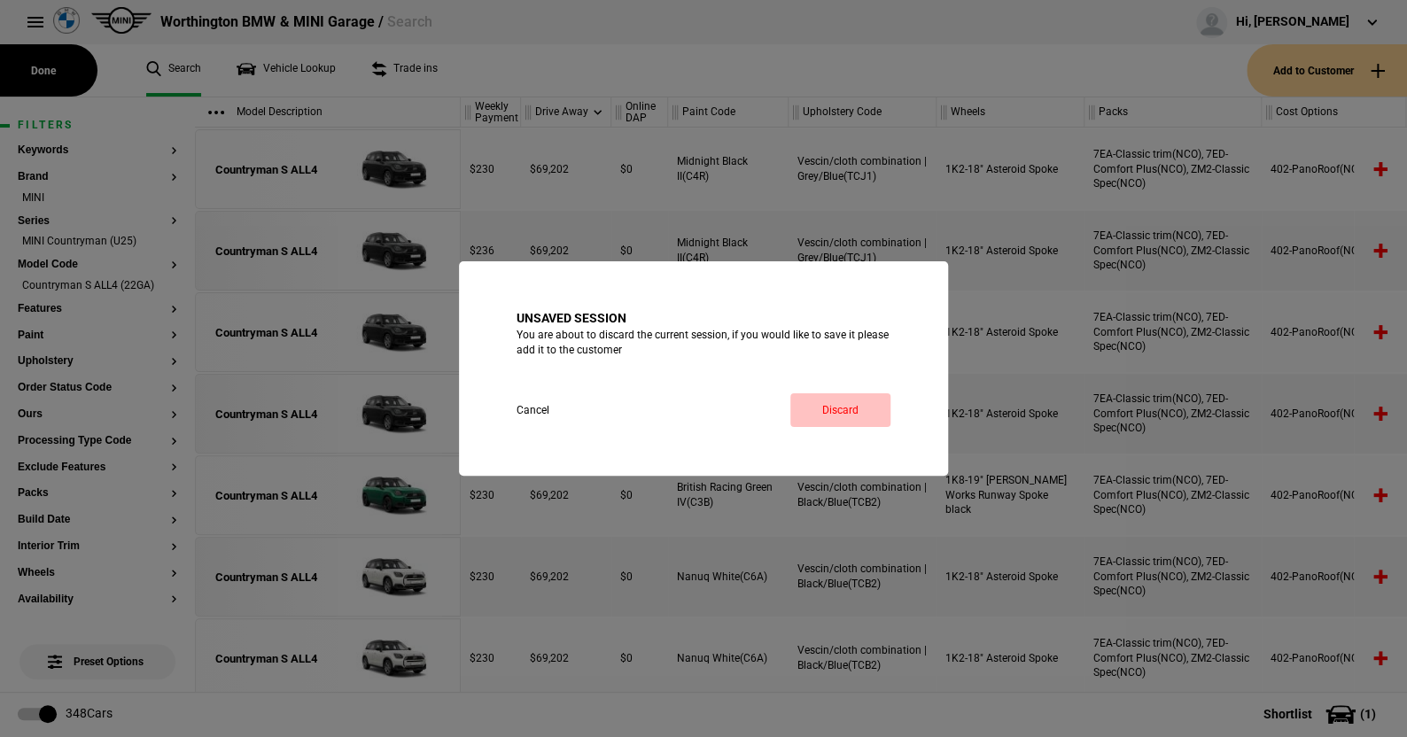
click at [836, 404] on link "Discard" at bounding box center [840, 410] width 100 height 34
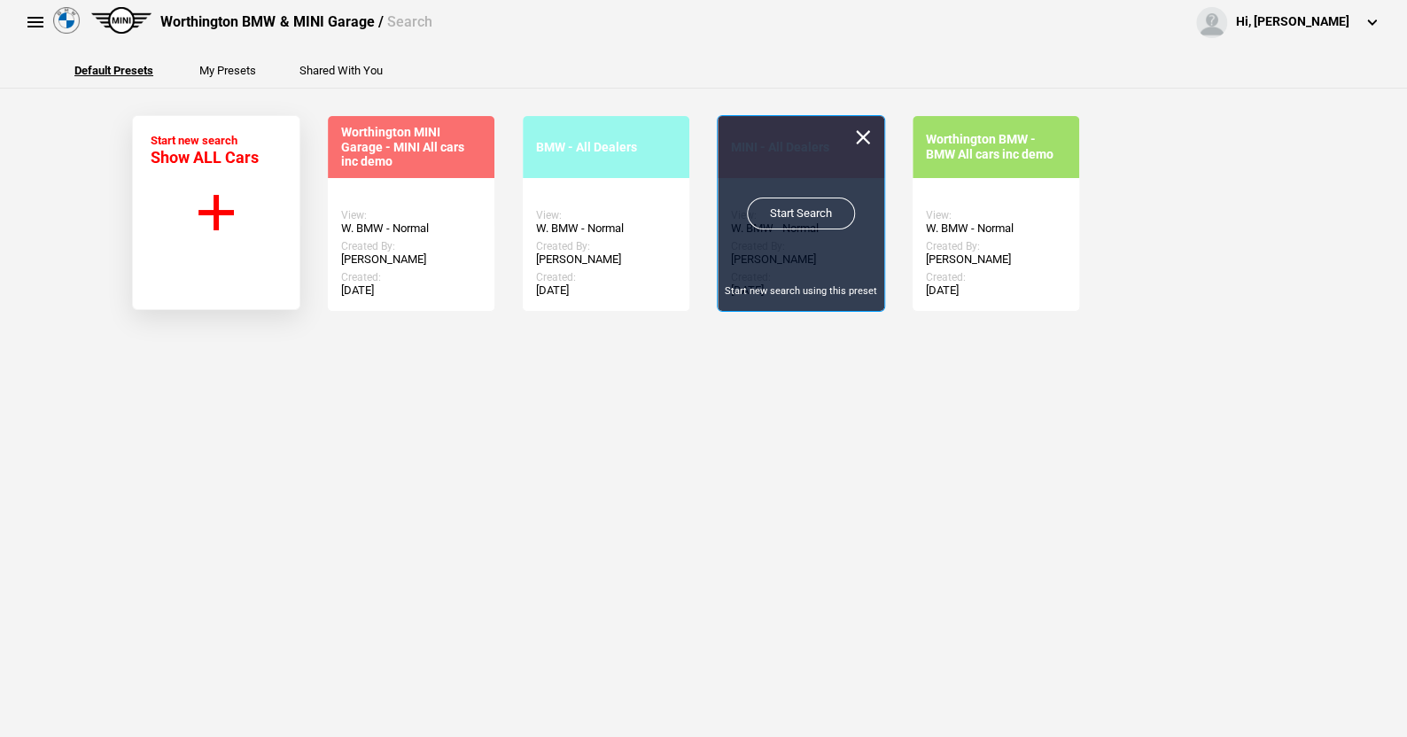
click at [791, 204] on link "Start Search" at bounding box center [801, 214] width 108 height 32
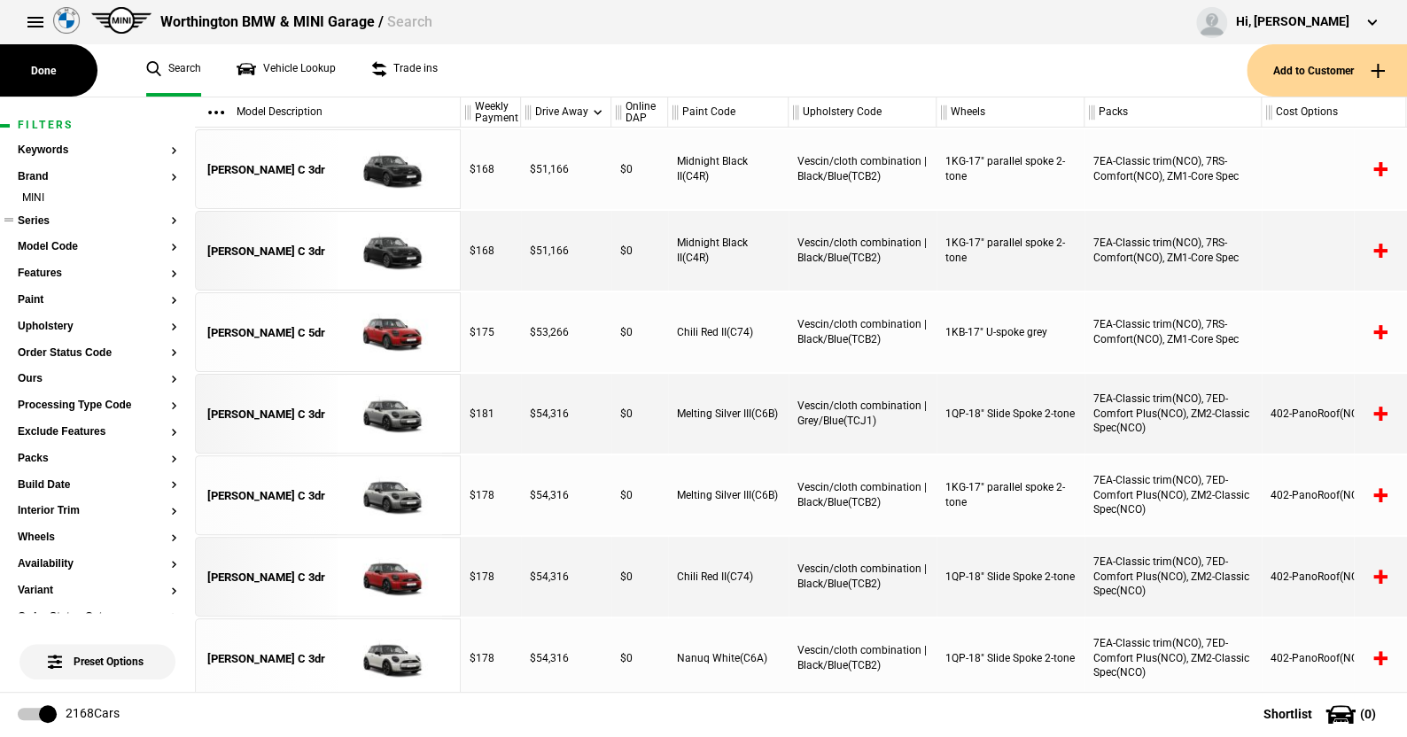
click at [35, 221] on button "Series" at bounding box center [98, 221] width 160 height 12
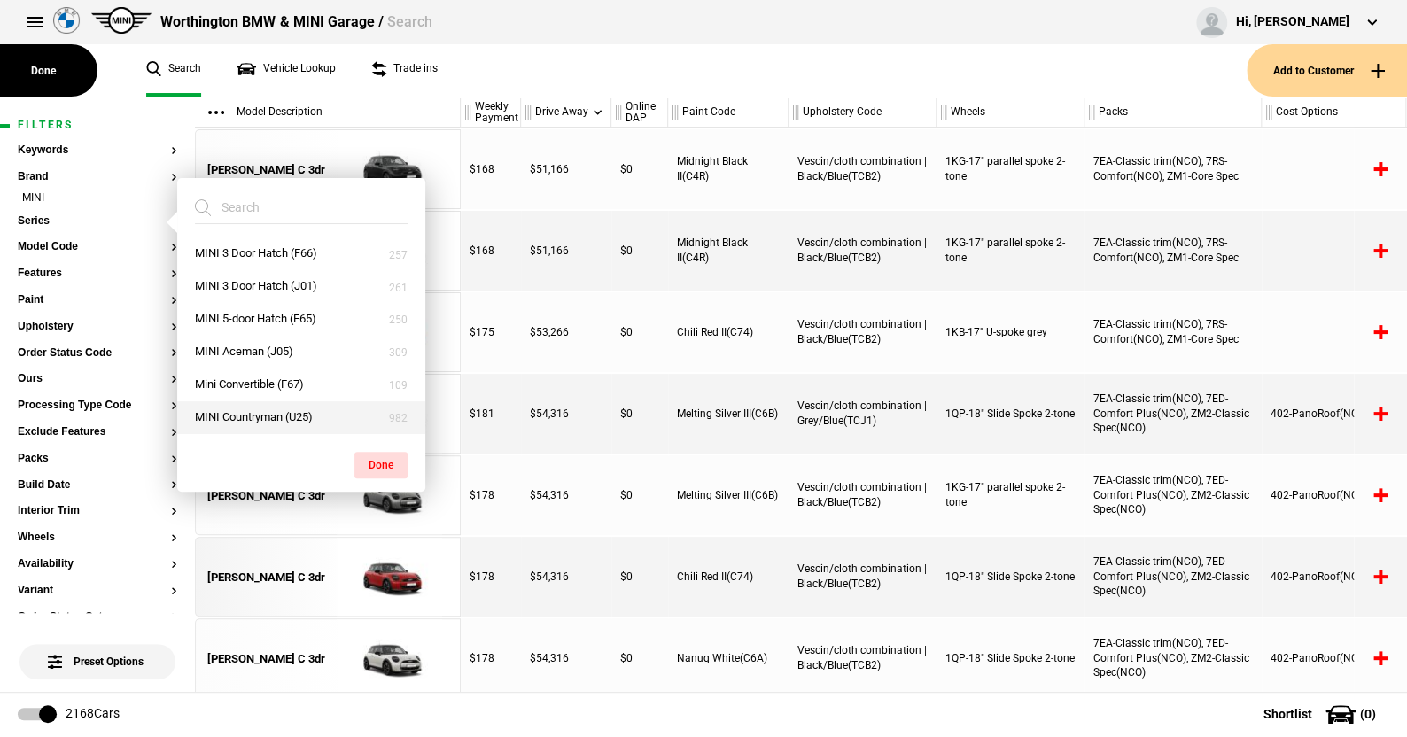
click at [246, 411] on button "MINI Countryman (U25)" at bounding box center [301, 417] width 248 height 33
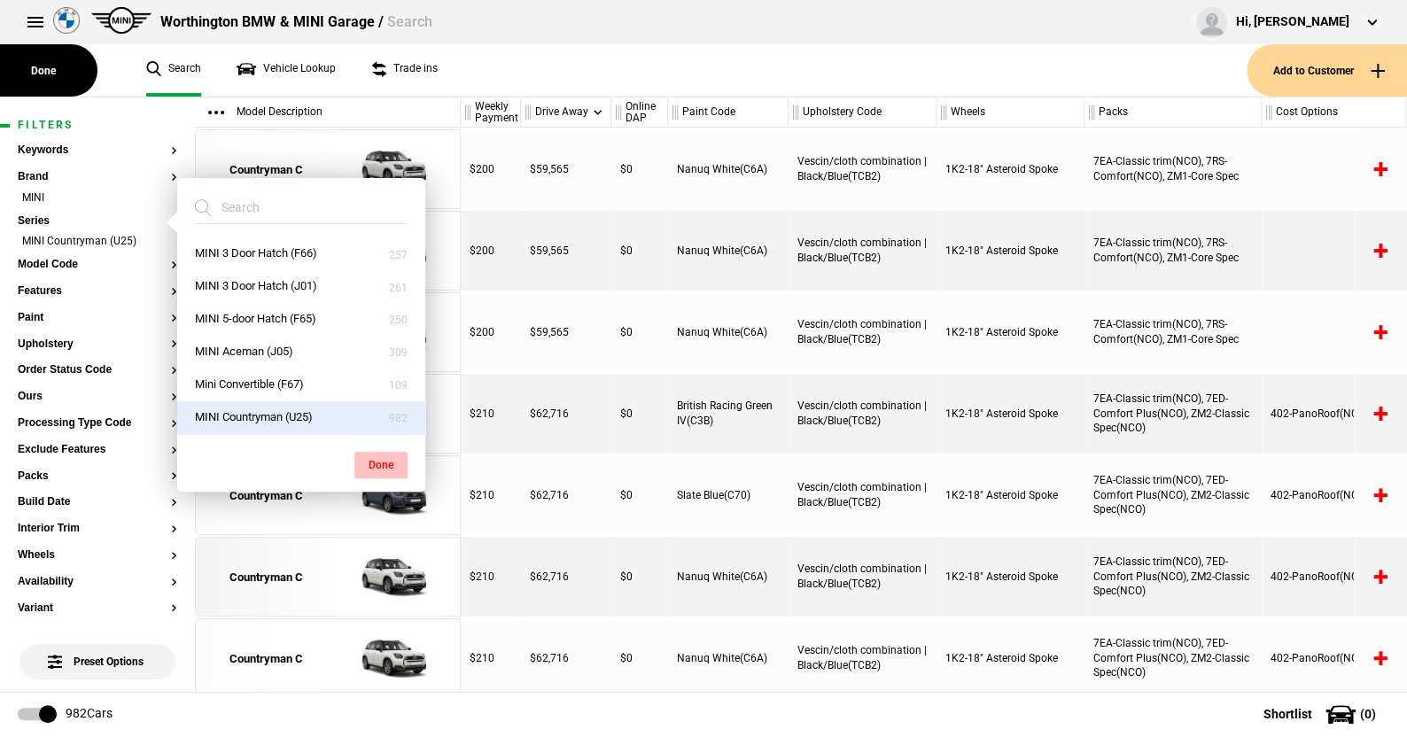
click at [371, 458] on button "Done" at bounding box center [380, 465] width 53 height 27
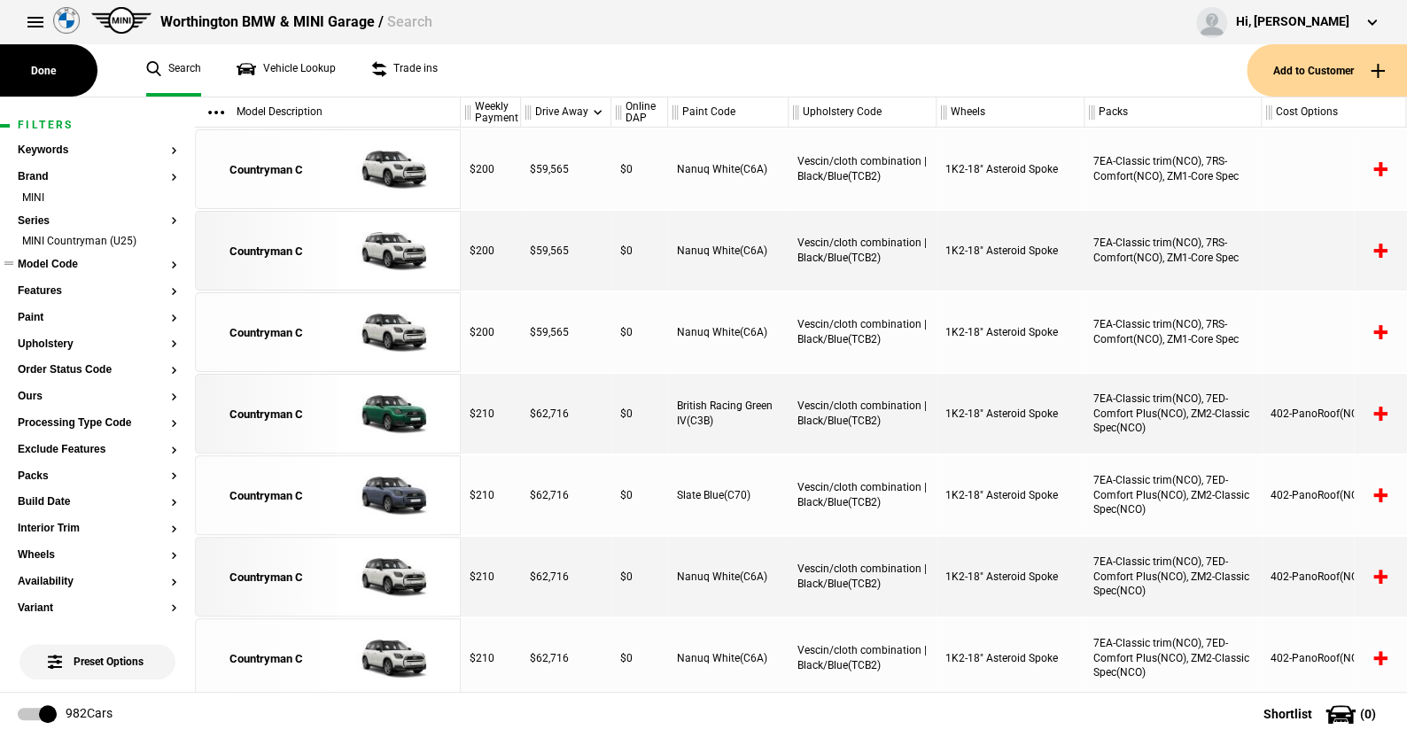
click at [54, 259] on button "Model Code" at bounding box center [98, 265] width 160 height 12
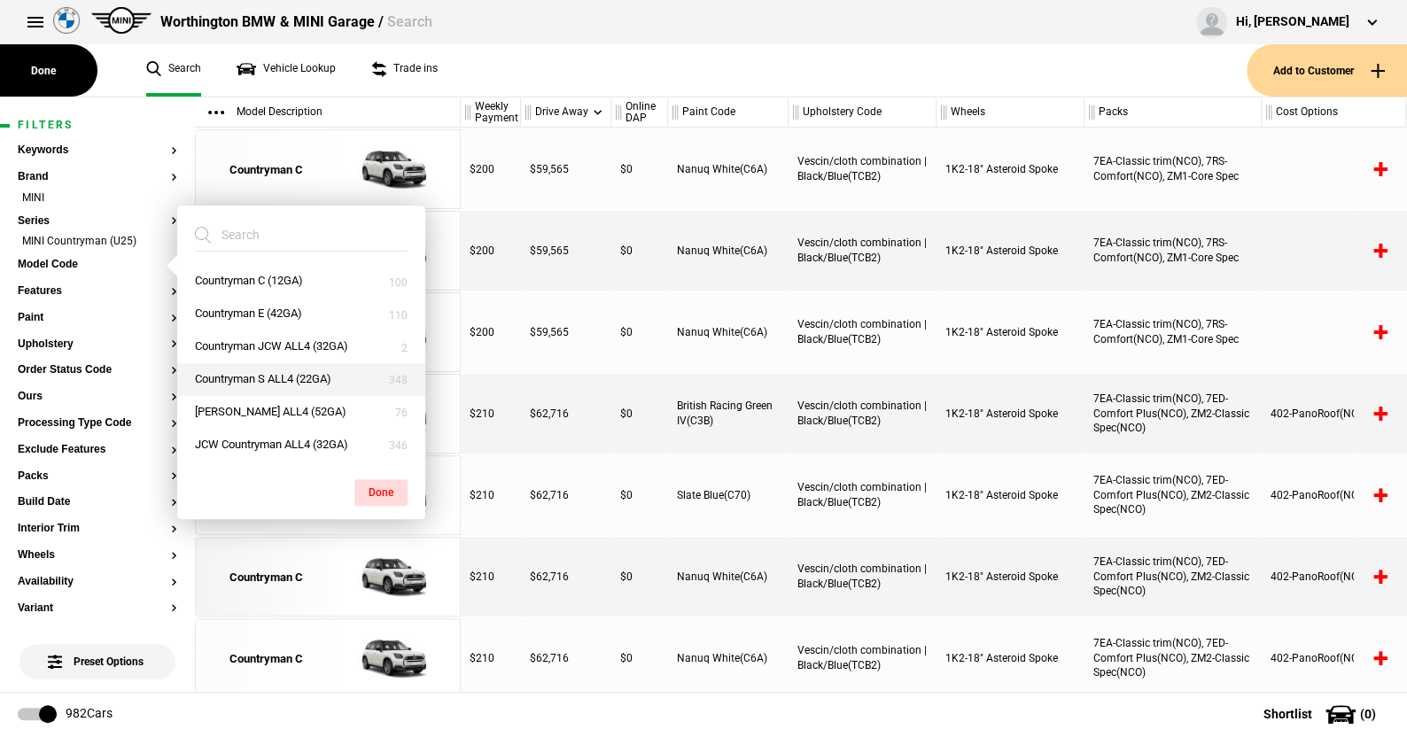
click at [269, 376] on button "Countryman S ALL4 (22GA)" at bounding box center [301, 379] width 248 height 33
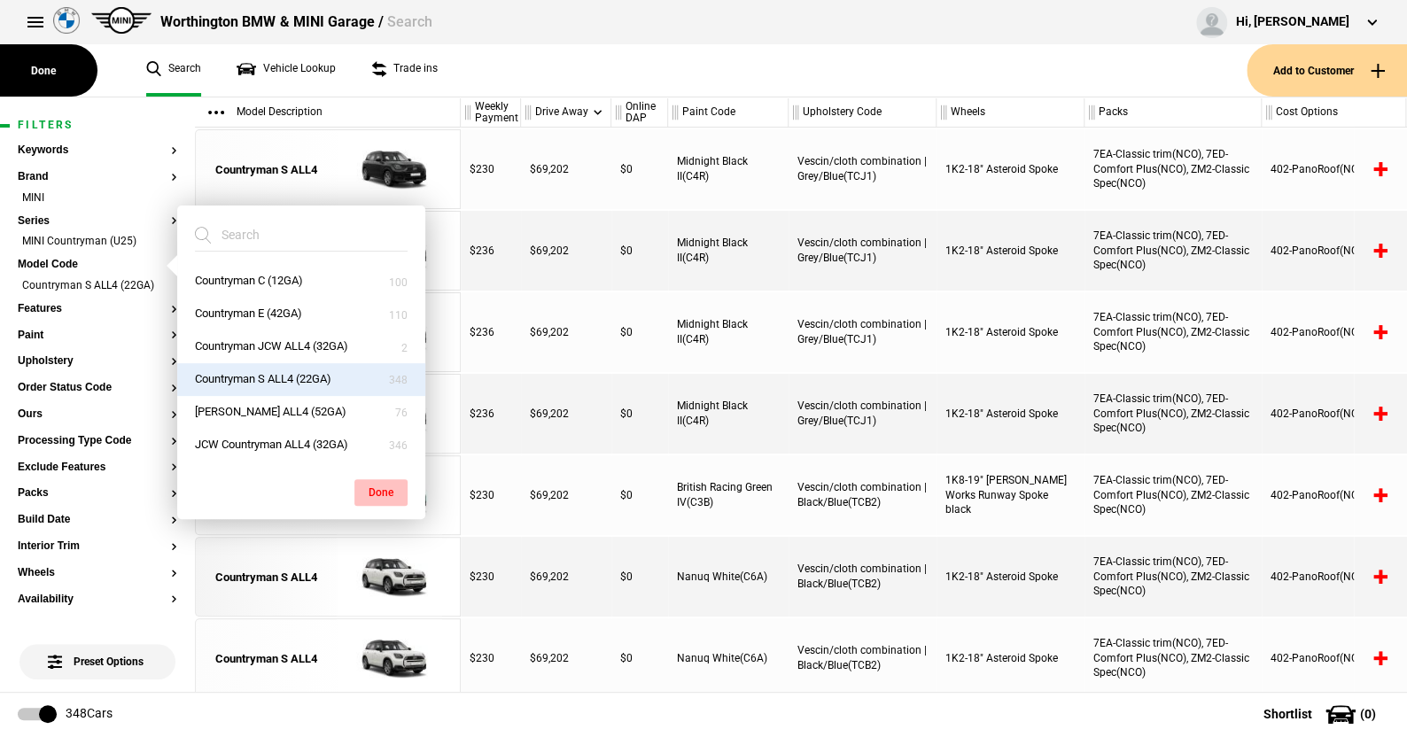
click at [383, 486] on button "Done" at bounding box center [380, 492] width 53 height 27
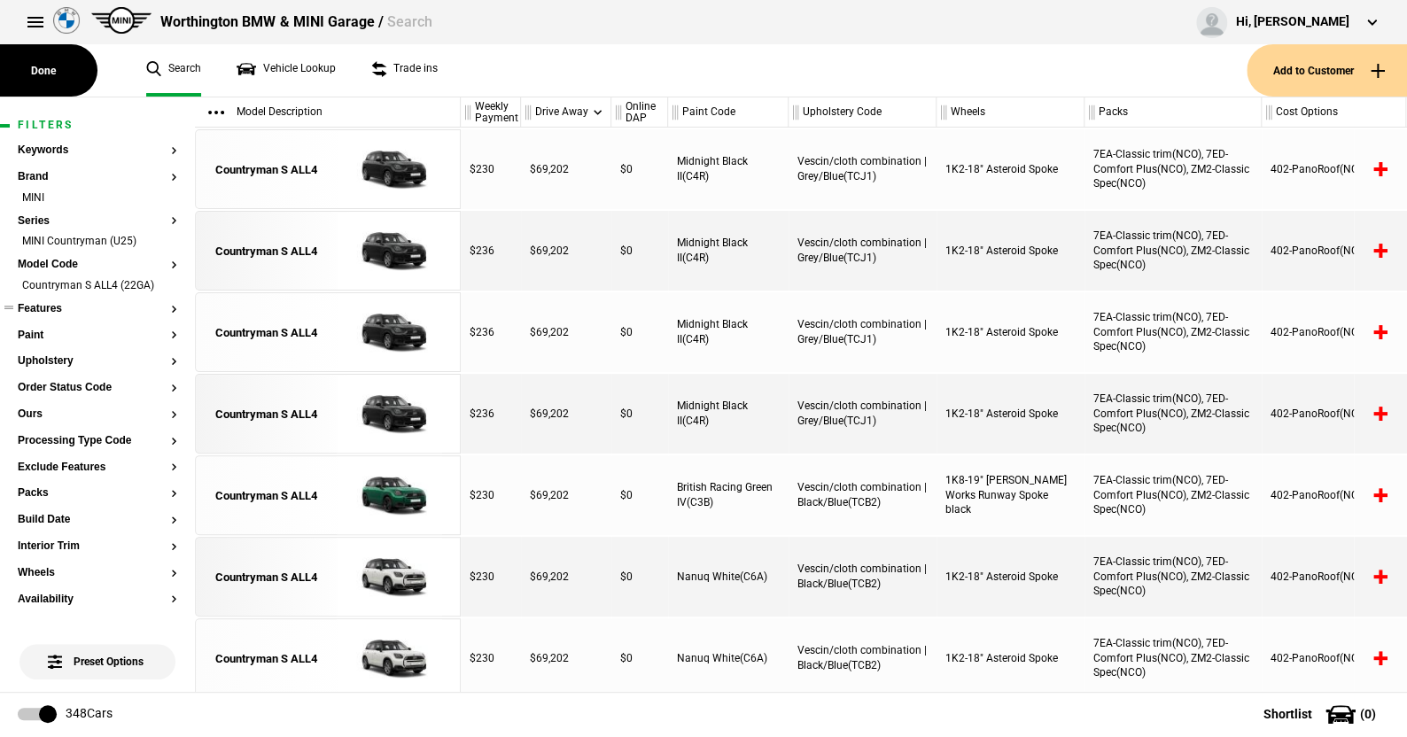
click at [54, 304] on button "Features" at bounding box center [98, 309] width 160 height 12
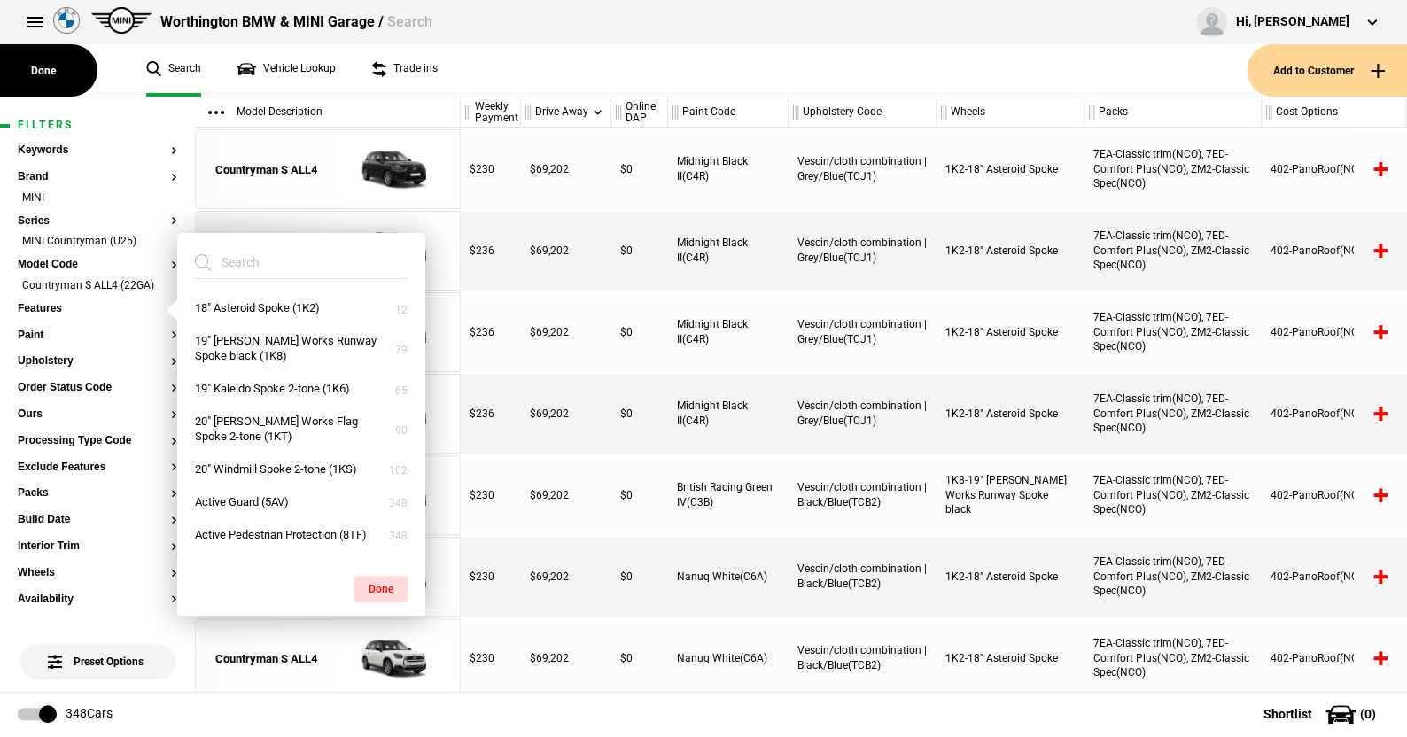
click at [451, 76] on ul "Search Vehicle Lookup Trade ins" at bounding box center [687, 70] width 1118 height 52
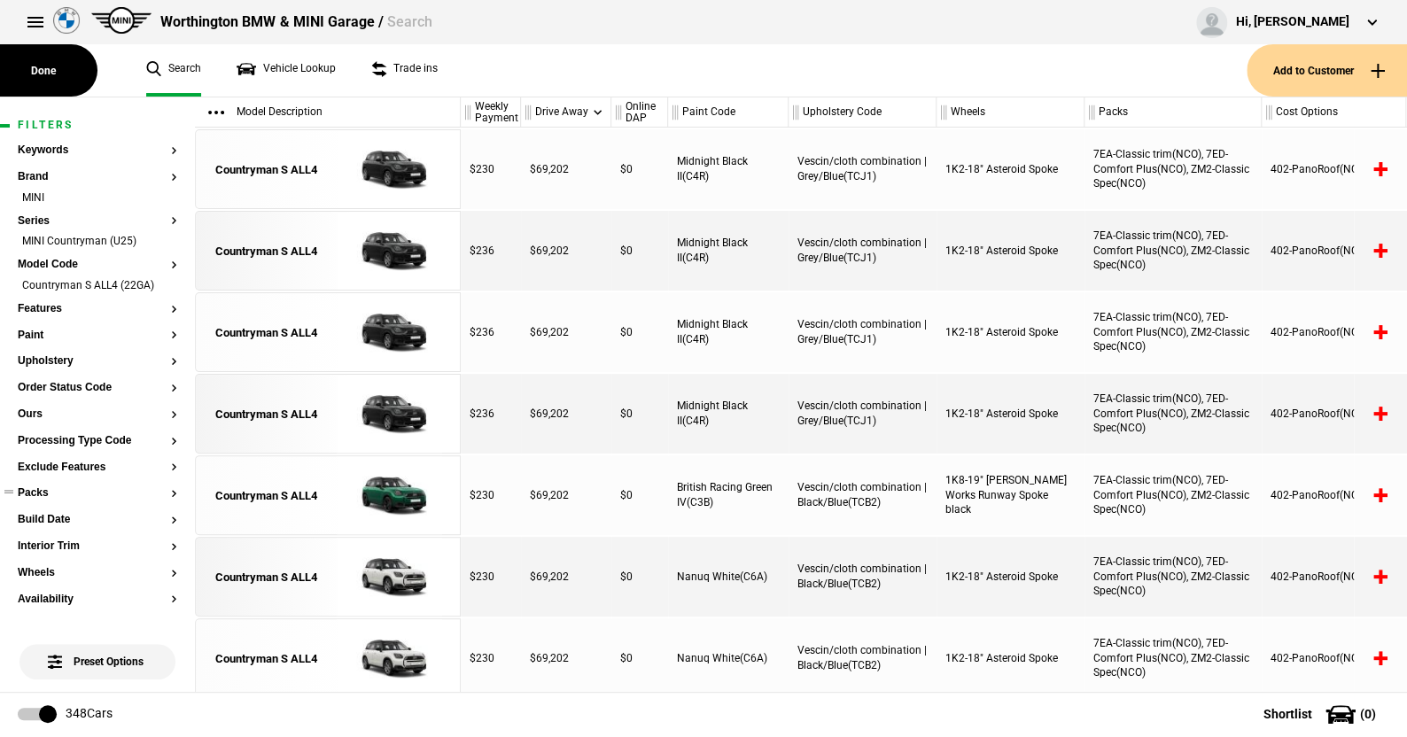
click at [35, 497] on button "Packs" at bounding box center [98, 493] width 160 height 12
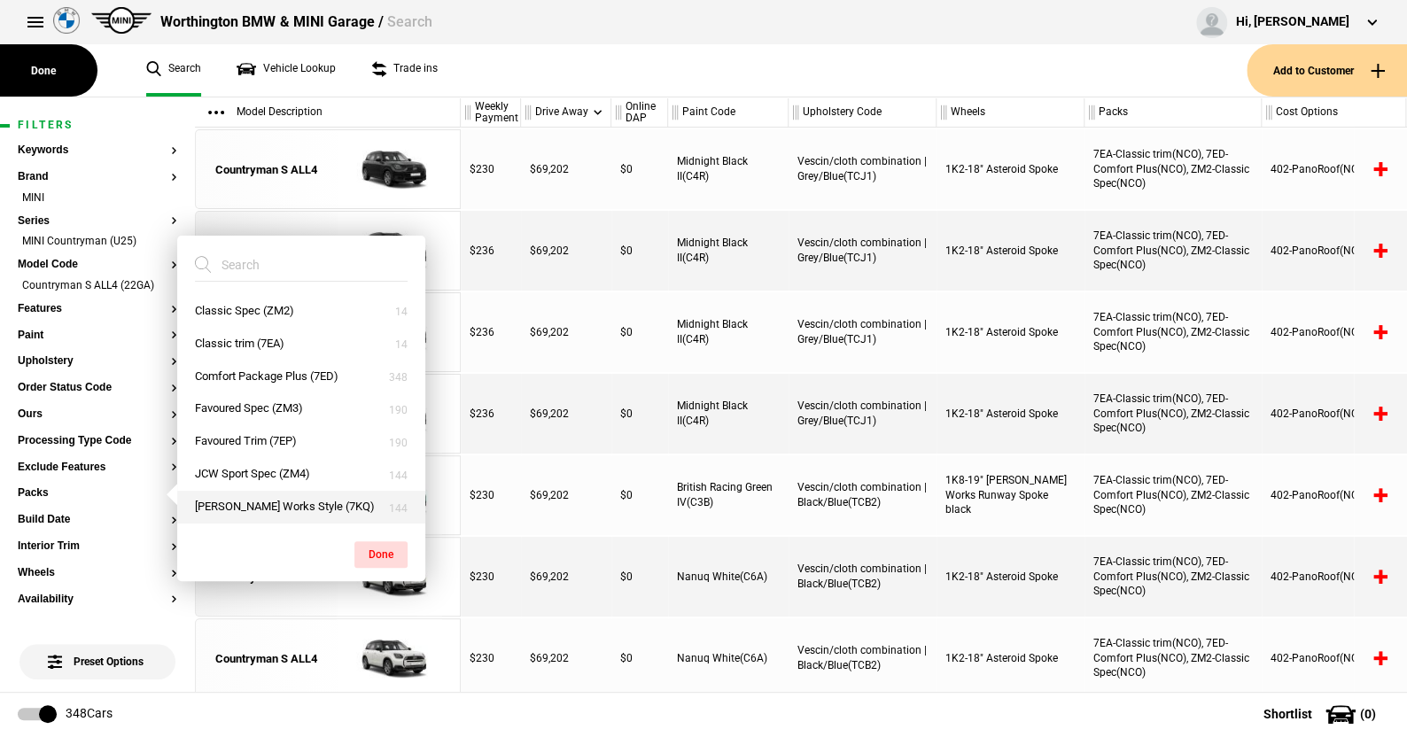
click at [242, 502] on button "John Cooper Works Style (7KQ)" at bounding box center [301, 507] width 248 height 33
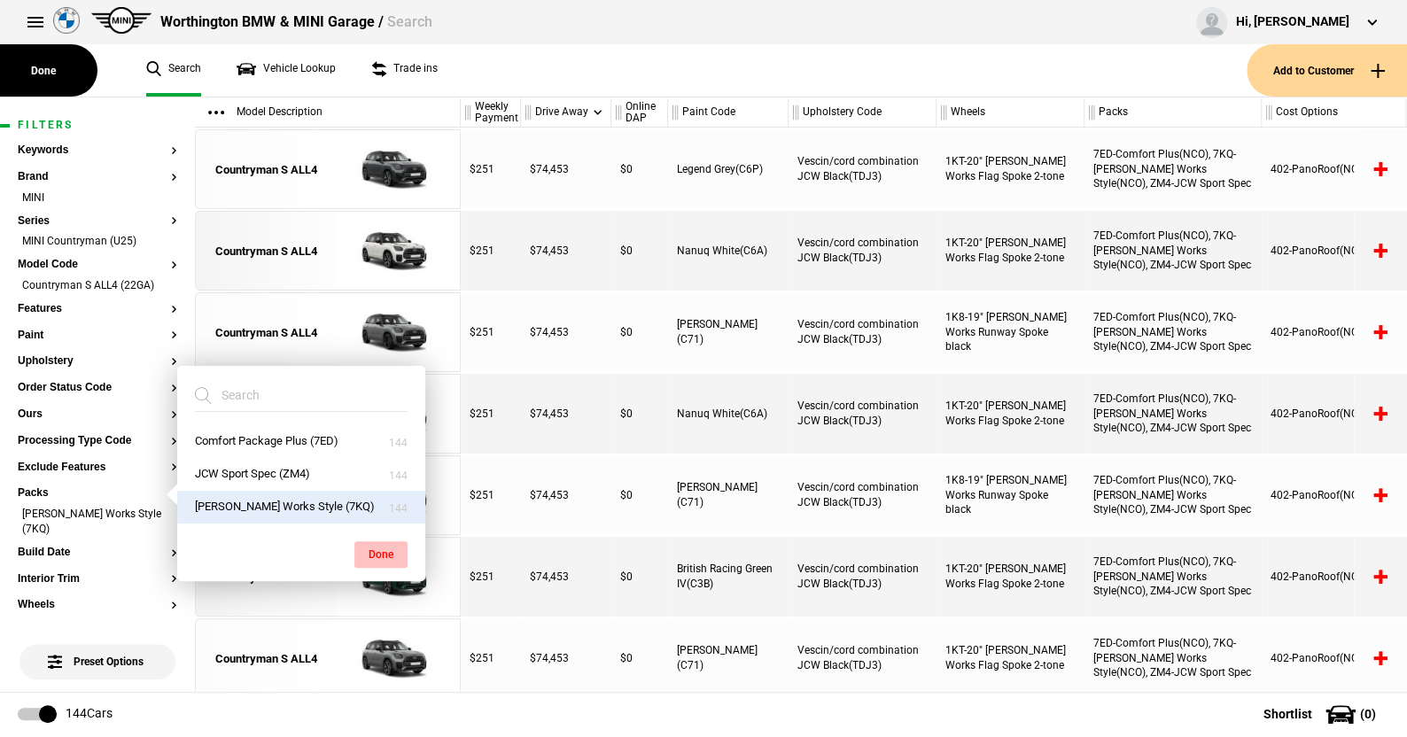
click at [388, 552] on button "Done" at bounding box center [380, 554] width 53 height 27
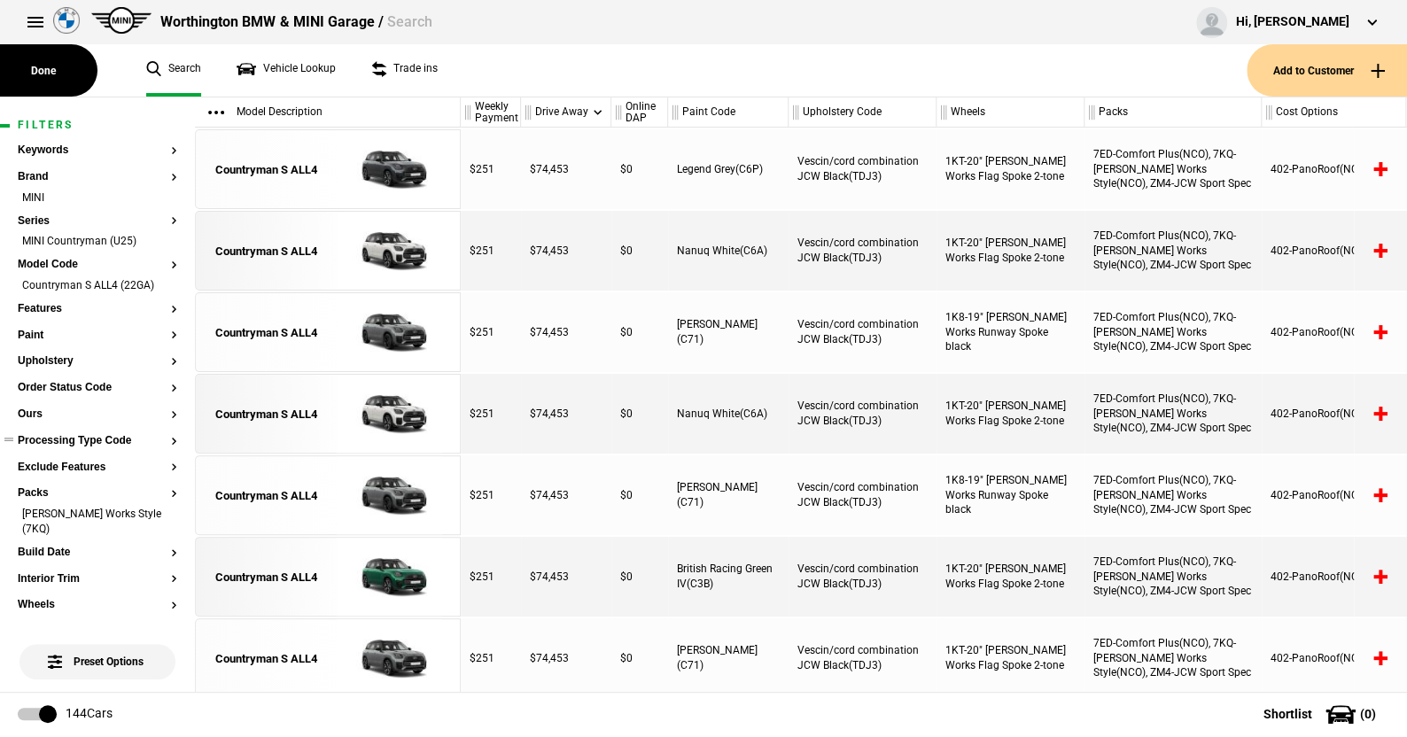
click at [105, 435] on button "Processing Type Code" at bounding box center [98, 441] width 160 height 12
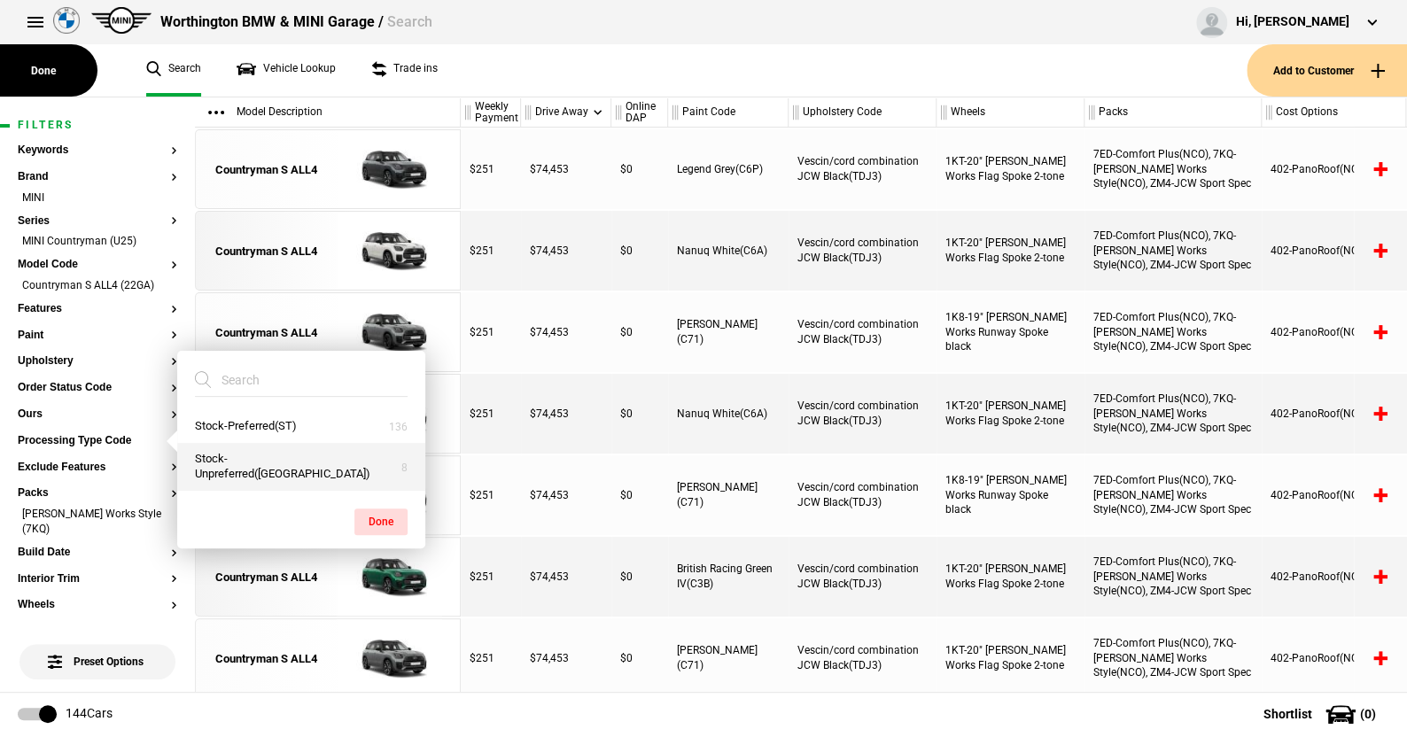
click at [253, 472] on button "Stock-Unpreferred(US)" at bounding box center [301, 467] width 248 height 48
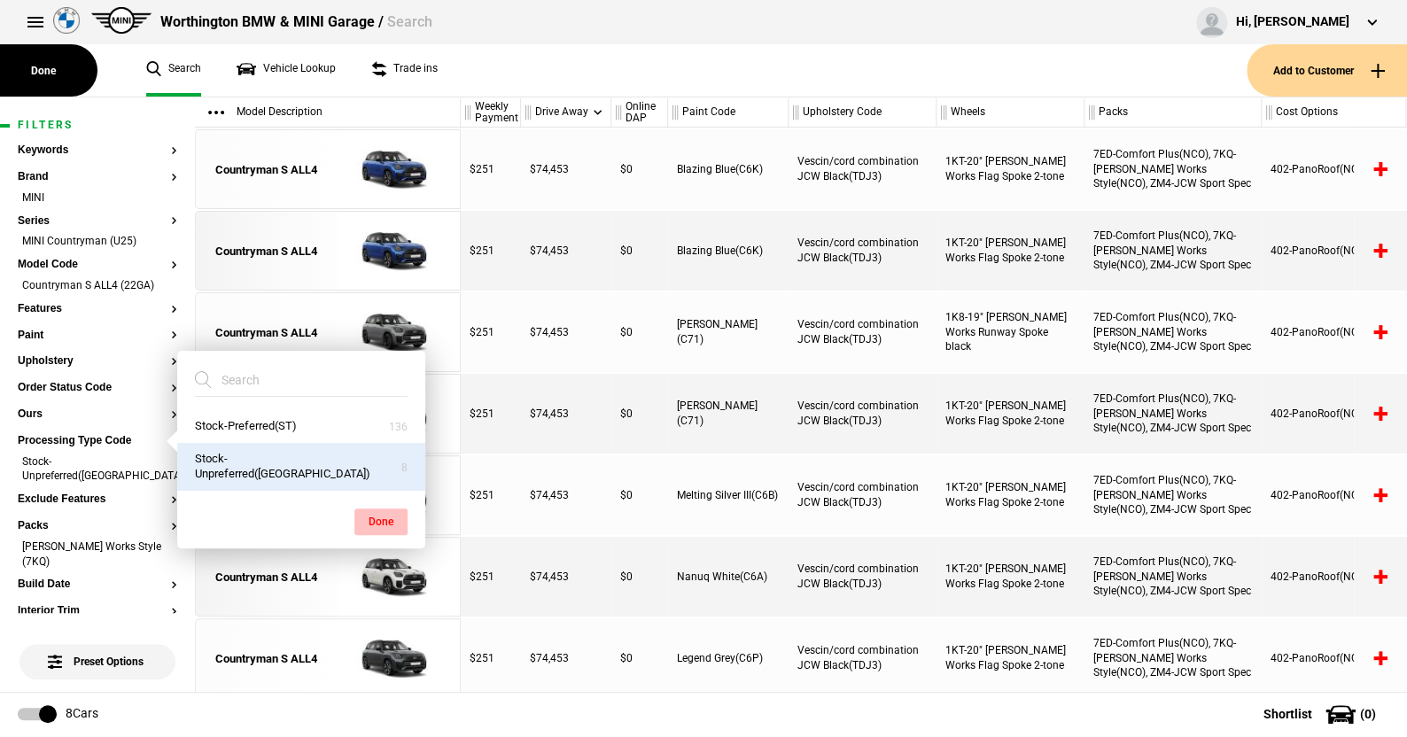
click at [371, 513] on button "Done" at bounding box center [380, 522] width 53 height 27
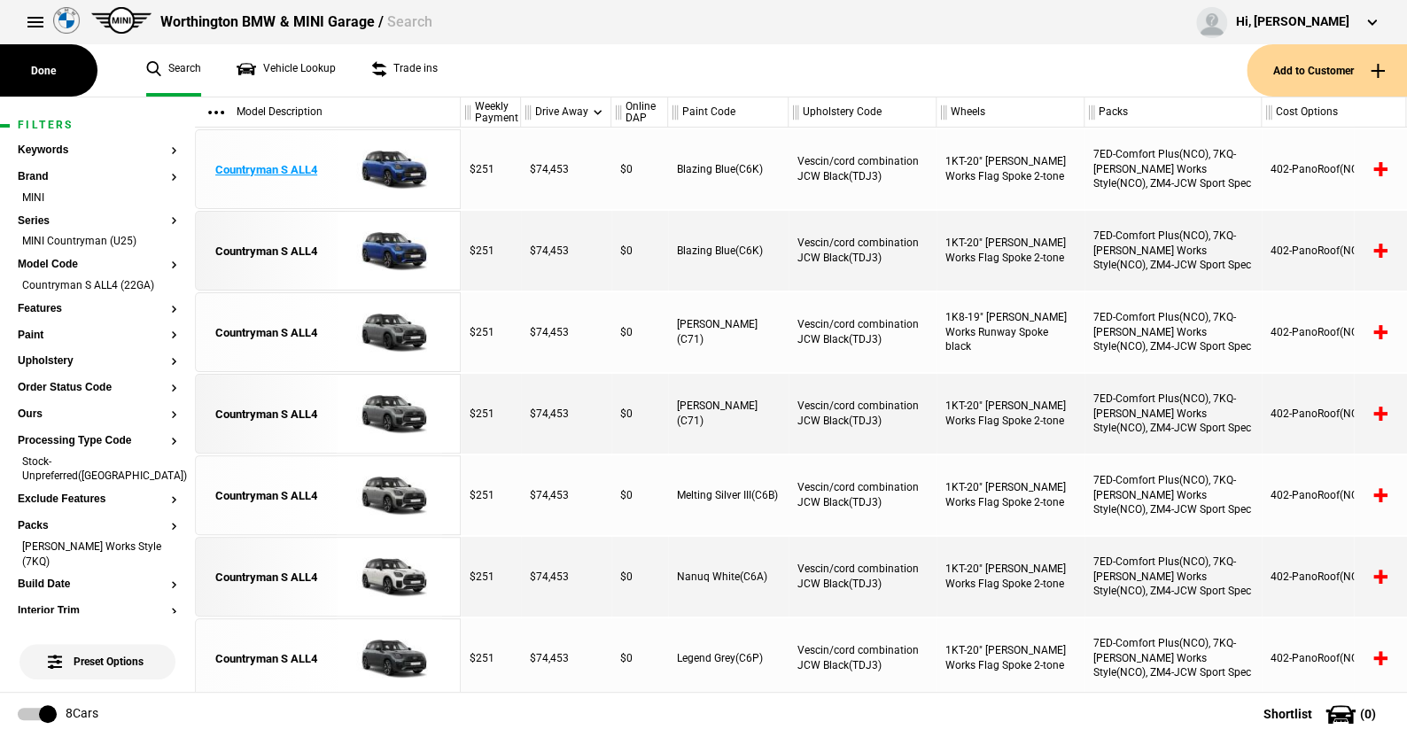
click at [394, 166] on img at bounding box center [389, 170] width 123 height 80
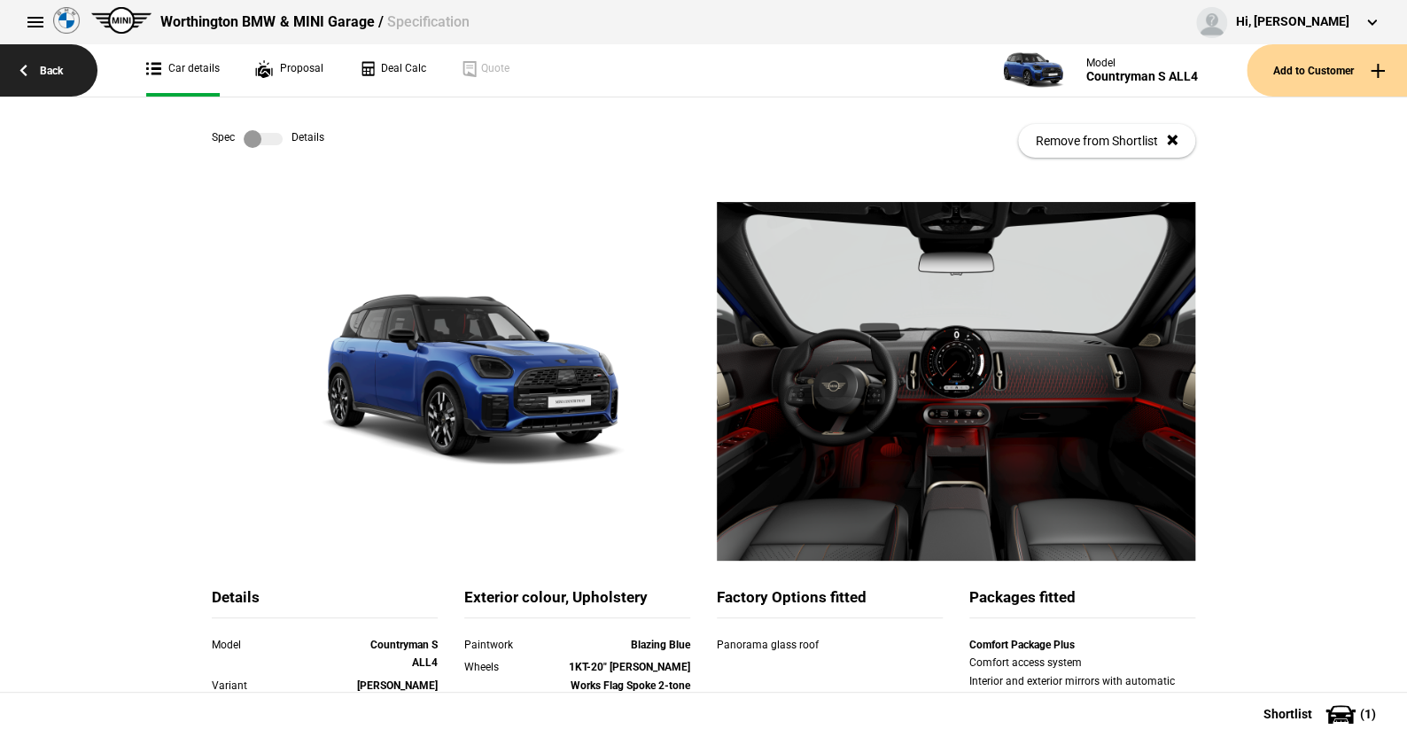
click at [51, 68] on link "Back" at bounding box center [48, 70] width 97 height 52
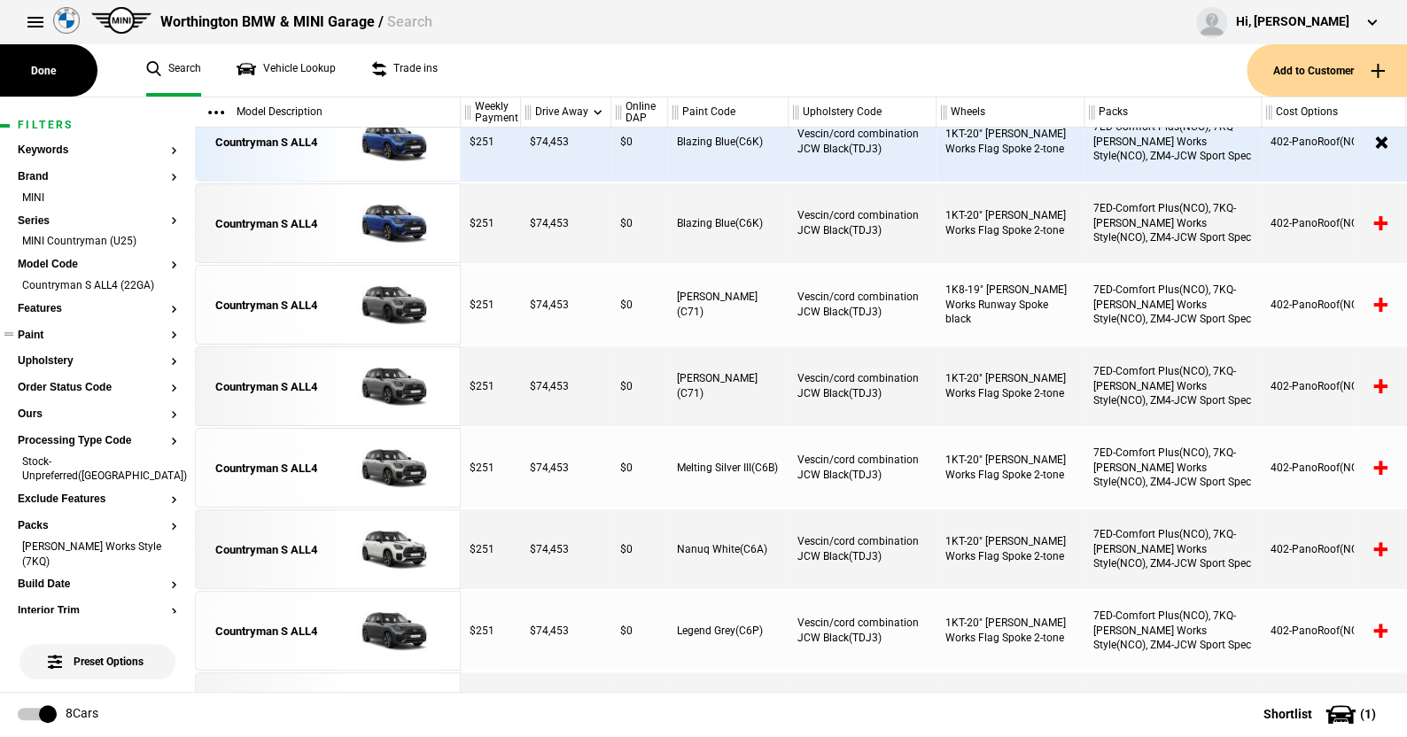
click at [41, 330] on button "Paint" at bounding box center [98, 336] width 160 height 12
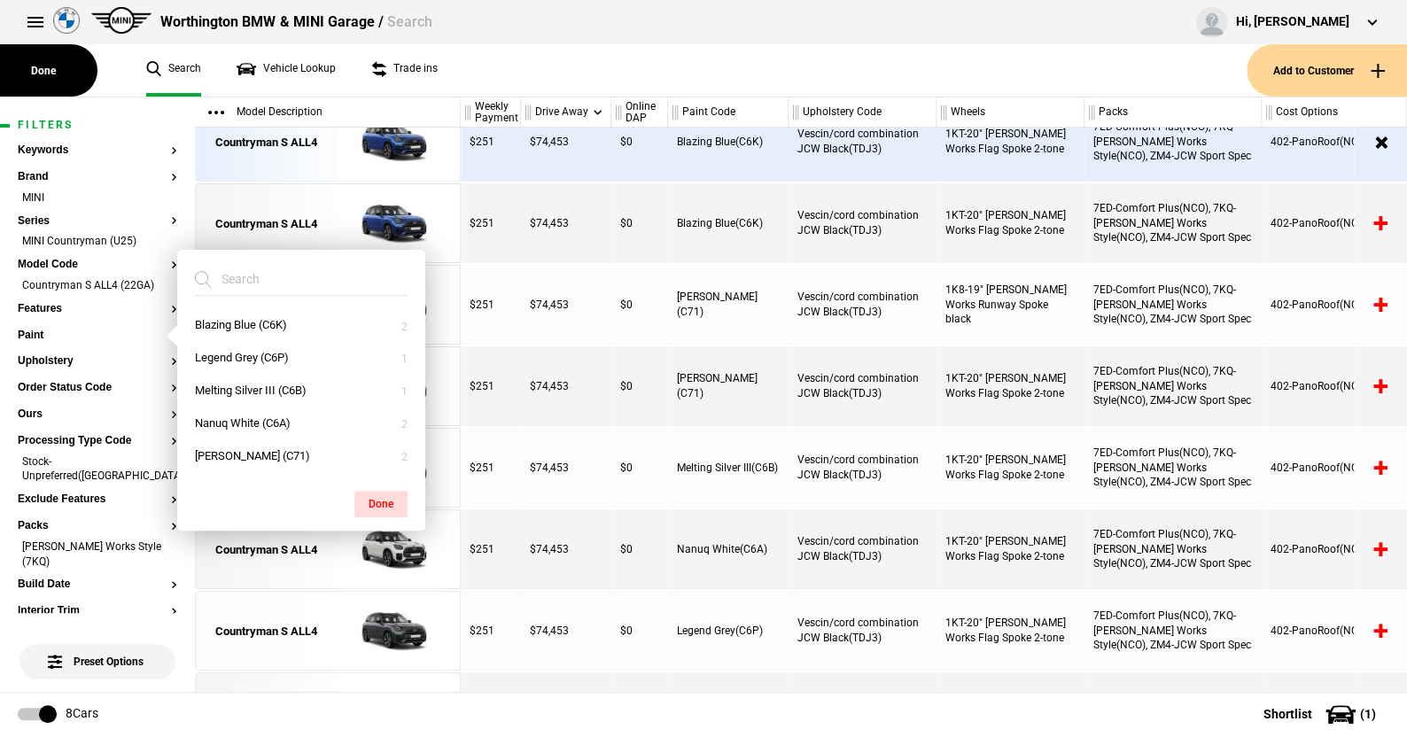
click at [491, 84] on ul "Search Vehicle Lookup Trade ins" at bounding box center [687, 70] width 1118 height 52
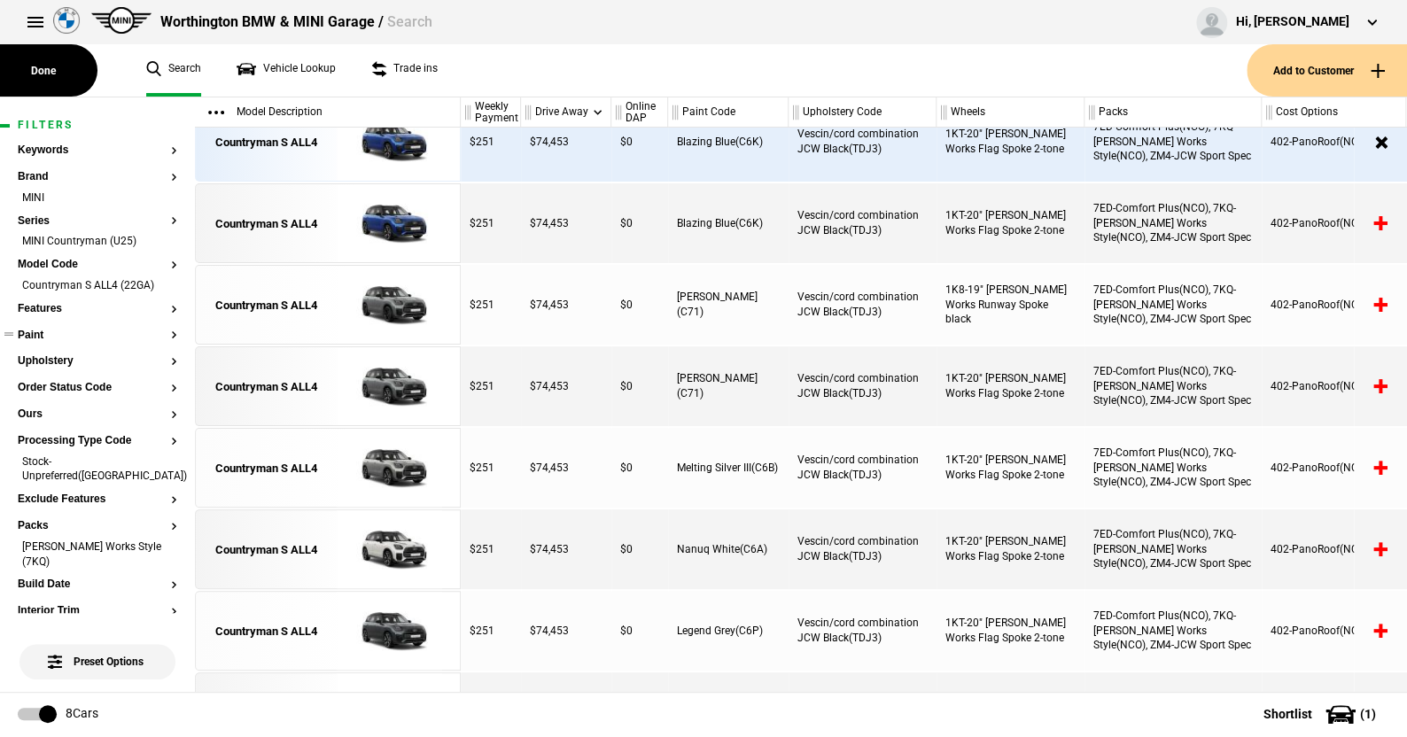
click at [34, 339] on button "Paint" at bounding box center [98, 336] width 160 height 12
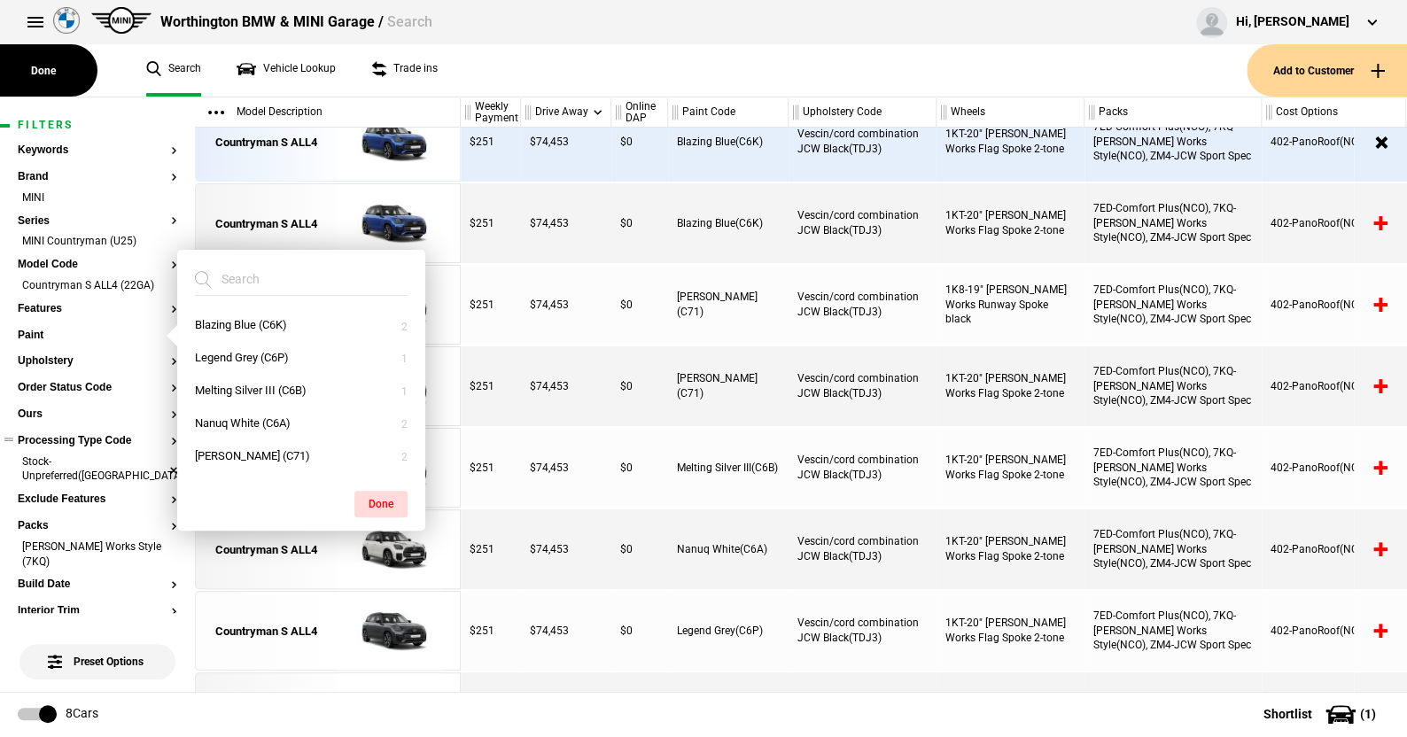
click at [160, 461] on li "Stock-Unpreferred([GEOGRAPHIC_DATA])" at bounding box center [98, 471] width 160 height 33
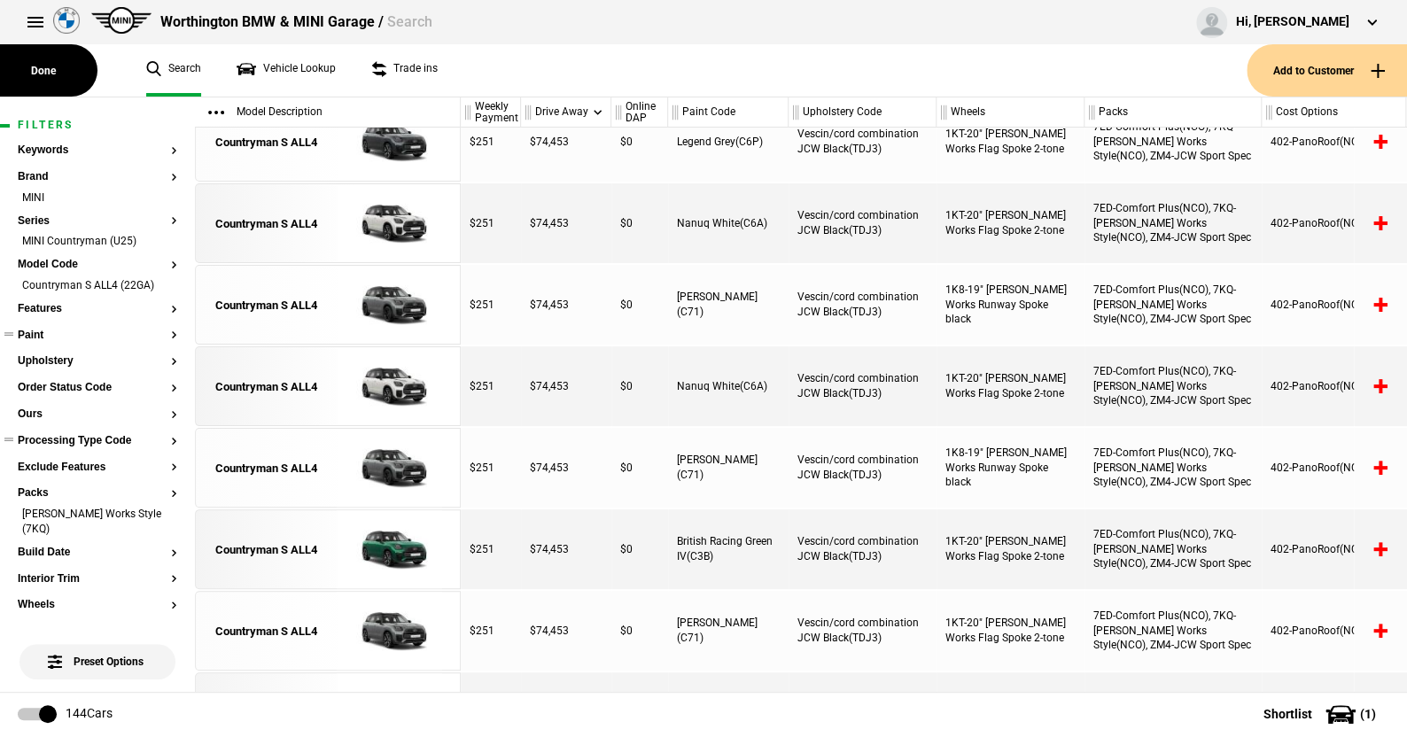
click at [42, 330] on button "Paint" at bounding box center [98, 336] width 160 height 12
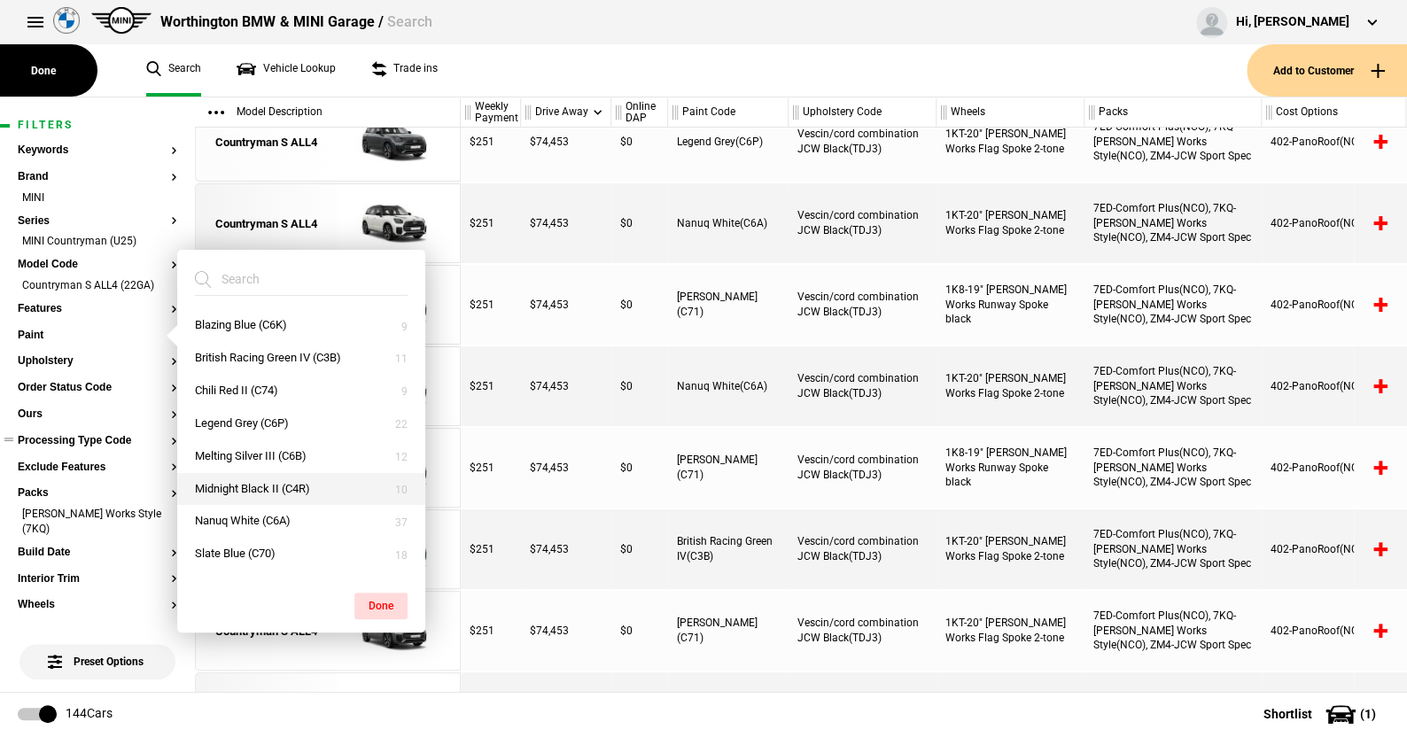
click at [221, 479] on button "Midnight Black II (C4R)" at bounding box center [301, 489] width 248 height 33
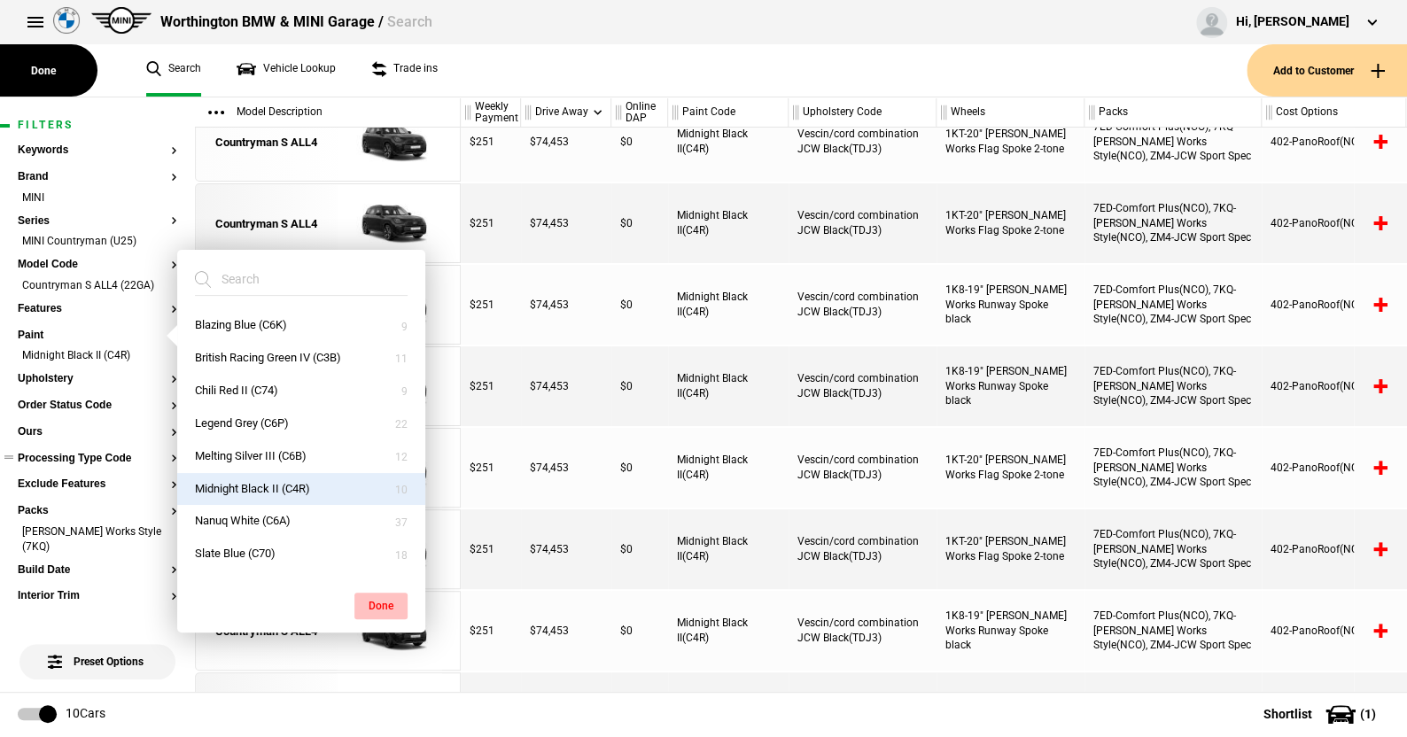
click at [371, 601] on button "Done" at bounding box center [380, 606] width 53 height 27
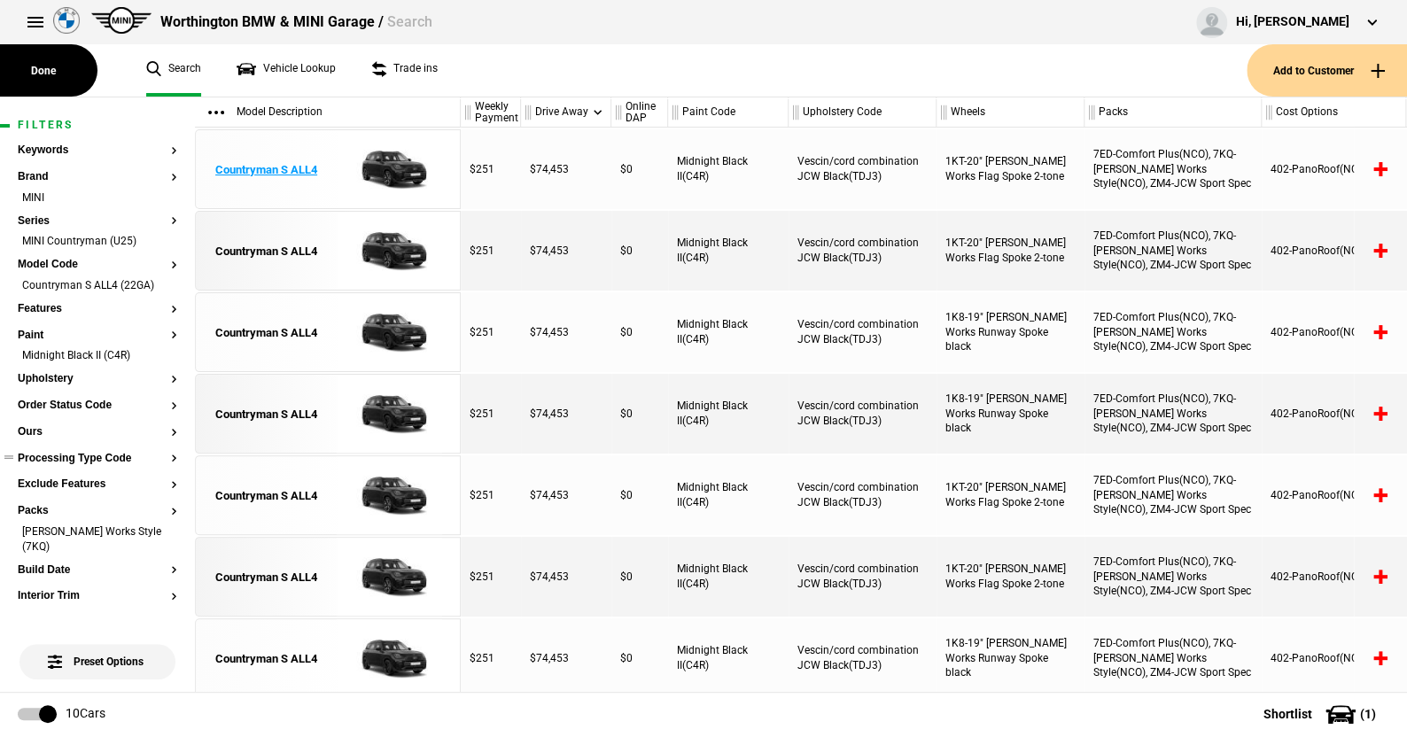
click at [384, 163] on img at bounding box center [389, 170] width 123 height 80
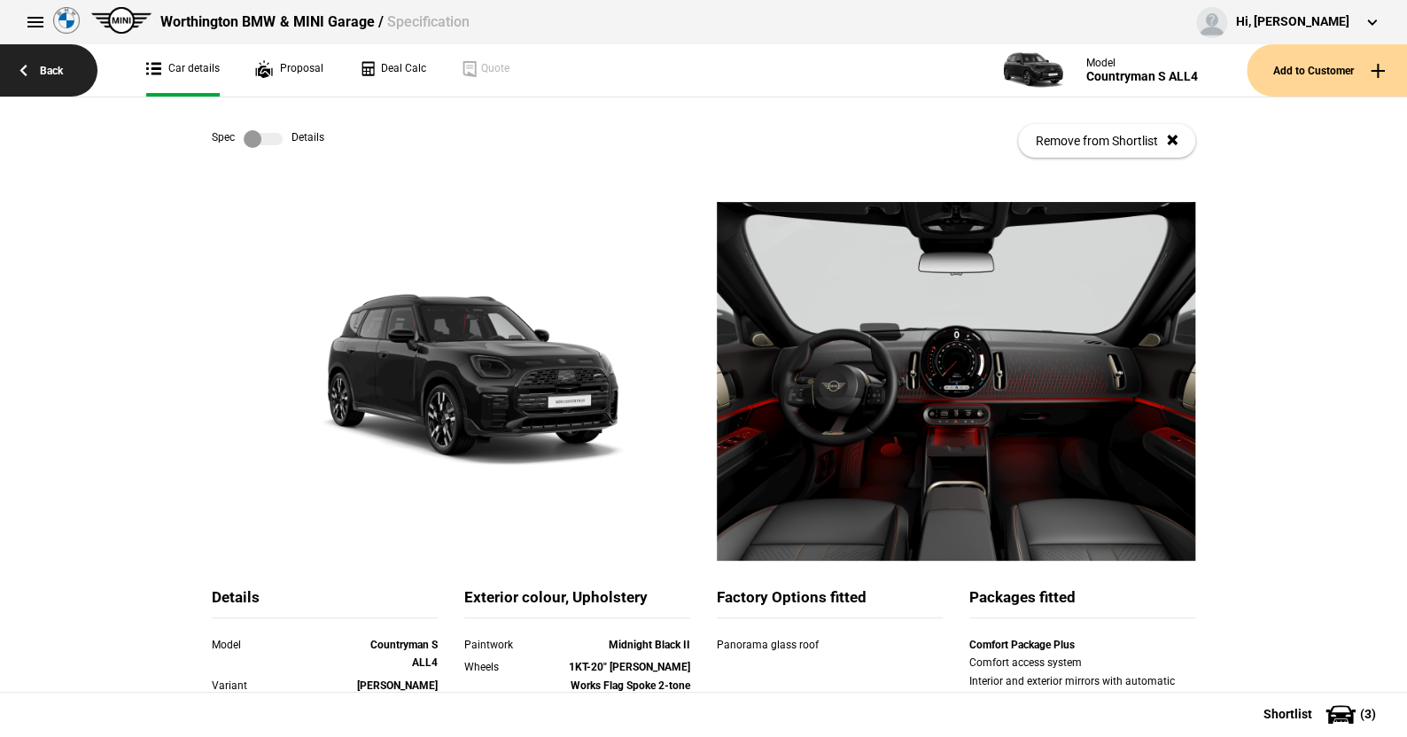
click at [55, 72] on link "Back" at bounding box center [48, 70] width 97 height 52
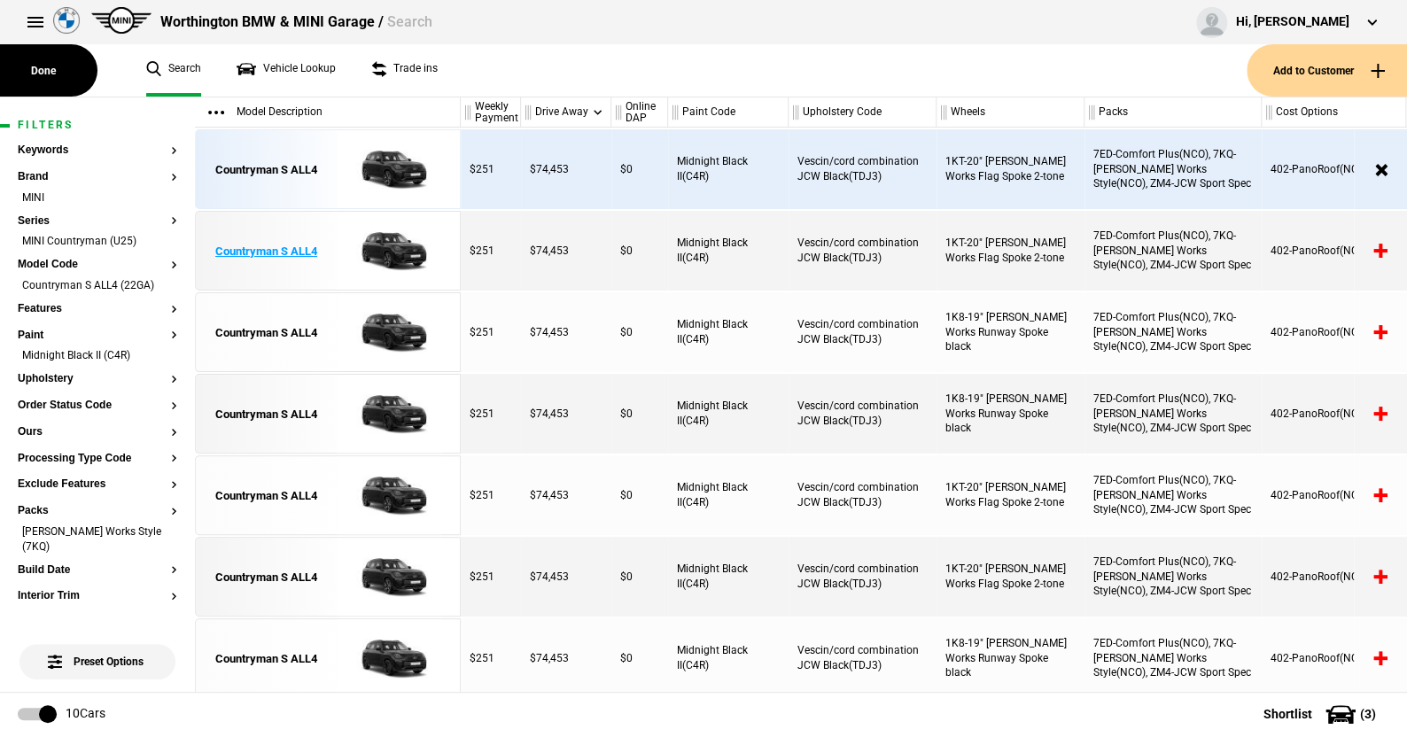
click at [388, 246] on img at bounding box center [389, 252] width 123 height 80
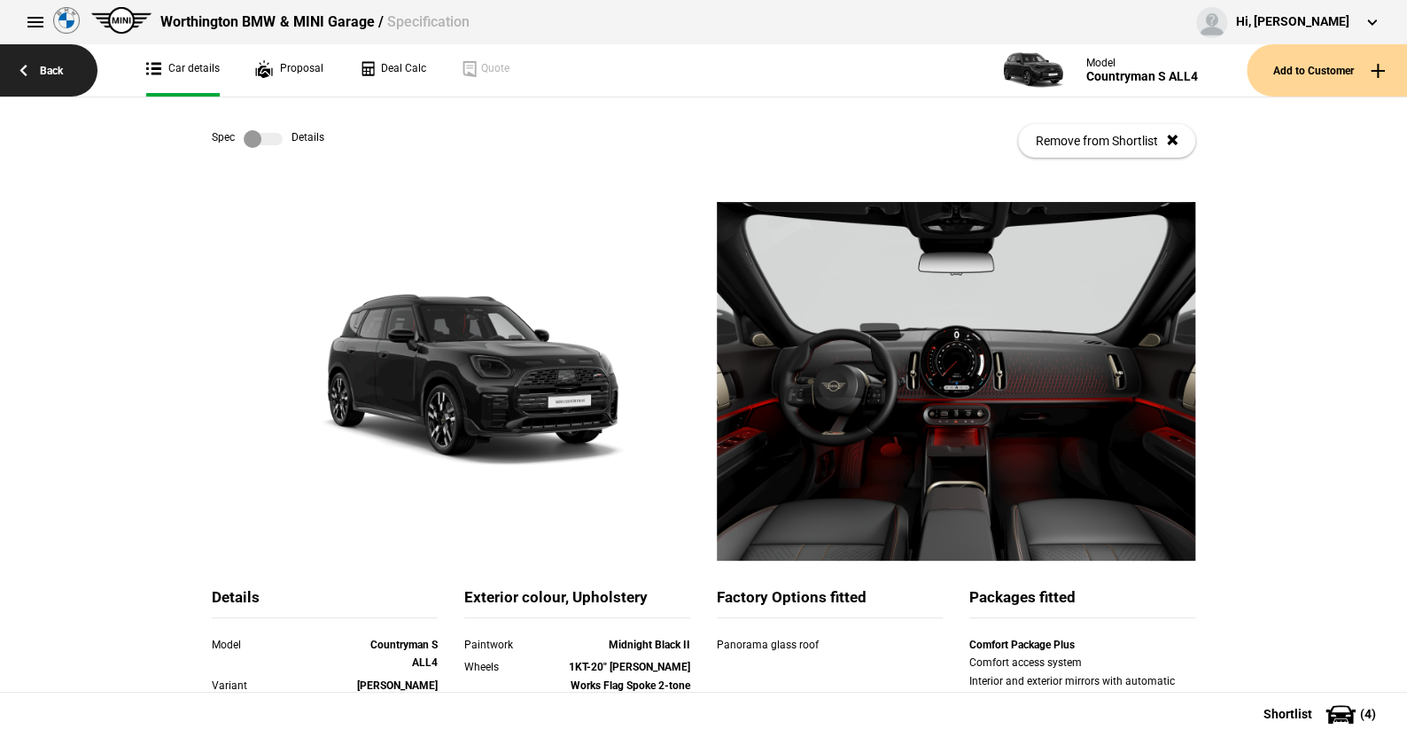
click at [51, 65] on link "Back" at bounding box center [48, 70] width 97 height 52
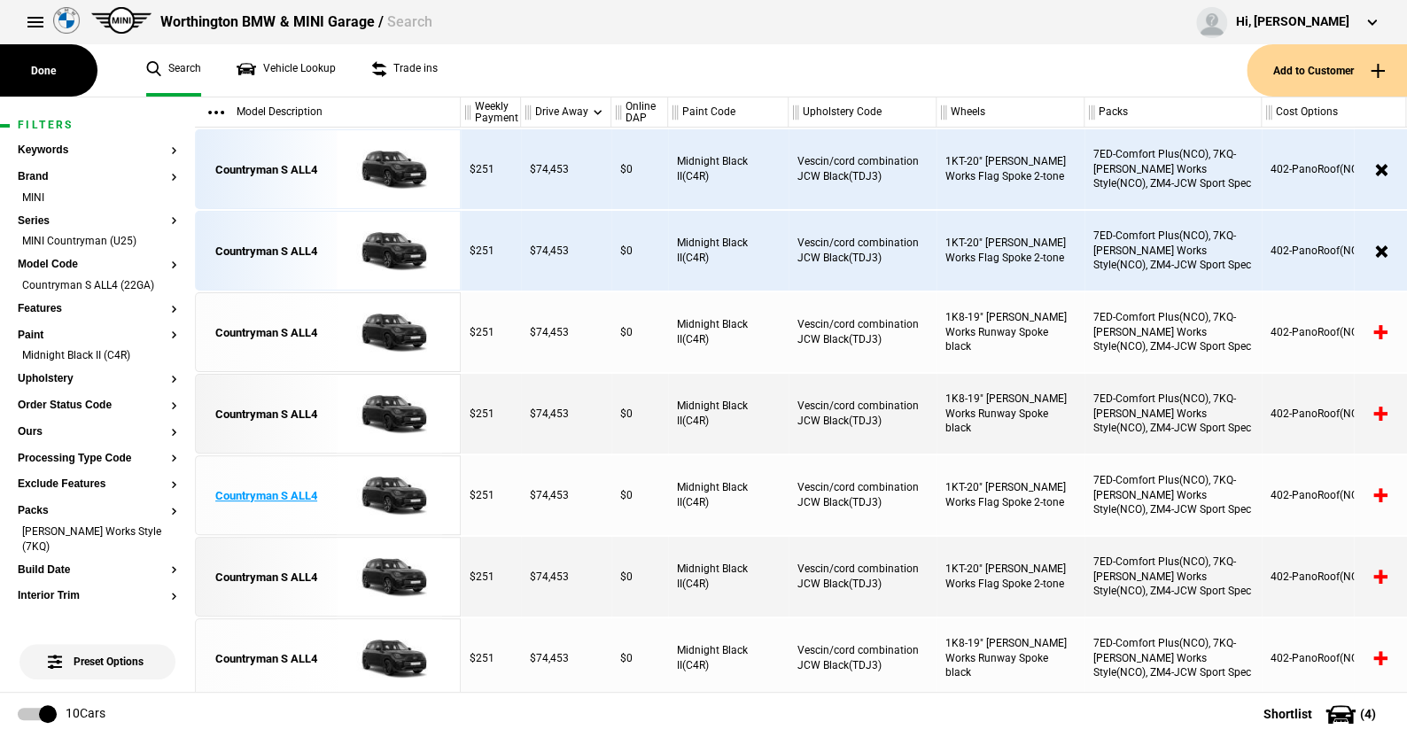
click at [390, 493] on img at bounding box center [389, 496] width 123 height 80
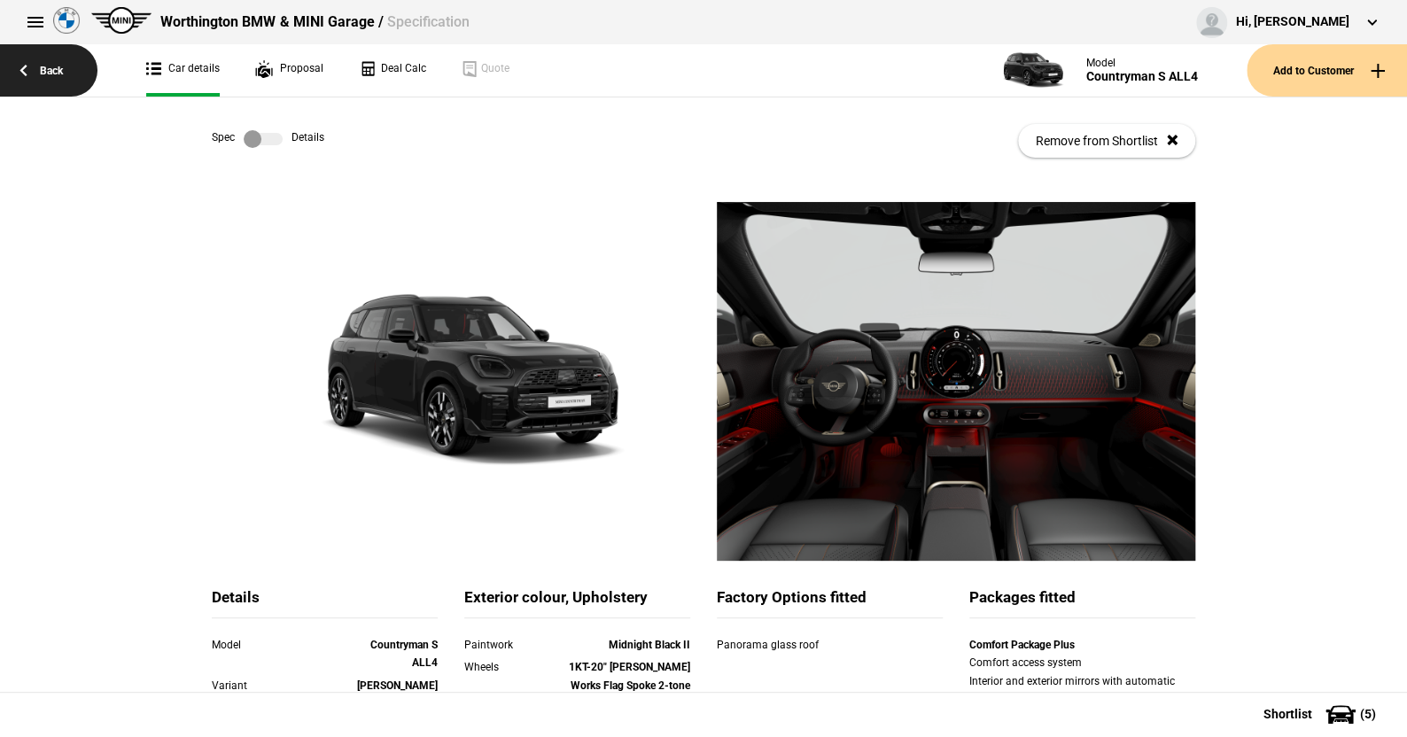
click at [58, 67] on link "Back" at bounding box center [48, 70] width 97 height 52
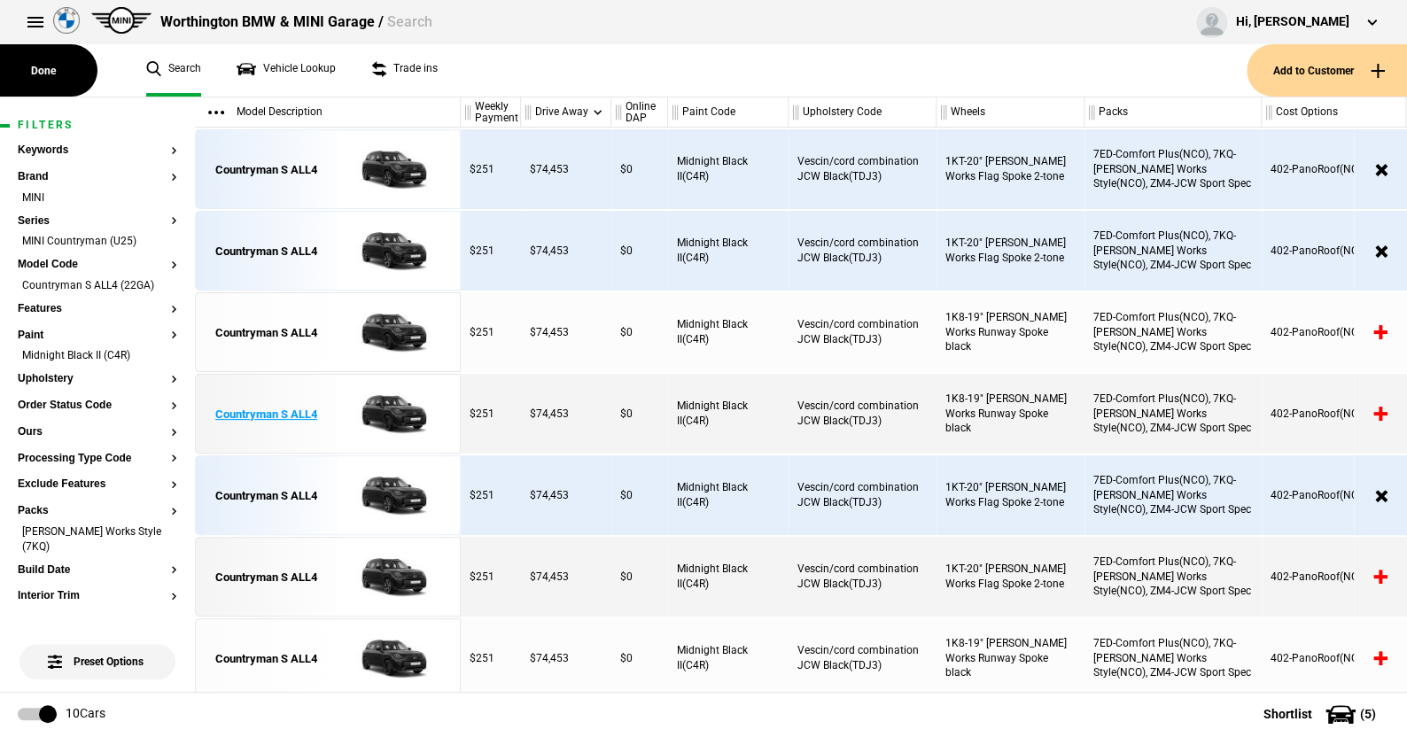
click at [396, 411] on img at bounding box center [389, 415] width 123 height 80
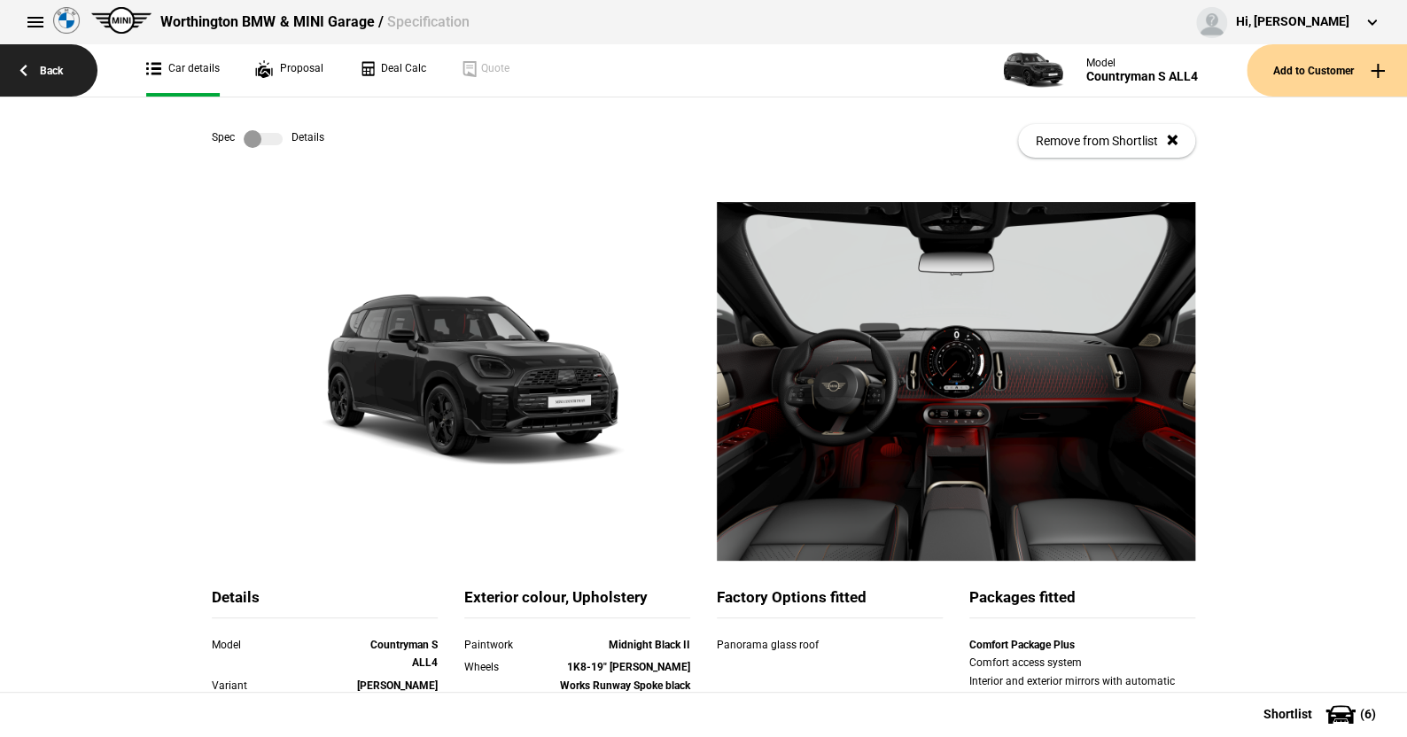
click at [42, 66] on link "Back" at bounding box center [48, 70] width 97 height 52
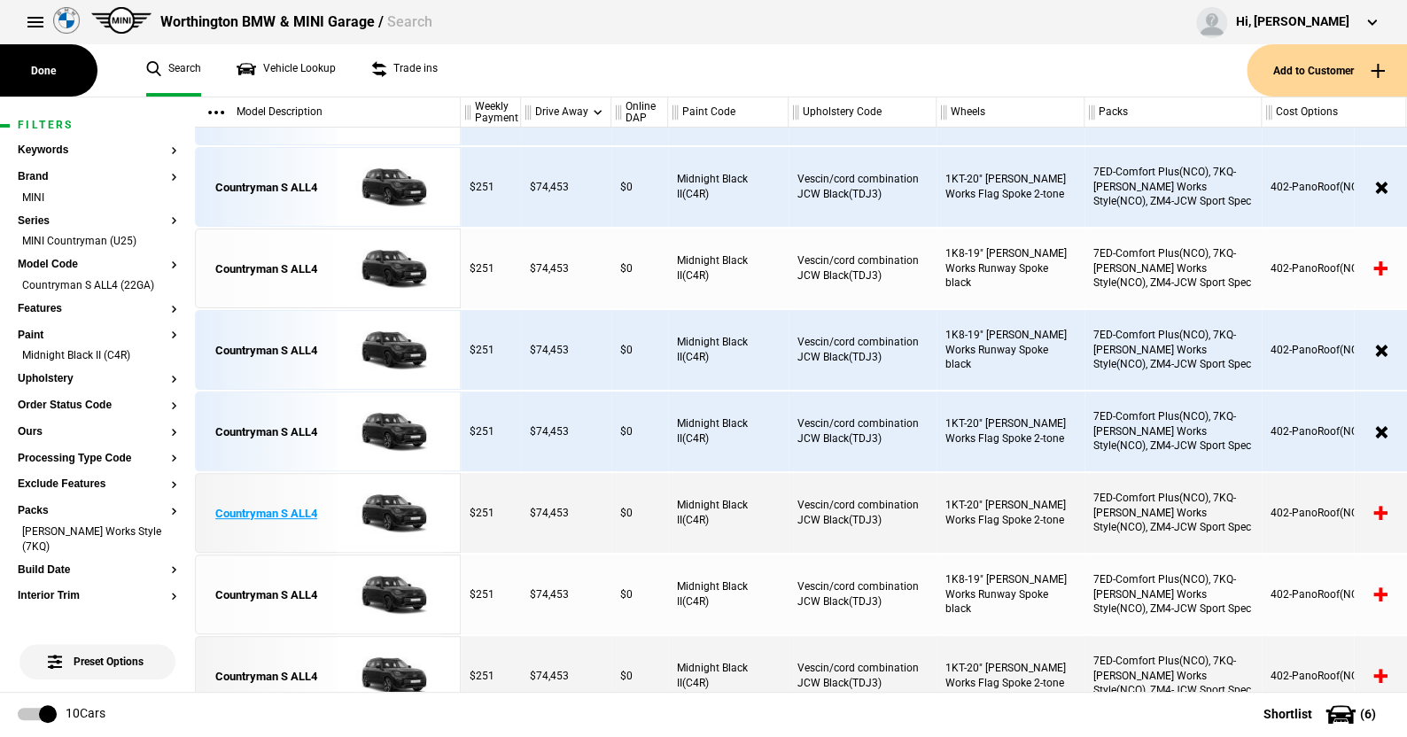
scroll to position [67, 0]
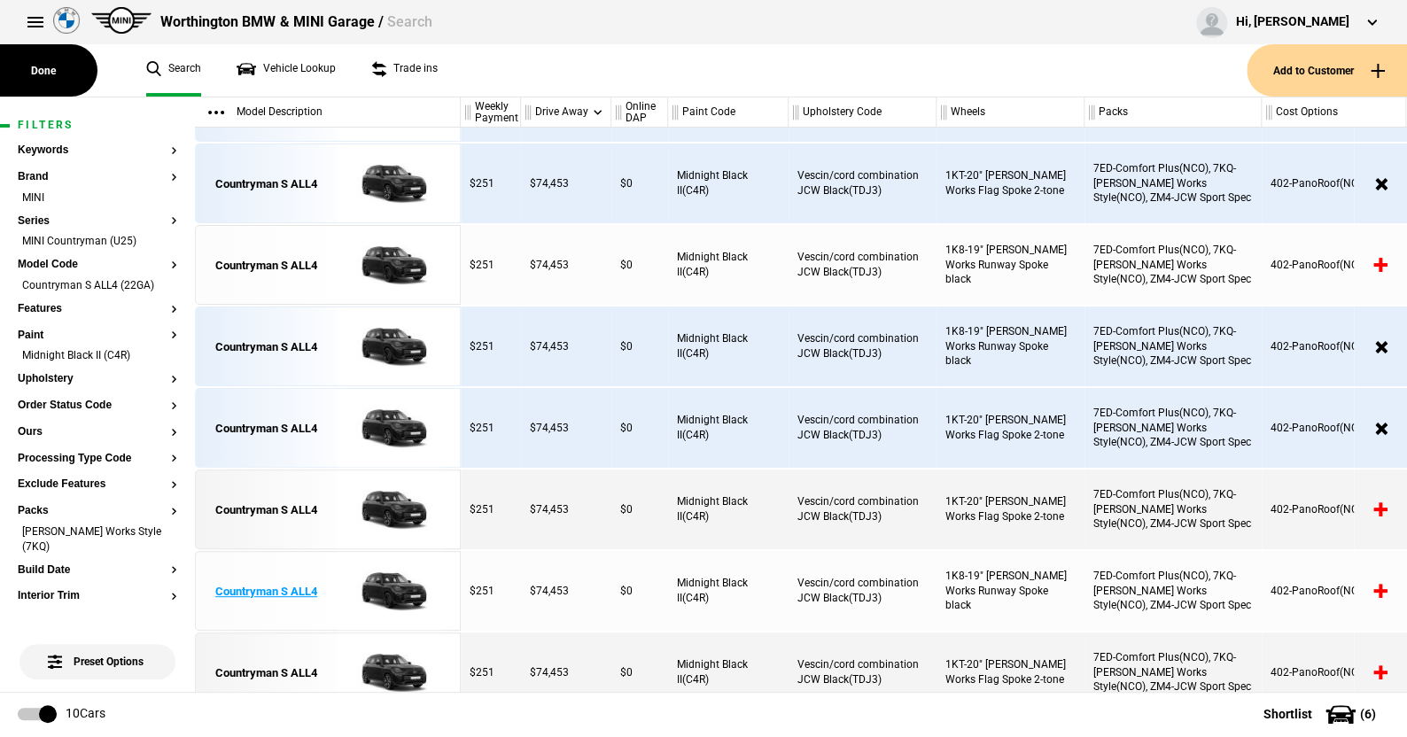
click at [385, 578] on img at bounding box center [389, 592] width 123 height 80
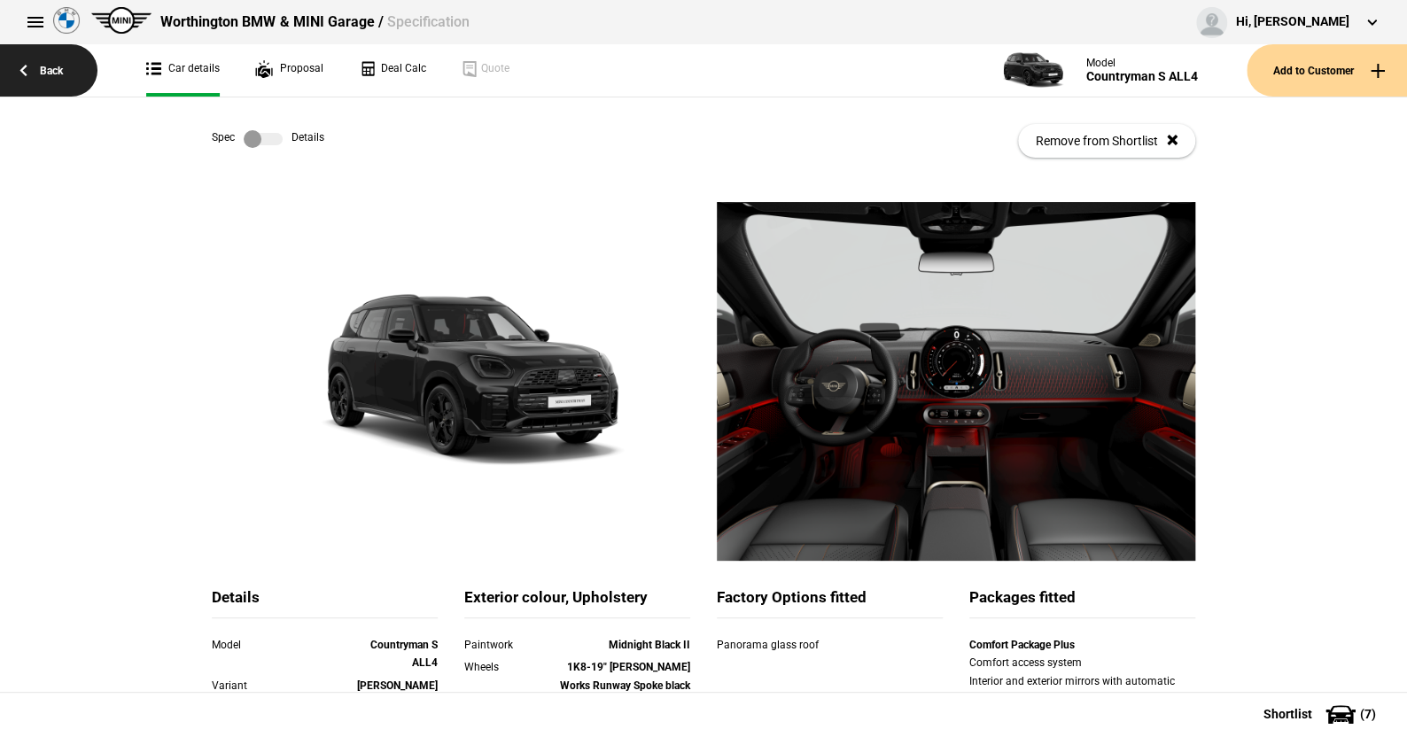
click at [59, 71] on link "Back" at bounding box center [48, 70] width 97 height 52
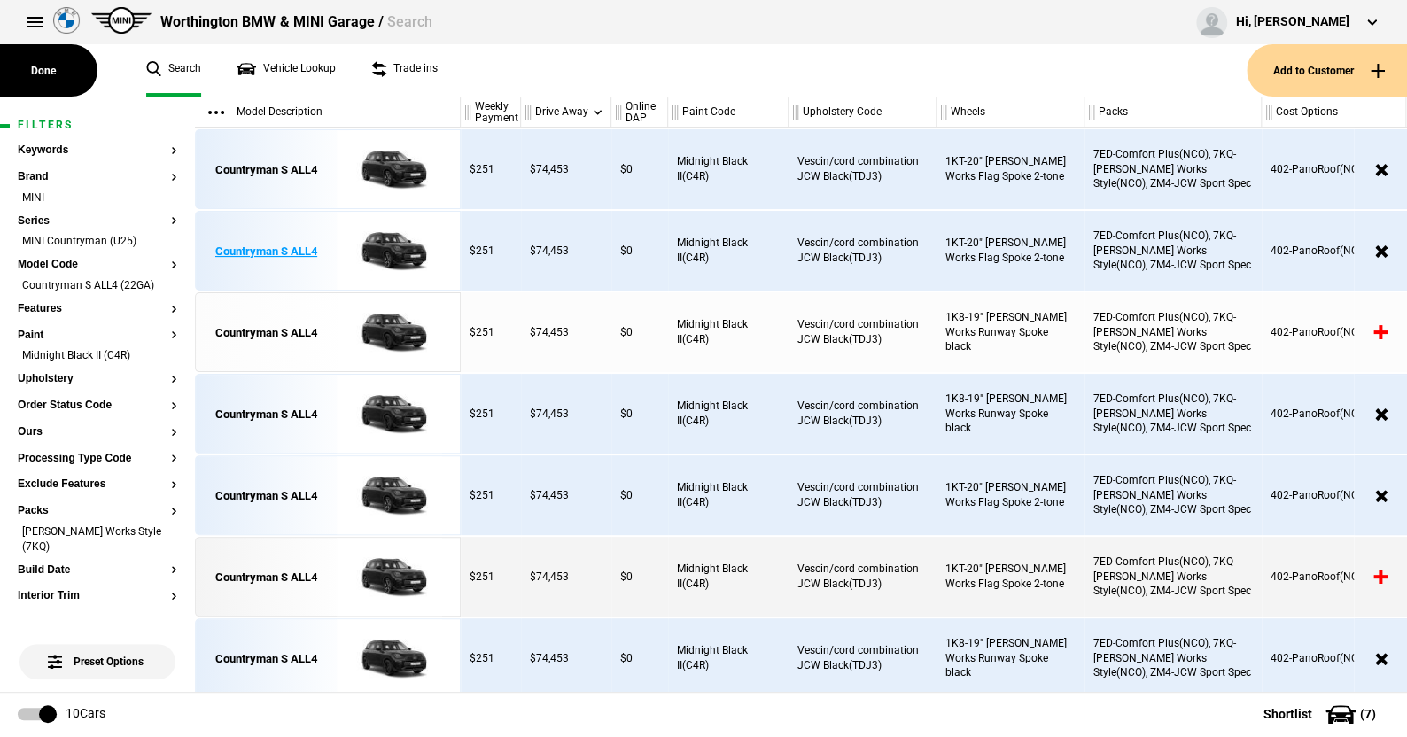
scroll to position [67, 0]
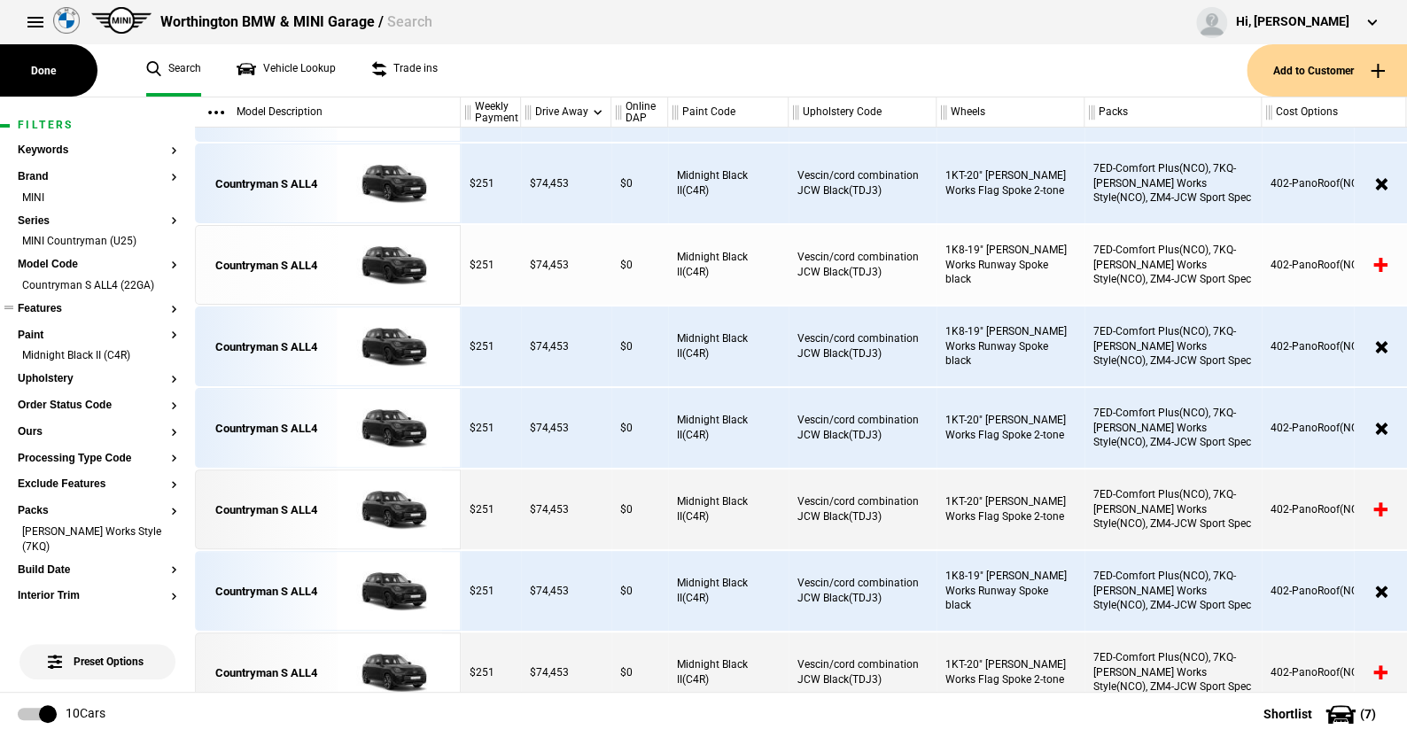
click at [43, 307] on button "Features" at bounding box center [98, 309] width 160 height 12
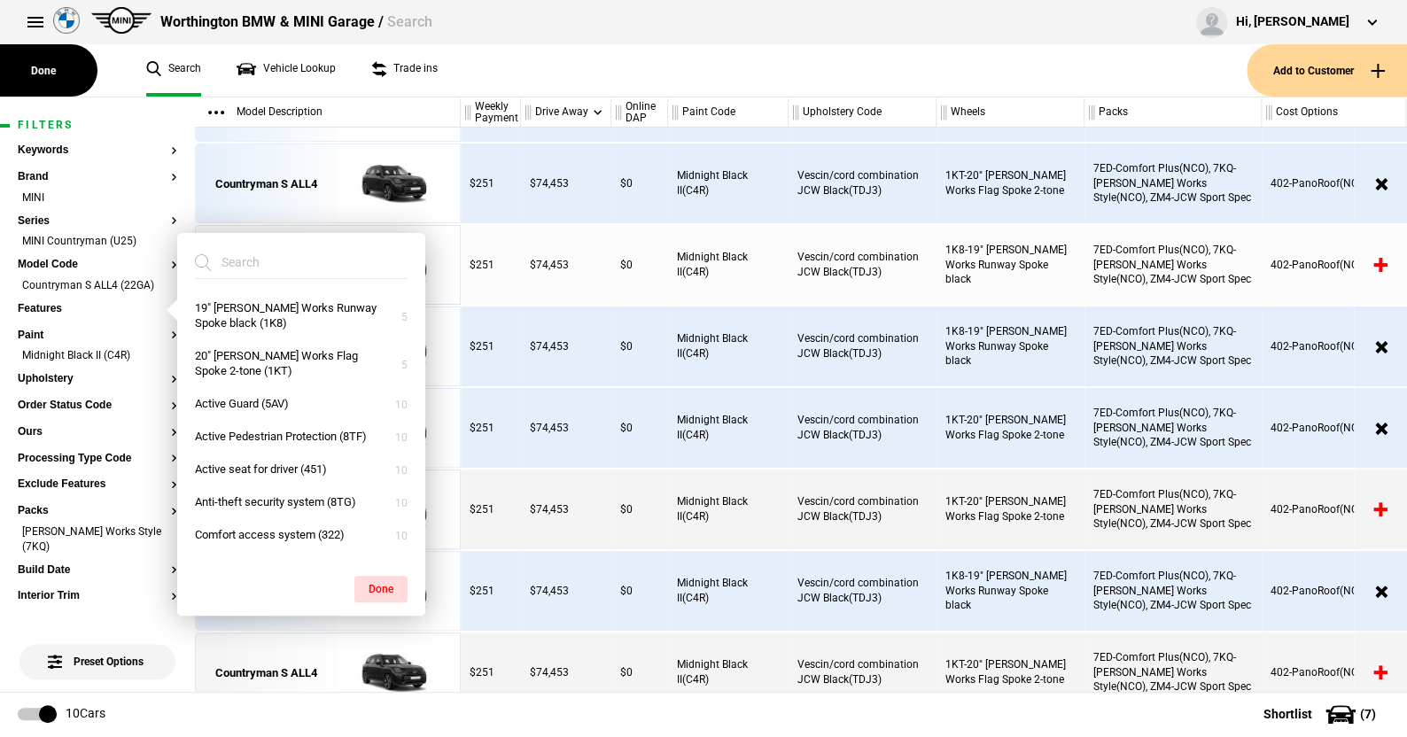
click at [270, 266] on input "search" at bounding box center [290, 262] width 191 height 32
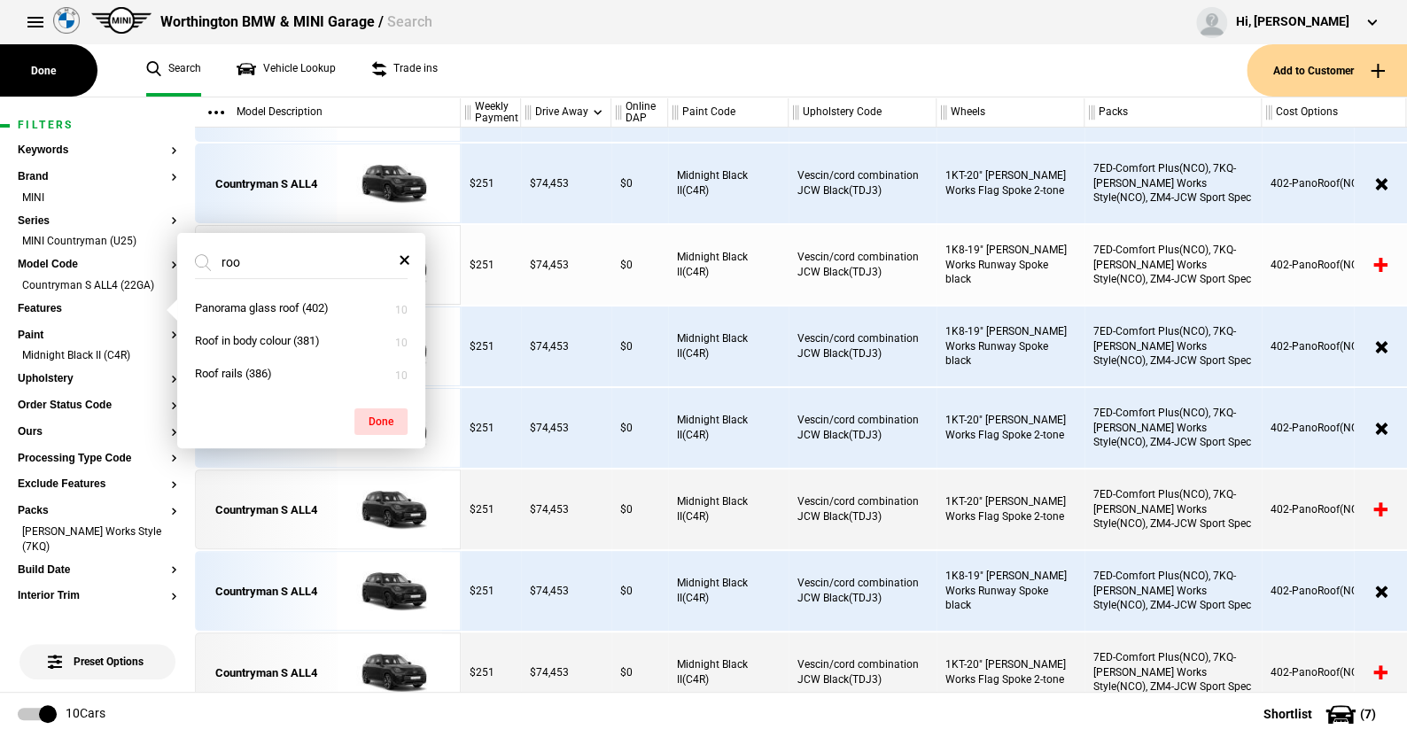
type input "roo"
click at [402, 263] on span at bounding box center [403, 259] width 35 height 21
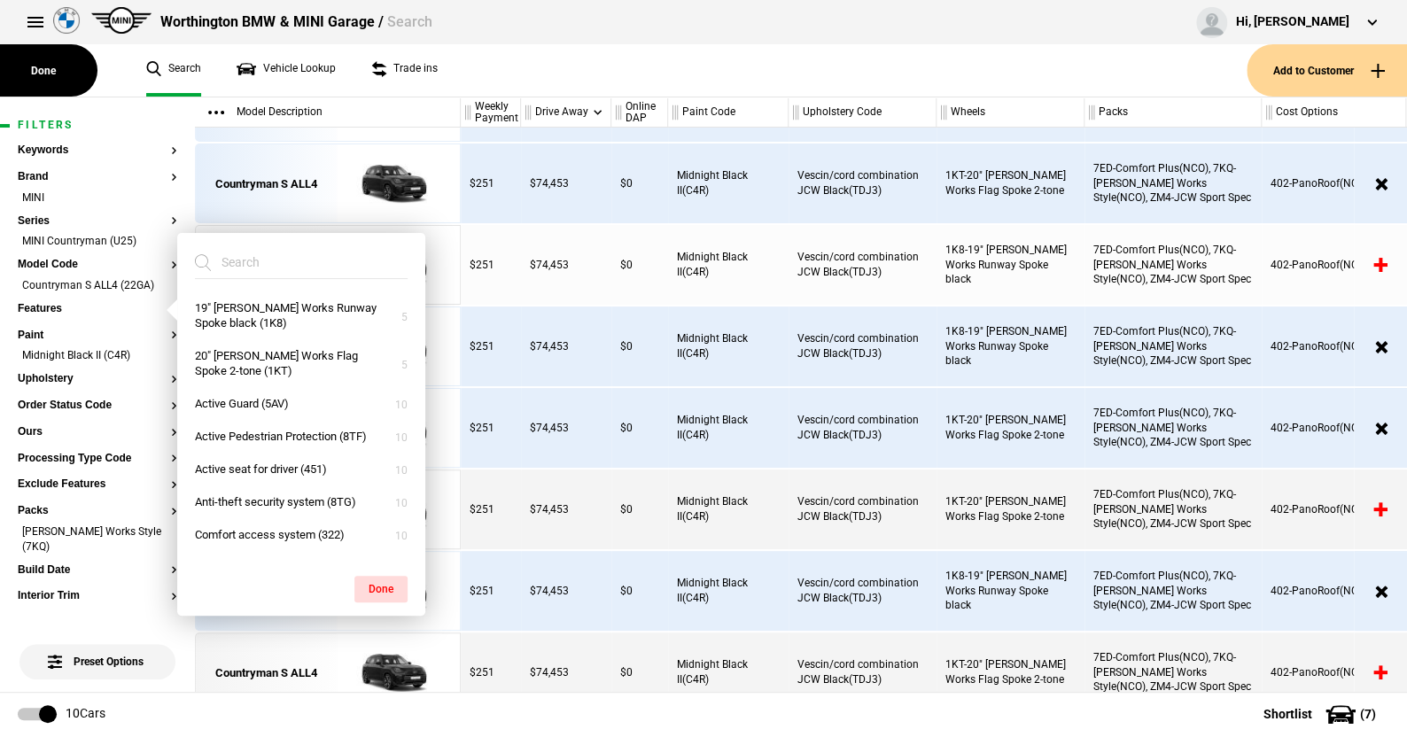
click at [472, 91] on ul "Search Vehicle Lookup Trade ins" at bounding box center [687, 70] width 1118 height 52
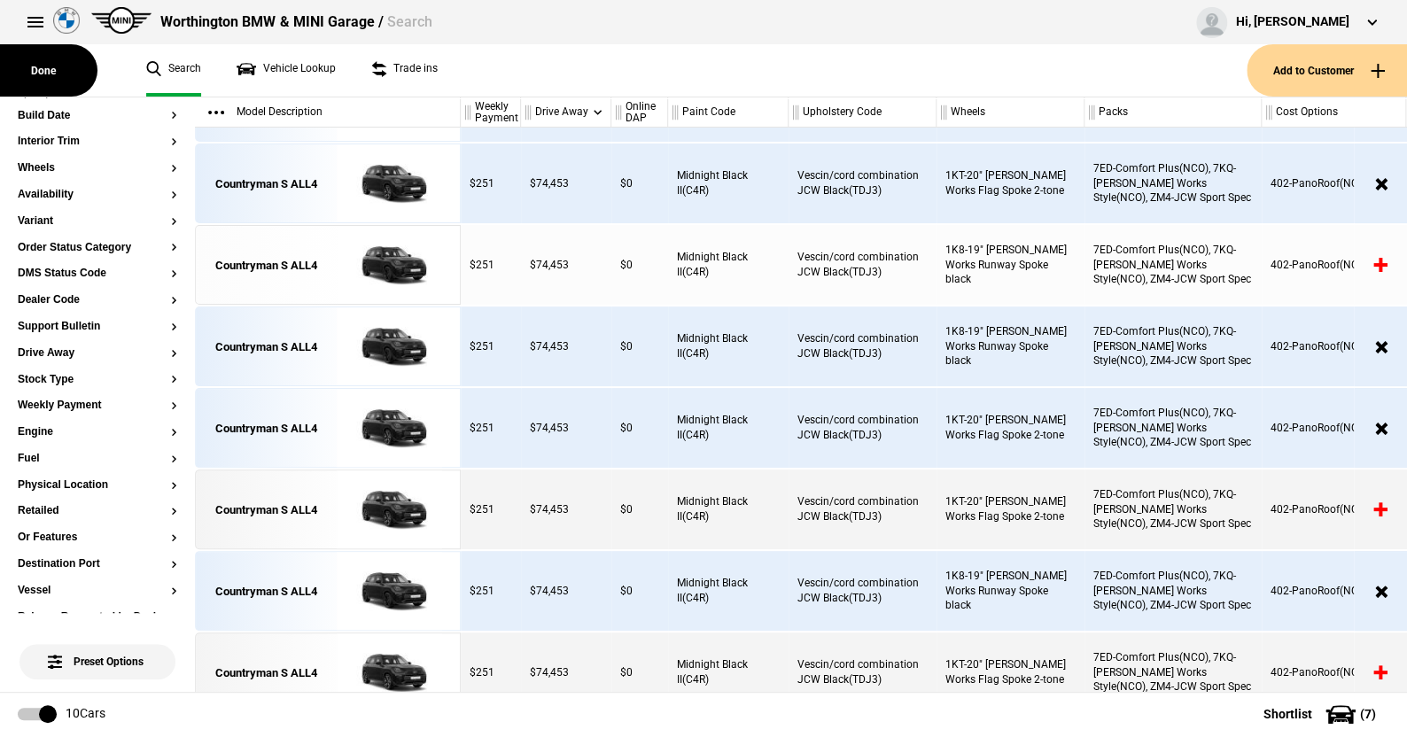
scroll to position [409, 0]
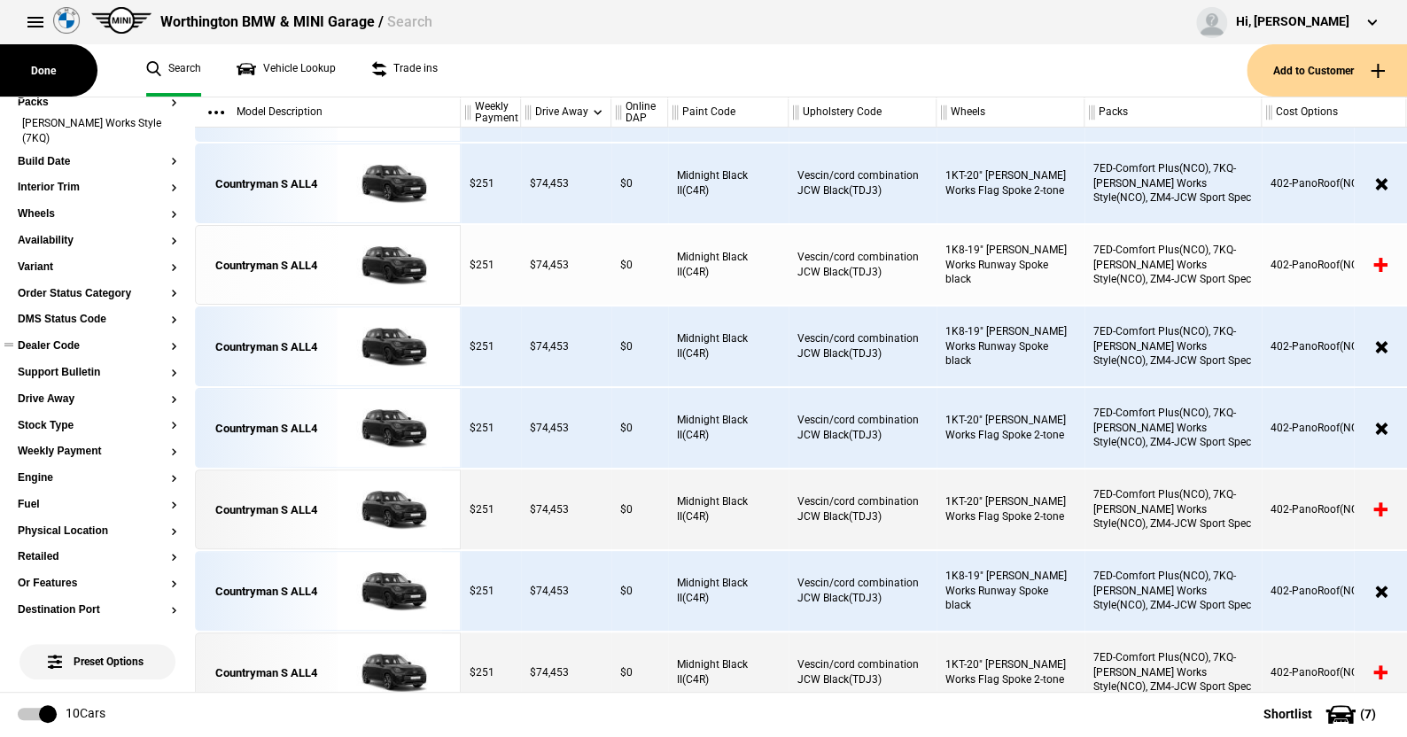
click at [60, 343] on button "Dealer Code" at bounding box center [98, 346] width 160 height 12
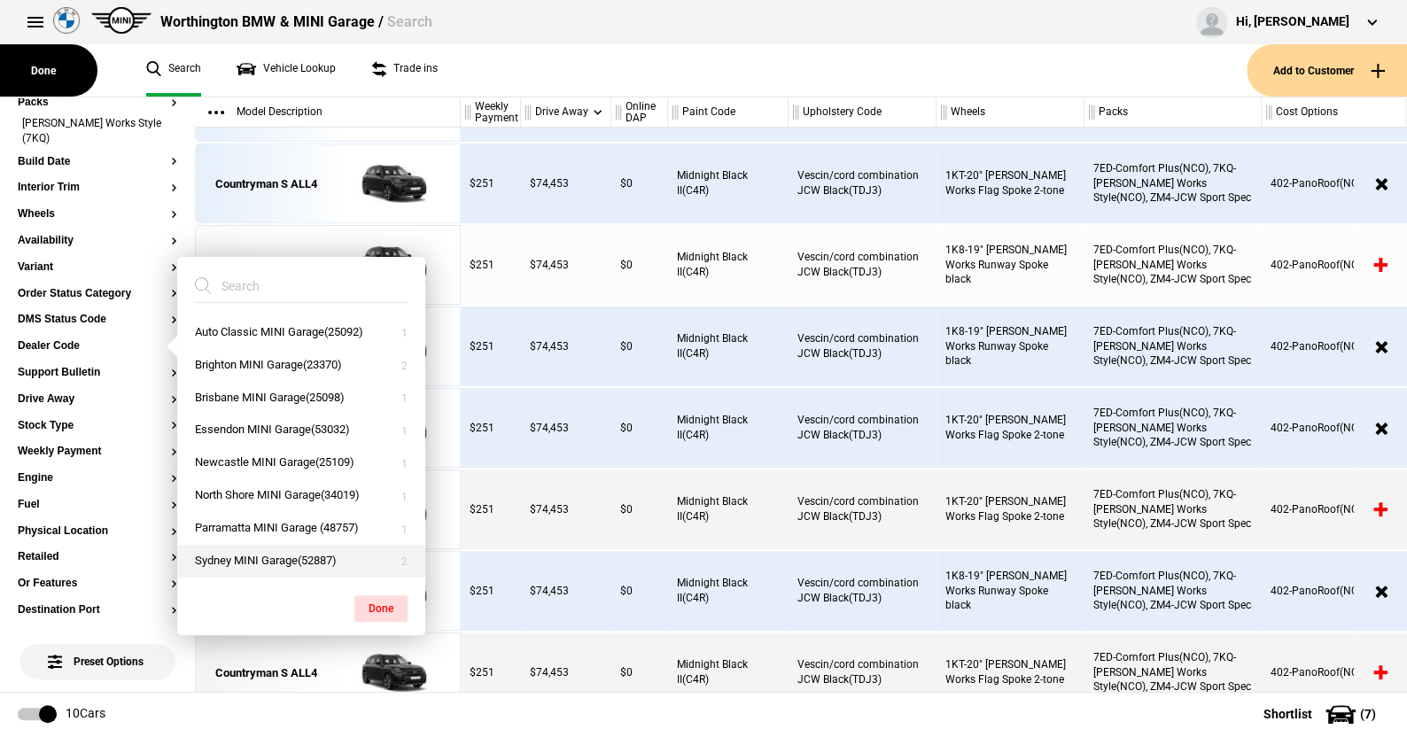
click at [248, 558] on button "Sydney MINI Garage(52887)" at bounding box center [301, 561] width 248 height 33
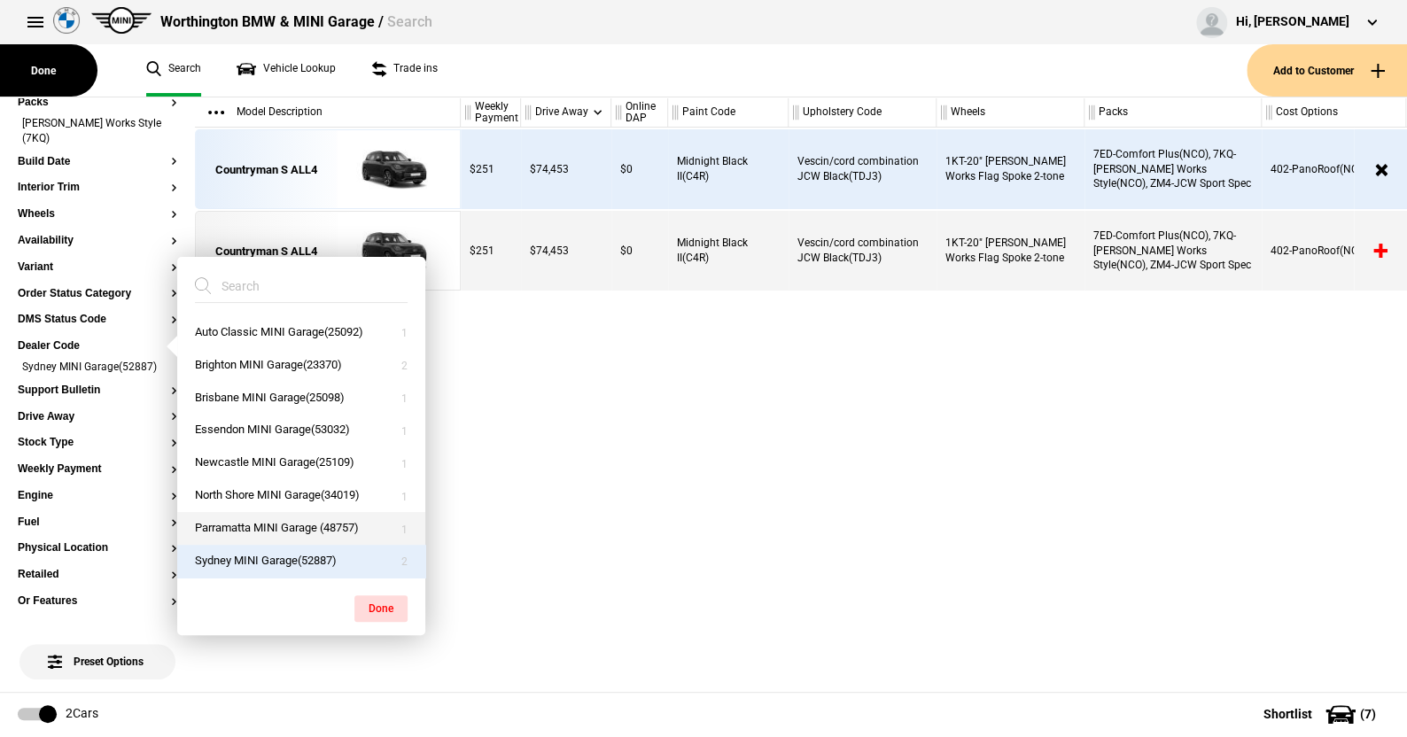
scroll to position [0, 0]
click at [248, 494] on button "North Shore MINI Garage(34019)" at bounding box center [301, 495] width 248 height 33
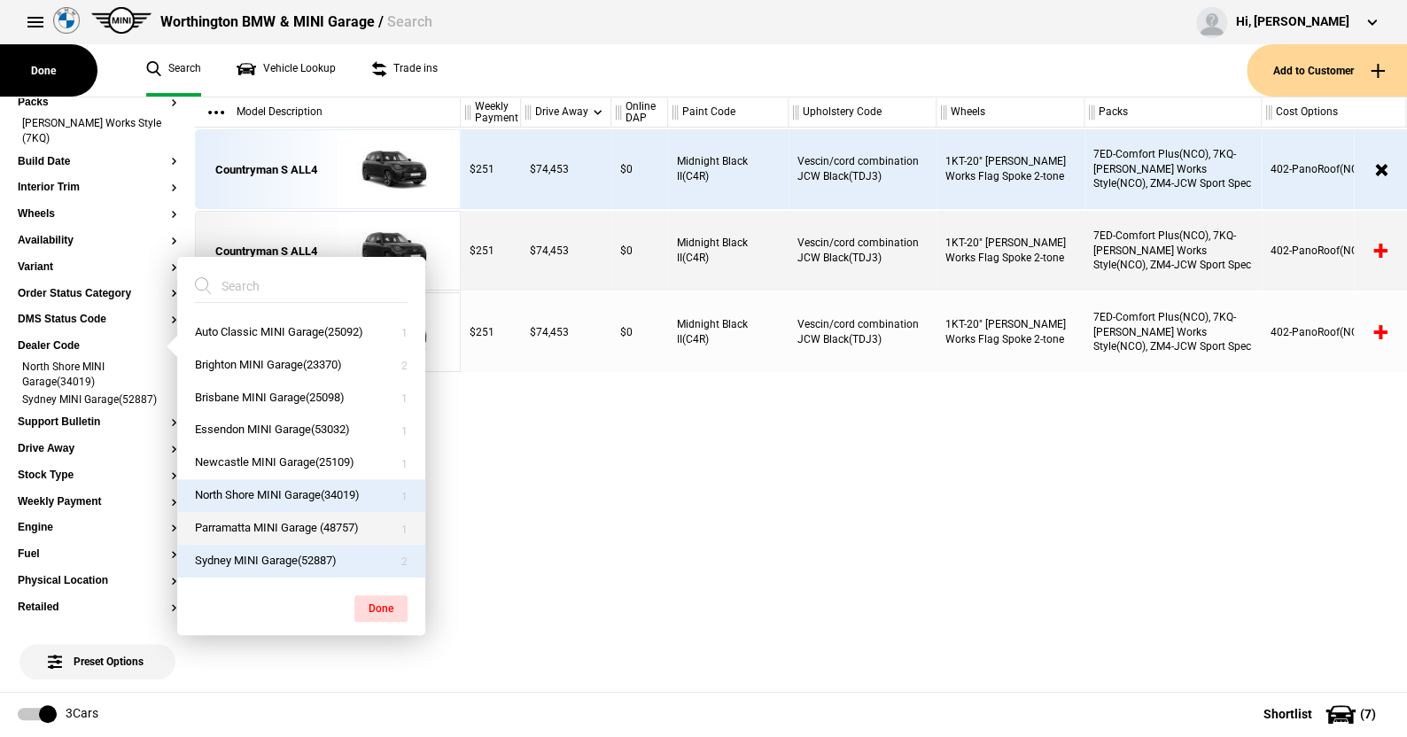
click at [244, 520] on button "Parramatta MINI Garage (48757)" at bounding box center [301, 528] width 248 height 33
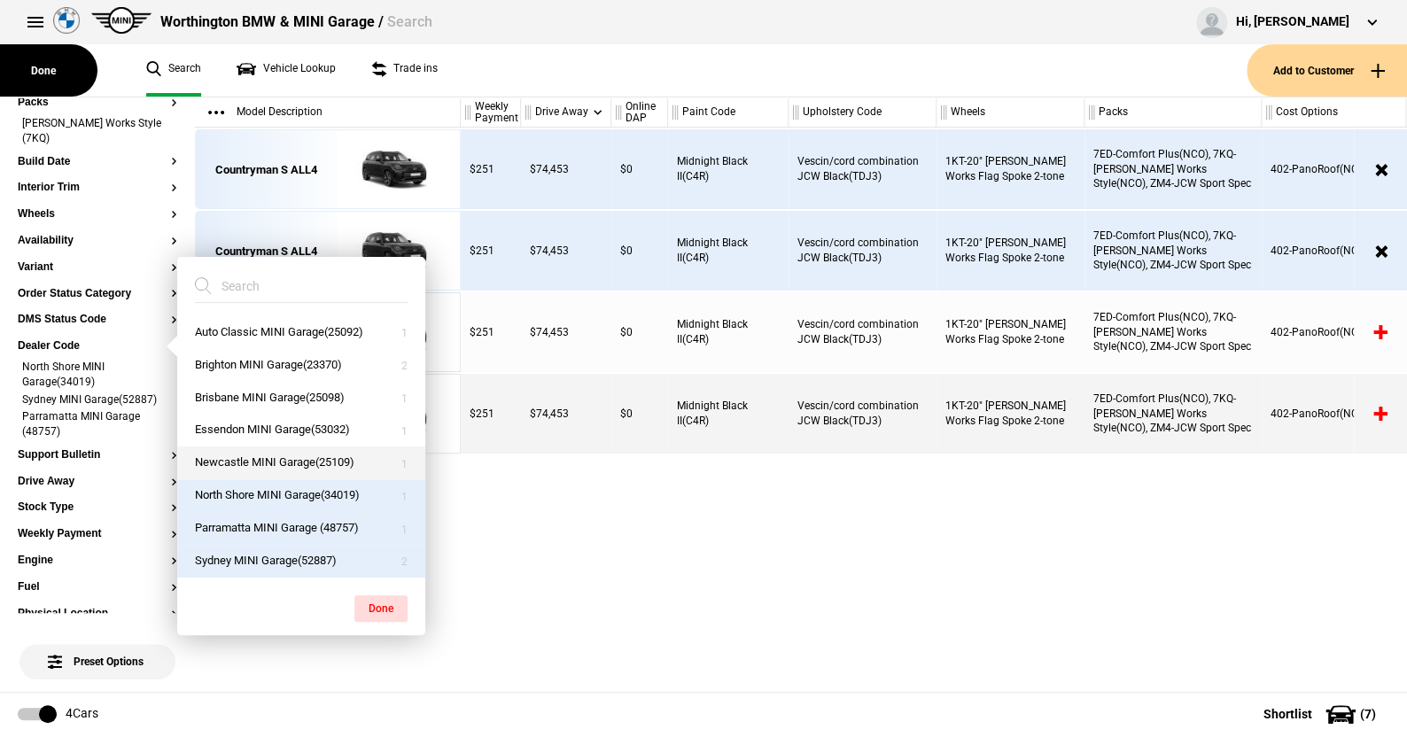
click at [245, 458] on button "Newcastle MINI Garage(25109)" at bounding box center [301, 463] width 248 height 33
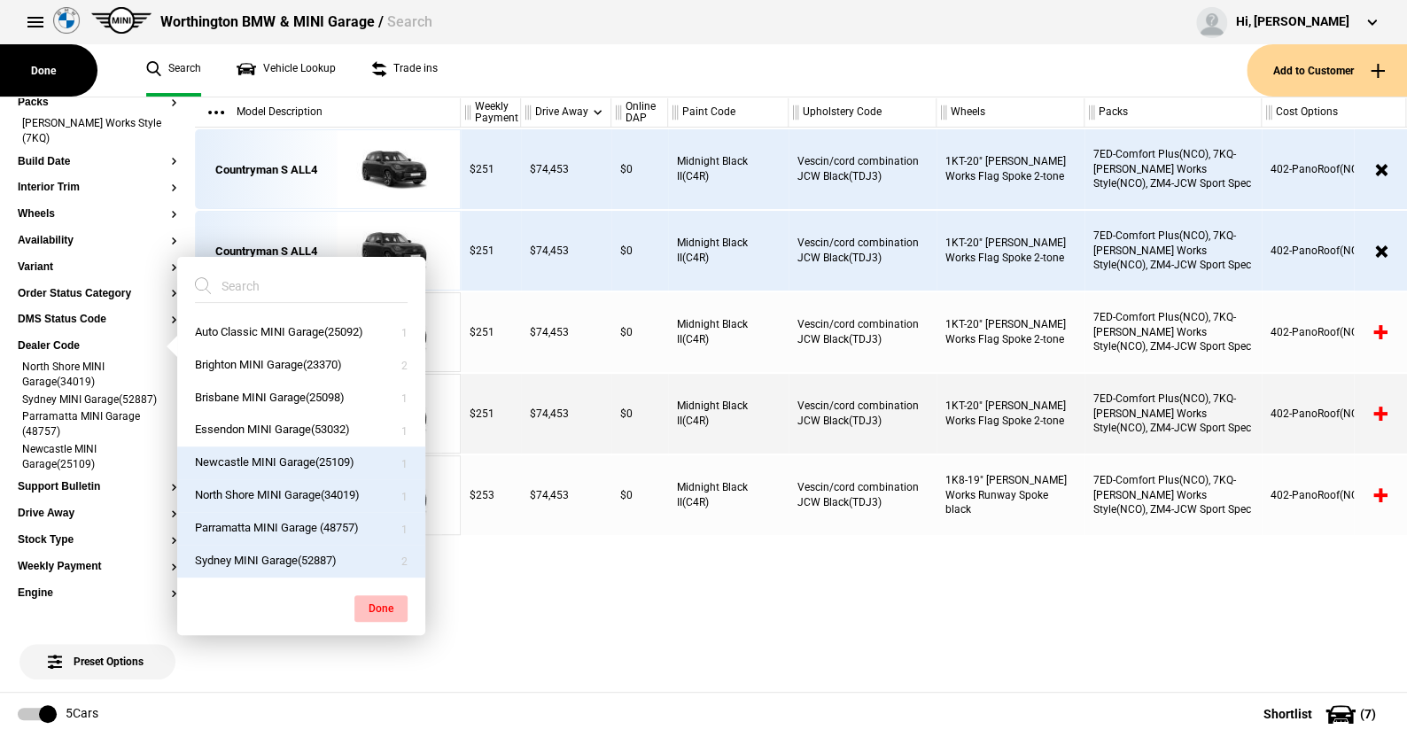
click at [369, 605] on button "Done" at bounding box center [380, 608] width 53 height 27
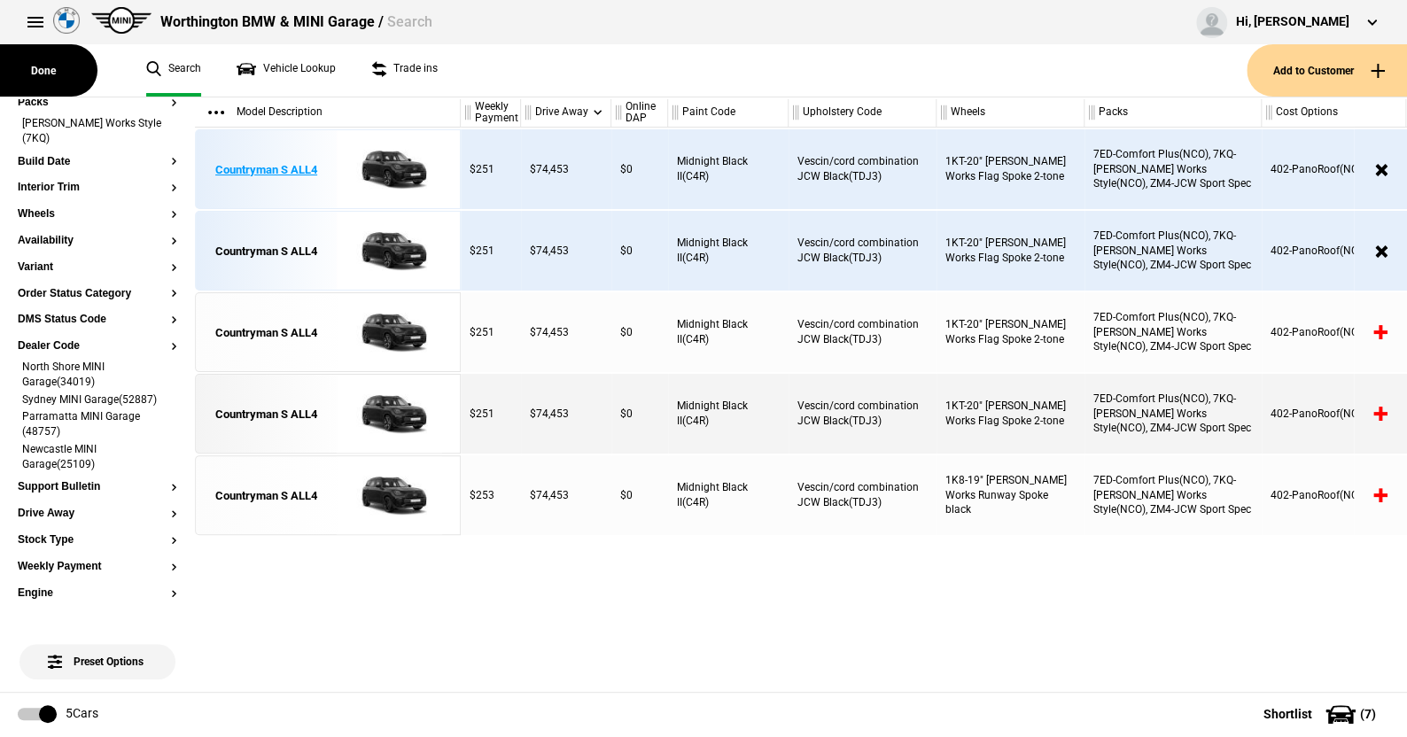
click at [388, 164] on img at bounding box center [389, 170] width 123 height 80
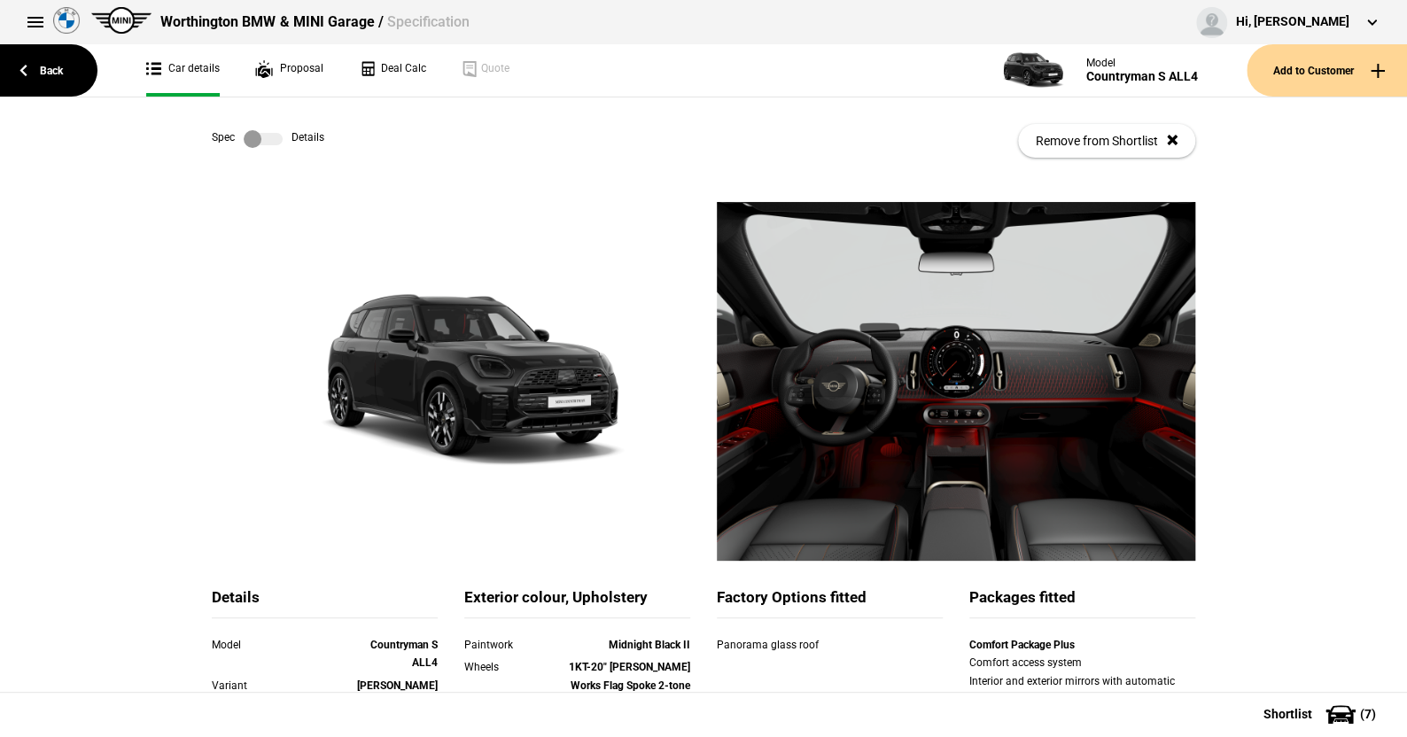
click at [263, 137] on label at bounding box center [263, 139] width 39 height 18
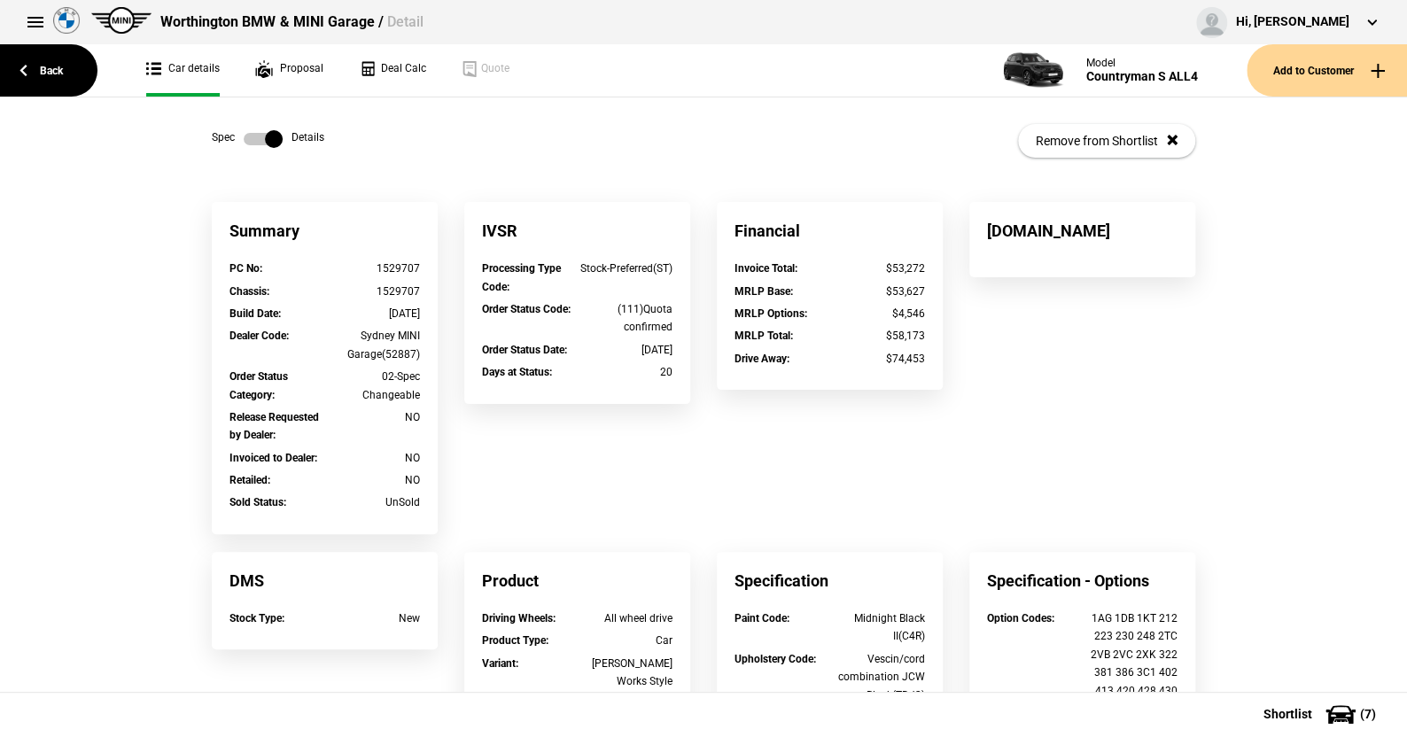
click at [236, 134] on link at bounding box center [263, 139] width 57 height 18
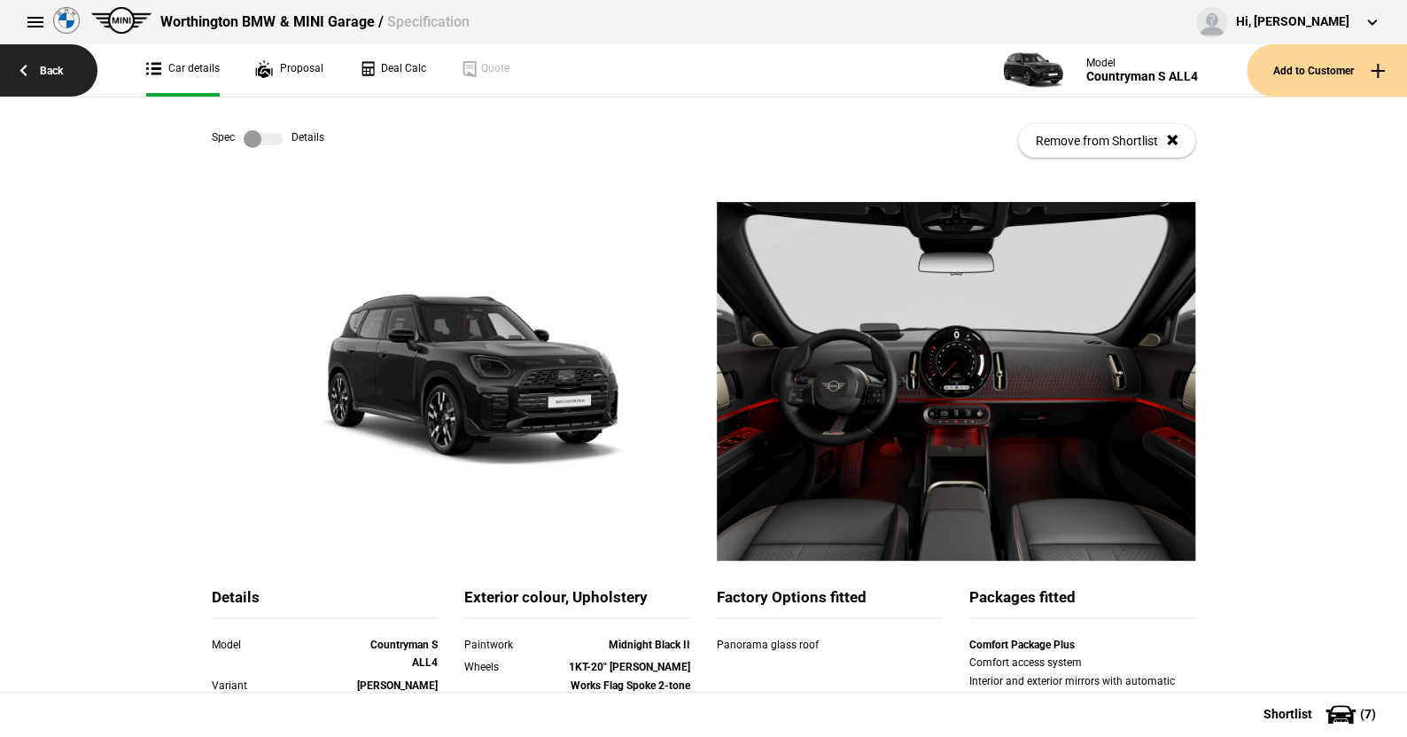
click at [38, 69] on link "Back" at bounding box center [48, 70] width 97 height 52
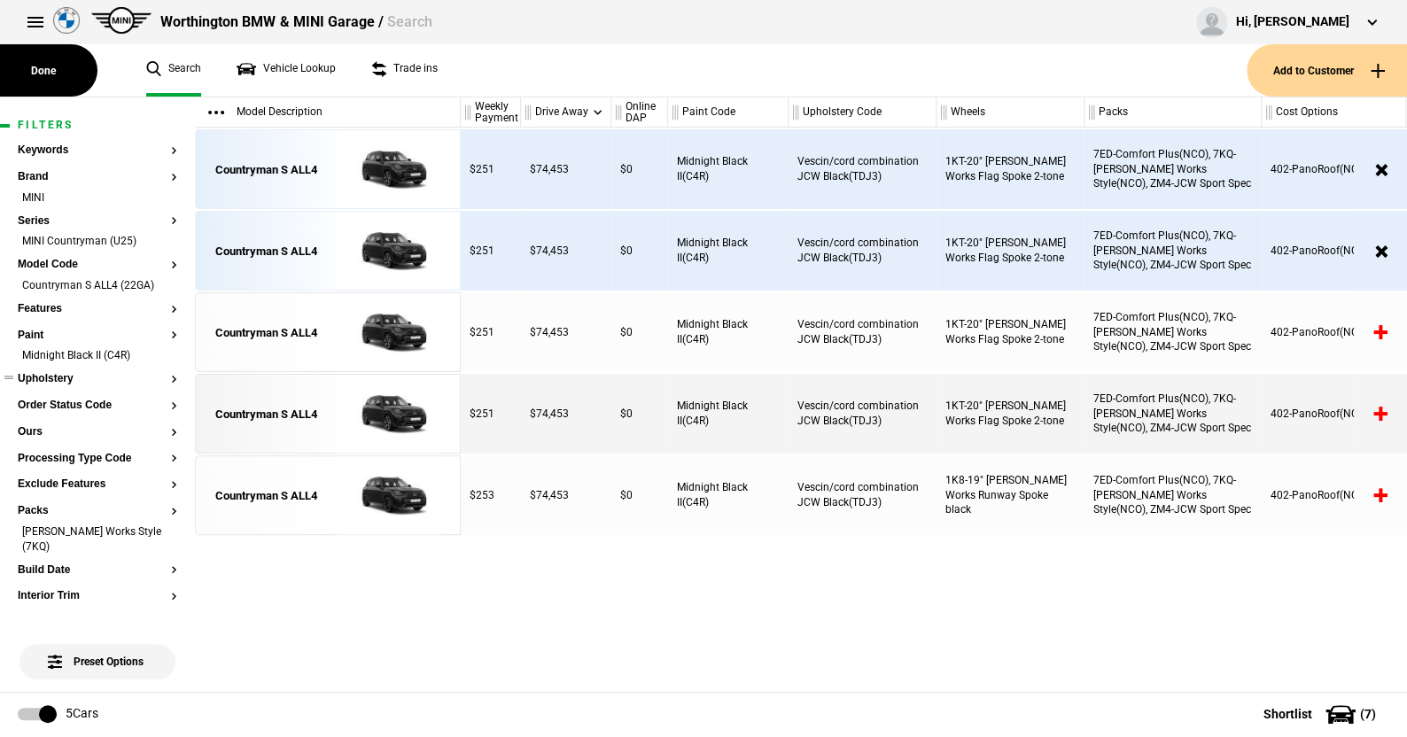
click at [72, 398] on ul at bounding box center [98, 396] width 160 height 7
click at [71, 402] on button "Order Status Code" at bounding box center [98, 406] width 160 height 12
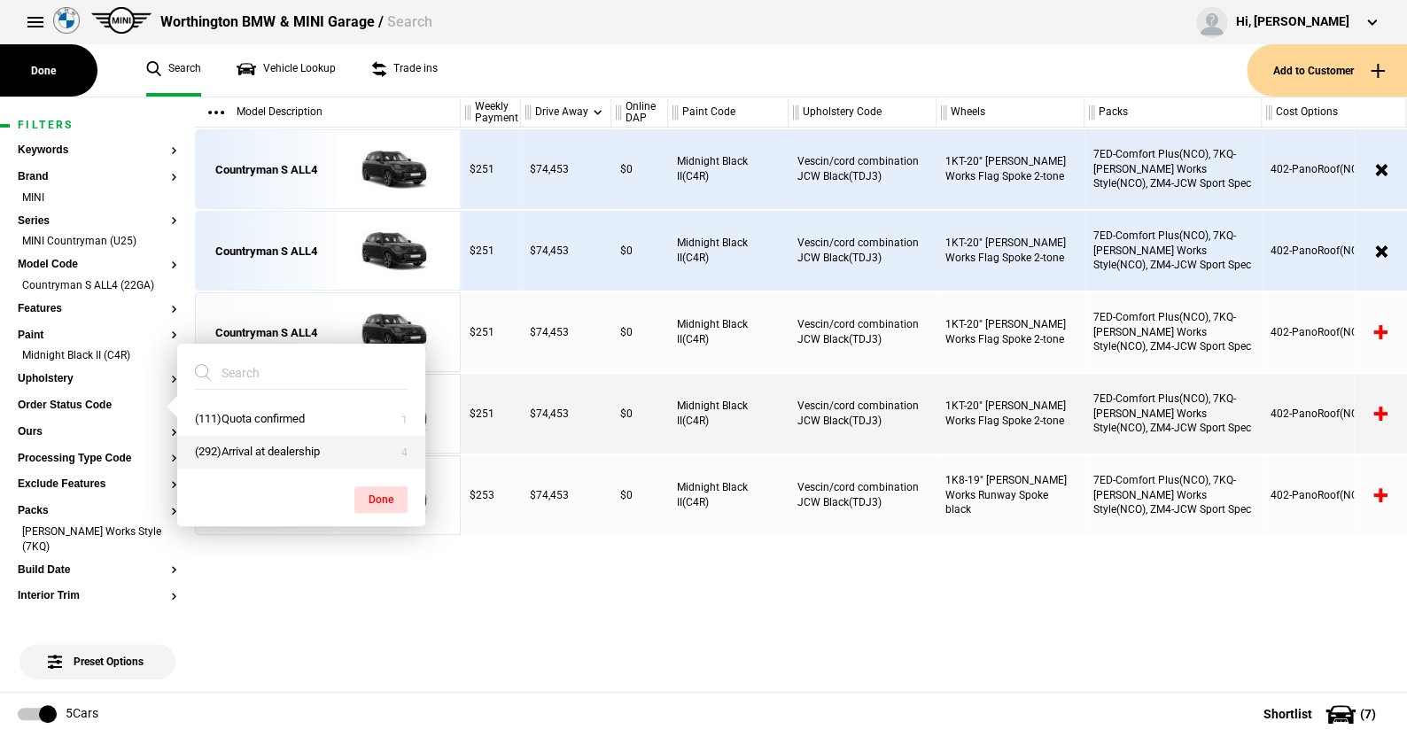
click at [261, 445] on button "(292)Arrival at dealership" at bounding box center [301, 452] width 248 height 33
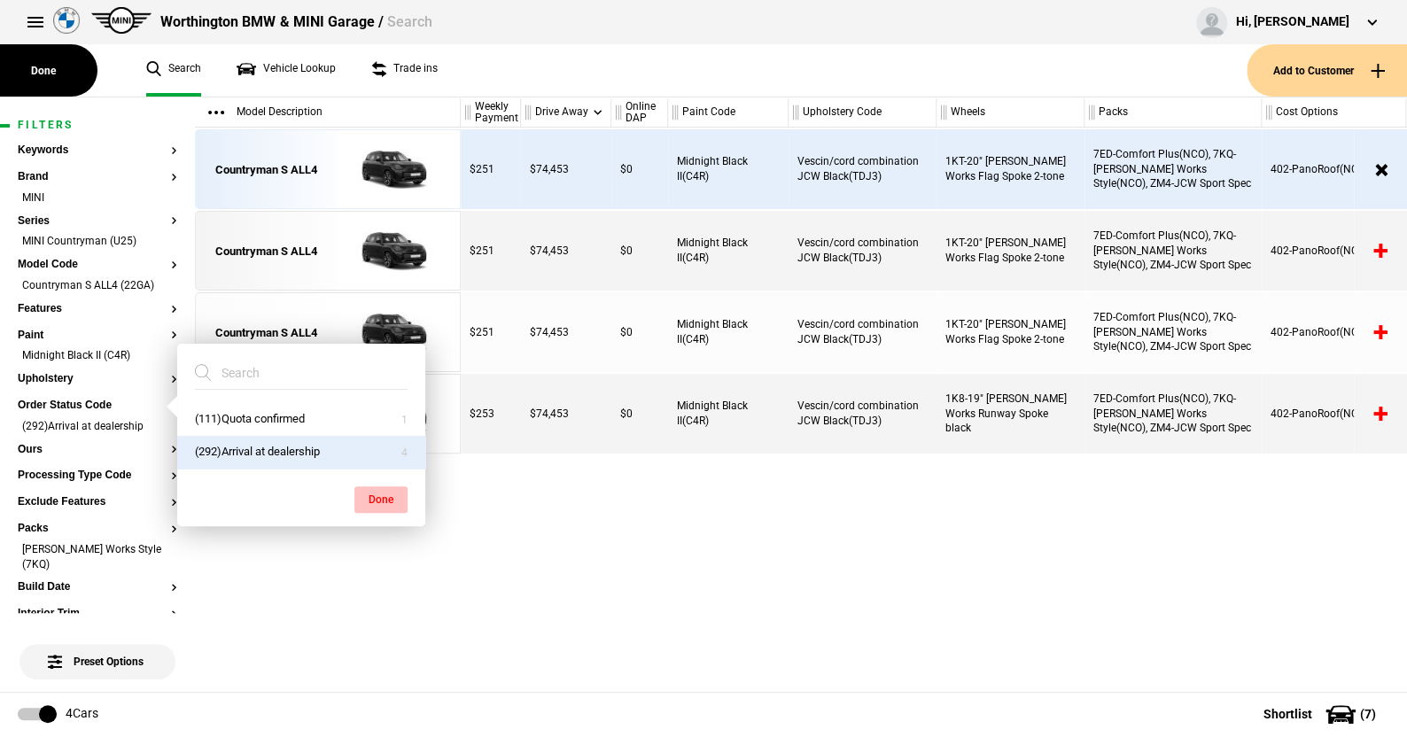
click at [383, 495] on button "Done" at bounding box center [380, 499] width 53 height 27
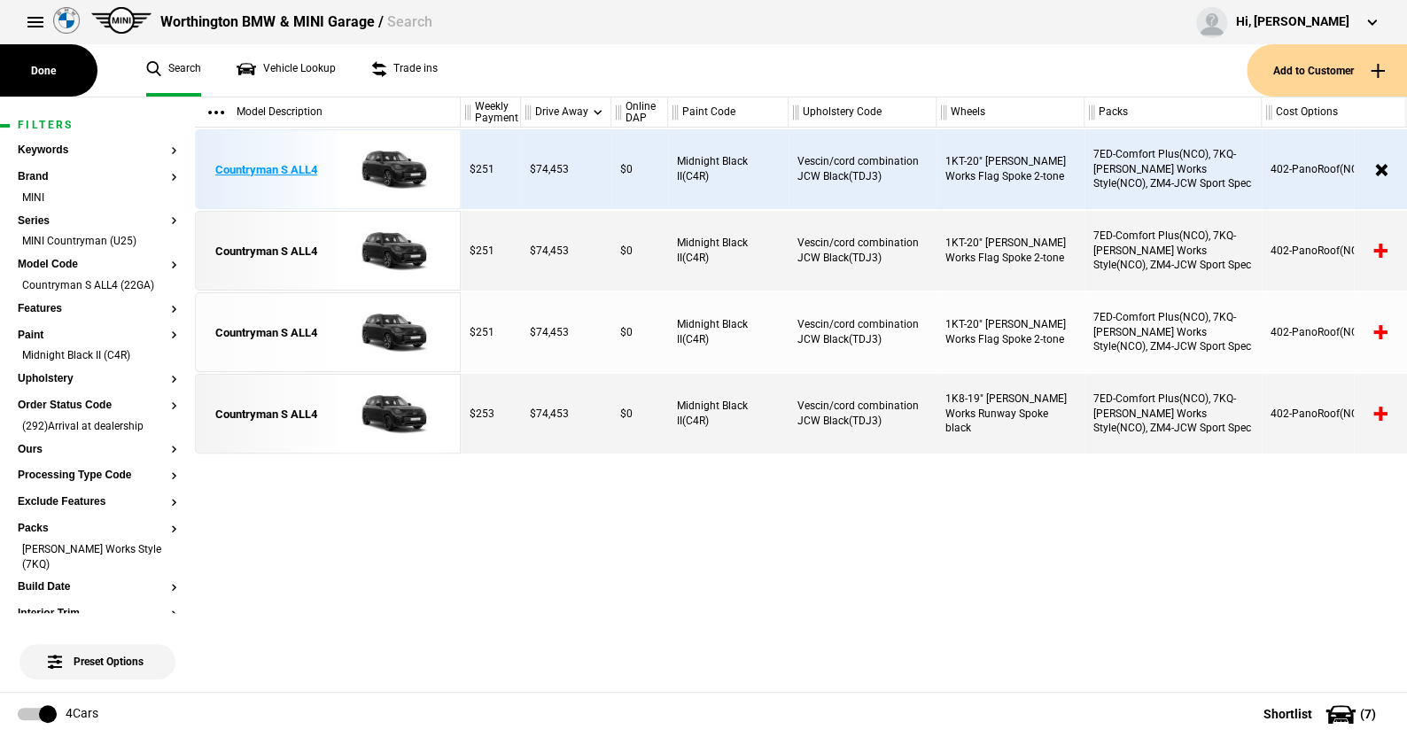
click at [387, 162] on img at bounding box center [389, 170] width 123 height 80
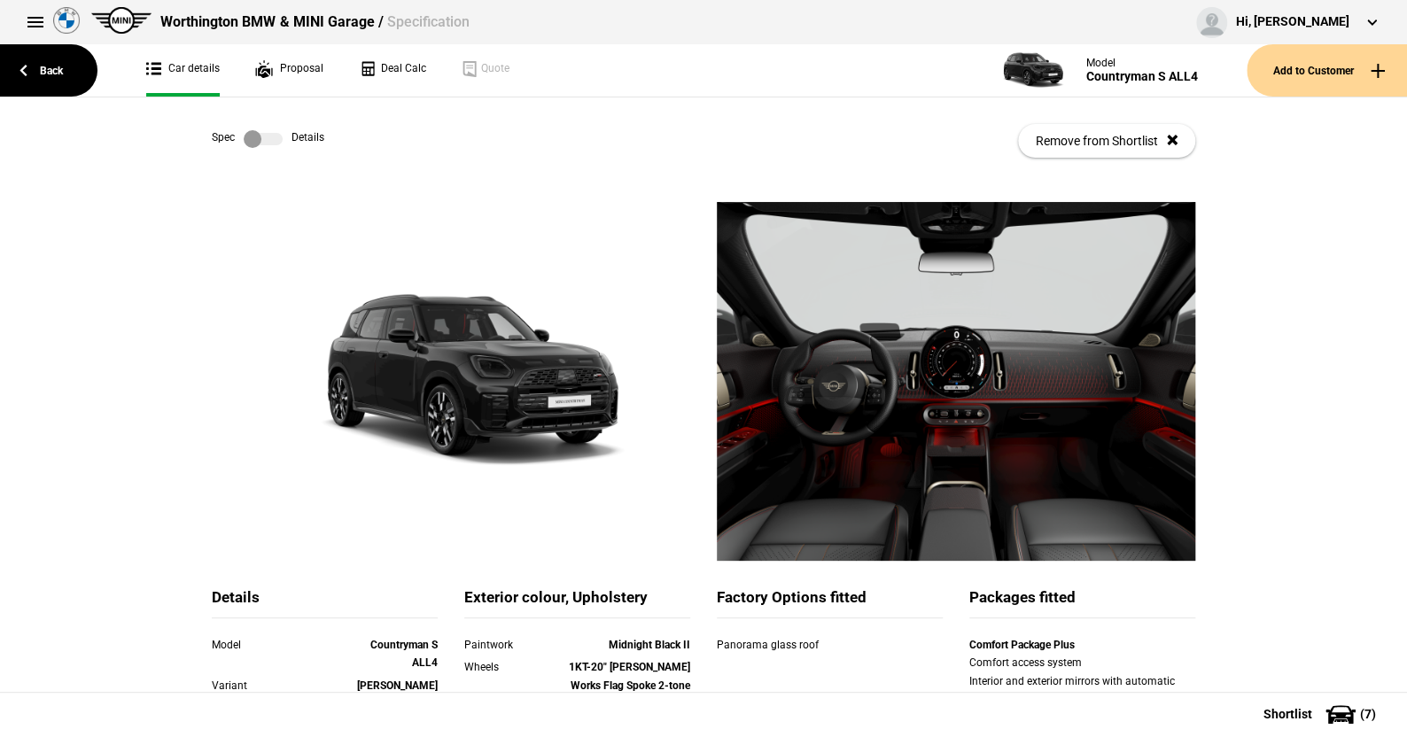
click at [273, 138] on label at bounding box center [263, 139] width 39 height 18
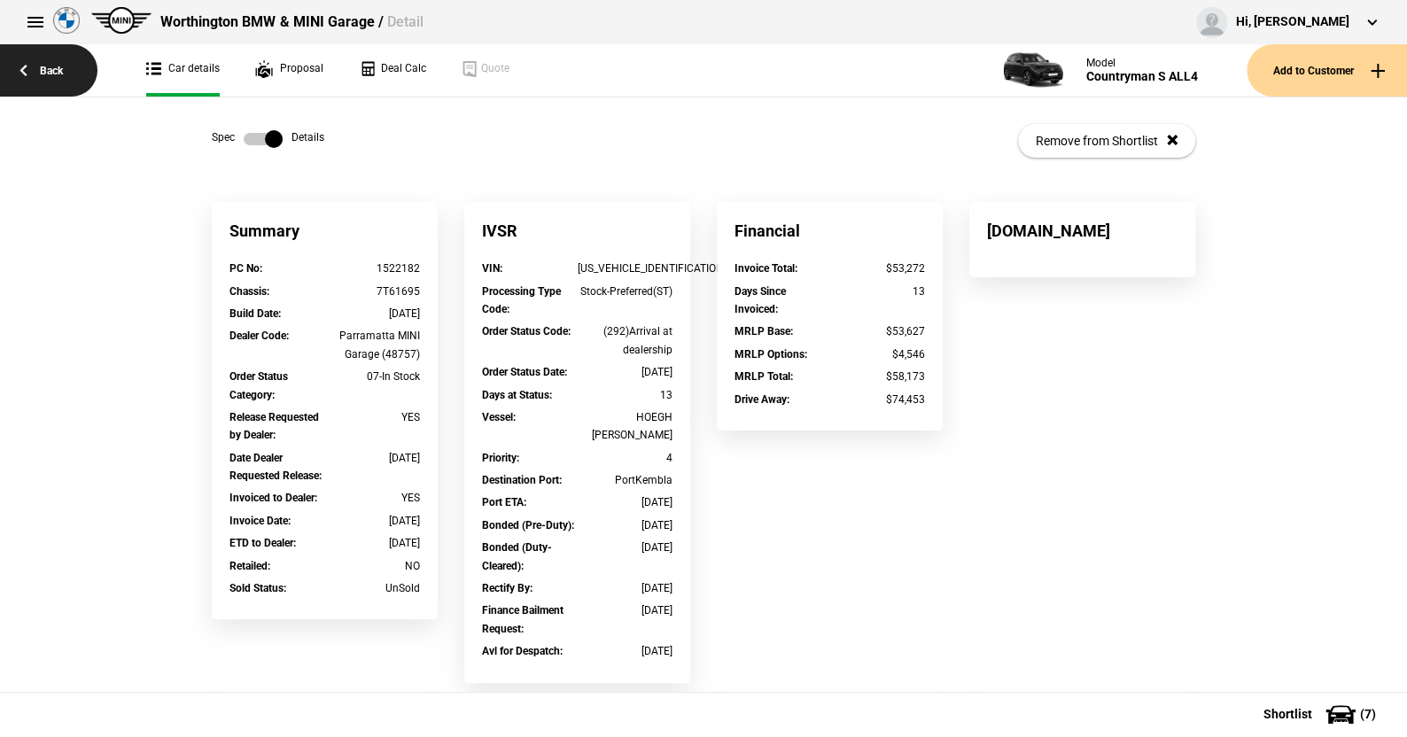
click at [48, 68] on link "Back" at bounding box center [48, 70] width 97 height 52
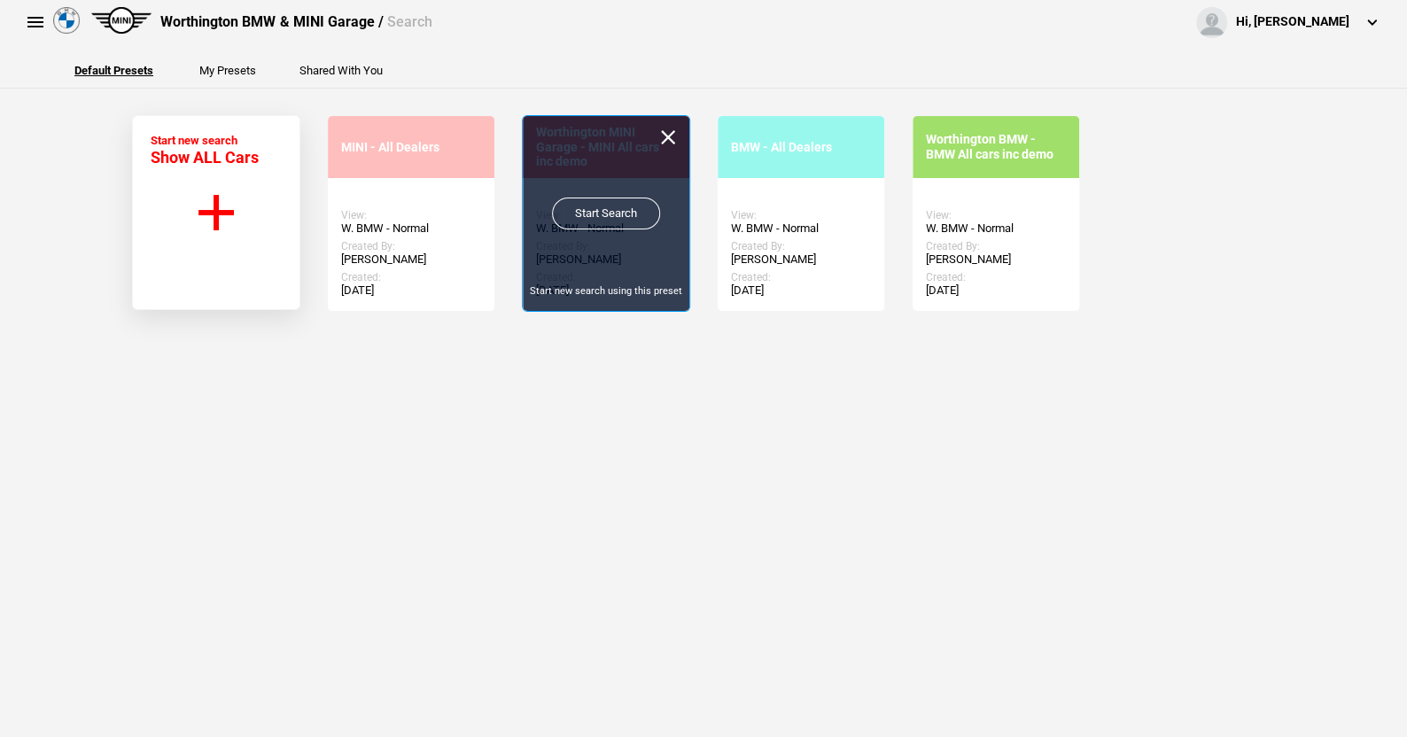
click at [594, 209] on link "Start Search" at bounding box center [606, 214] width 108 height 32
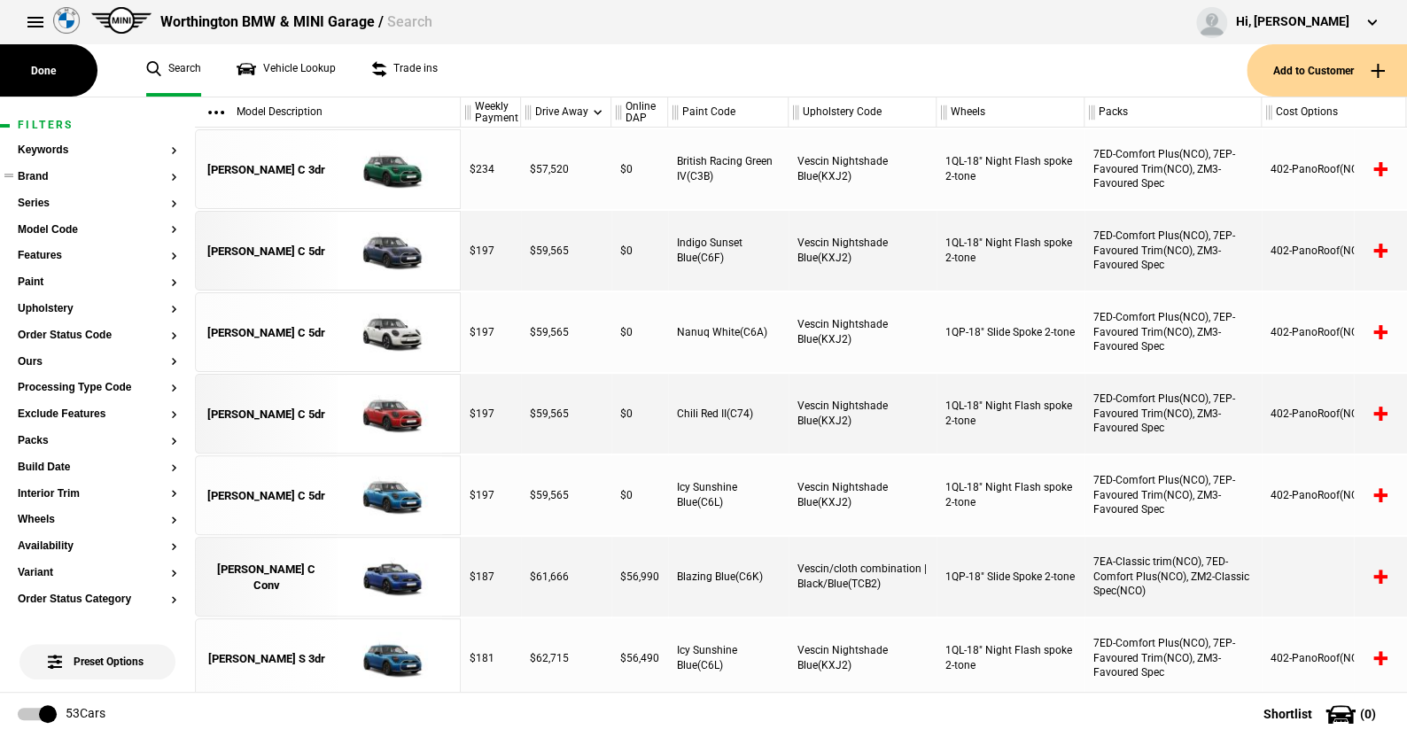
click at [44, 176] on button "Brand" at bounding box center [98, 177] width 160 height 12
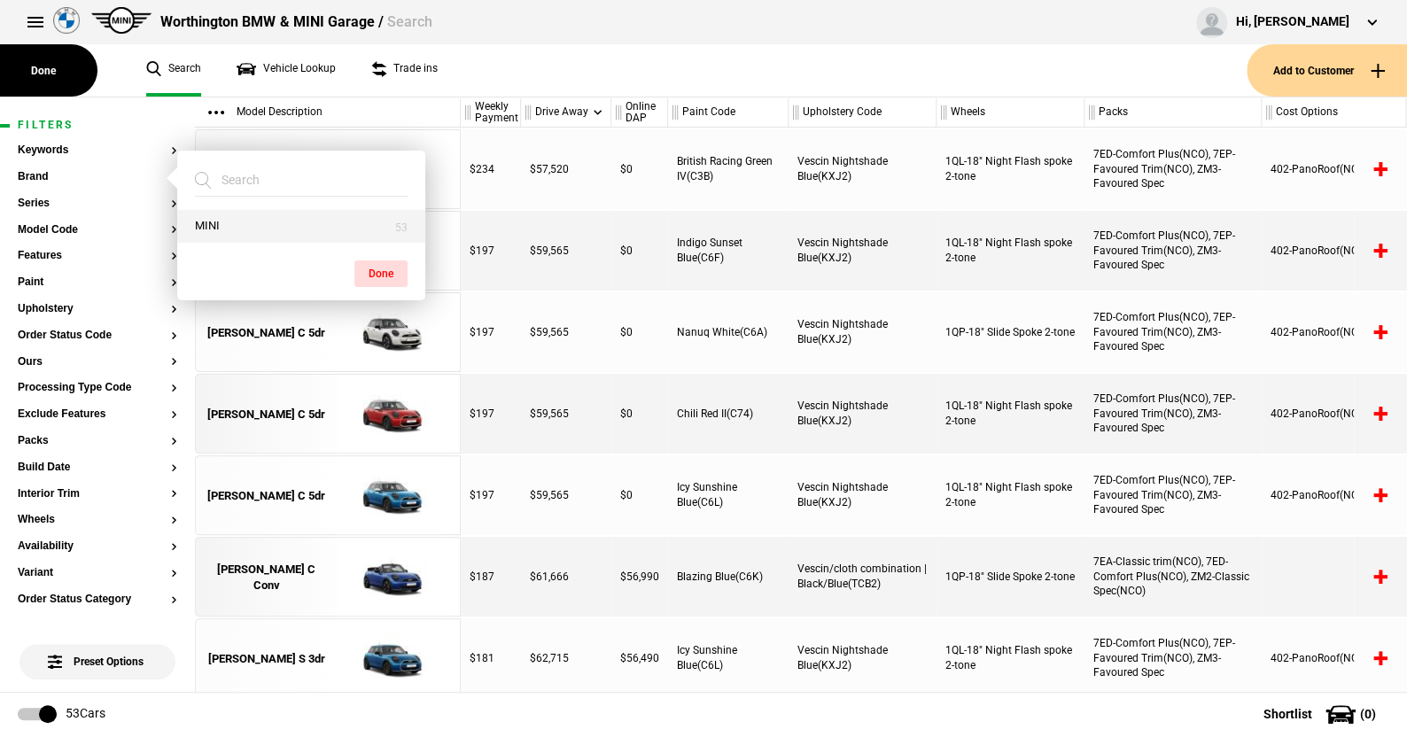
click at [219, 229] on button "MINI" at bounding box center [301, 226] width 248 height 33
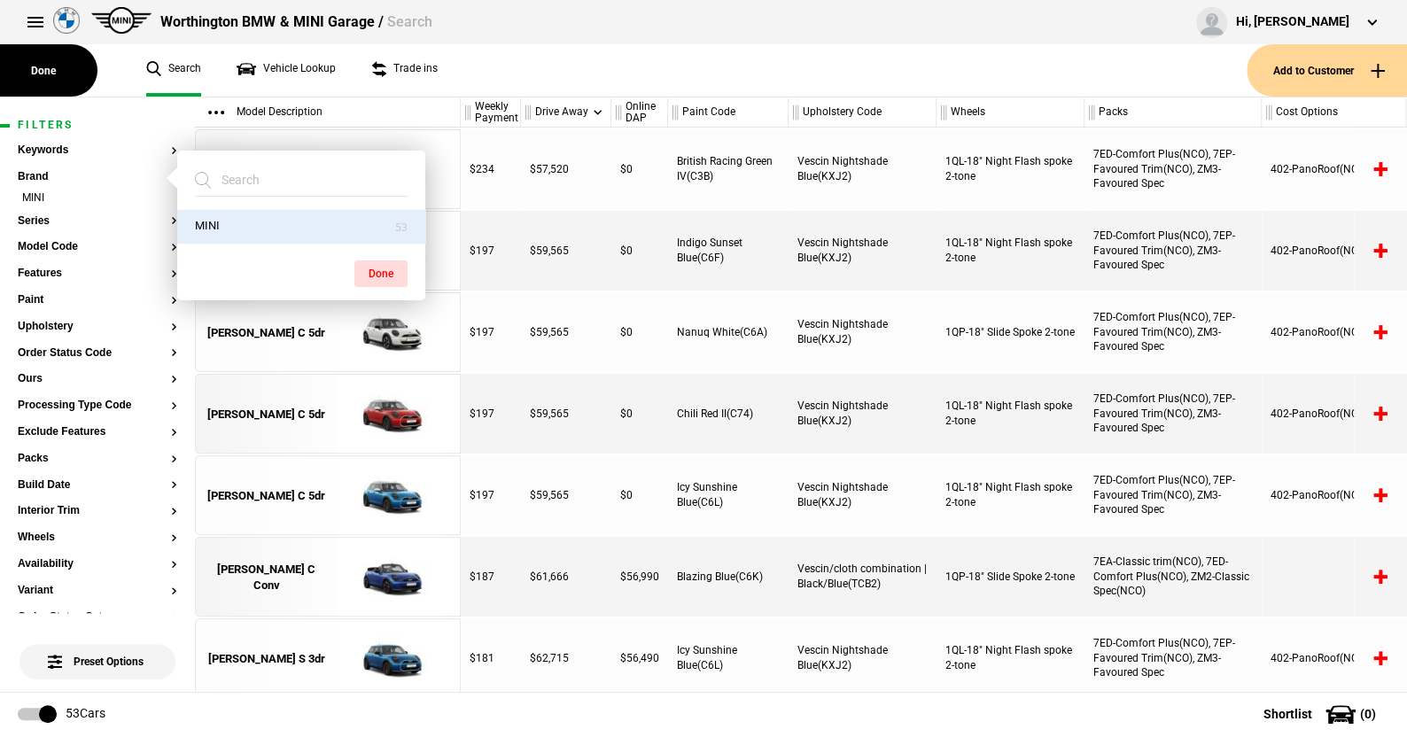
drag, startPoint x: 379, startPoint y: 269, endPoint x: 183, endPoint y: 261, distance: 196.9
click at [369, 268] on button "Done" at bounding box center [380, 274] width 53 height 27
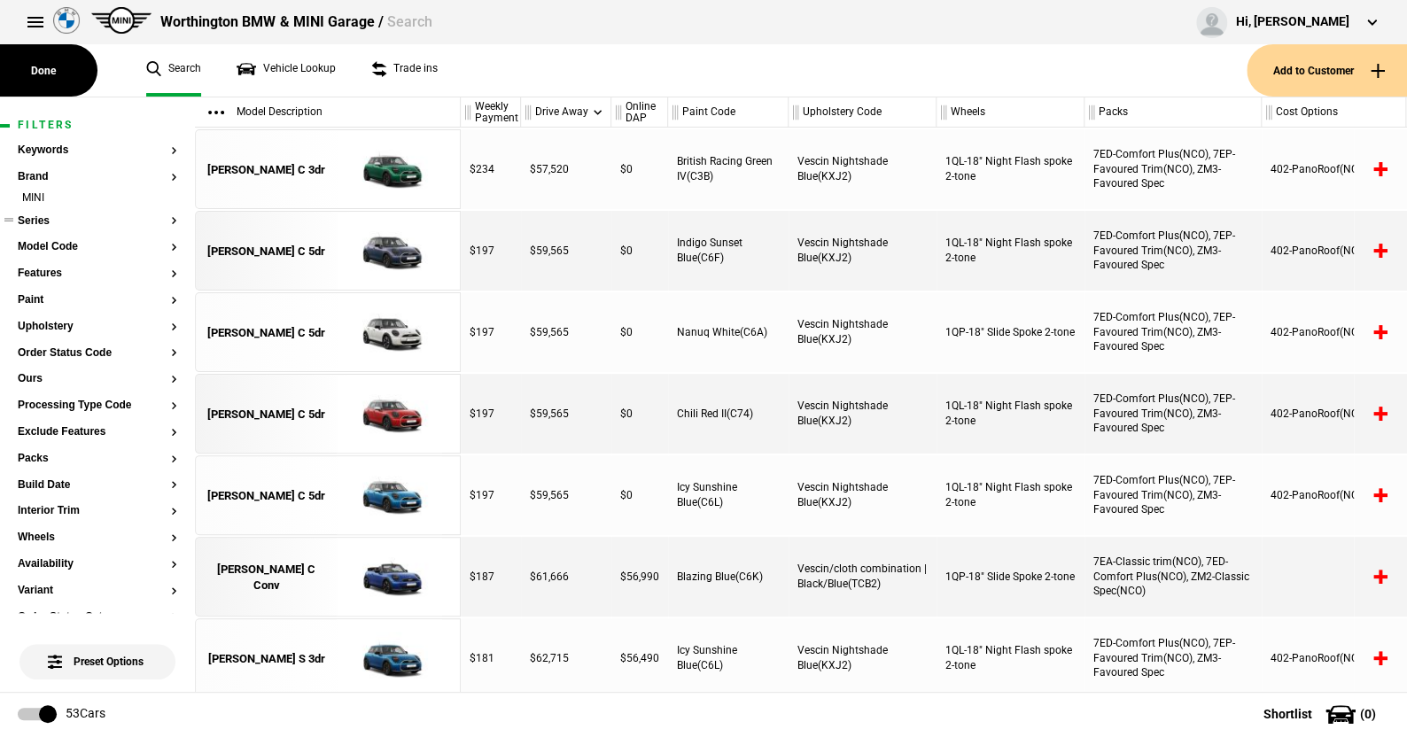
click at [30, 215] on button "Series" at bounding box center [98, 221] width 160 height 12
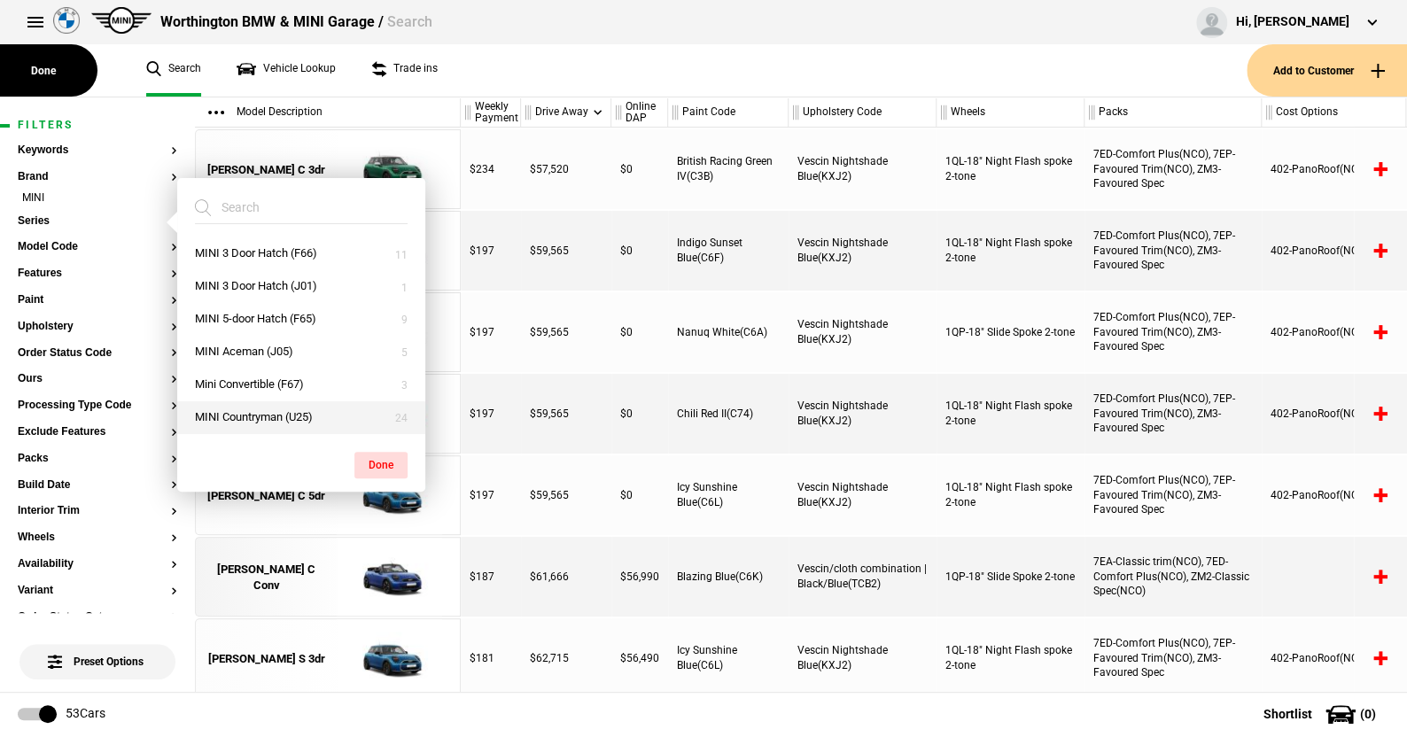
click at [238, 407] on button "MINI Countryman (U25)" at bounding box center [301, 417] width 248 height 33
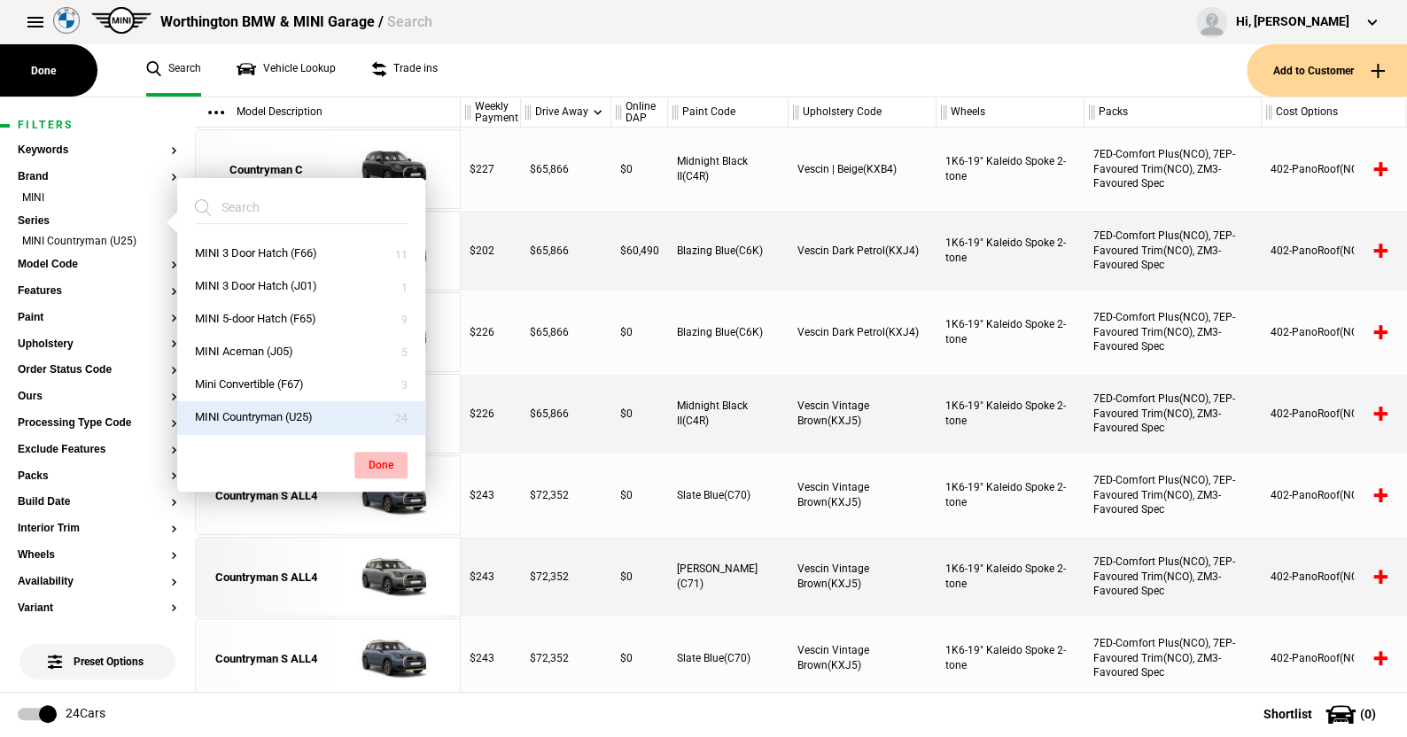
click at [378, 458] on button "Done" at bounding box center [380, 465] width 53 height 27
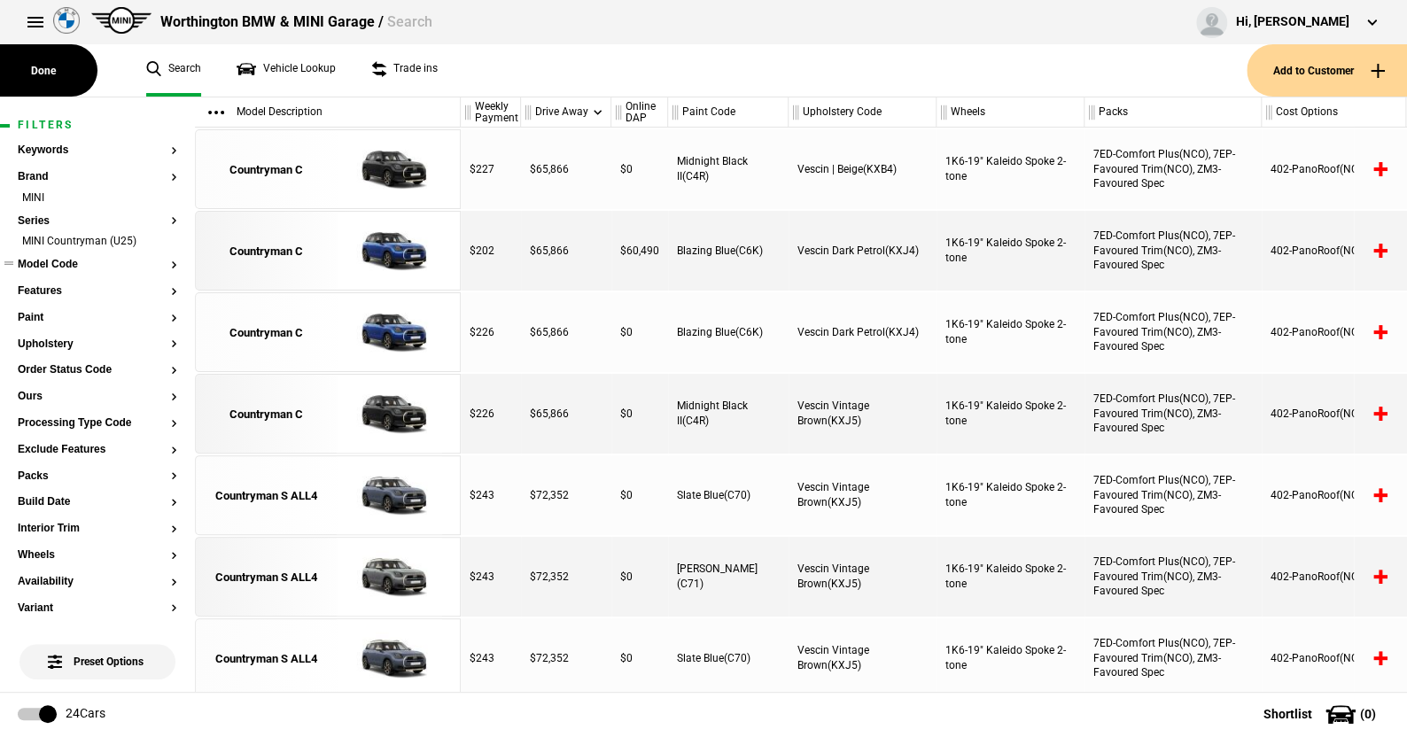
click at [44, 261] on button "Model Code" at bounding box center [98, 265] width 160 height 12
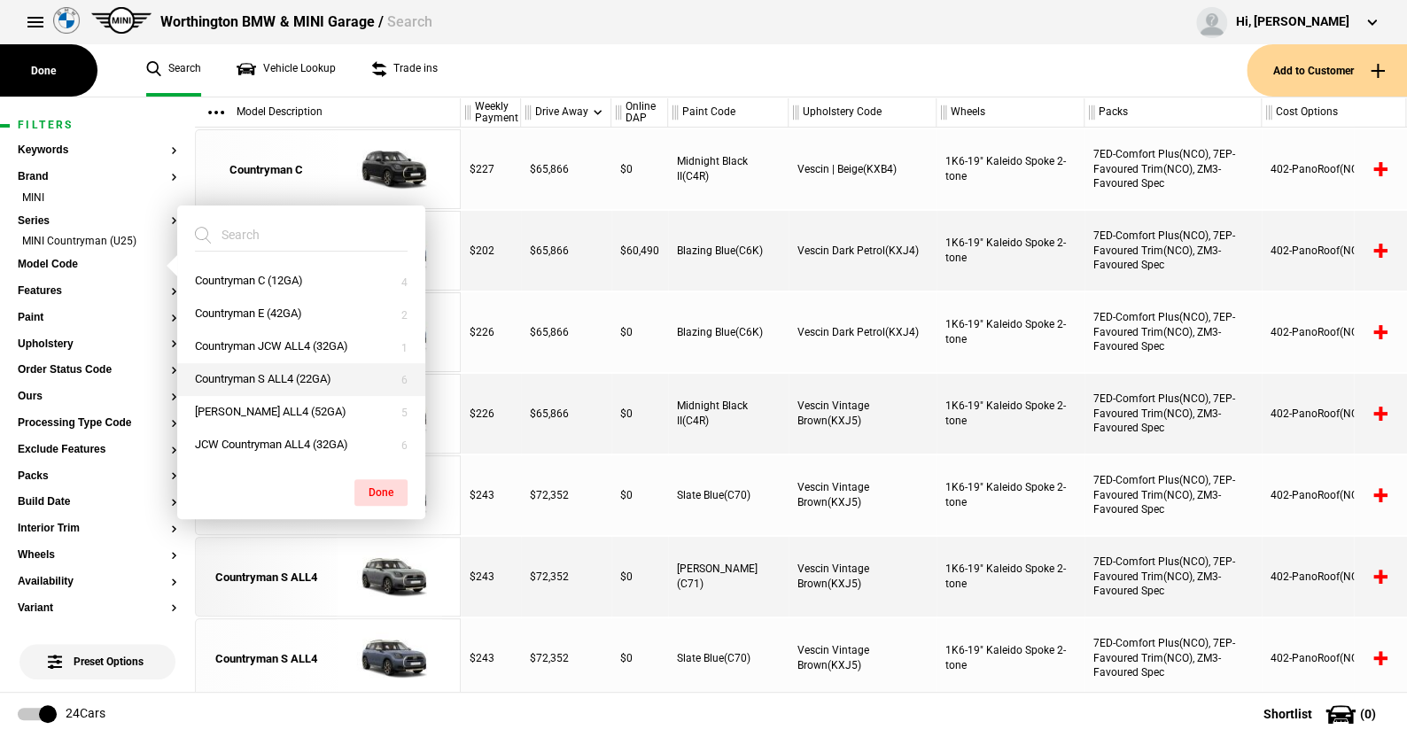
click at [248, 376] on button "Countryman S ALL4 (22GA)" at bounding box center [301, 379] width 248 height 33
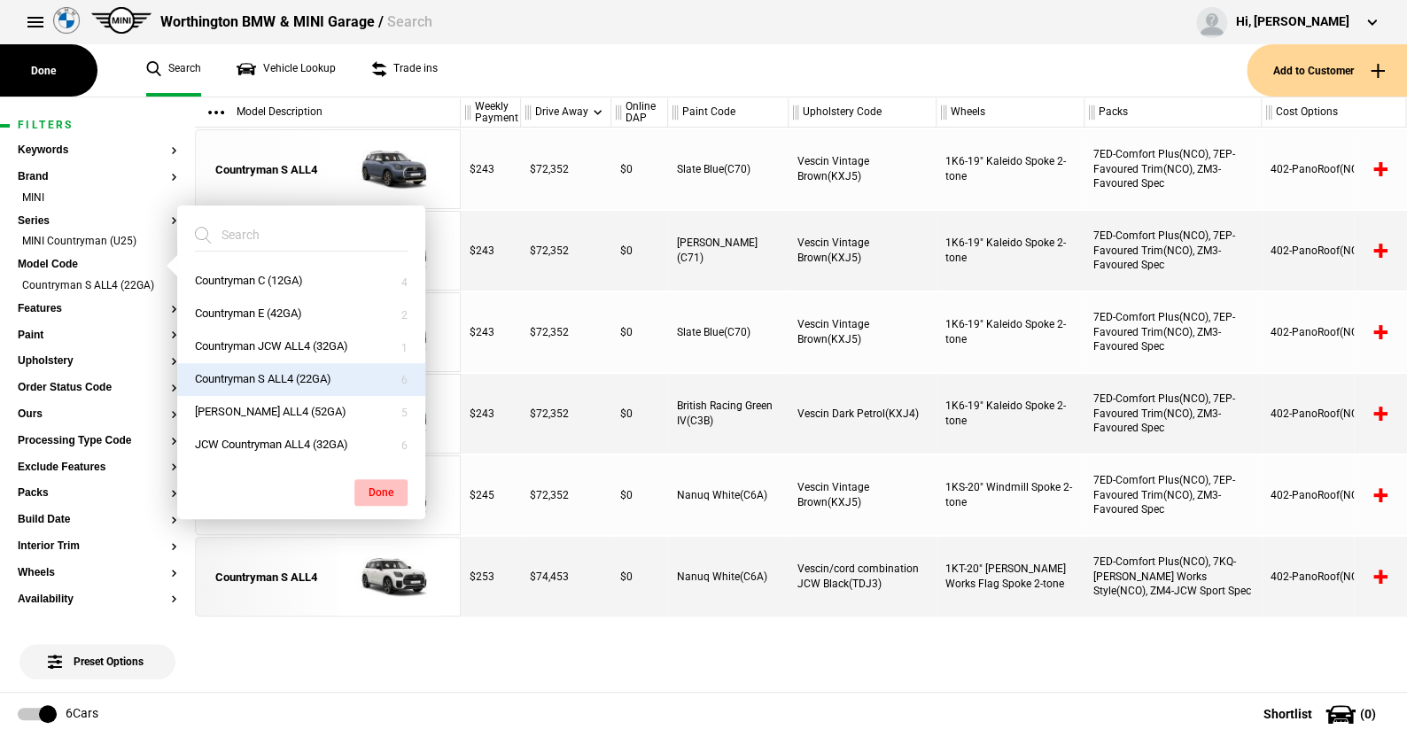
click at [385, 482] on button "Done" at bounding box center [380, 492] width 53 height 27
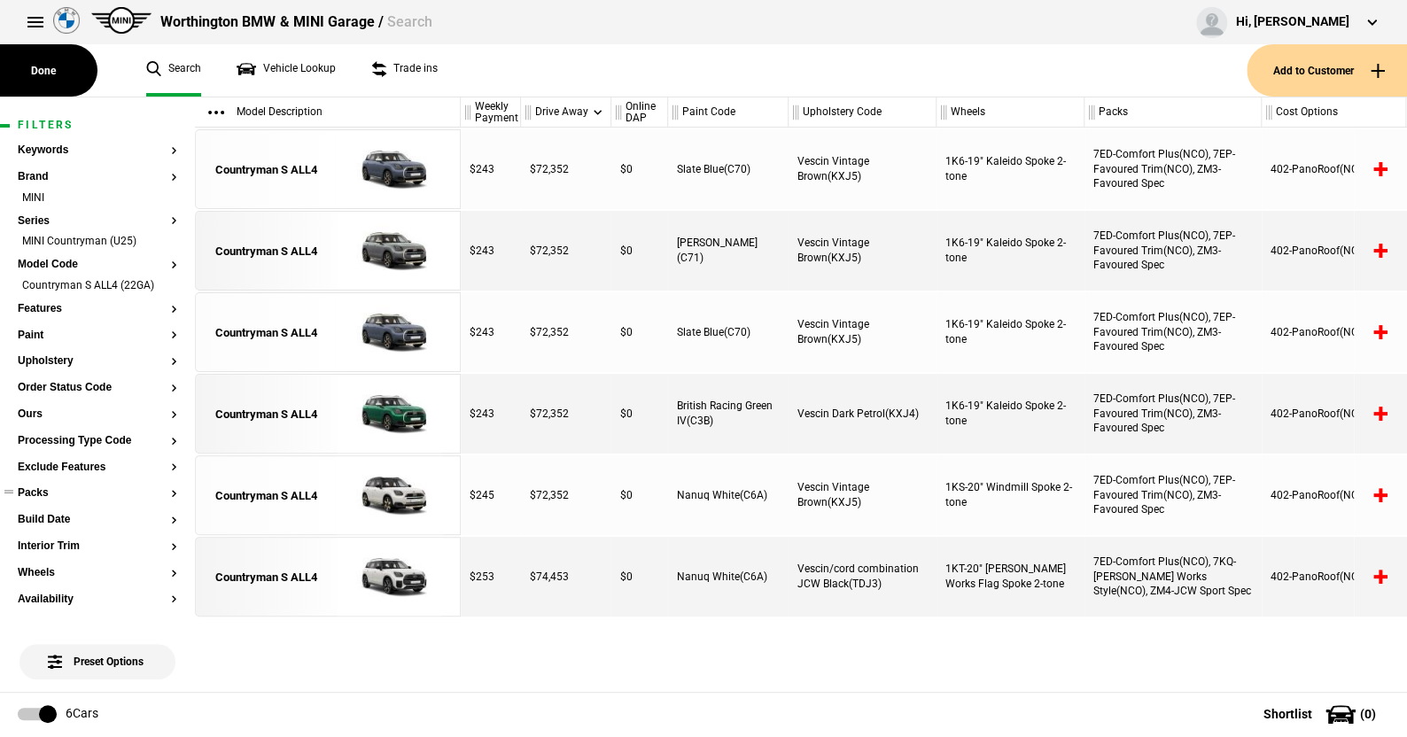
click at [43, 490] on button "Packs" at bounding box center [98, 493] width 160 height 12
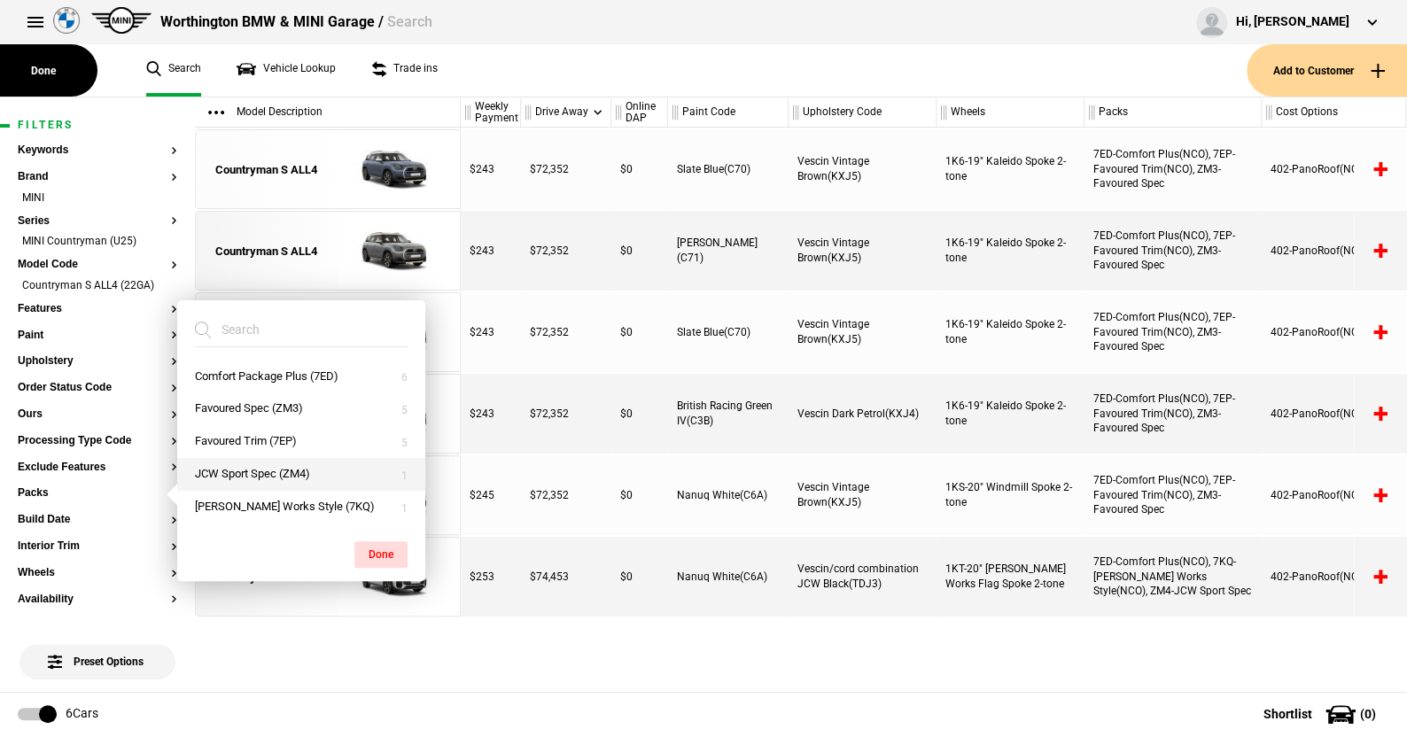
click at [251, 475] on button "JCW Sport Spec (ZM4)" at bounding box center [301, 474] width 248 height 33
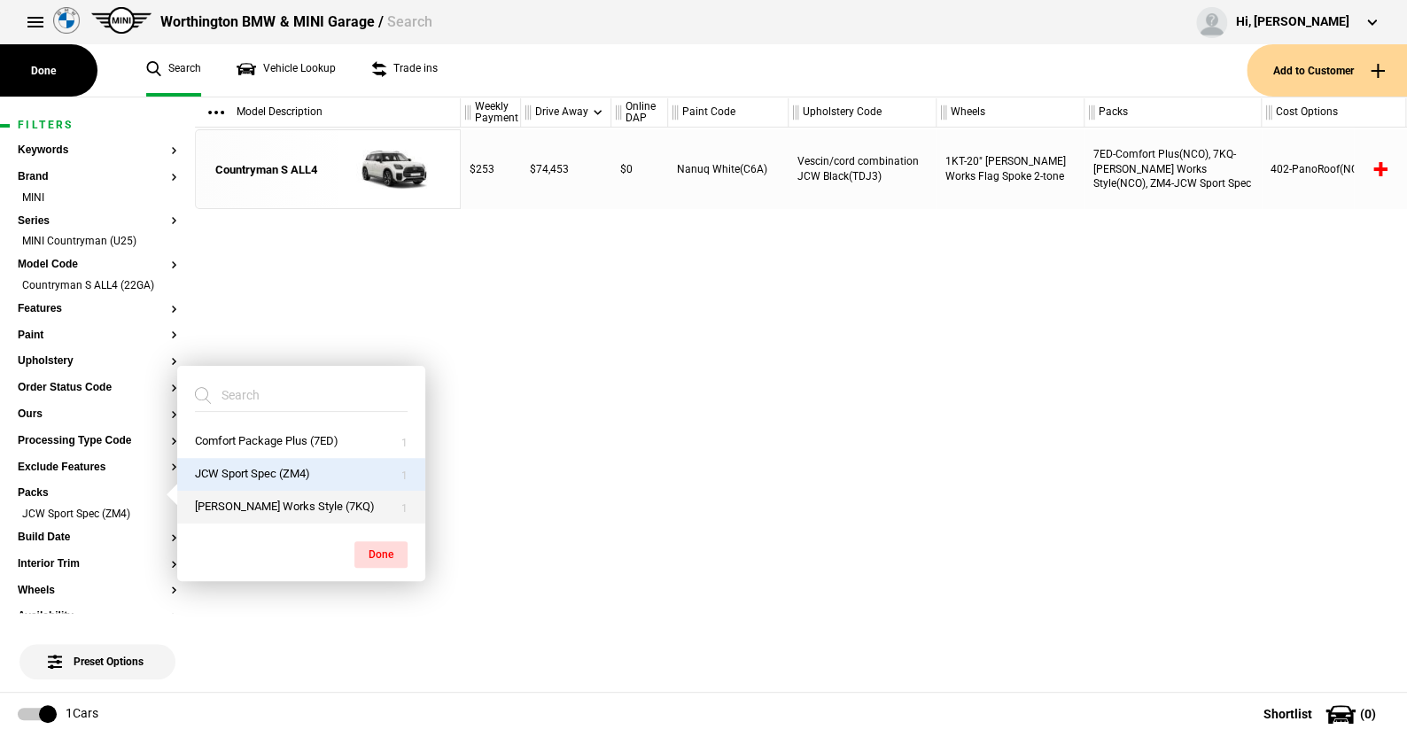
click at [256, 504] on button "John Cooper Works Style (7KQ)" at bounding box center [301, 507] width 248 height 33
click at [379, 547] on button "Done" at bounding box center [380, 554] width 53 height 27
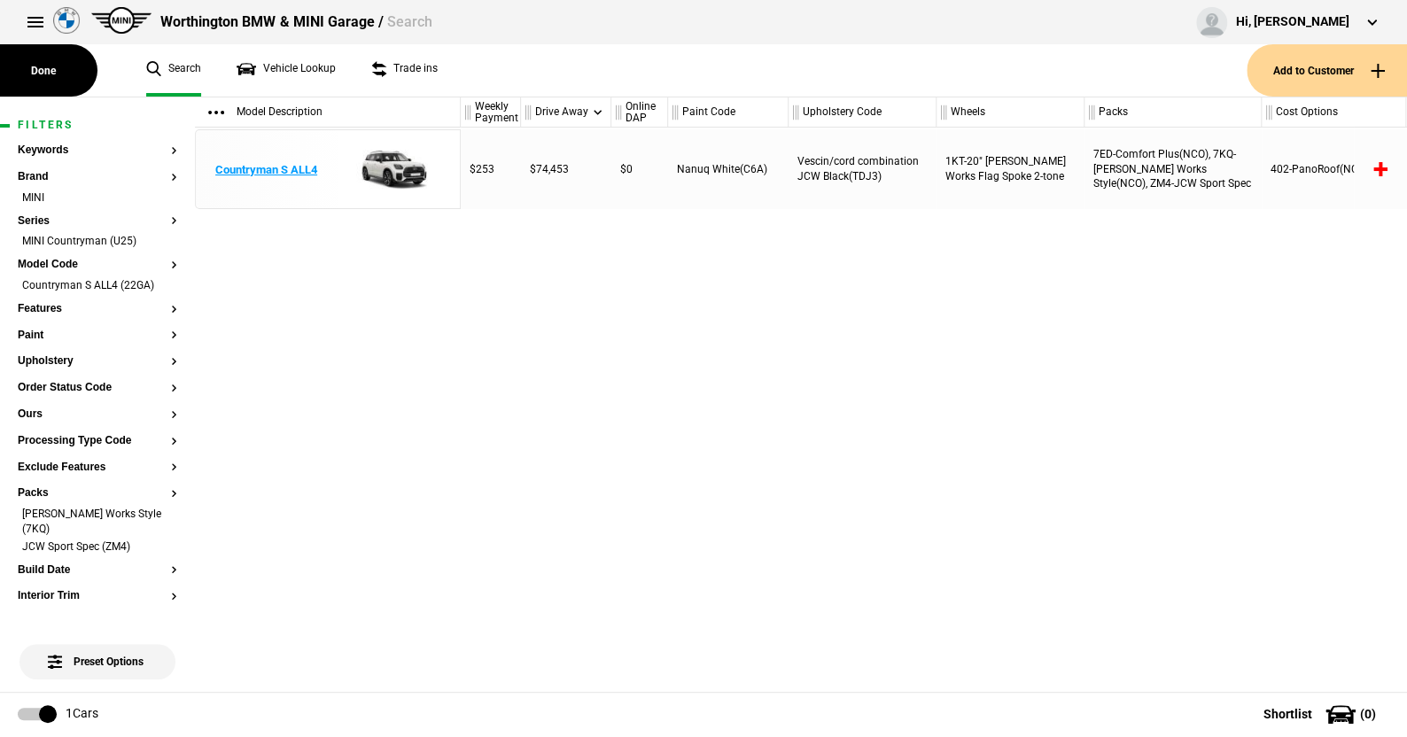
click at [386, 170] on img at bounding box center [389, 170] width 123 height 80
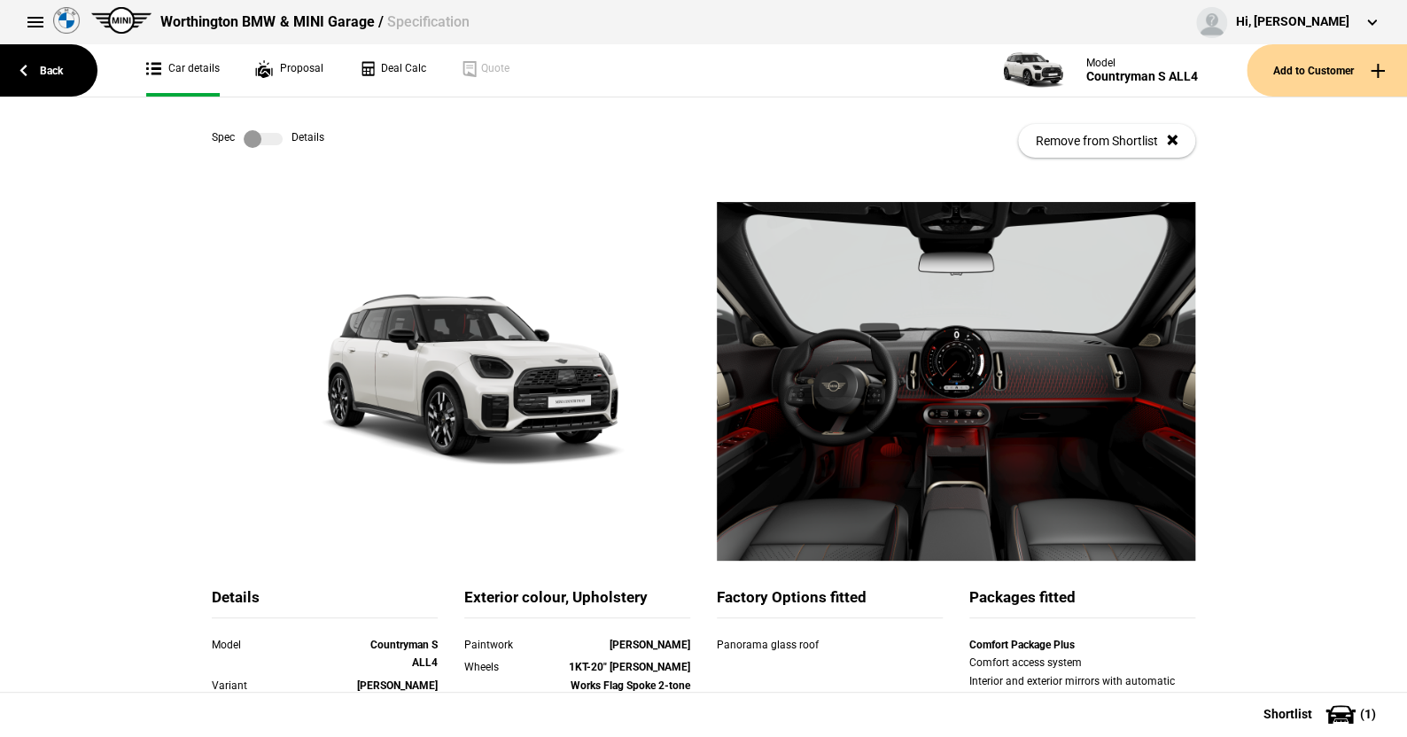
click at [273, 130] on label at bounding box center [263, 139] width 39 height 18
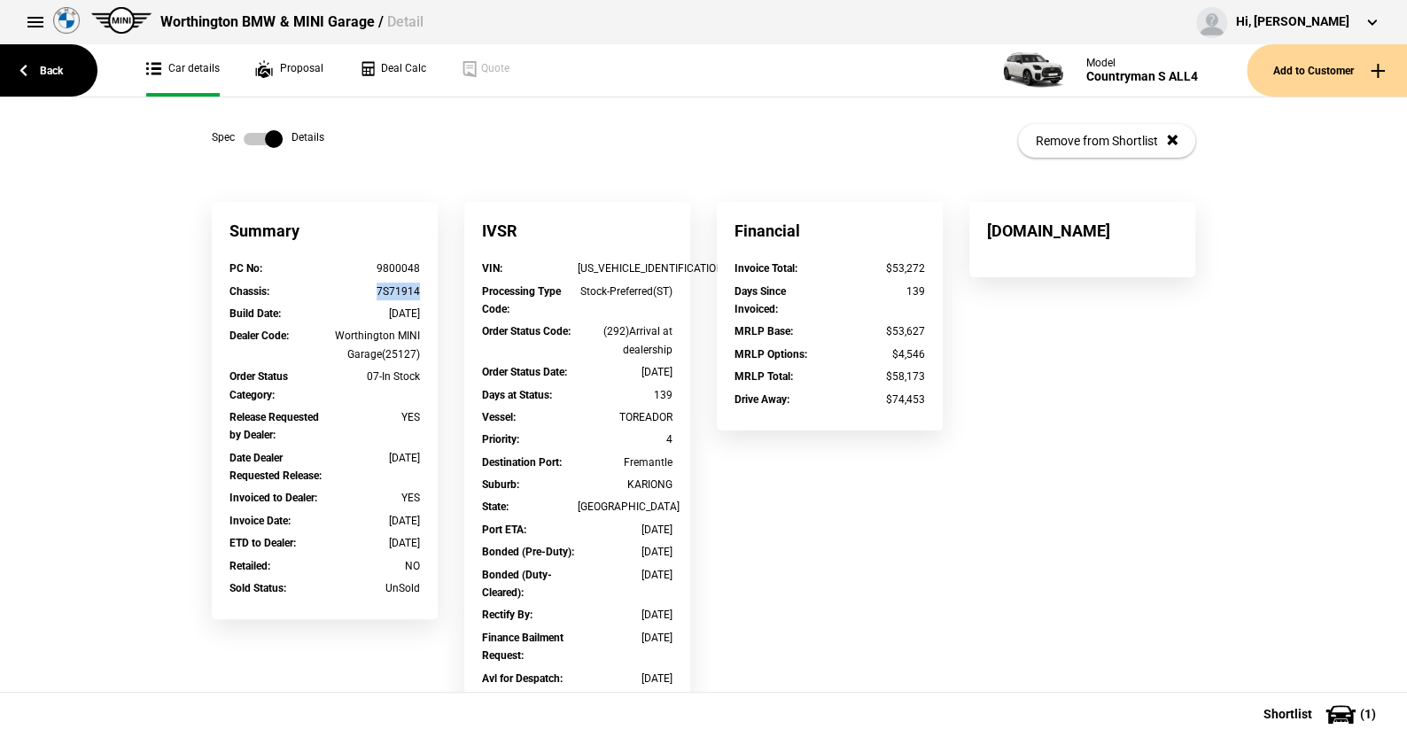
drag, startPoint x: 416, startPoint y: 290, endPoint x: 370, endPoint y: 291, distance: 46.1
click at [370, 291] on div "Chassis : 7S71914" at bounding box center [324, 294] width 217 height 22
drag, startPoint x: 424, startPoint y: 268, endPoint x: 371, endPoint y: 264, distance: 52.5
click at [371, 265] on div "PC No : 9800048" at bounding box center [324, 271] width 217 height 22
copy div "9800048"
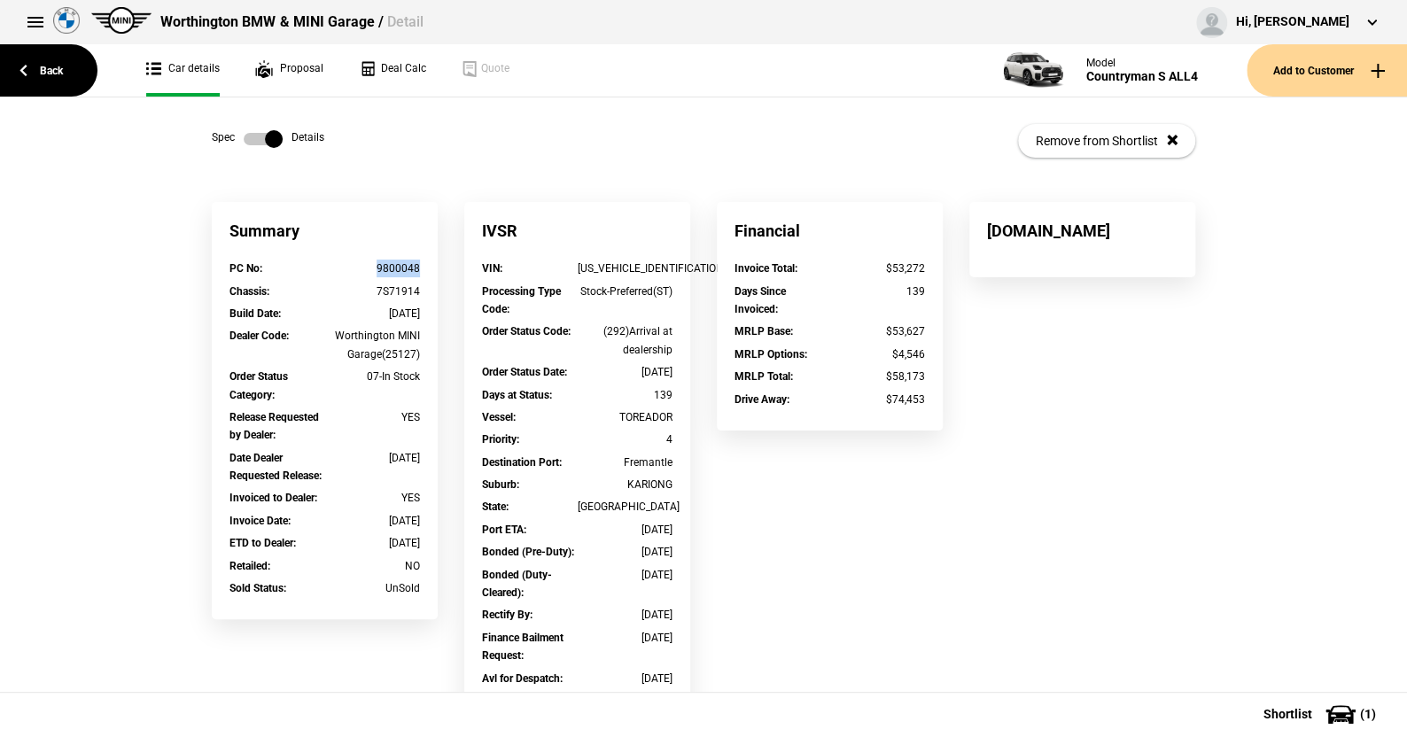
click at [245, 141] on label at bounding box center [263, 139] width 39 height 18
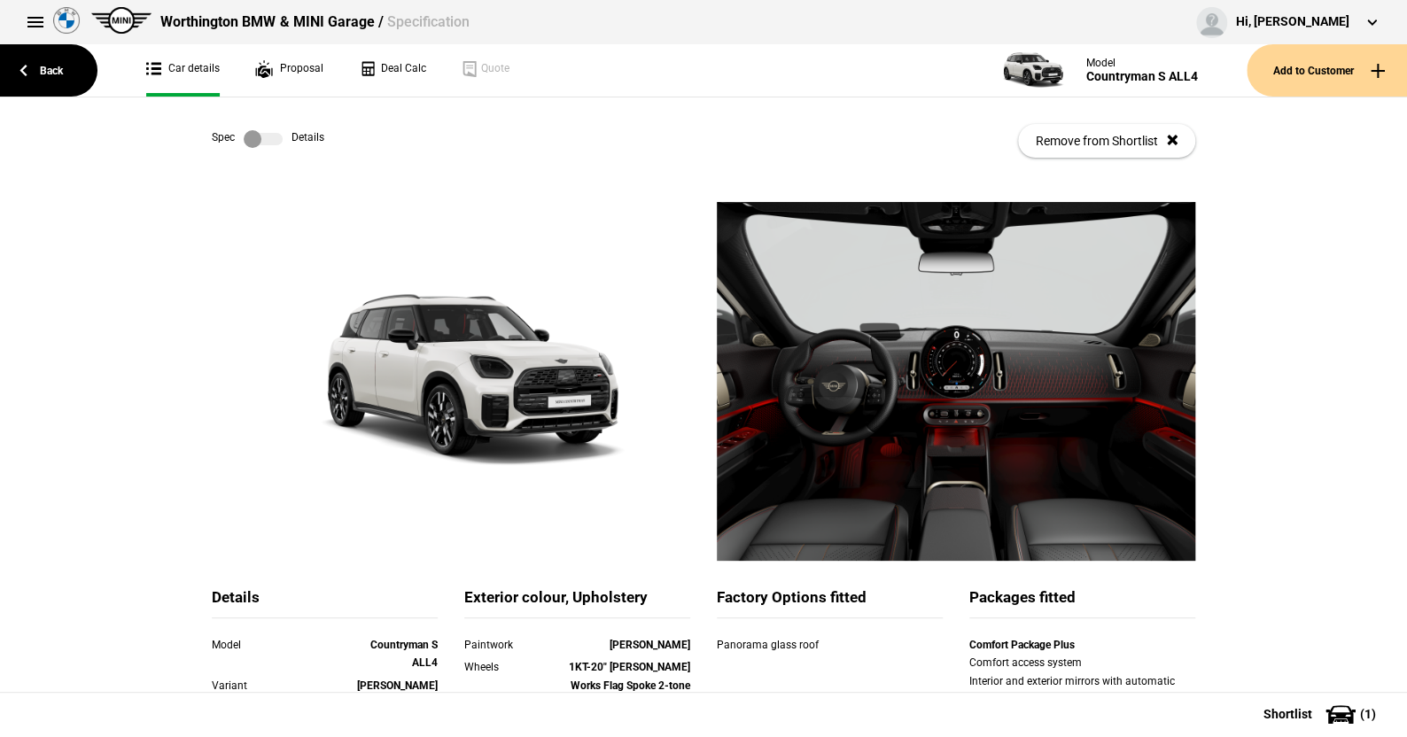
click at [270, 141] on label at bounding box center [263, 139] width 39 height 18
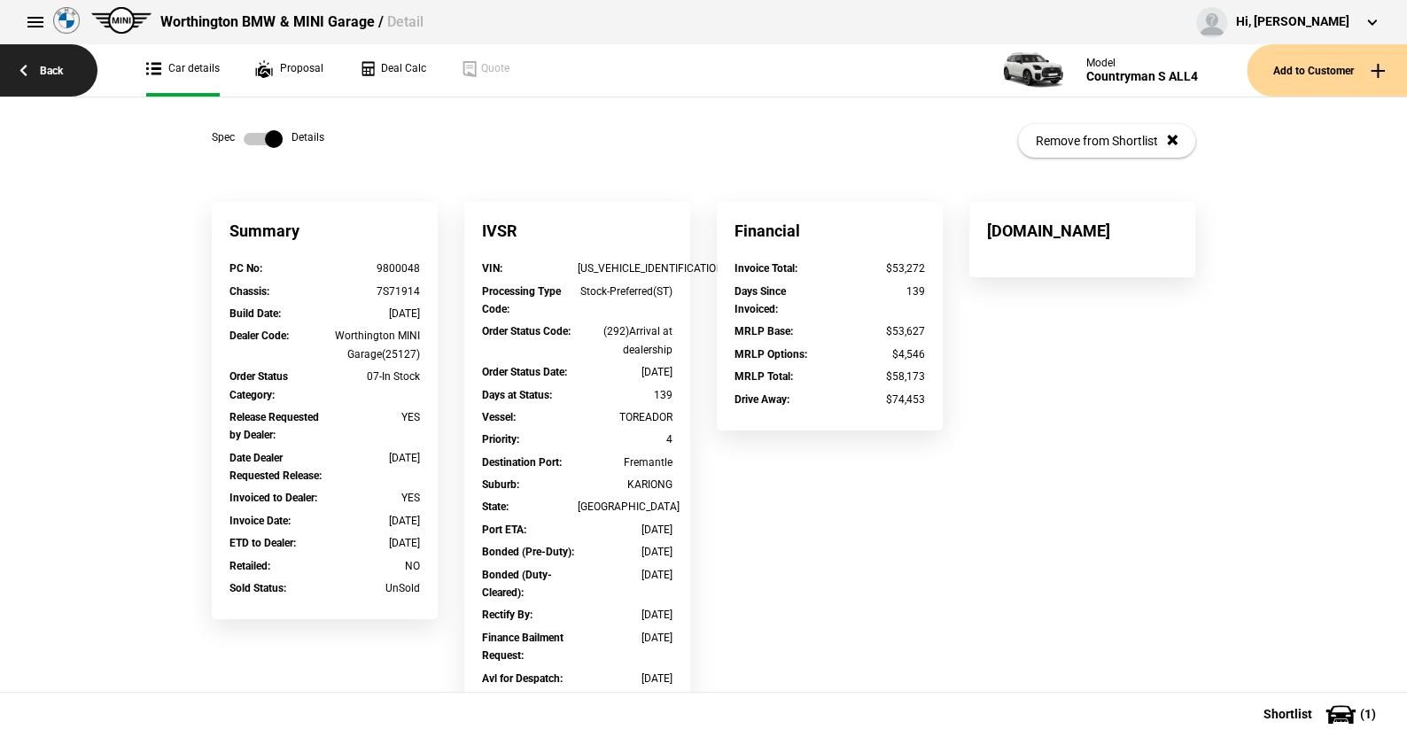
click at [46, 66] on link "Back" at bounding box center [48, 70] width 97 height 52
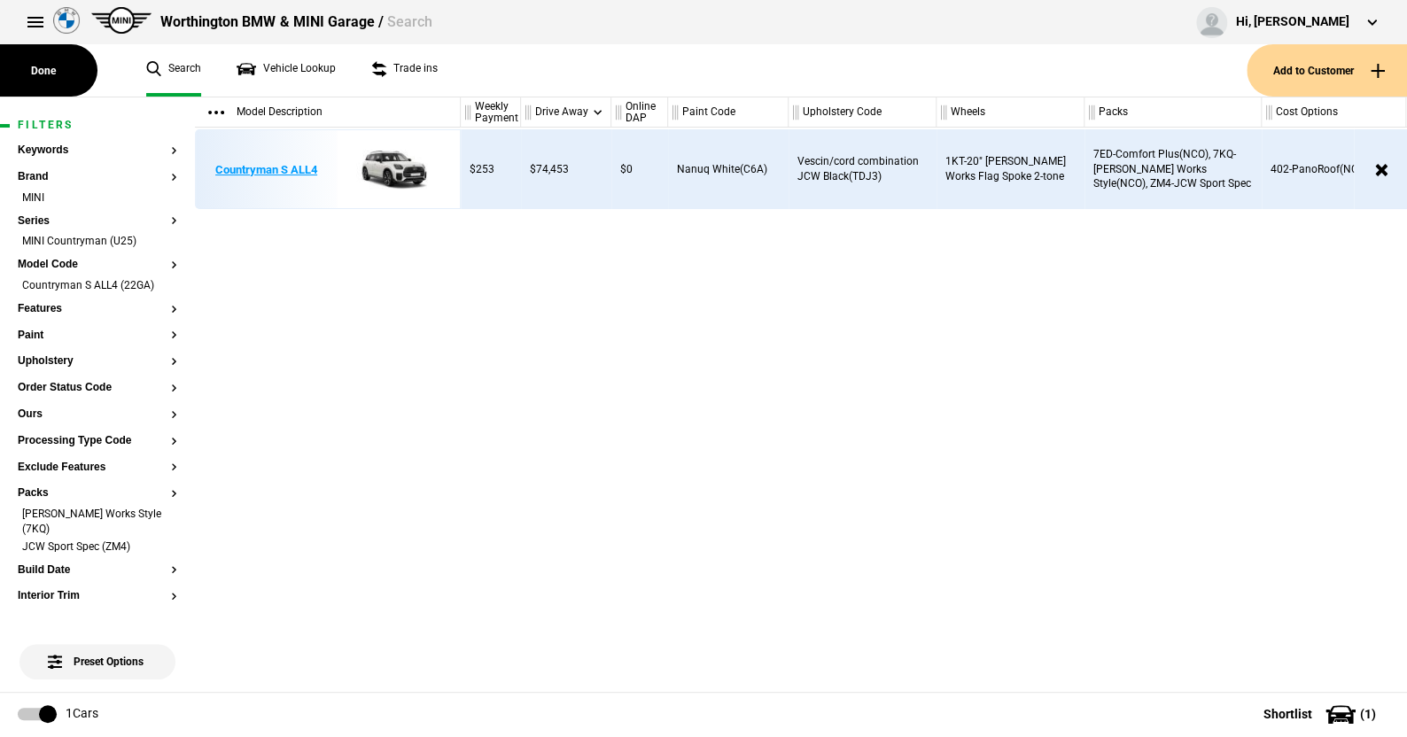
click at [398, 161] on img at bounding box center [389, 170] width 123 height 80
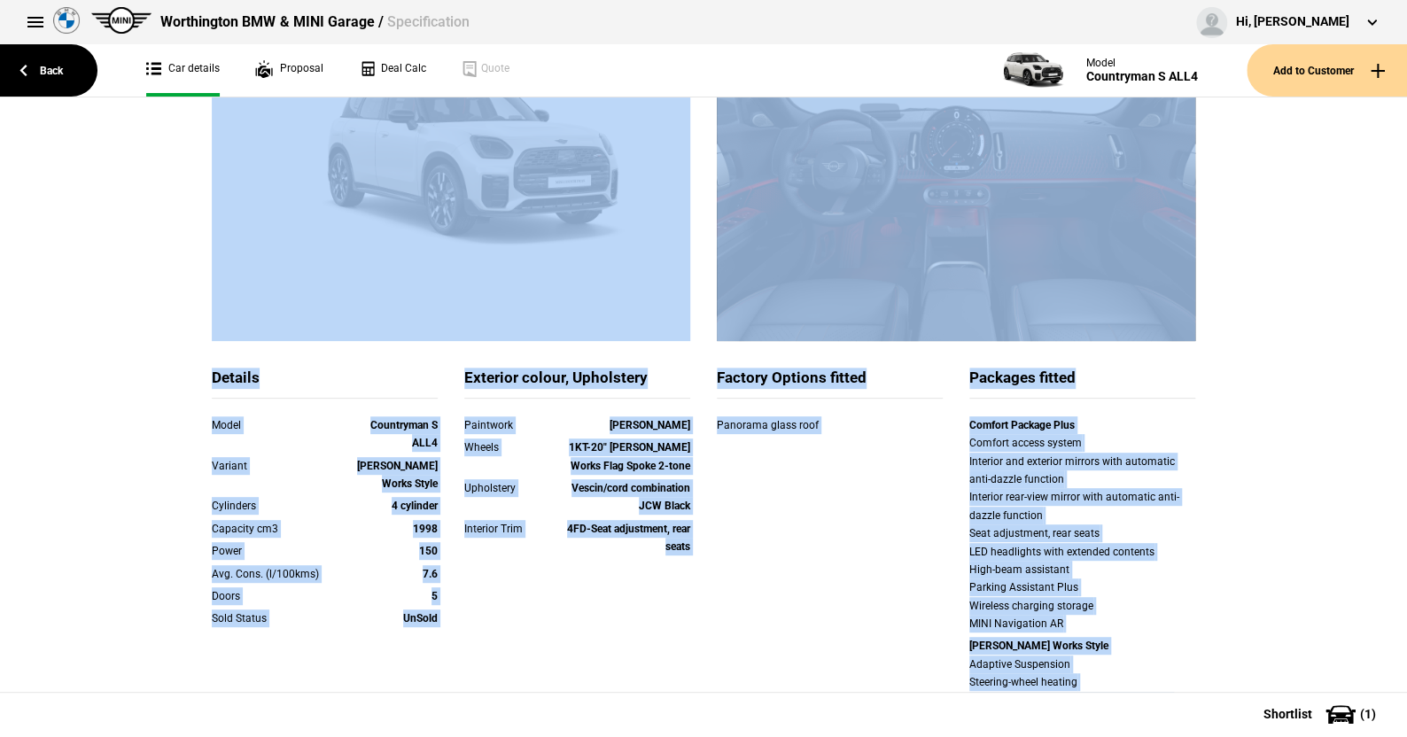
scroll to position [1219, 0]
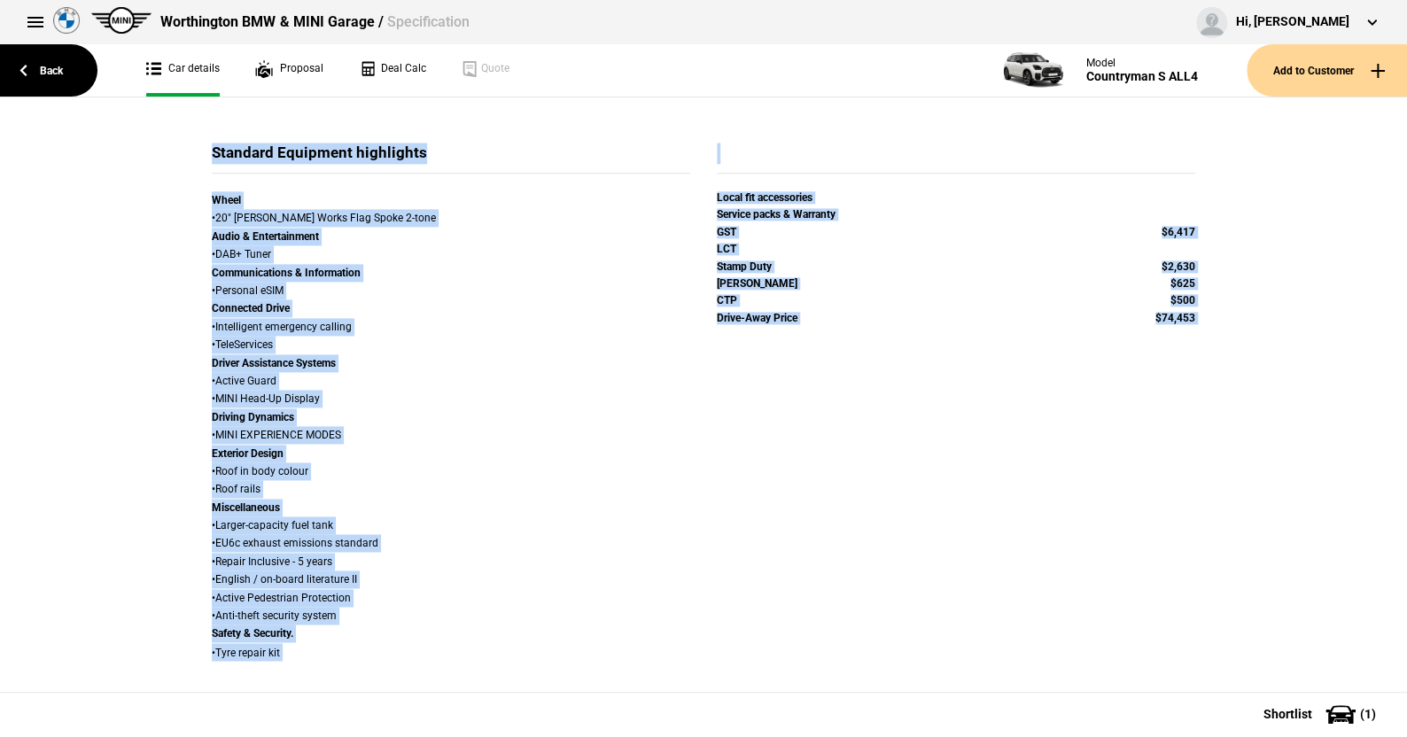
drag, startPoint x: 89, startPoint y: 158, endPoint x: 1214, endPoint y: 743, distance: 1268.3
click at [1214, 736] on html "Worthington BMW & MINI Garage / Specification Hi, Sandy Westropp Edit profile L…" at bounding box center [703, 368] width 1407 height 736
copy div "Details Remove from Shortlist Details Model Countryman S ALL4 Variant John Coop…"
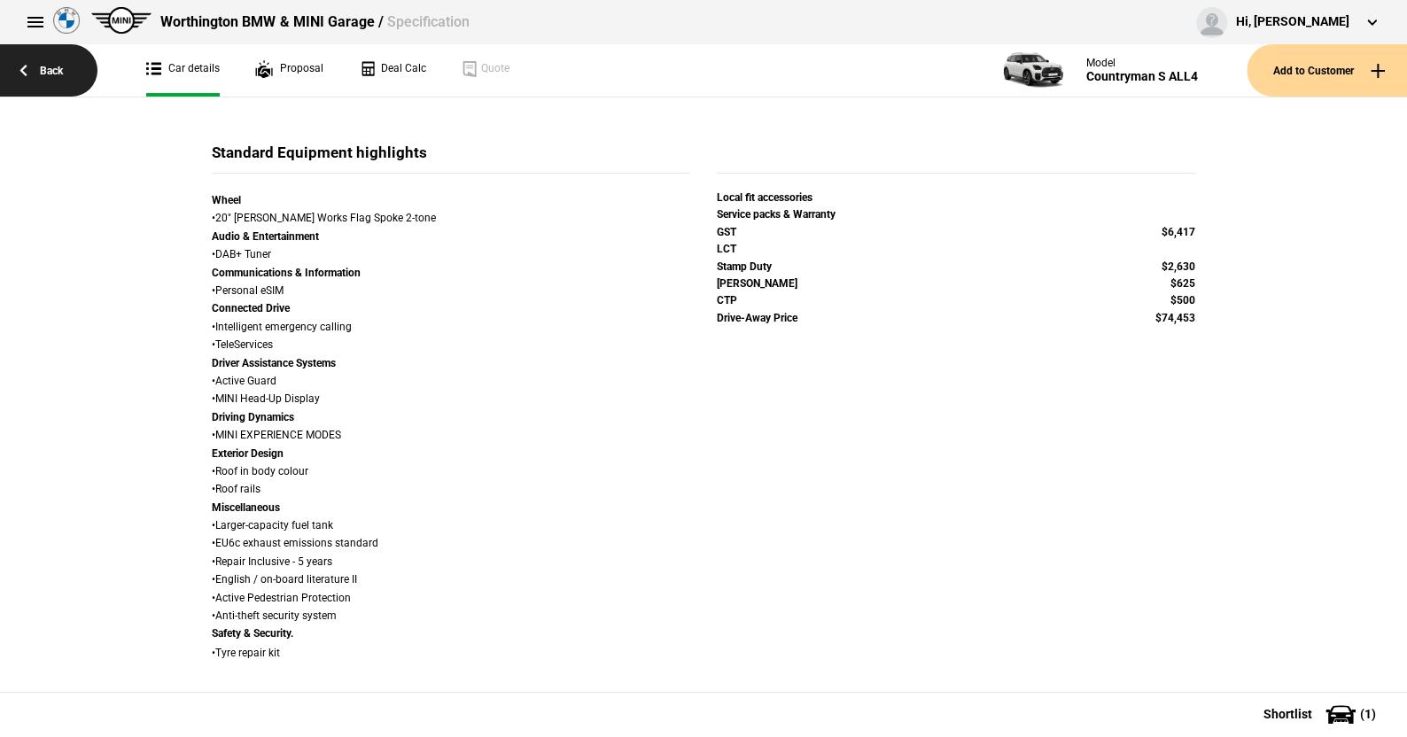
click at [51, 66] on link "Back" at bounding box center [48, 70] width 97 height 52
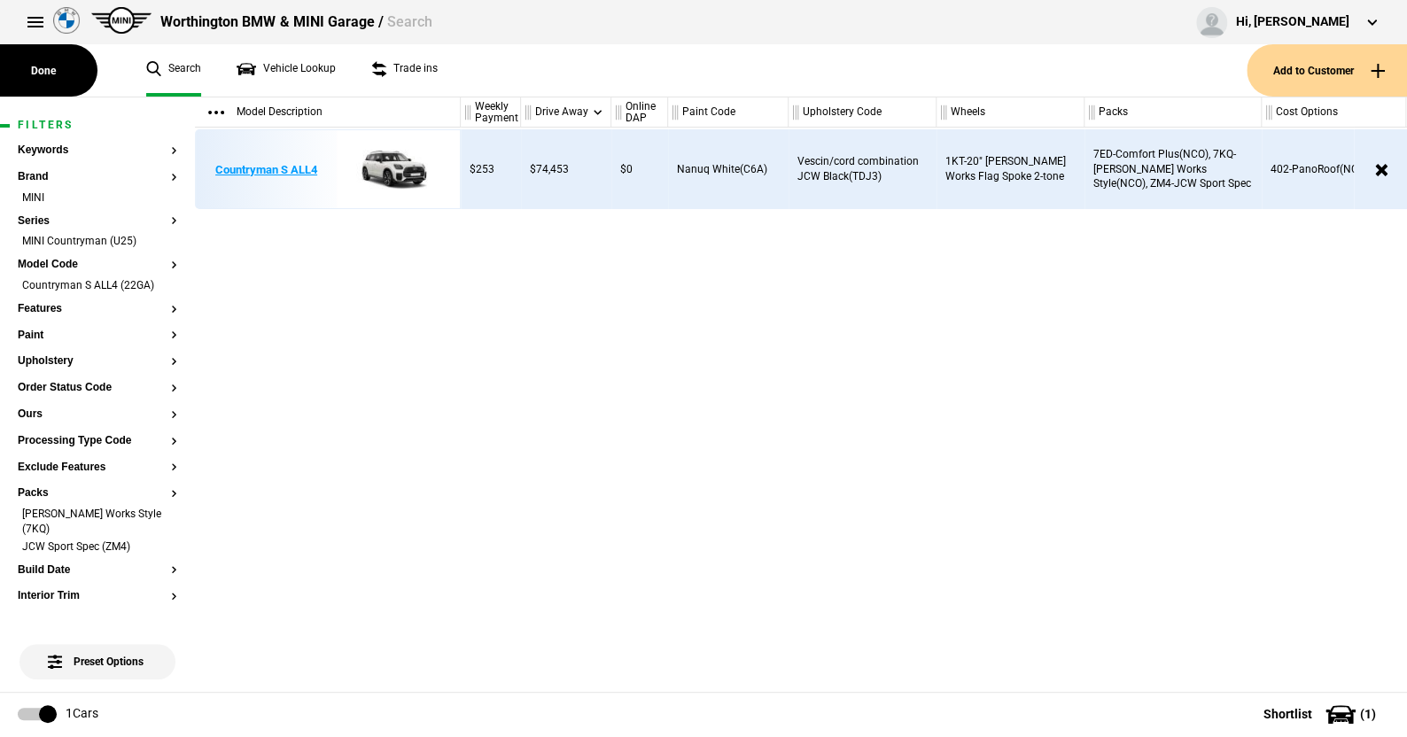
click at [388, 158] on img at bounding box center [389, 170] width 123 height 80
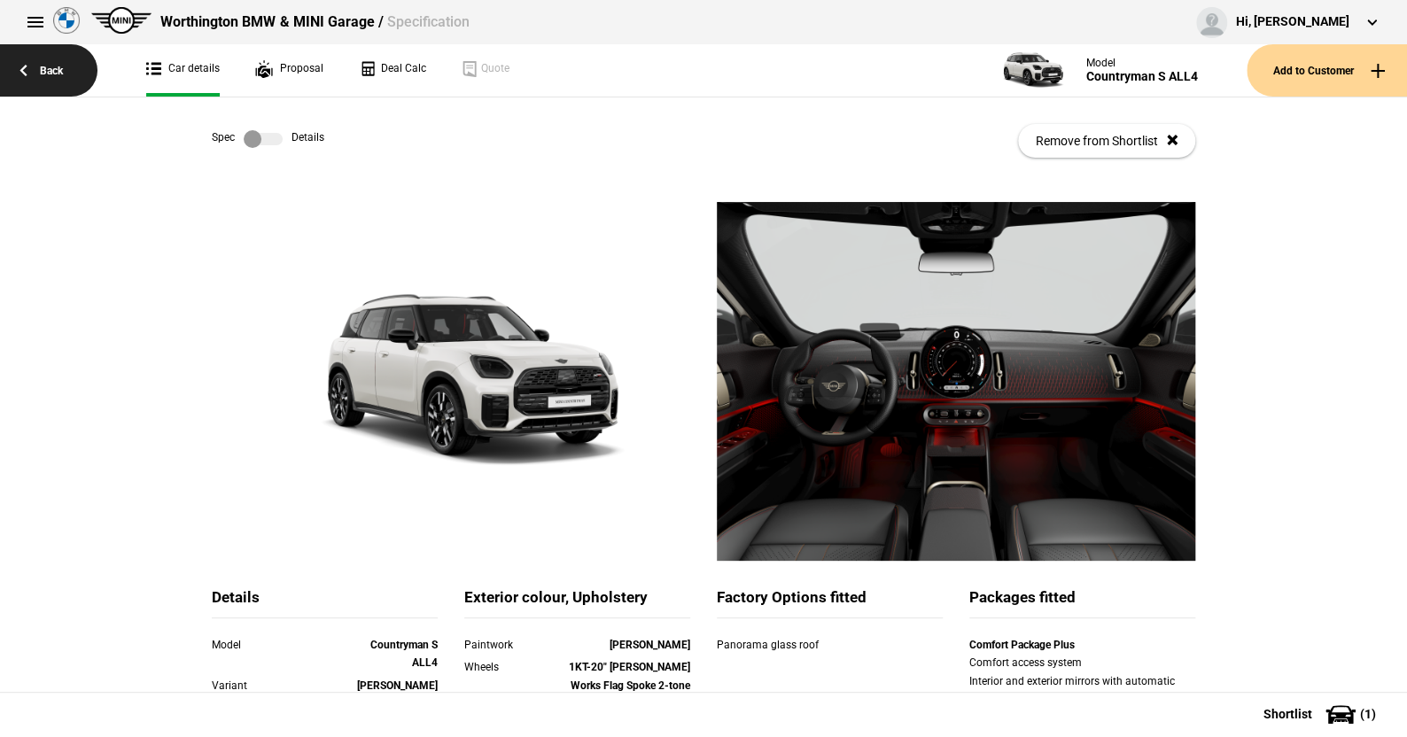
click at [53, 69] on link "Back" at bounding box center [48, 70] width 97 height 52
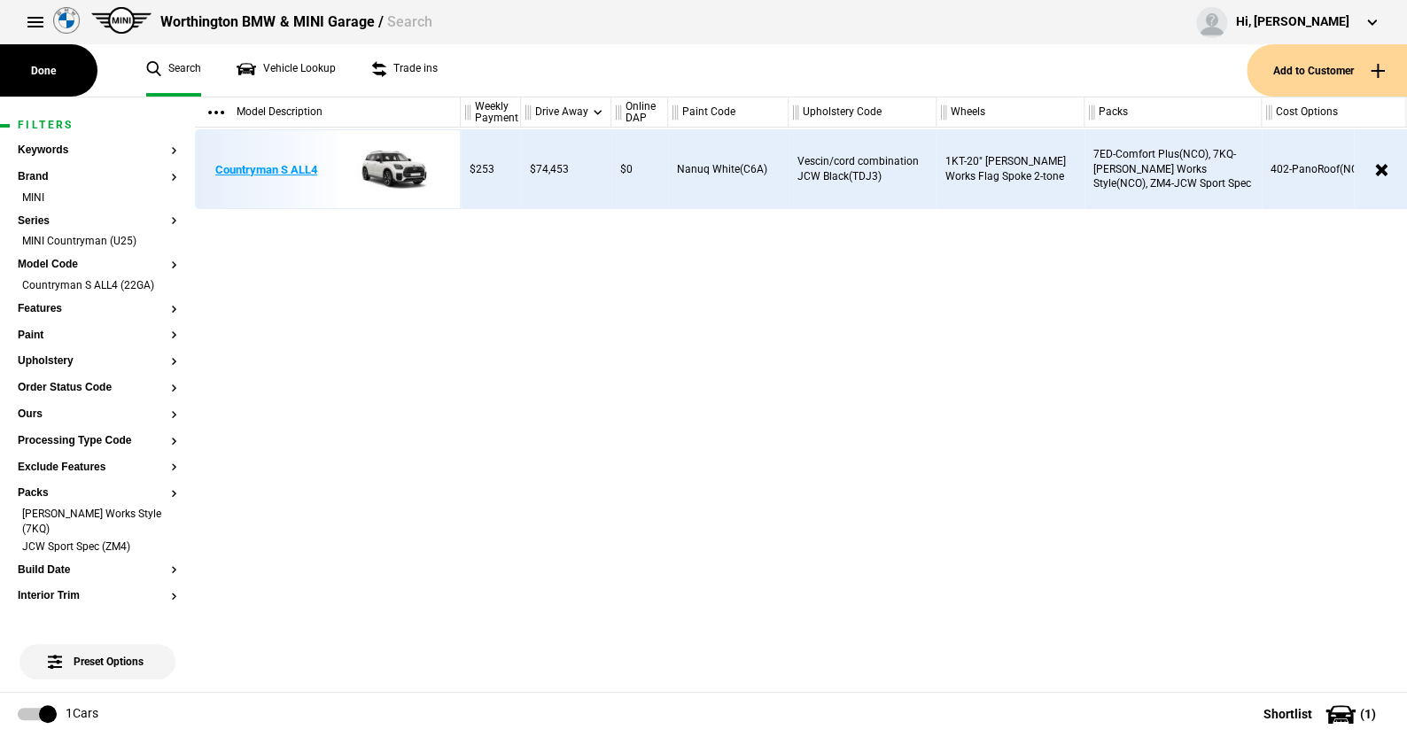
click at [384, 168] on img at bounding box center [389, 170] width 123 height 80
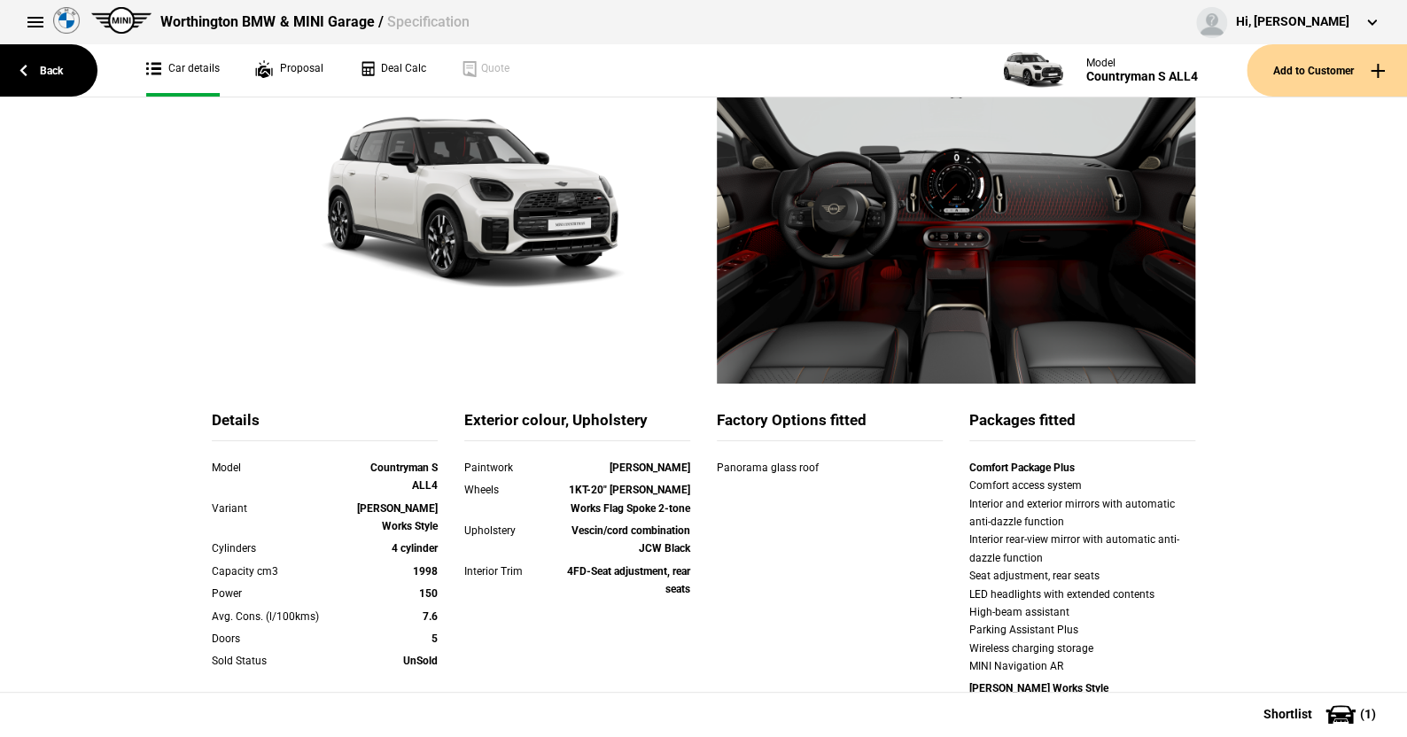
scroll to position [177, 0]
click at [51, 69] on link "Back" at bounding box center [48, 70] width 97 height 52
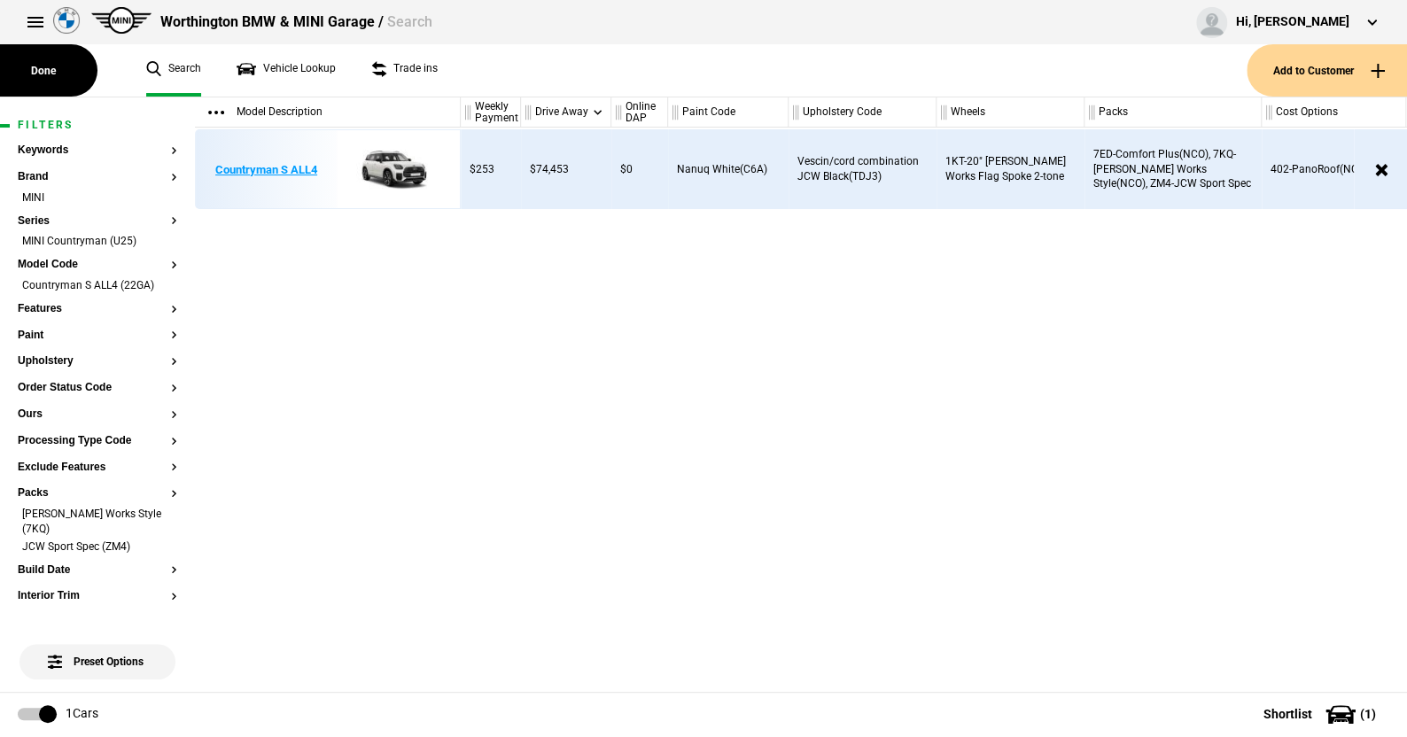
click at [385, 157] on img at bounding box center [389, 170] width 123 height 80
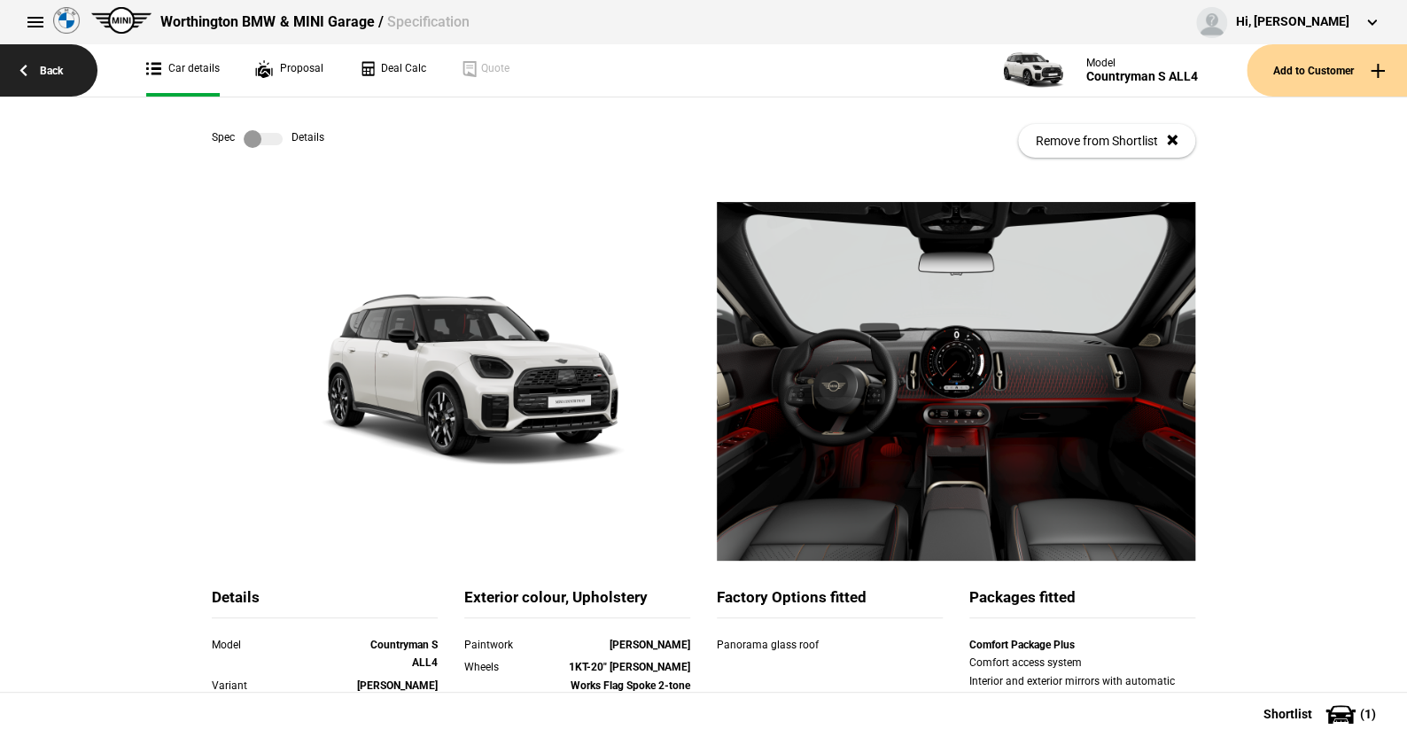
click at [50, 66] on link "Back" at bounding box center [48, 70] width 97 height 52
